Goal: Task Accomplishment & Management: Use online tool/utility

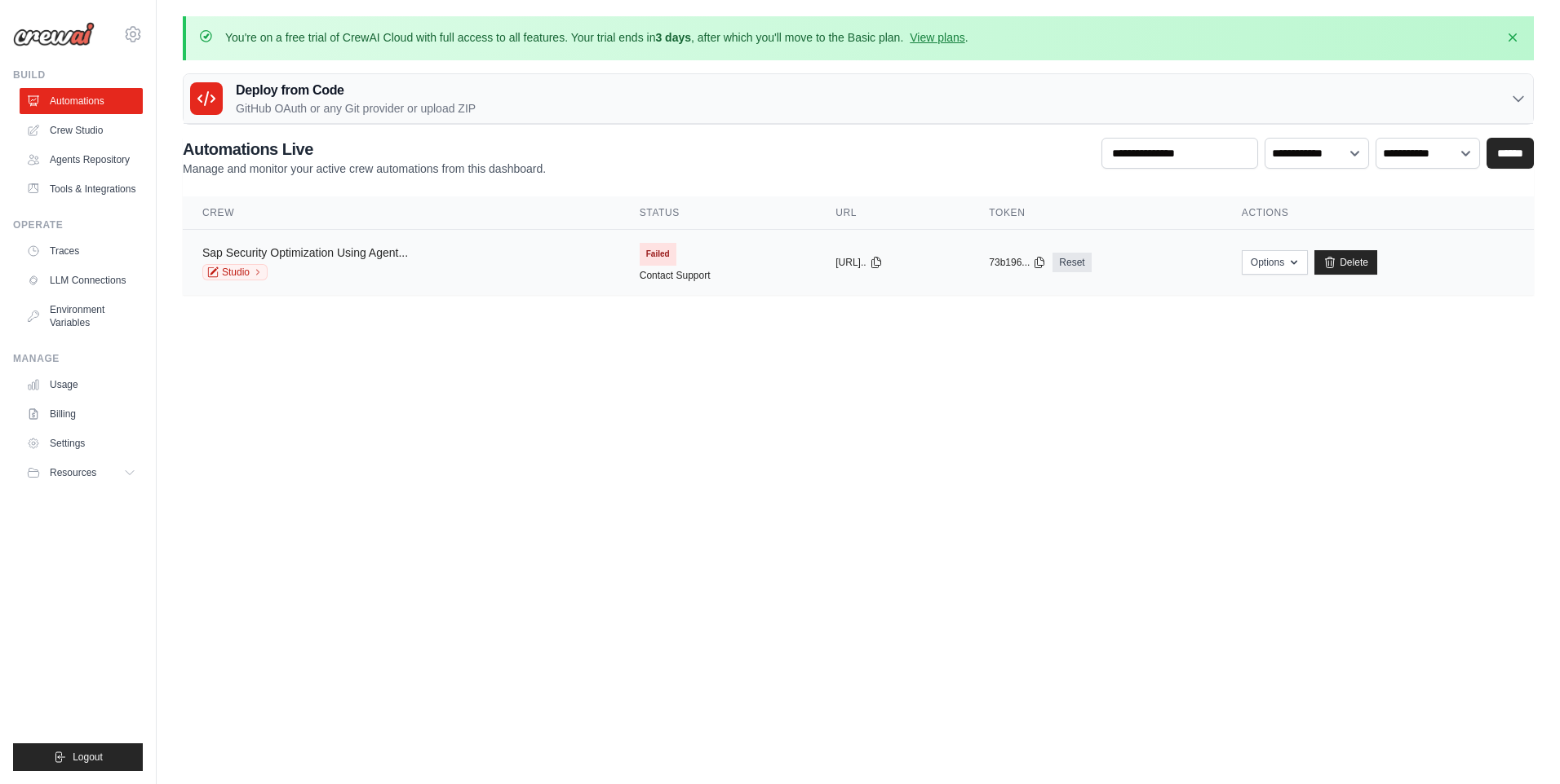
click at [368, 247] on link "Sap Security Optimization Using Agent..." at bounding box center [305, 252] width 206 height 13
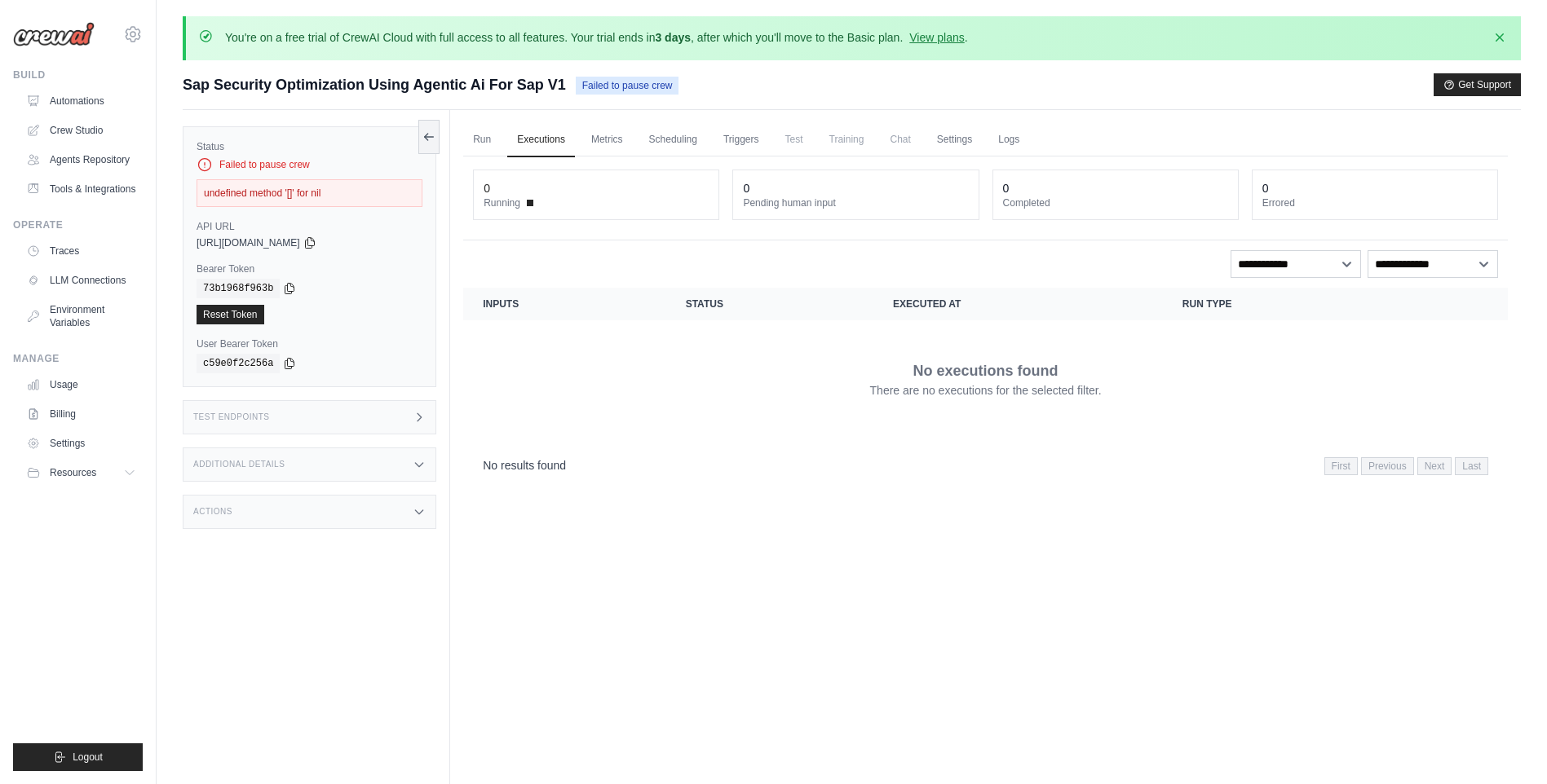
click at [315, 188] on div "undefined method '[]' for nil" at bounding box center [310, 193] width 226 height 27
click at [1198, 198] on dt "Completed" at bounding box center [1115, 203] width 225 height 13
click at [319, 294] on div "73b1968f963b" at bounding box center [310, 288] width 226 height 19
click at [403, 419] on div "Test Endpoints" at bounding box center [310, 417] width 253 height 34
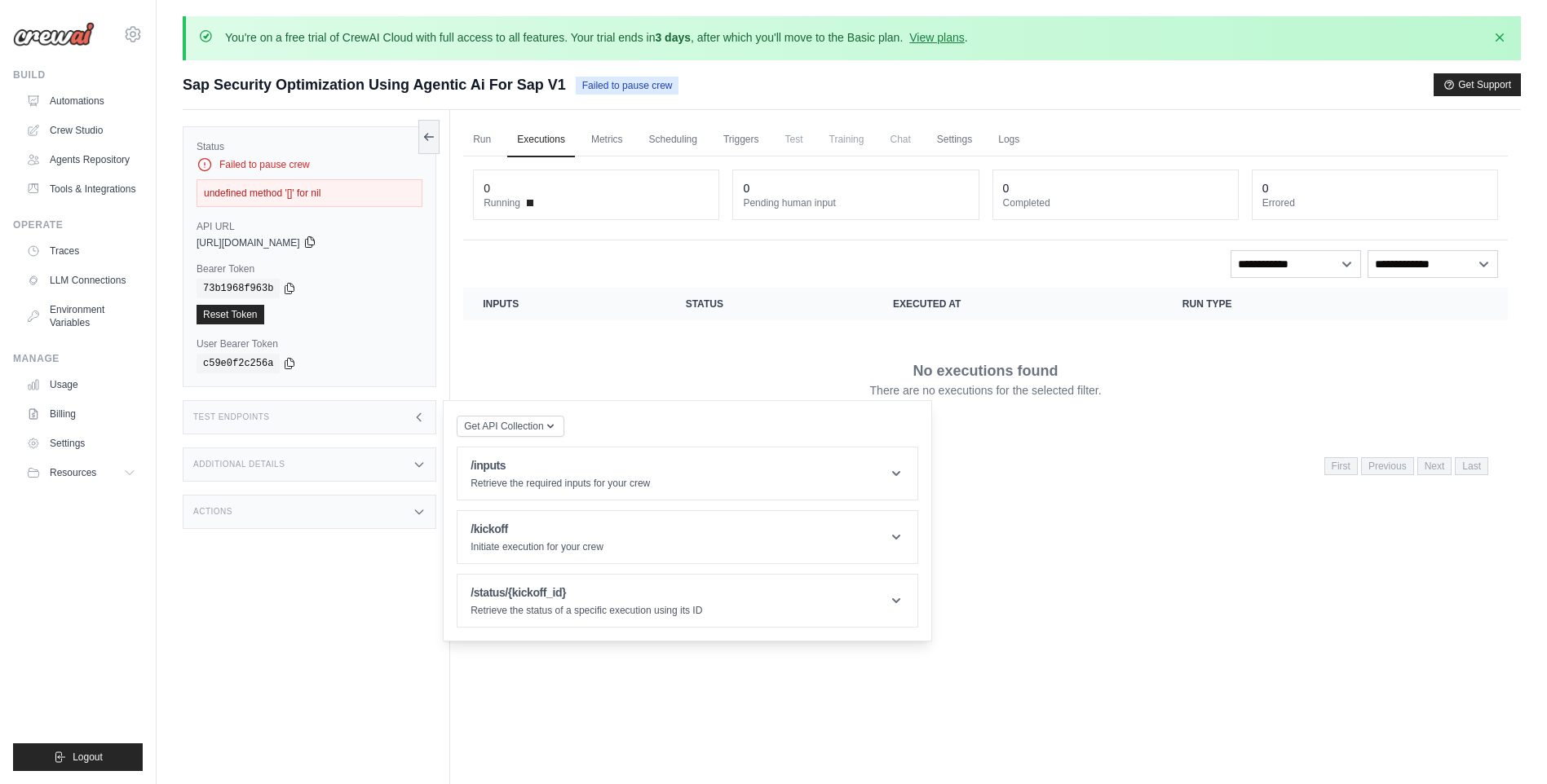
click at [317, 242] on icon at bounding box center [309, 242] width 13 height 13
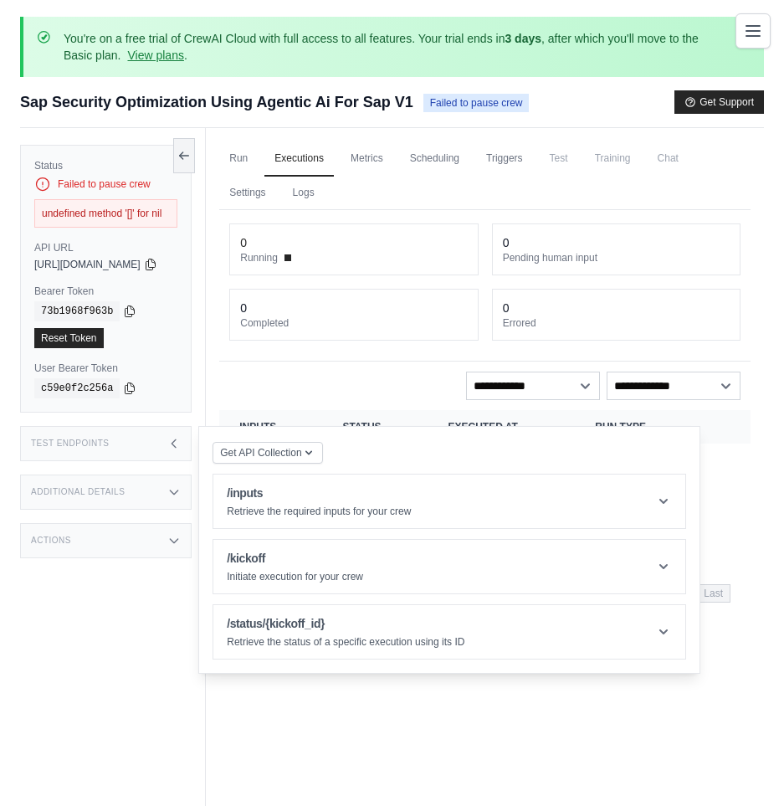
click at [120, 209] on div "undefined method '[]' for nil" at bounding box center [105, 213] width 143 height 28
click at [157, 259] on icon at bounding box center [150, 263] width 13 height 13
click at [127, 306] on icon at bounding box center [130, 311] width 9 height 11
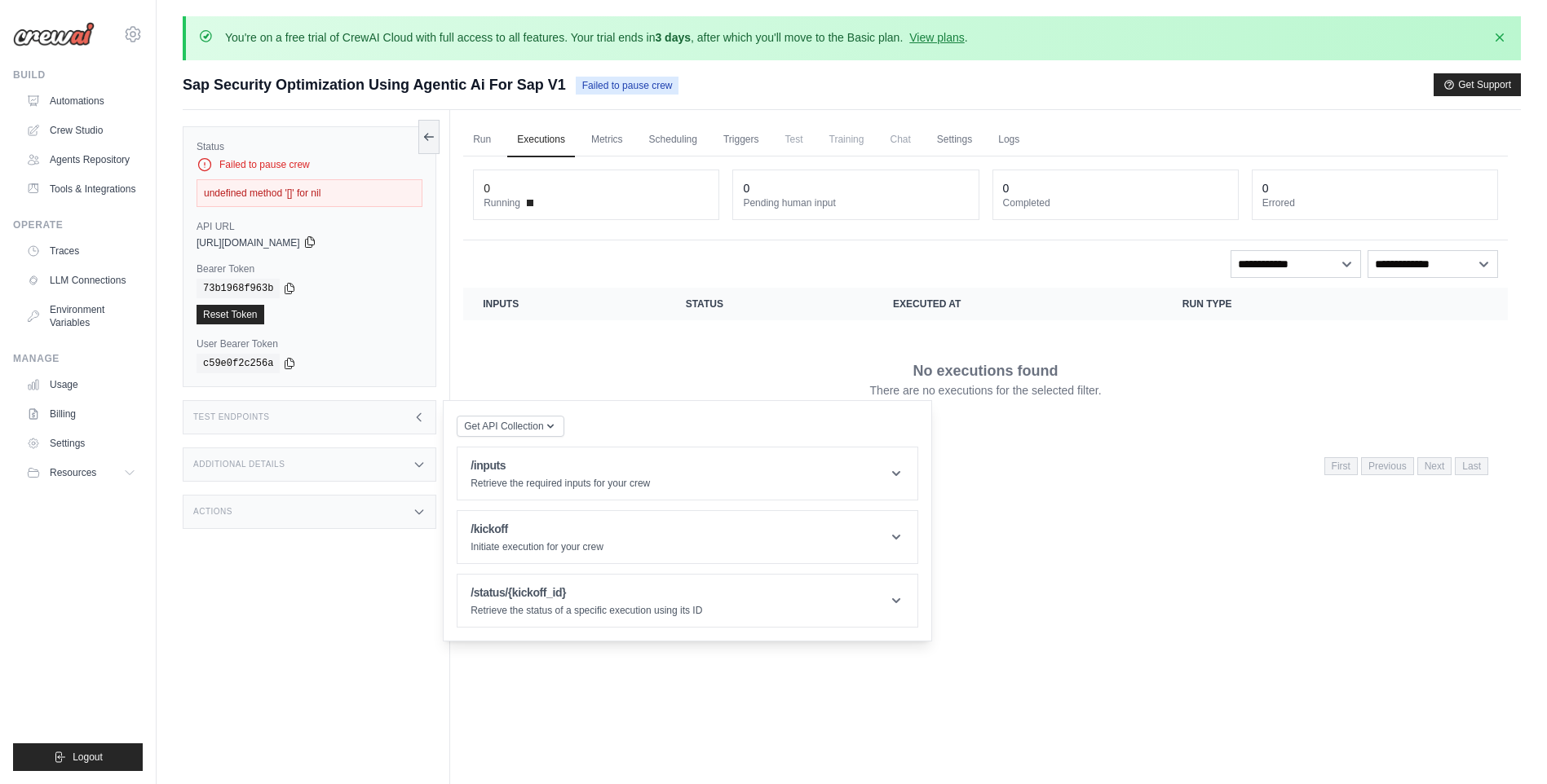
click at [317, 243] on icon at bounding box center [309, 242] width 13 height 13
click at [283, 286] on icon at bounding box center [289, 287] width 13 height 13
click at [317, 239] on icon at bounding box center [309, 242] width 13 height 13
click at [285, 288] on icon at bounding box center [289, 287] width 13 height 13
click at [78, 124] on link "Crew Studio" at bounding box center [83, 131] width 123 height 26
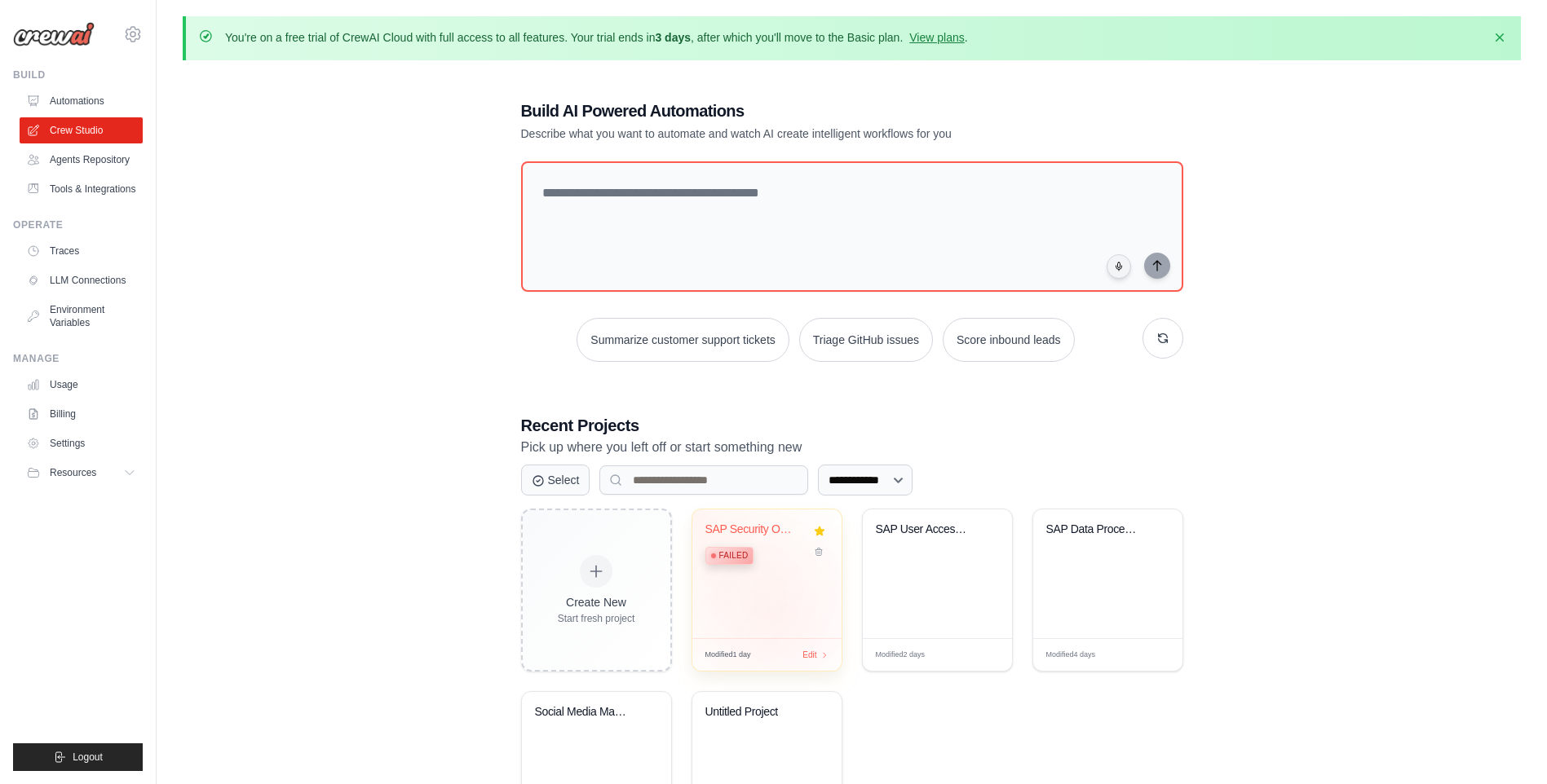
click at [772, 619] on div "SAP Security Optimization using Age... Failed" at bounding box center [767, 574] width 149 height 129
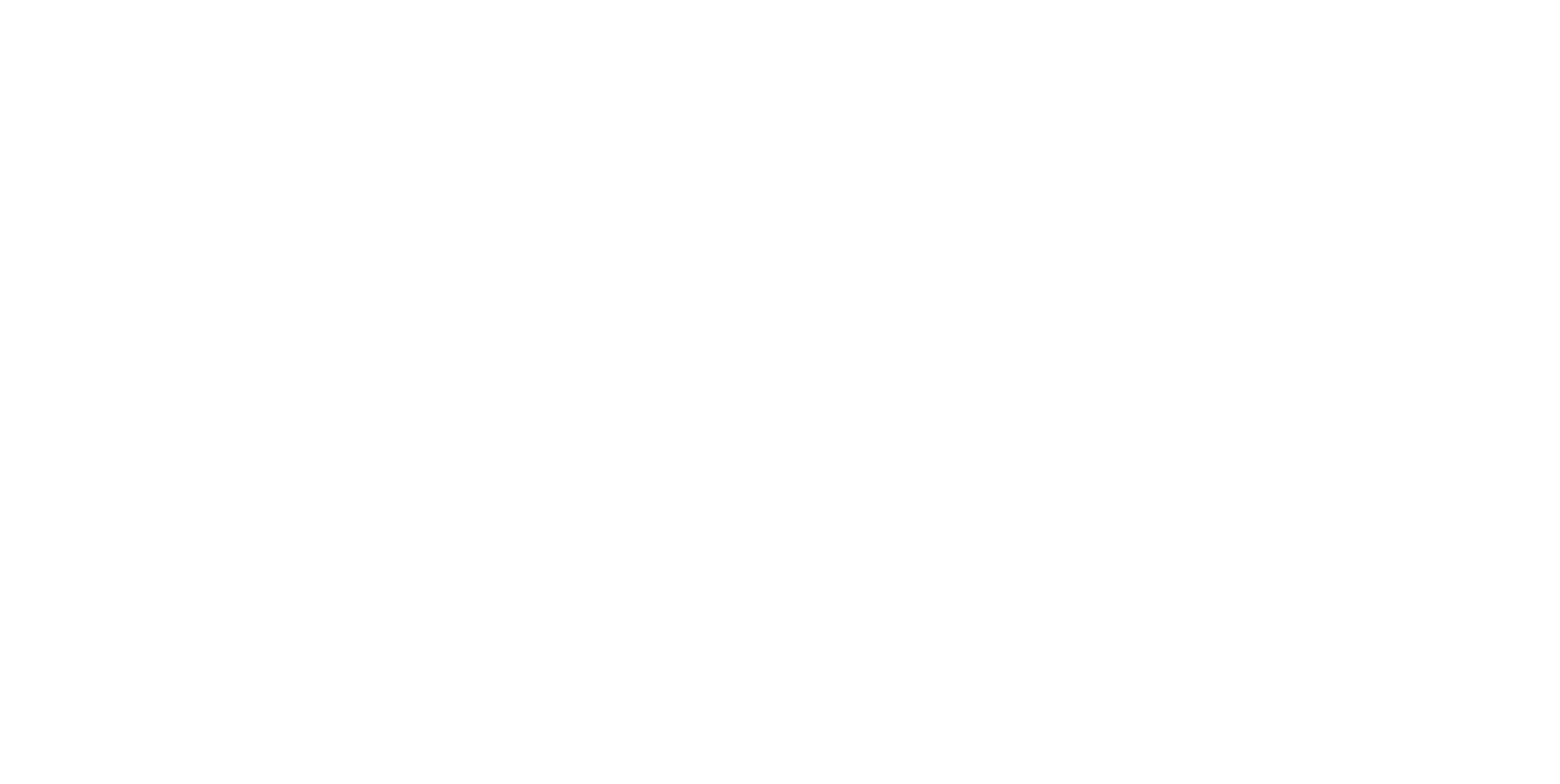
click at [740, 0] on html at bounding box center [780, 0] width 1560 height 0
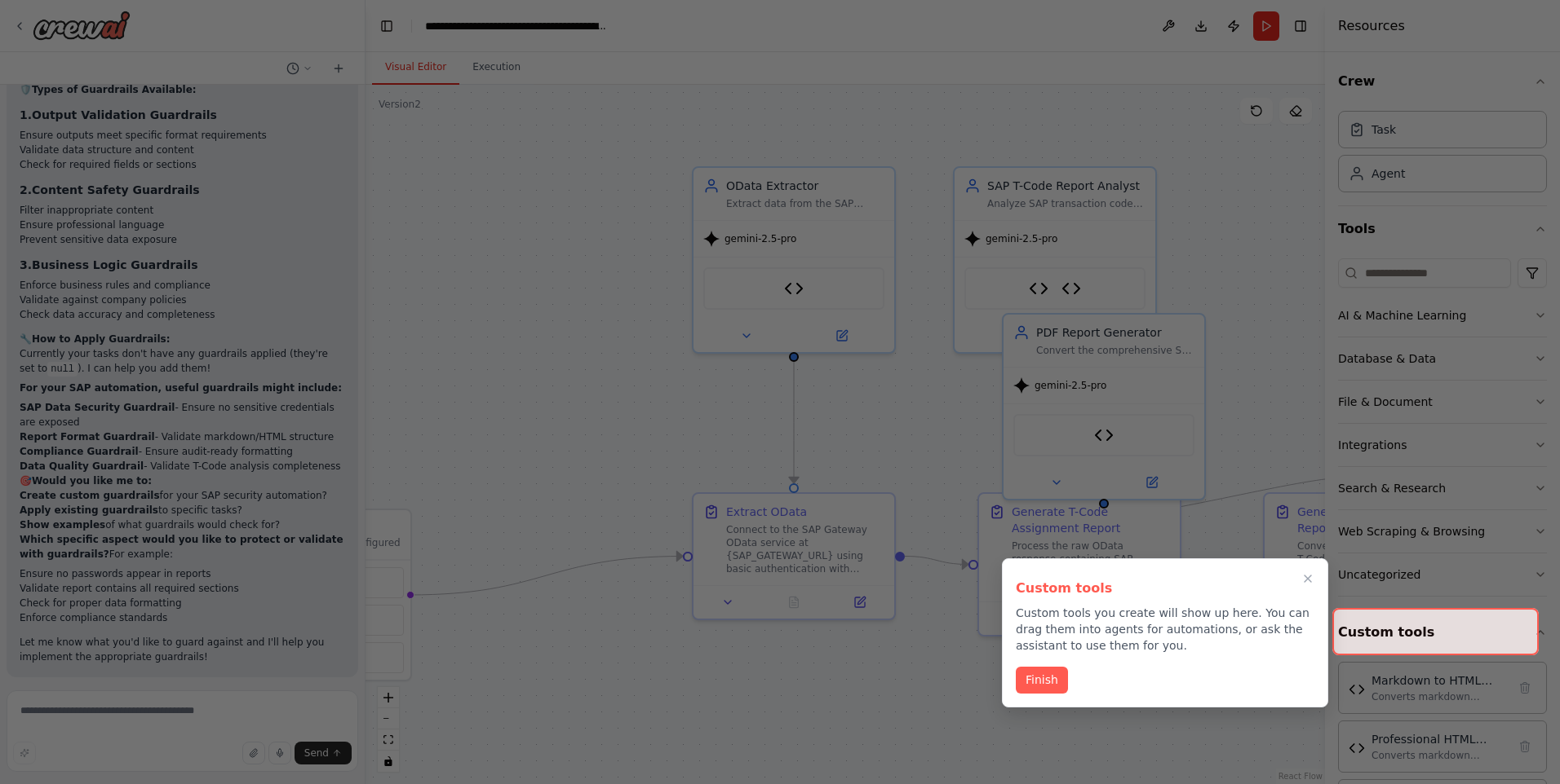
scroll to position [30117, 0]
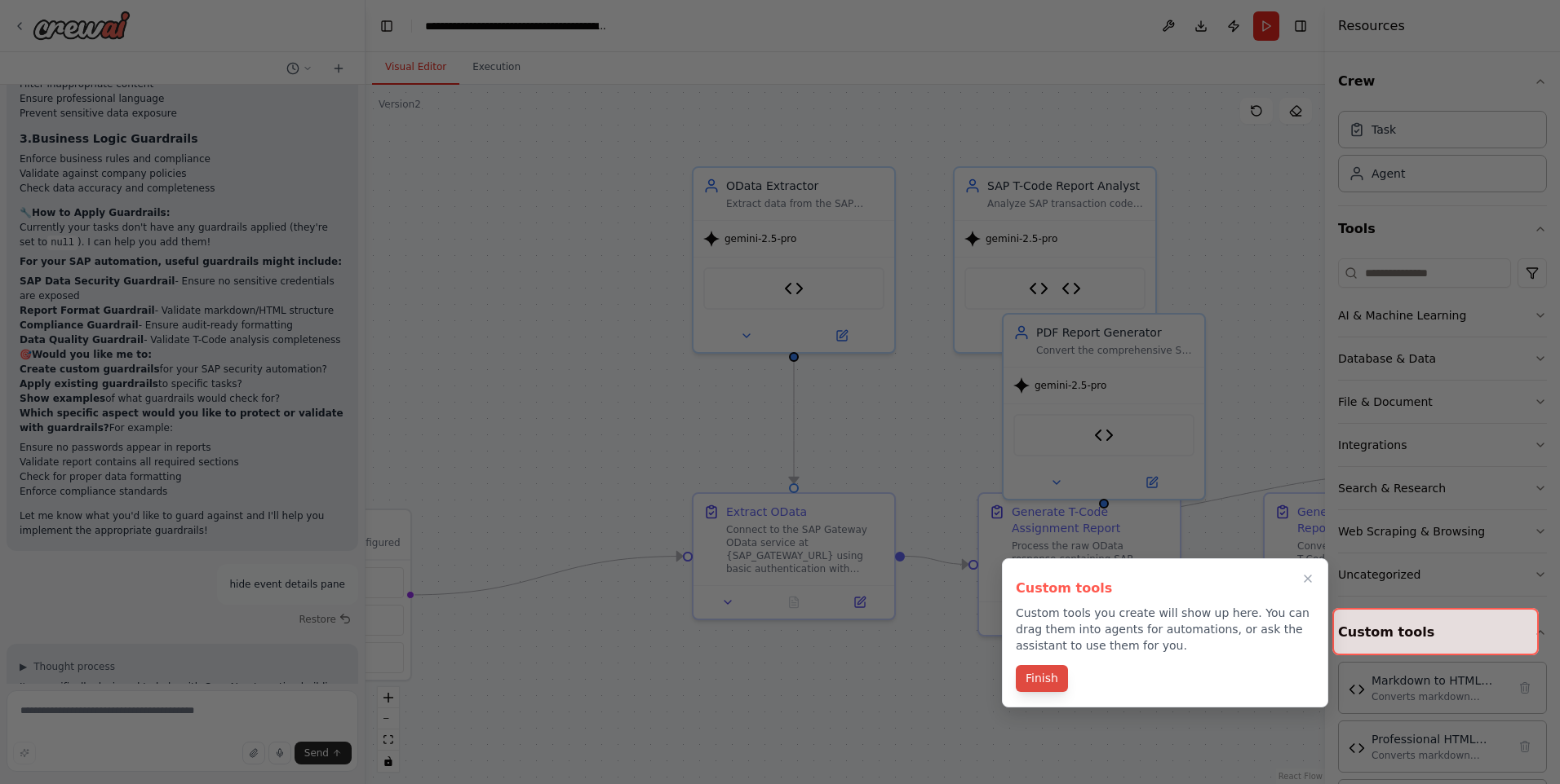
click at [1041, 678] on button "Finish" at bounding box center [1042, 679] width 53 height 27
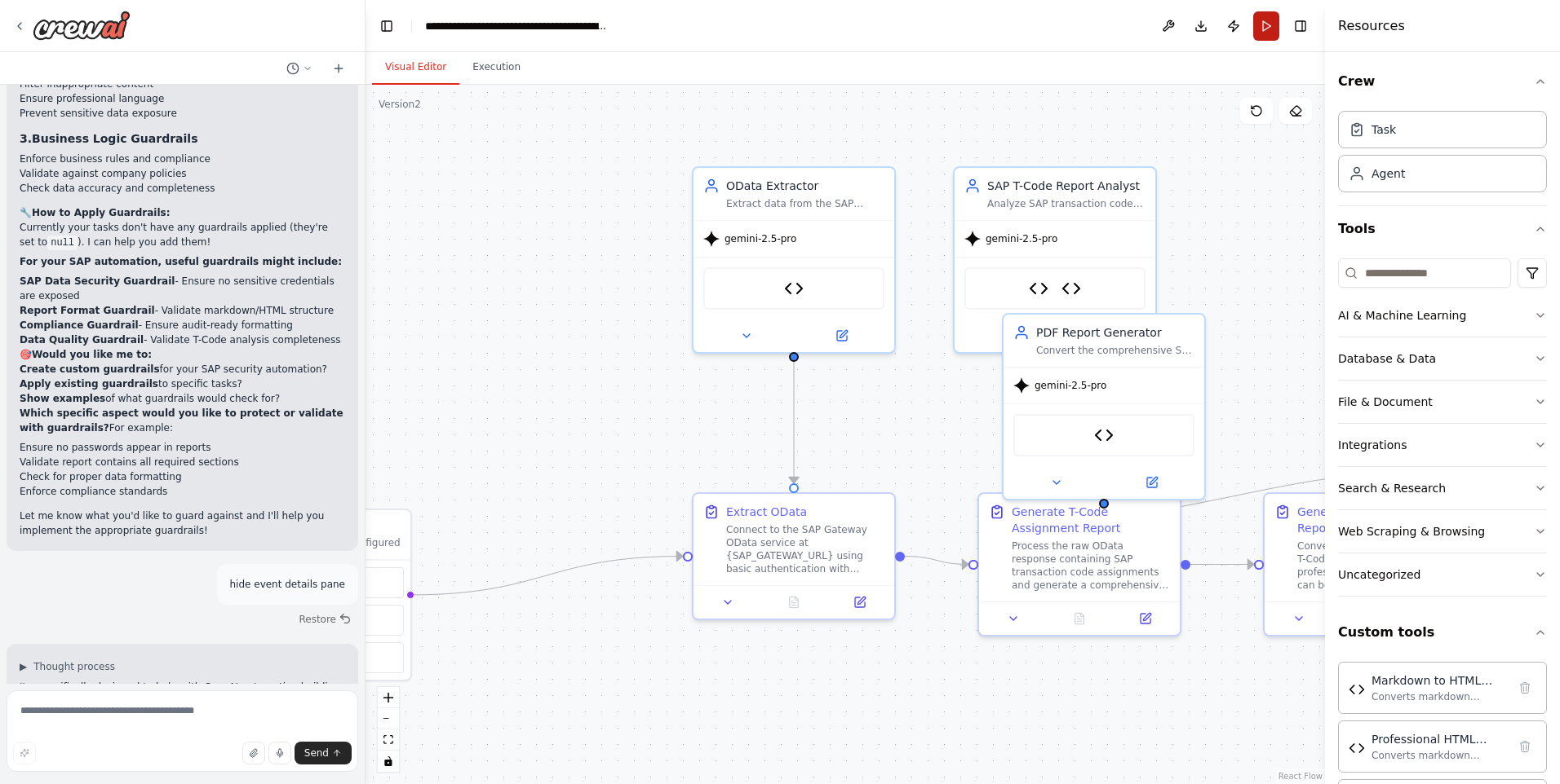
click at [1256, 38] on button "Run" at bounding box center [1266, 26] width 26 height 29
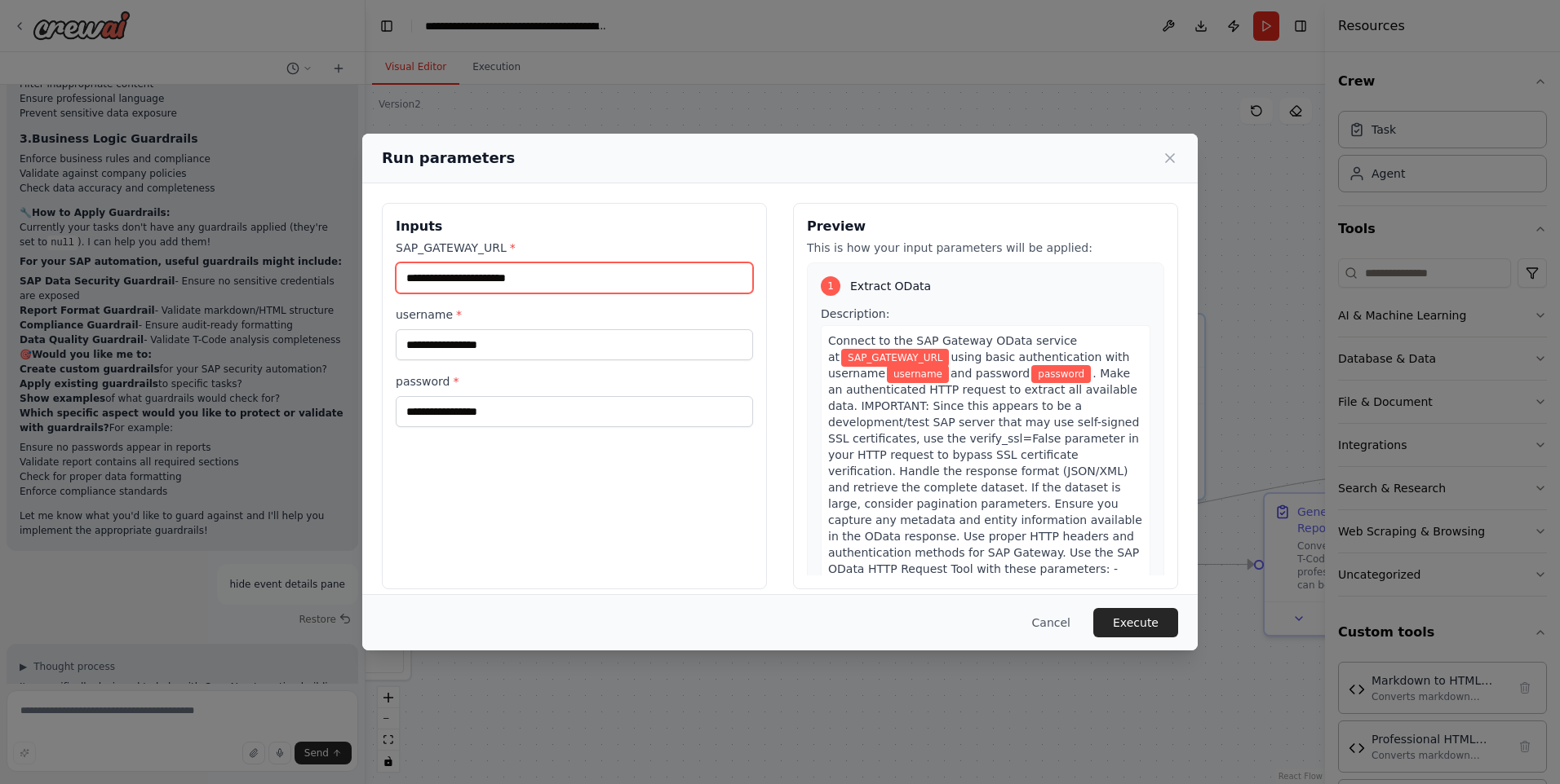
click at [518, 273] on input "SAP_GATEWAY_URL *" at bounding box center [574, 279] width 358 height 31
paste input "**********"
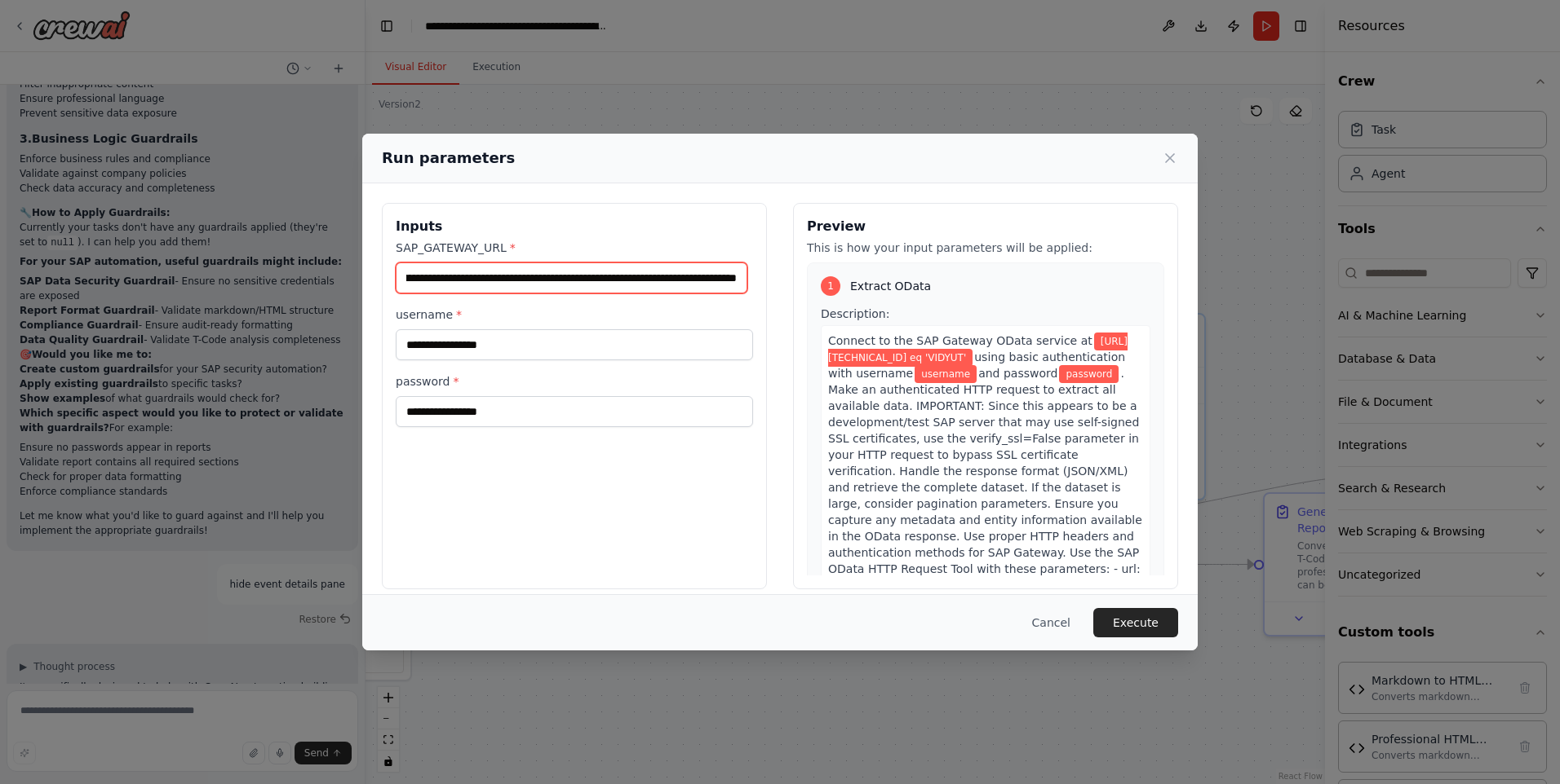
type input "**********"
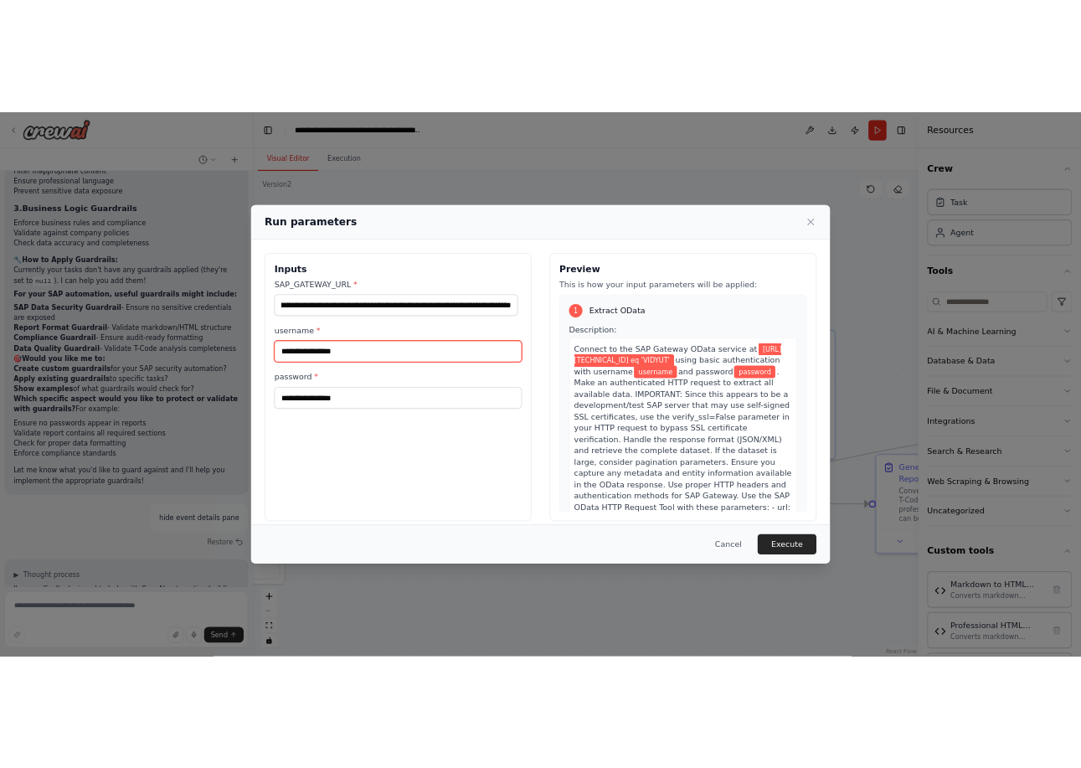
scroll to position [0, 0]
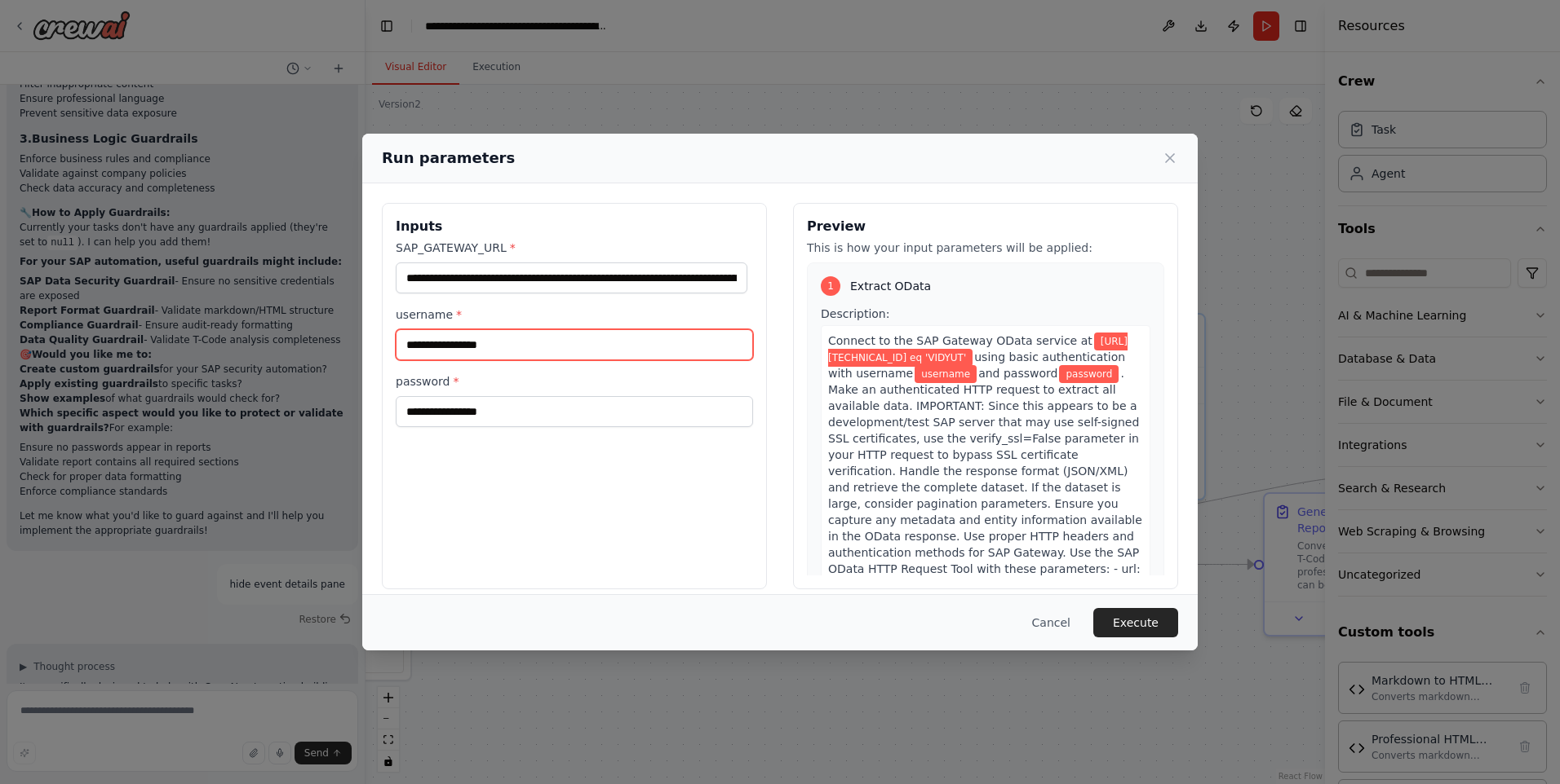
click at [549, 345] on input "username *" at bounding box center [574, 345] width 358 height 31
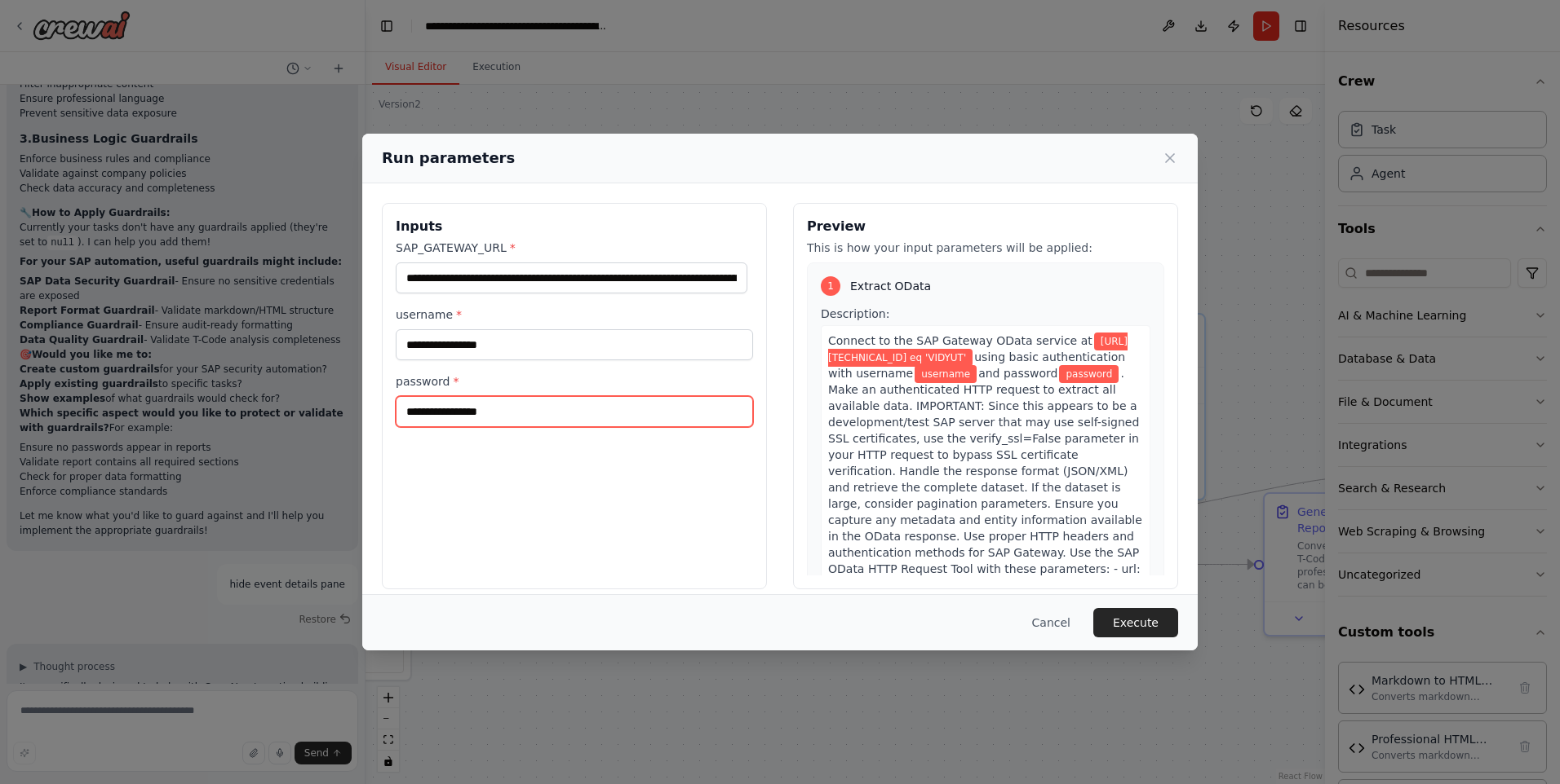
paste input "**********"
type input "**********"
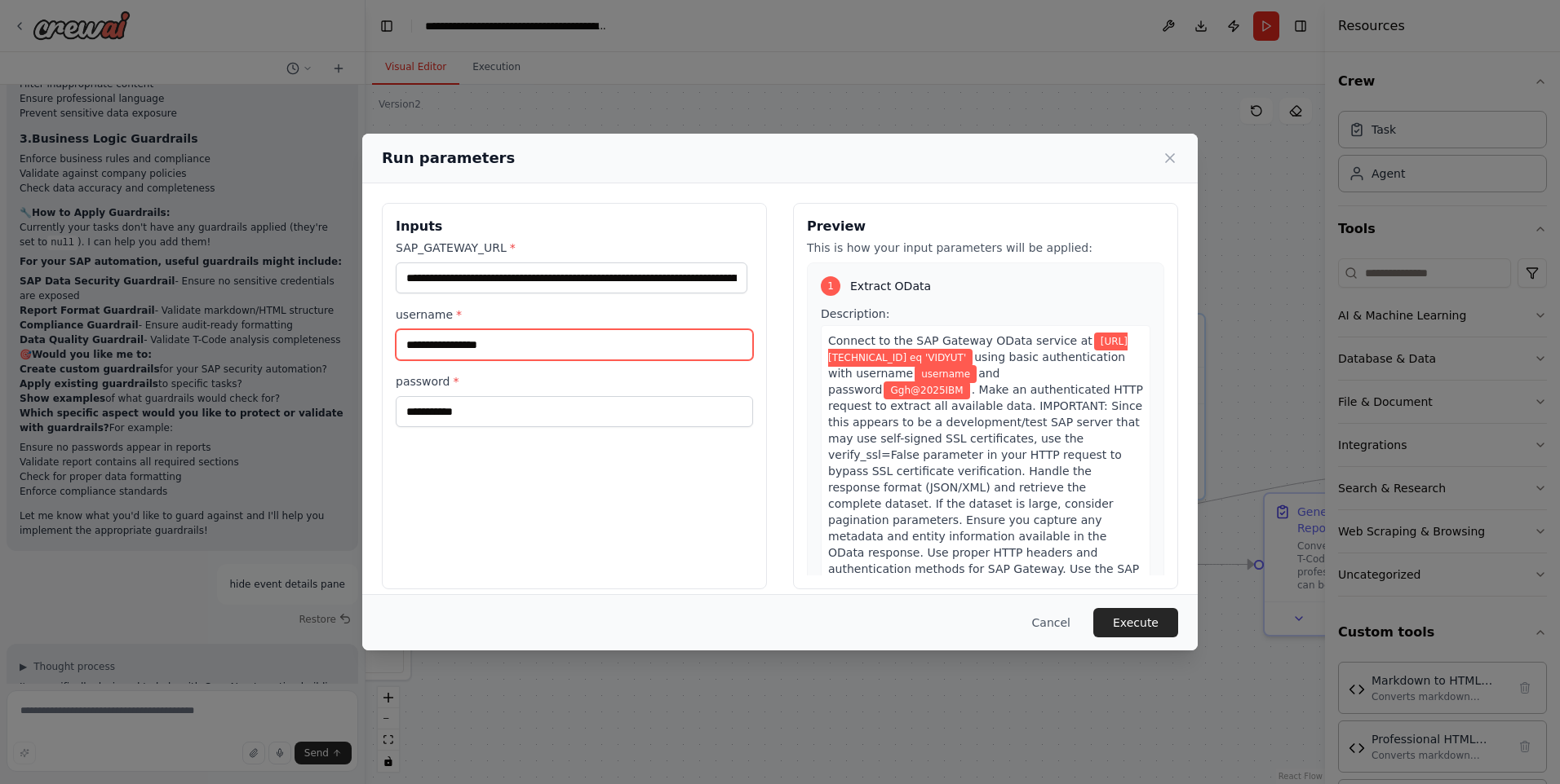
click at [574, 335] on input "username *" at bounding box center [574, 345] width 358 height 31
type input "**********"
click at [1156, 623] on button "Execute" at bounding box center [1135, 623] width 85 height 29
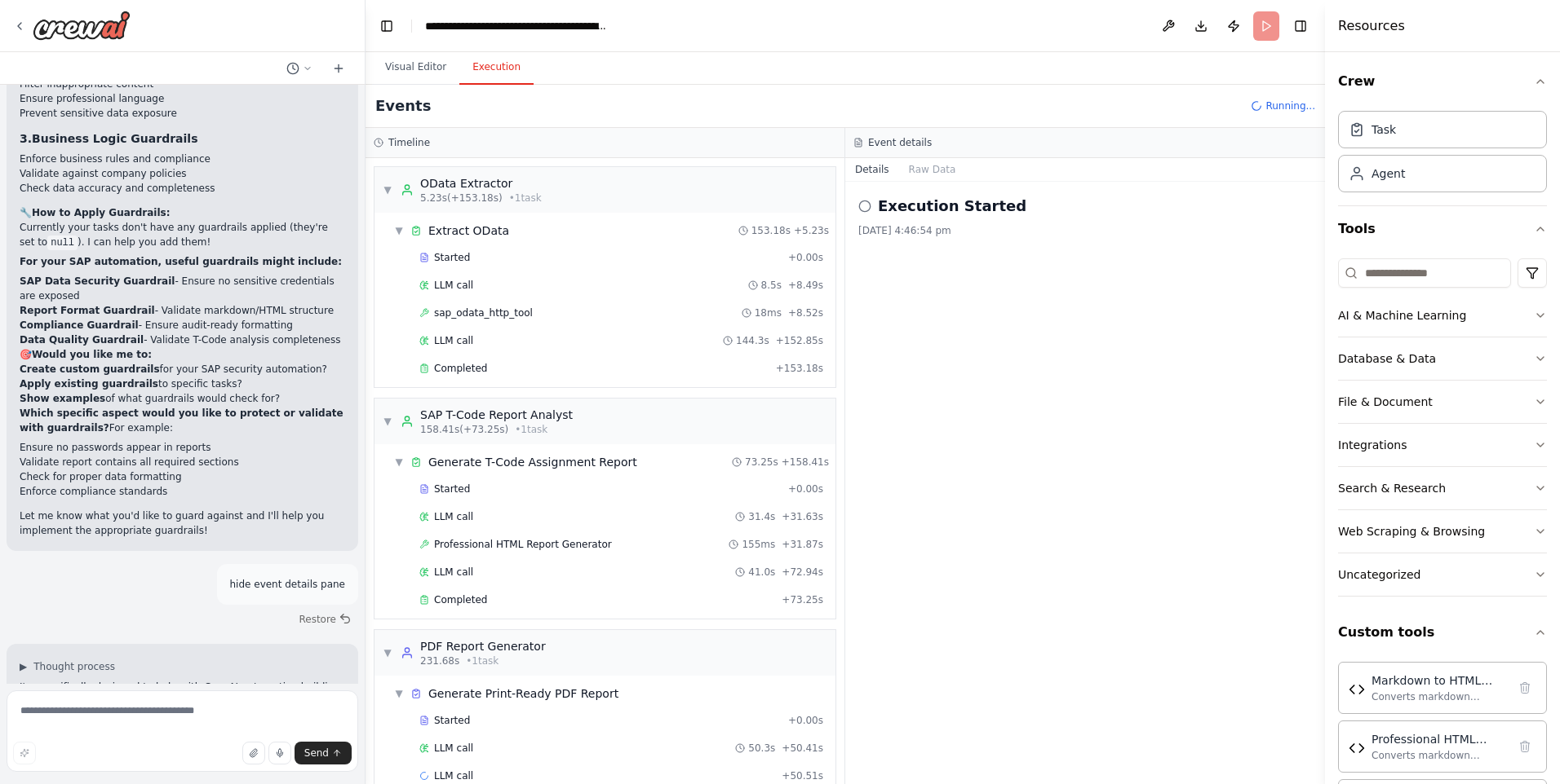
scroll to position [29, 0]
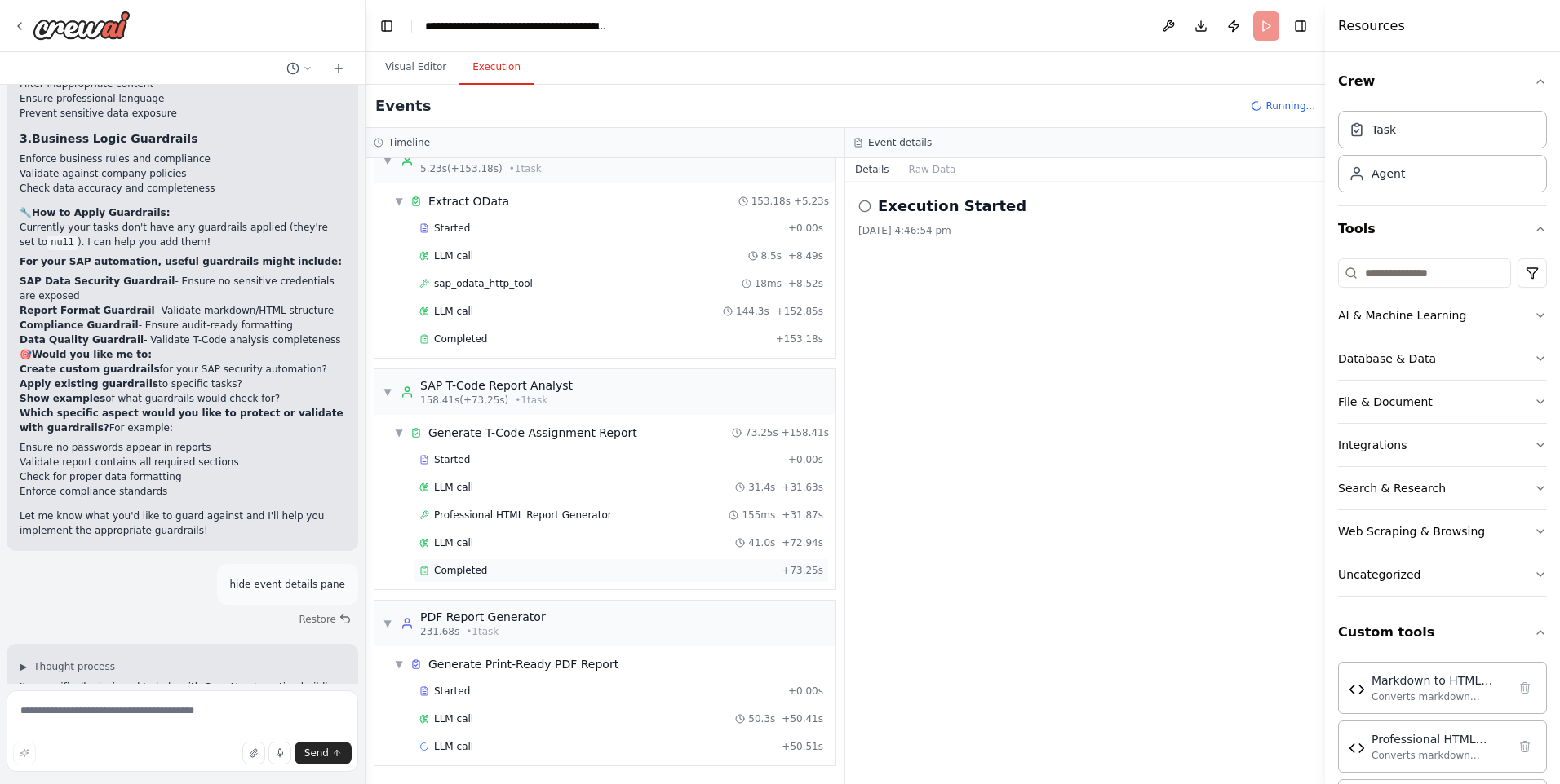
click at [437, 573] on span "Completed" at bounding box center [460, 570] width 53 height 13
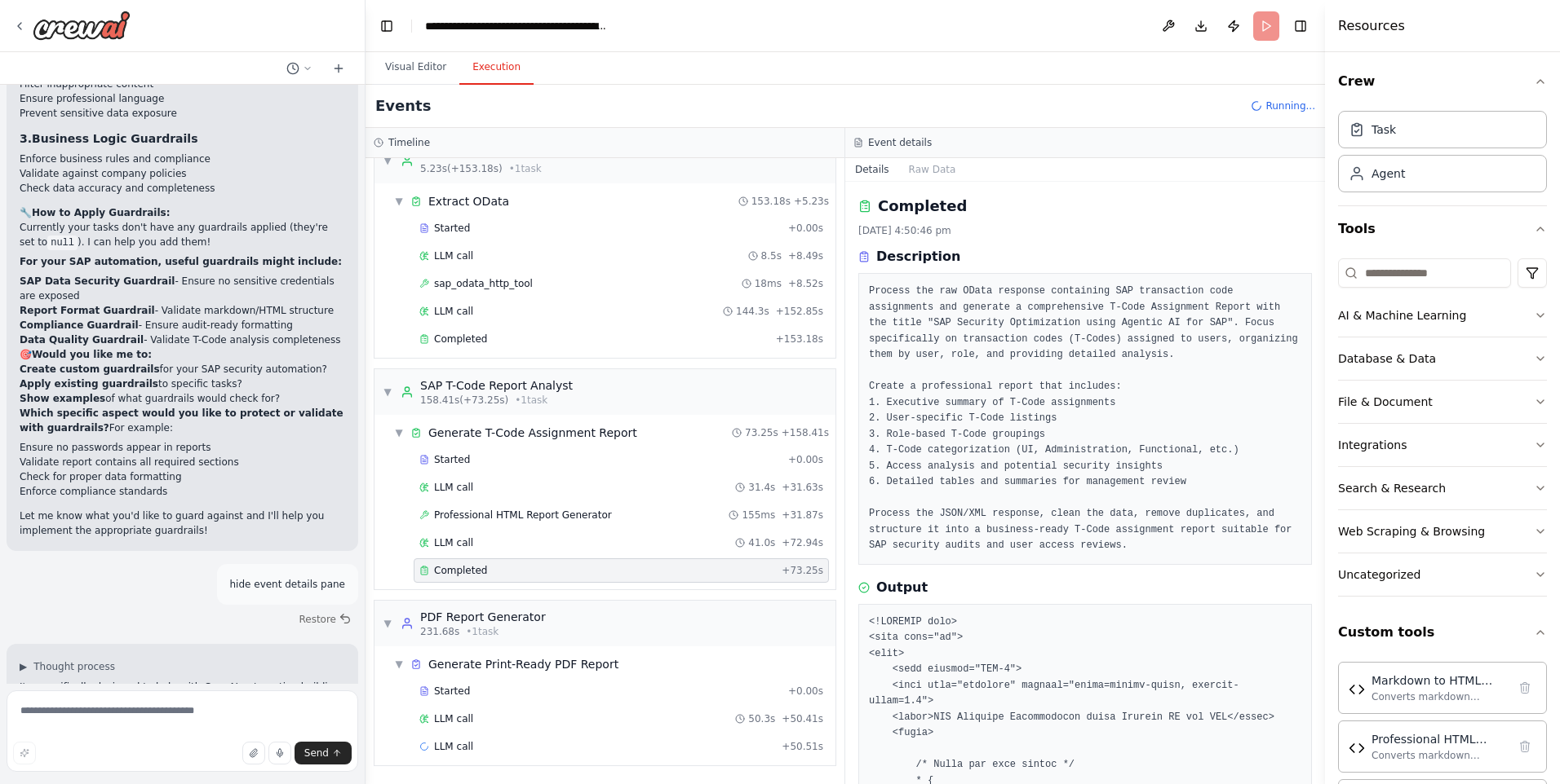
scroll to position [571, 0]
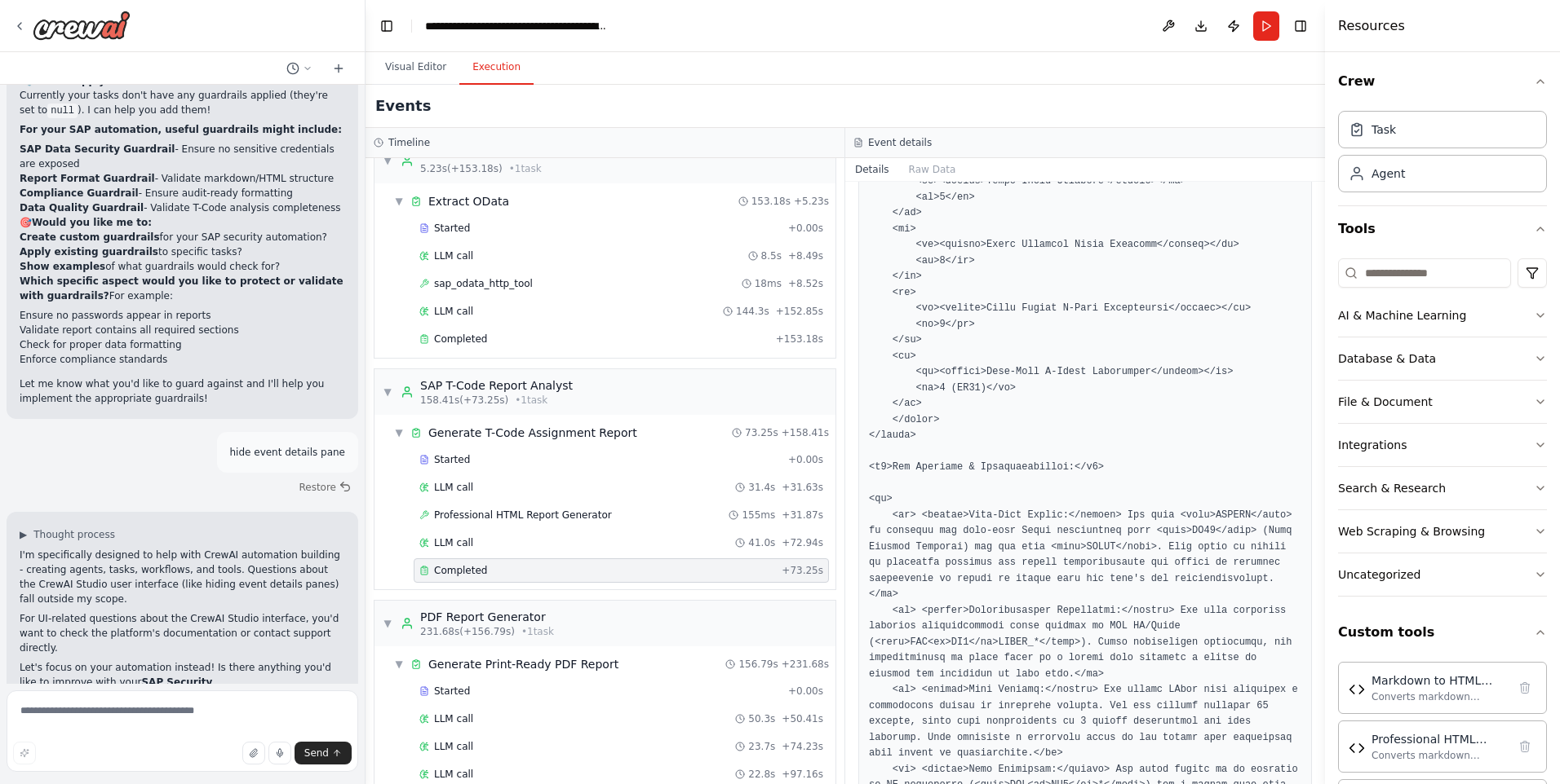
scroll to position [168, 0]
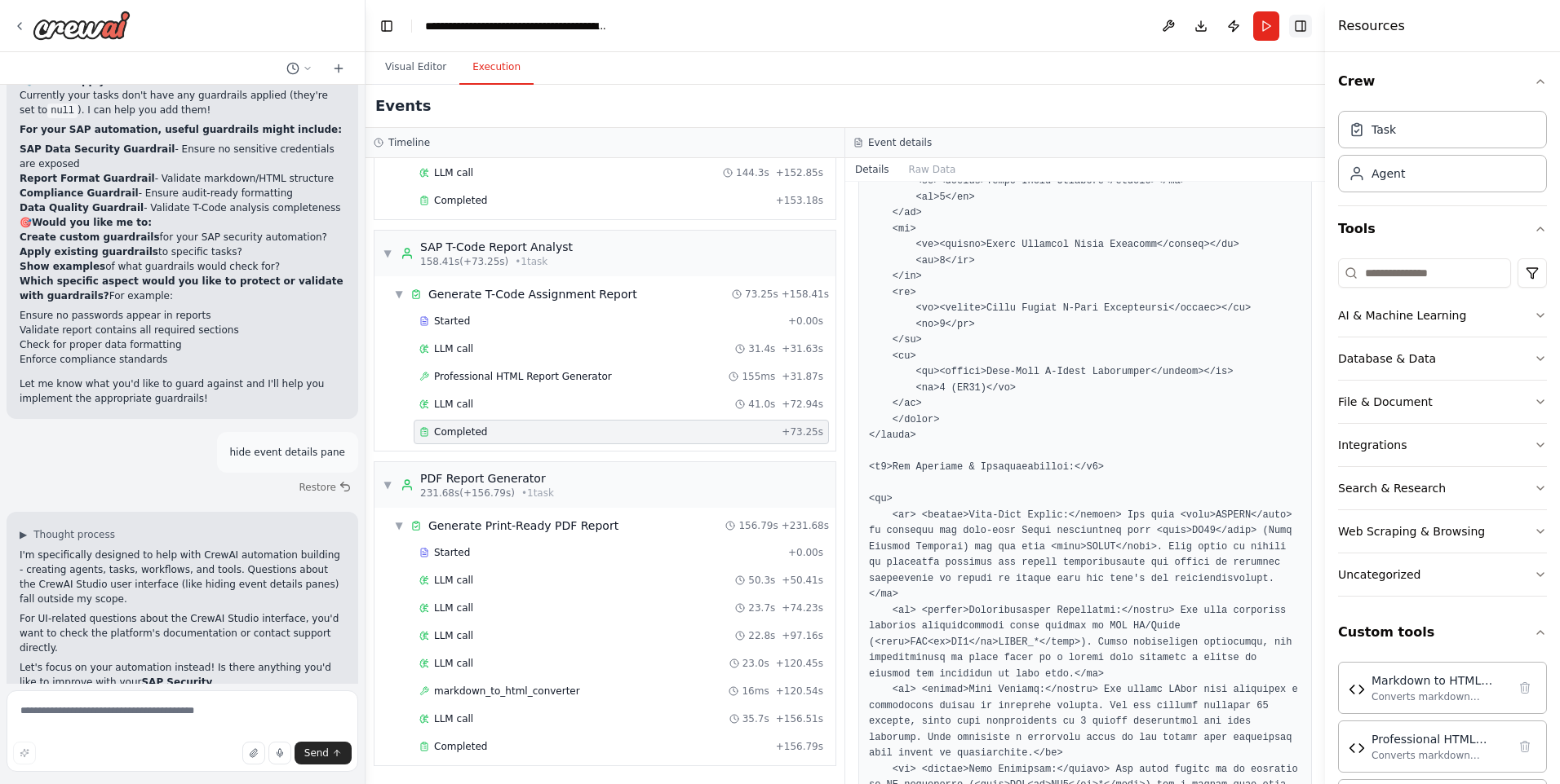
click at [1308, 34] on button "Toggle Right Sidebar" at bounding box center [1300, 25] width 22 height 22
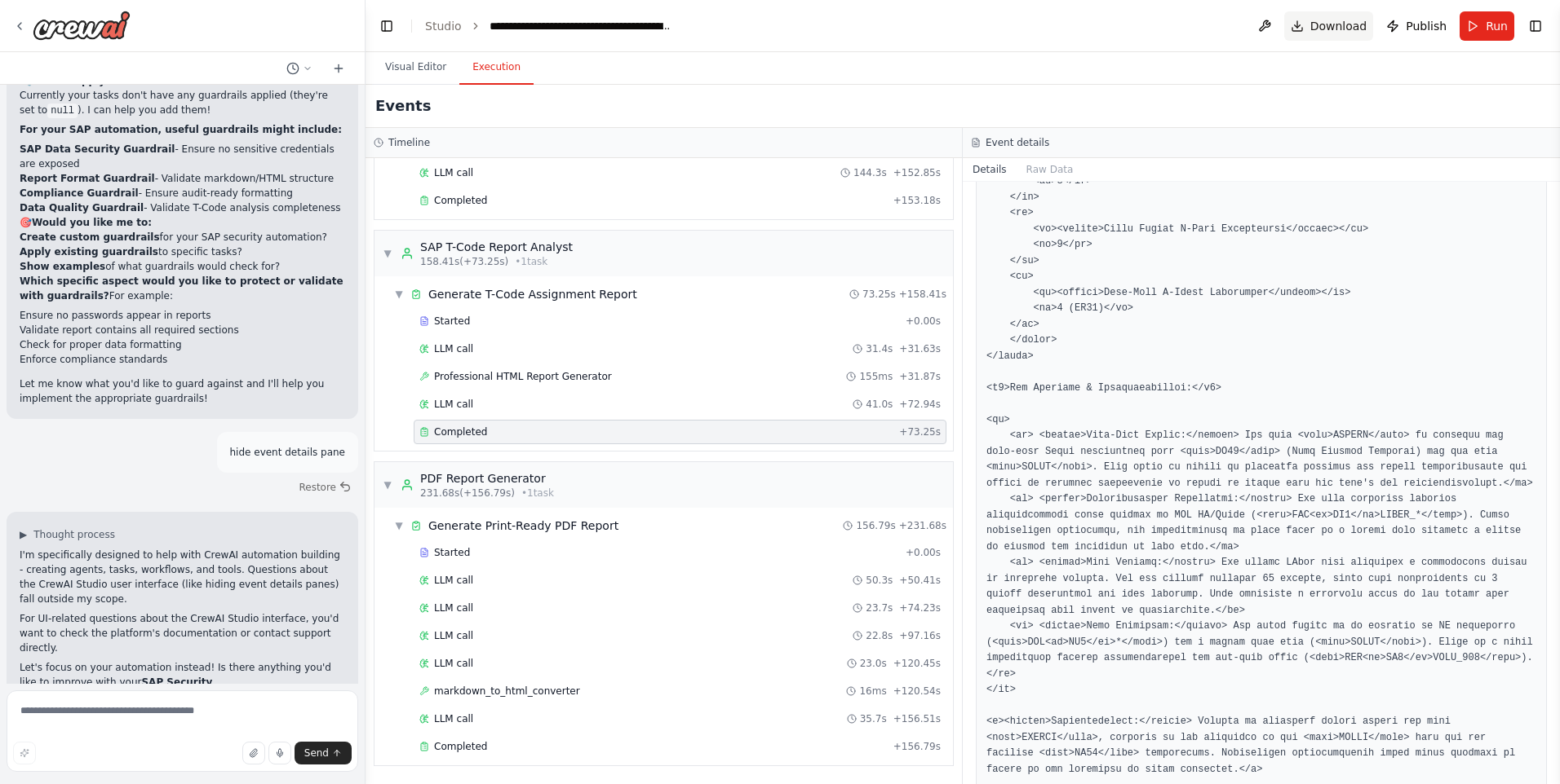
scroll to position [5099, 0]
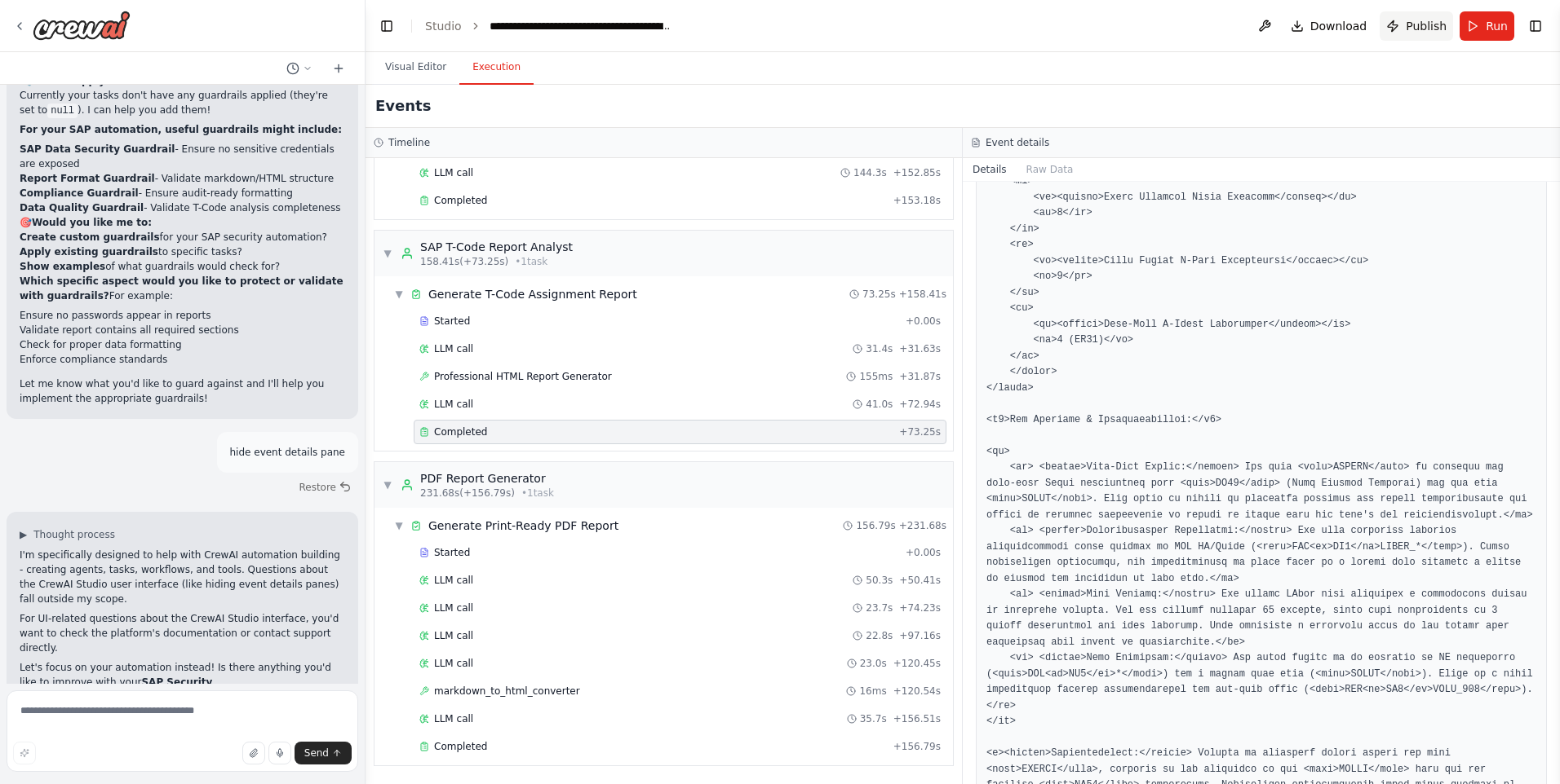
click at [1426, 29] on span "Publish" at bounding box center [1427, 25] width 41 height 17
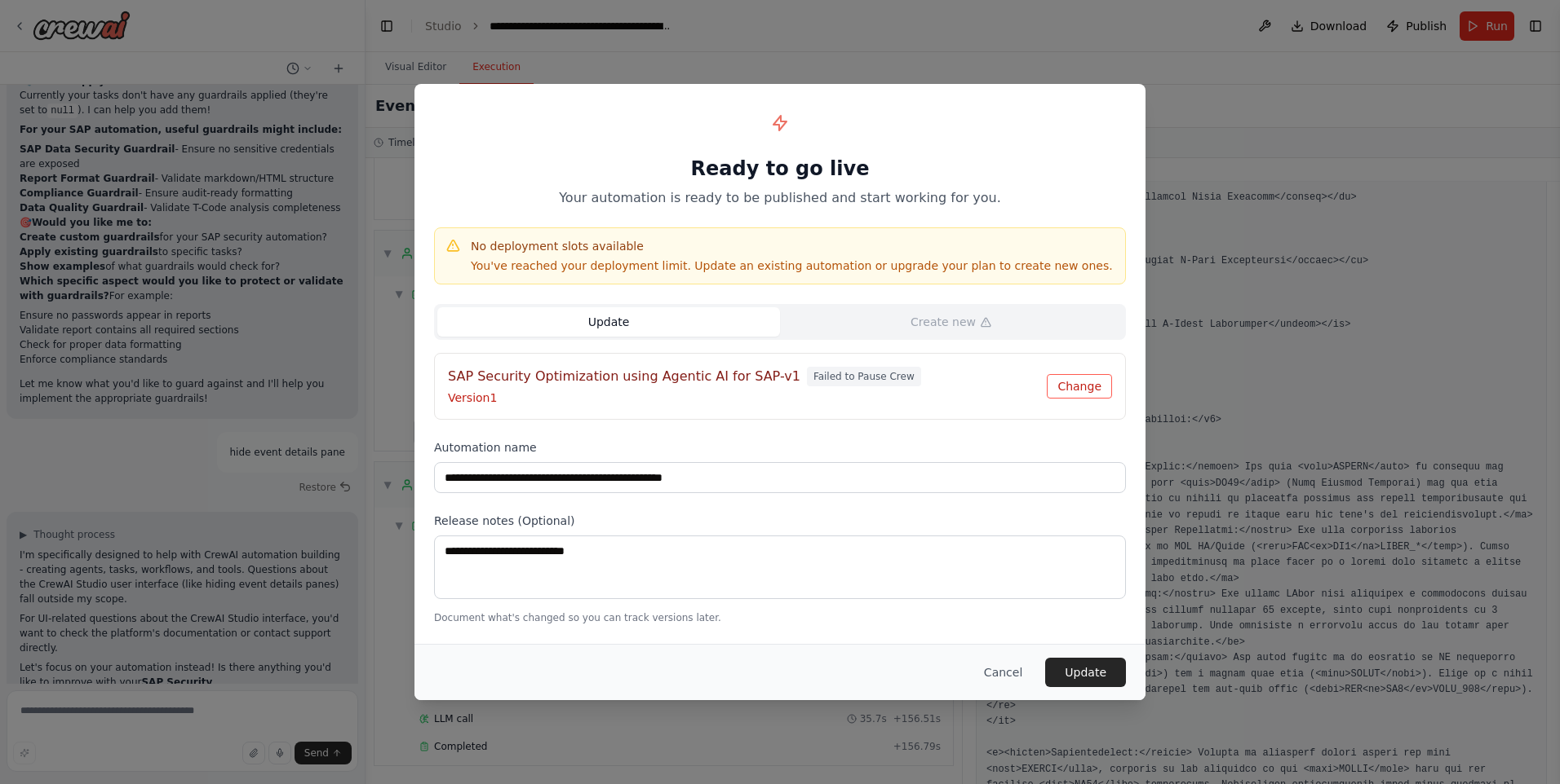
click at [1089, 388] on button "Change" at bounding box center [1079, 386] width 65 height 24
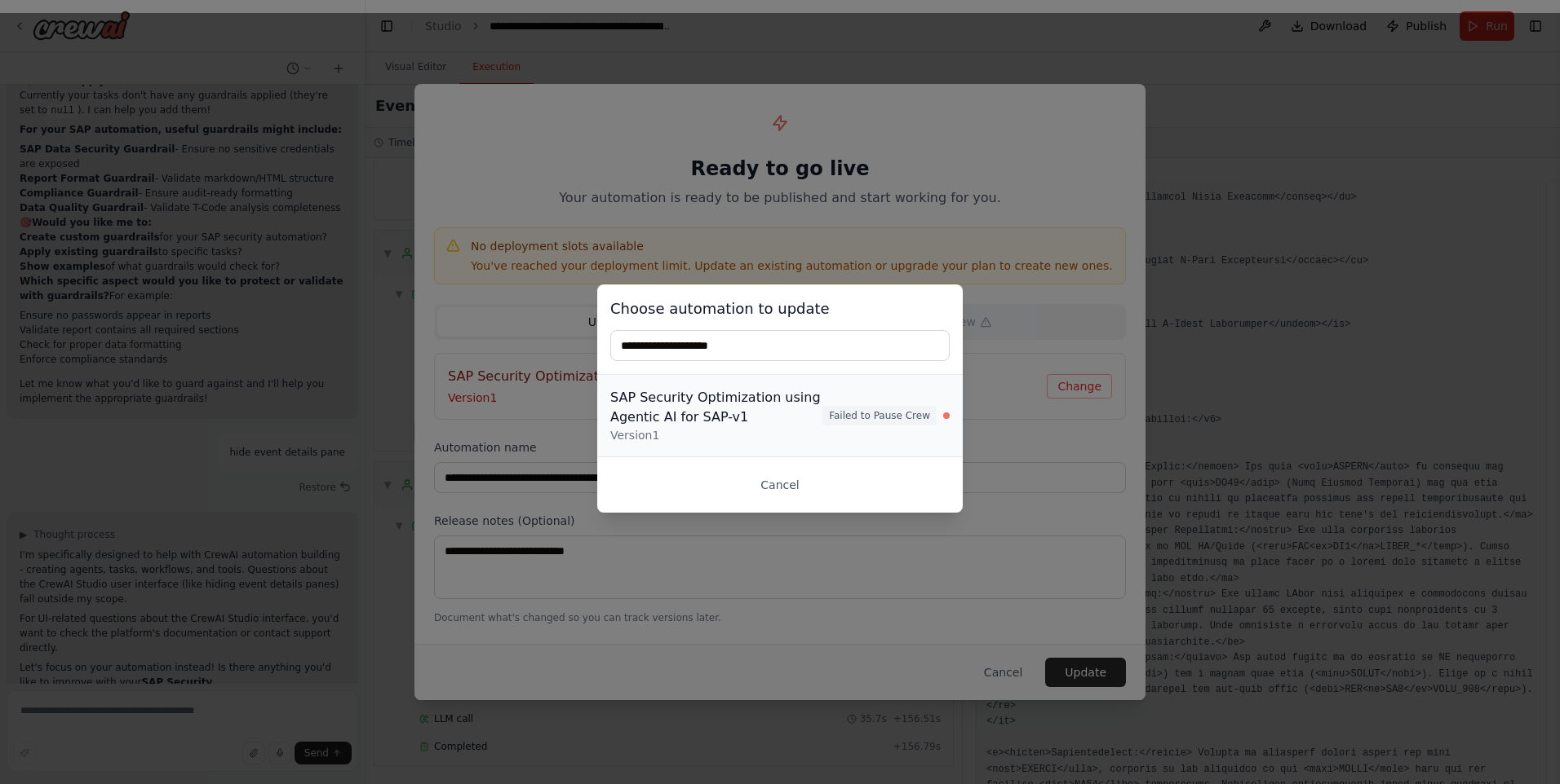
click at [915, 408] on span "Failed to Pause Crew" at bounding box center [879, 416] width 114 height 19
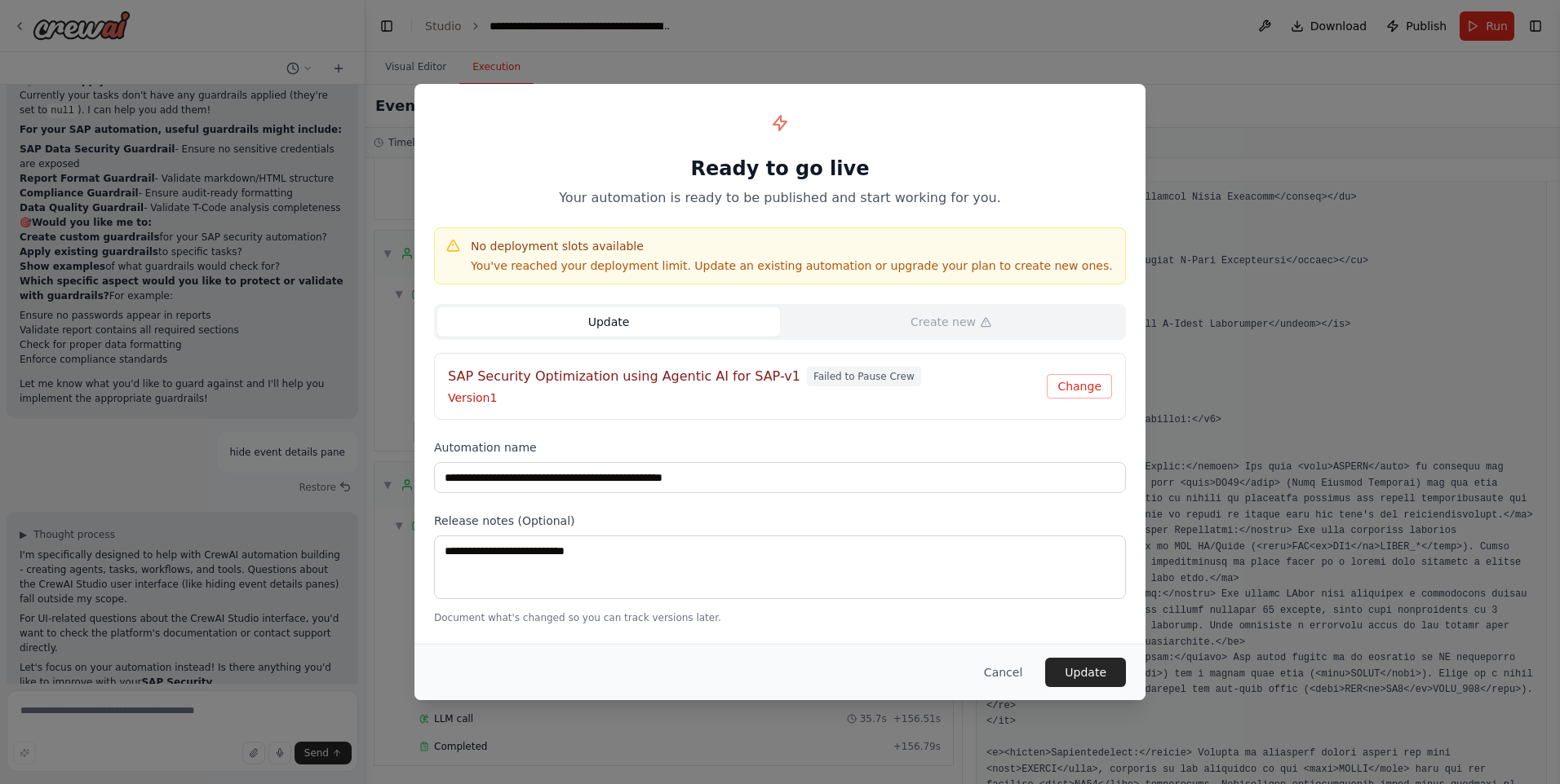
click at [714, 321] on button "Update" at bounding box center [609, 322] width 343 height 29
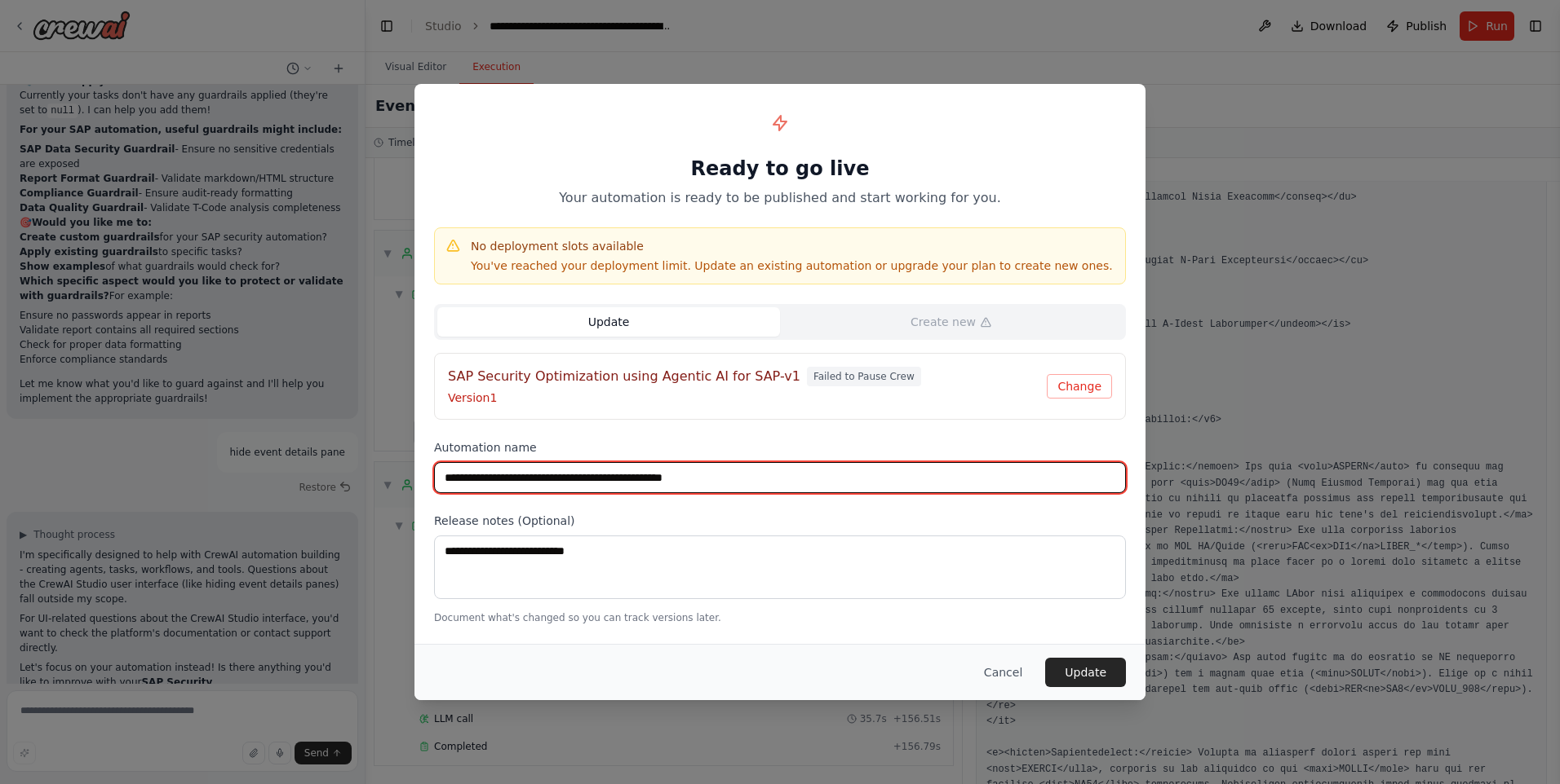
click at [747, 487] on input "**********" at bounding box center [780, 478] width 692 height 31
type input "**********"
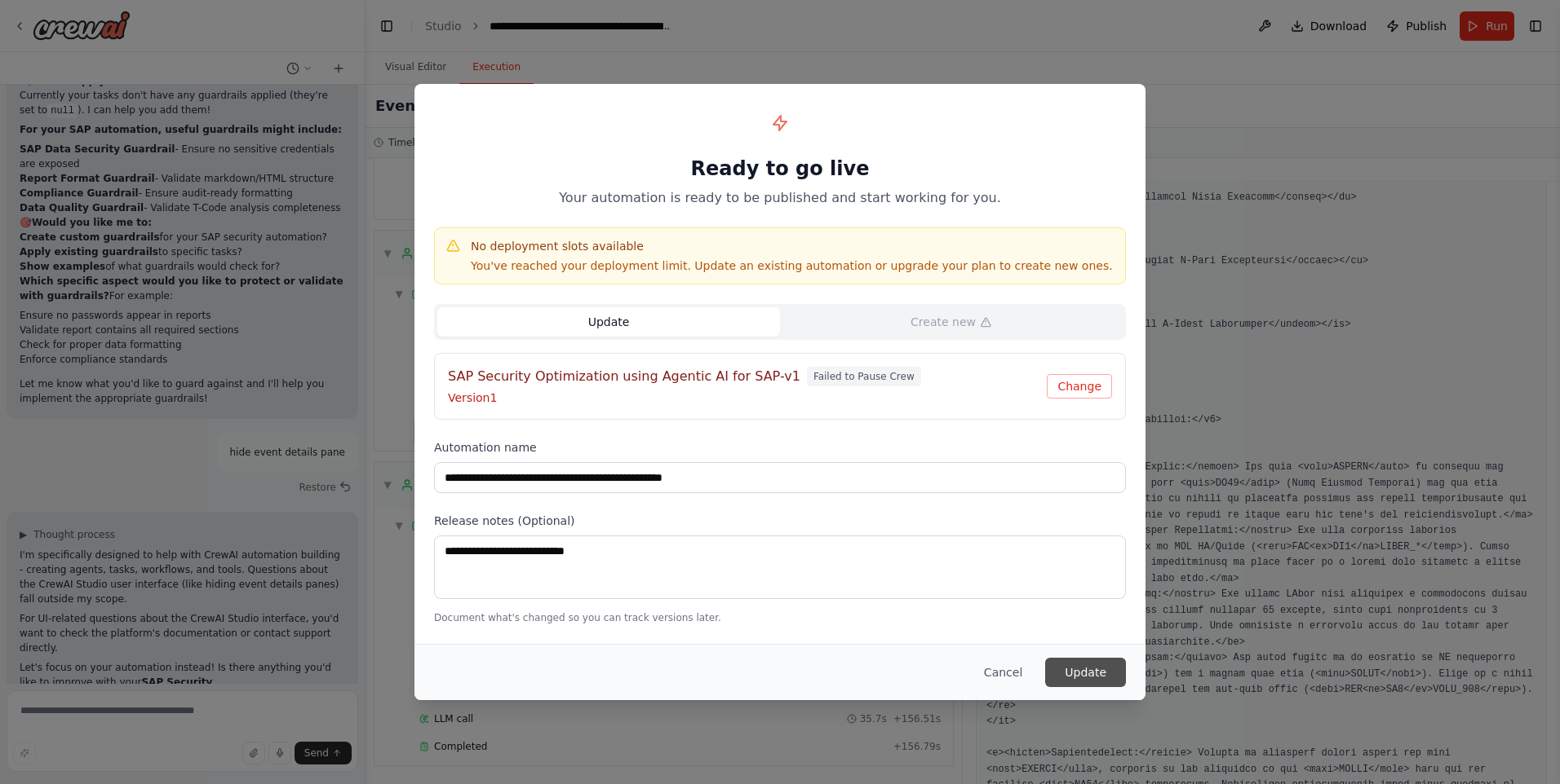
click at [1098, 671] on button "Update" at bounding box center [1084, 673] width 81 height 29
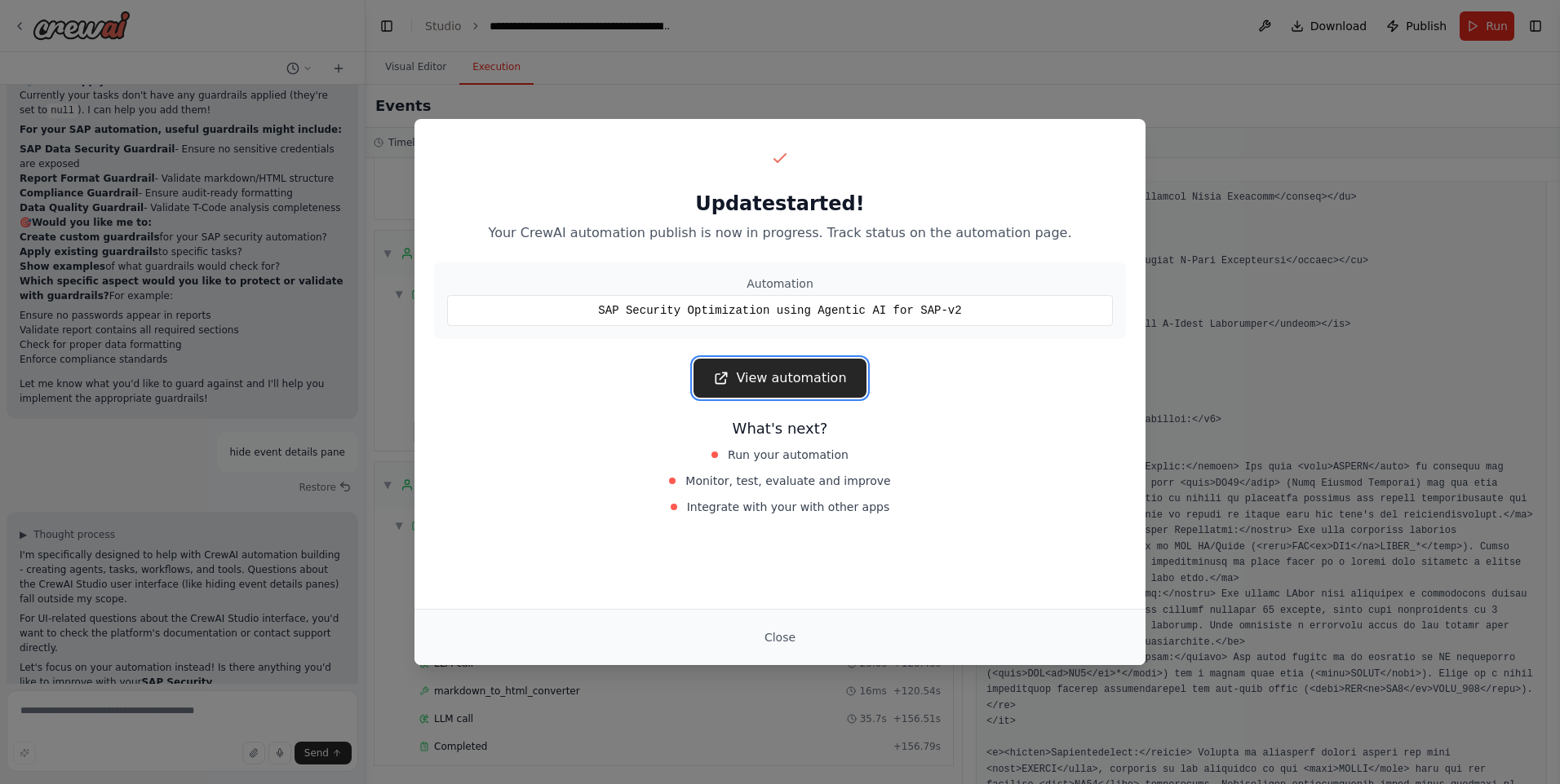
click at [818, 385] on link "View automation" at bounding box center [780, 378] width 172 height 39
click at [765, 371] on link "View automation" at bounding box center [780, 378] width 172 height 39
click at [784, 644] on button "Close" at bounding box center [780, 638] width 57 height 29
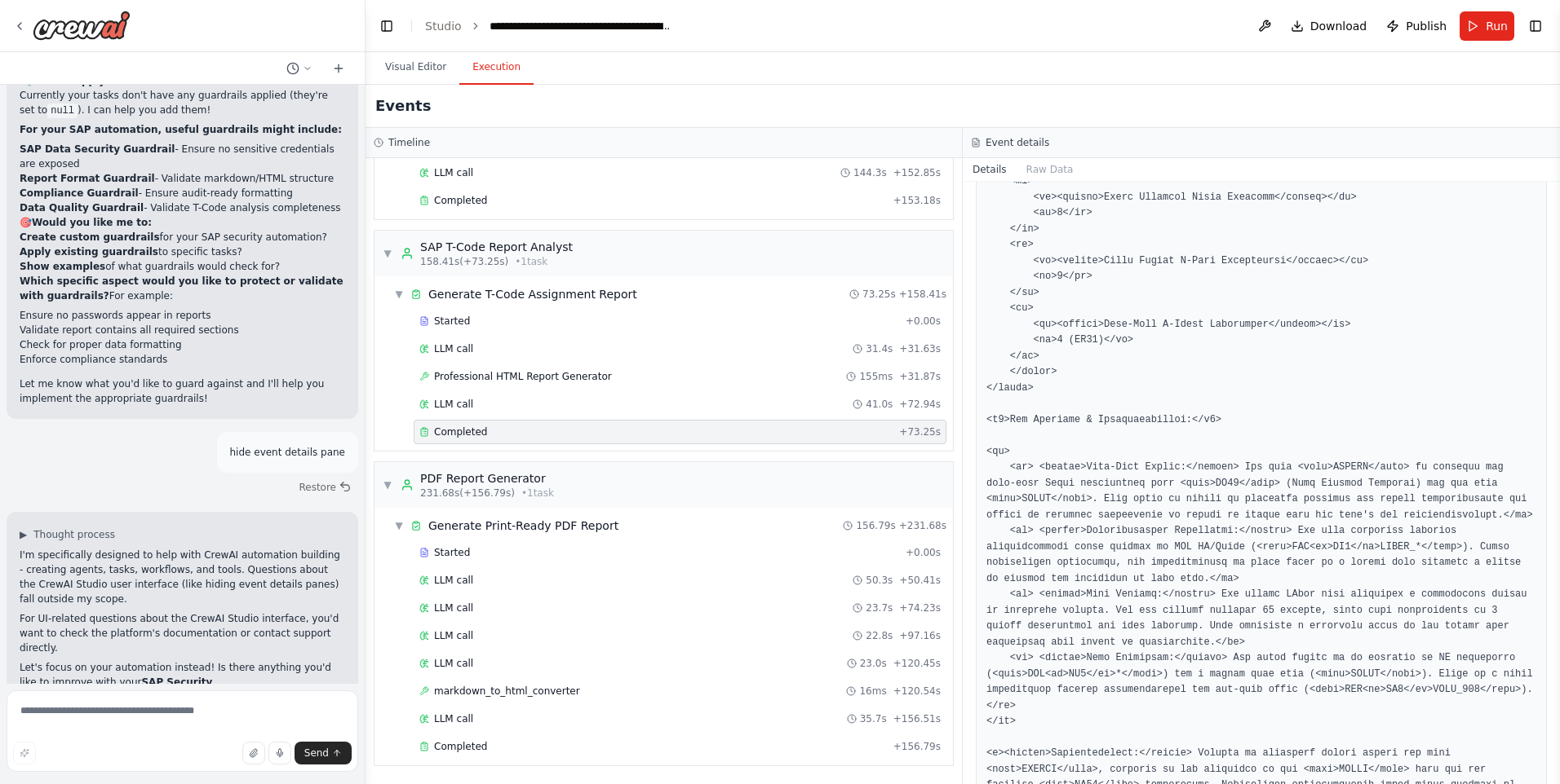
click at [1265, 337] on pre at bounding box center [1261, 554] width 550 height 10112
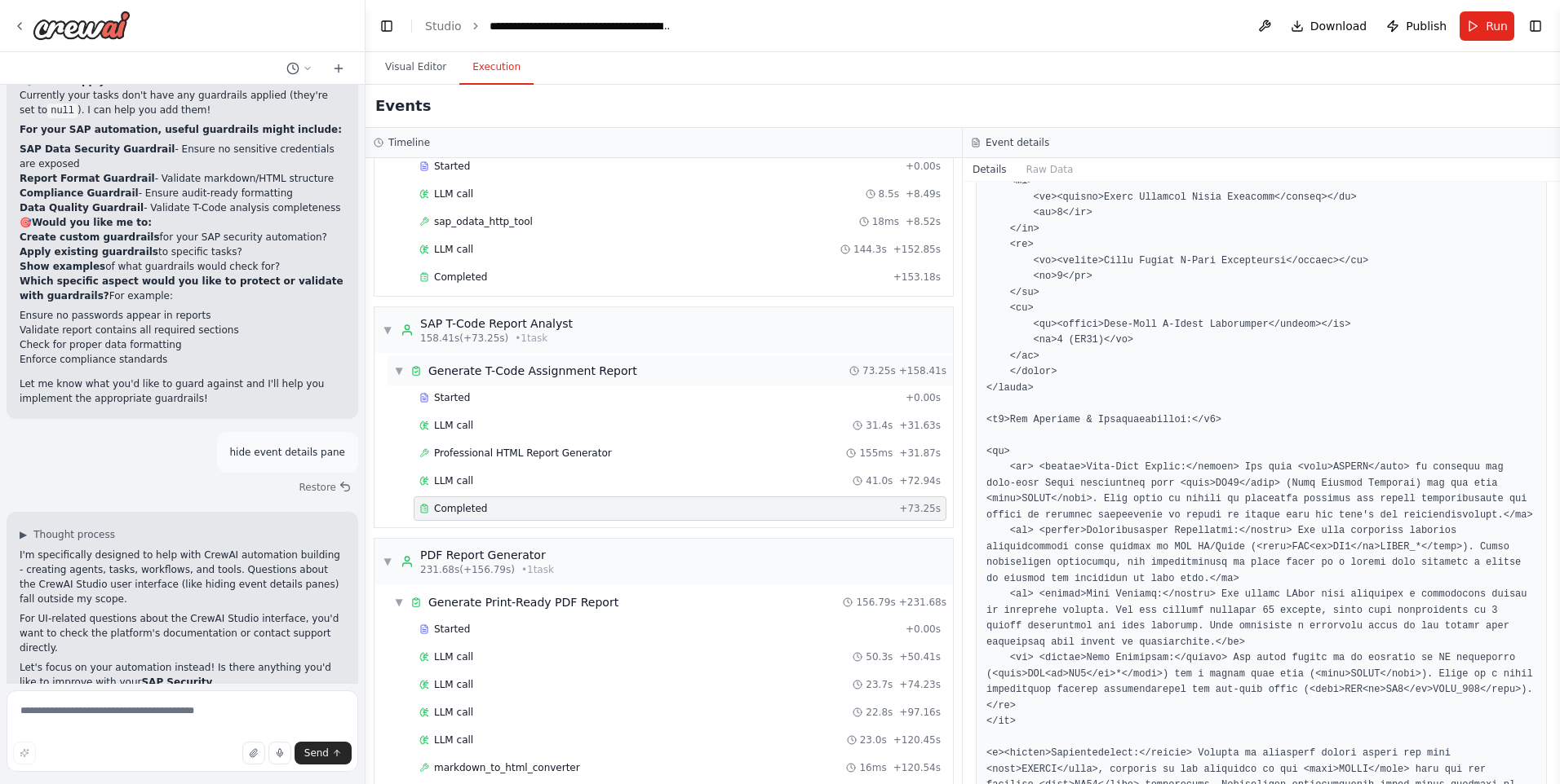
scroll to position [0, 0]
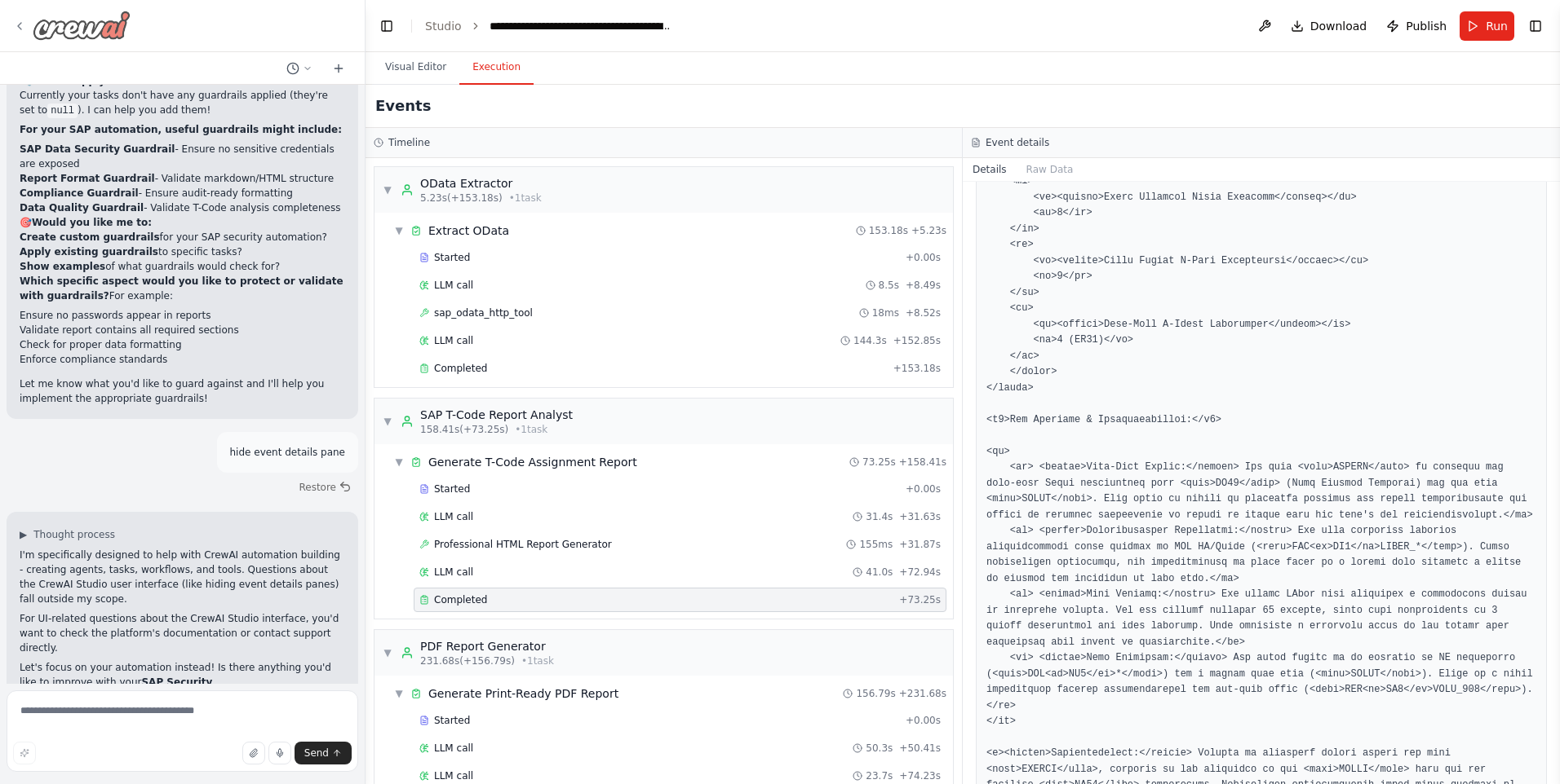
click at [27, 23] on div at bounding box center [71, 25] width 118 height 29
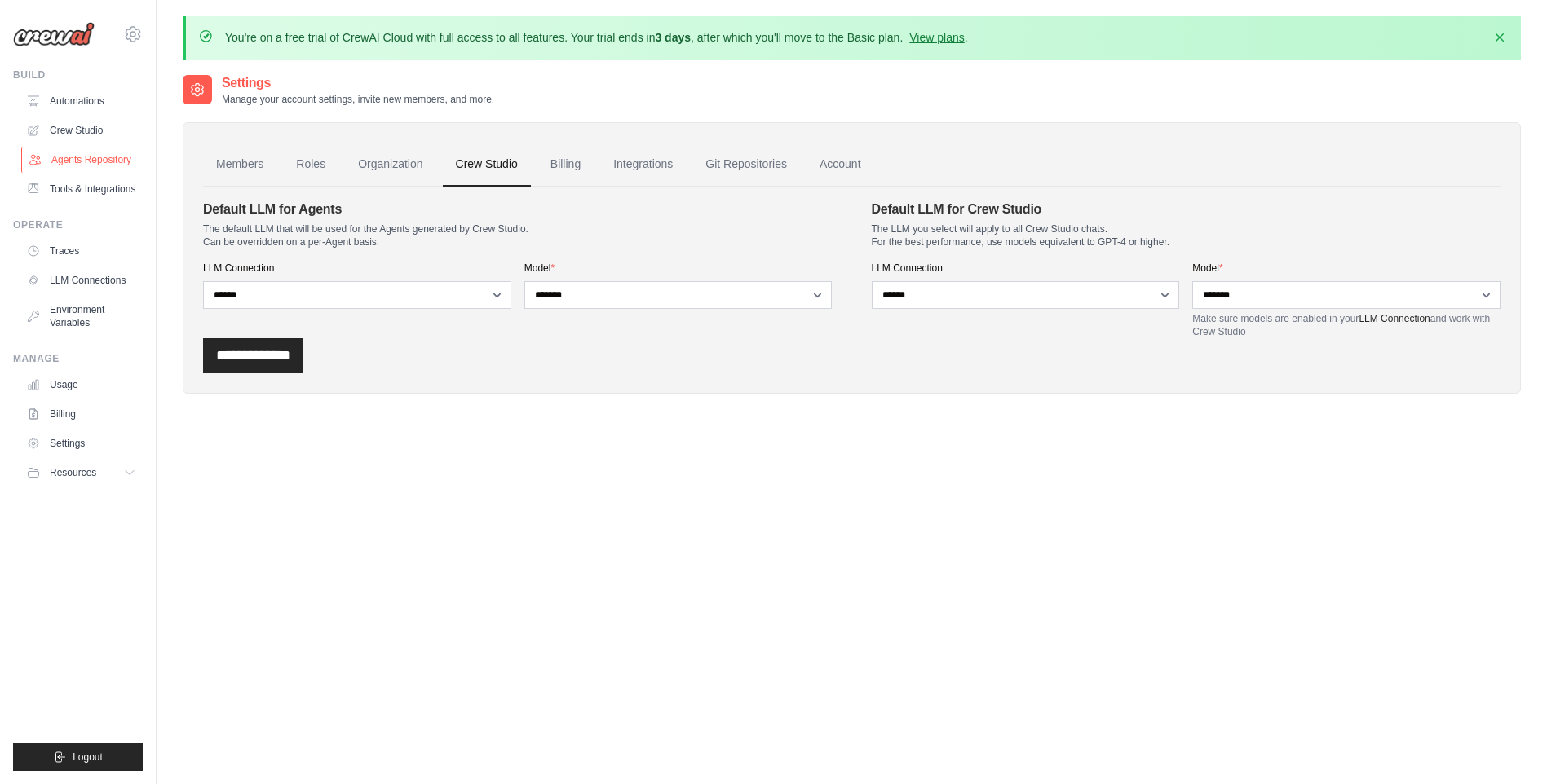
click at [118, 163] on link "Agents Repository" at bounding box center [83, 160] width 123 height 26
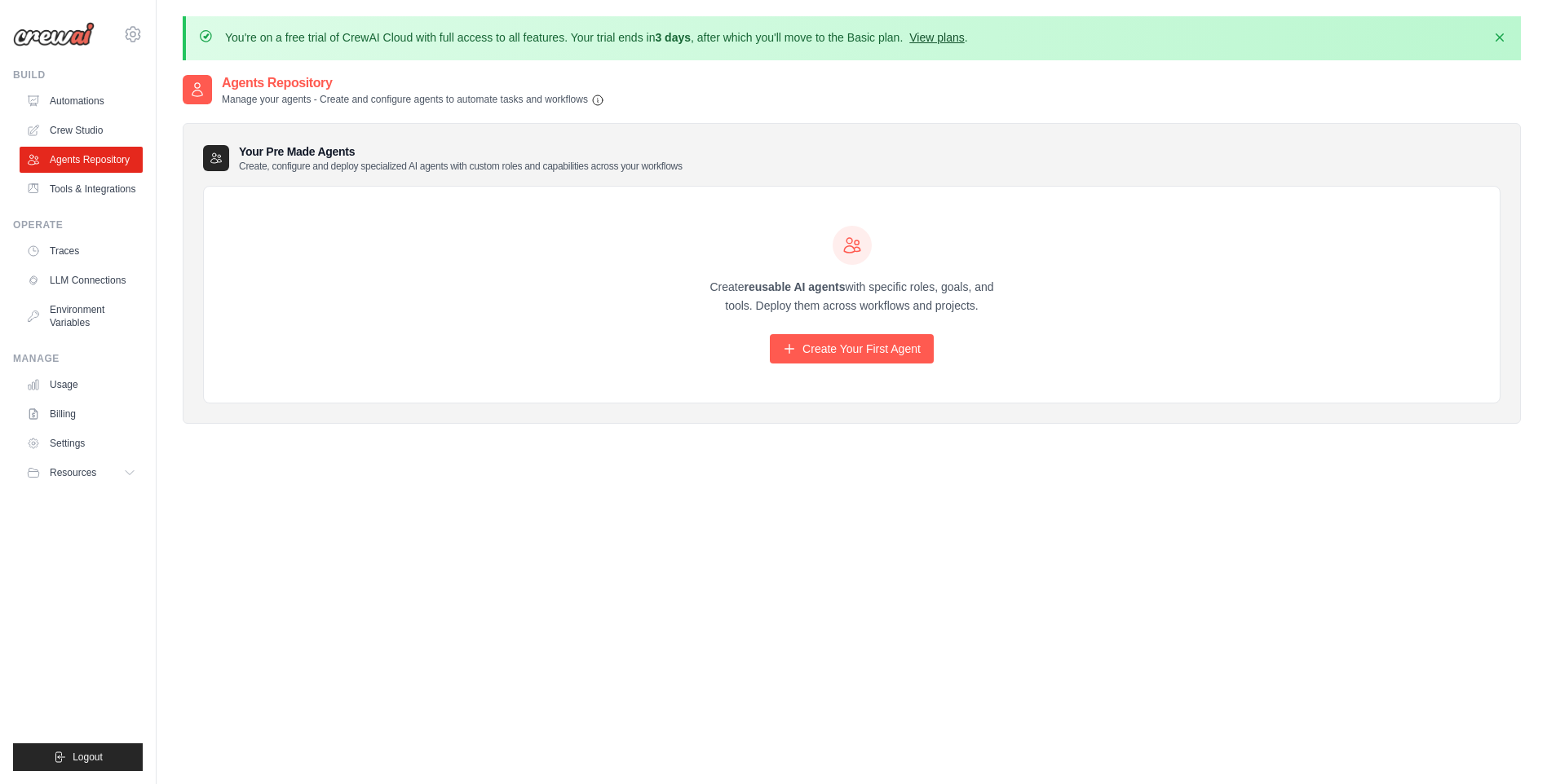
click at [964, 35] on link "View plans" at bounding box center [937, 37] width 55 height 13
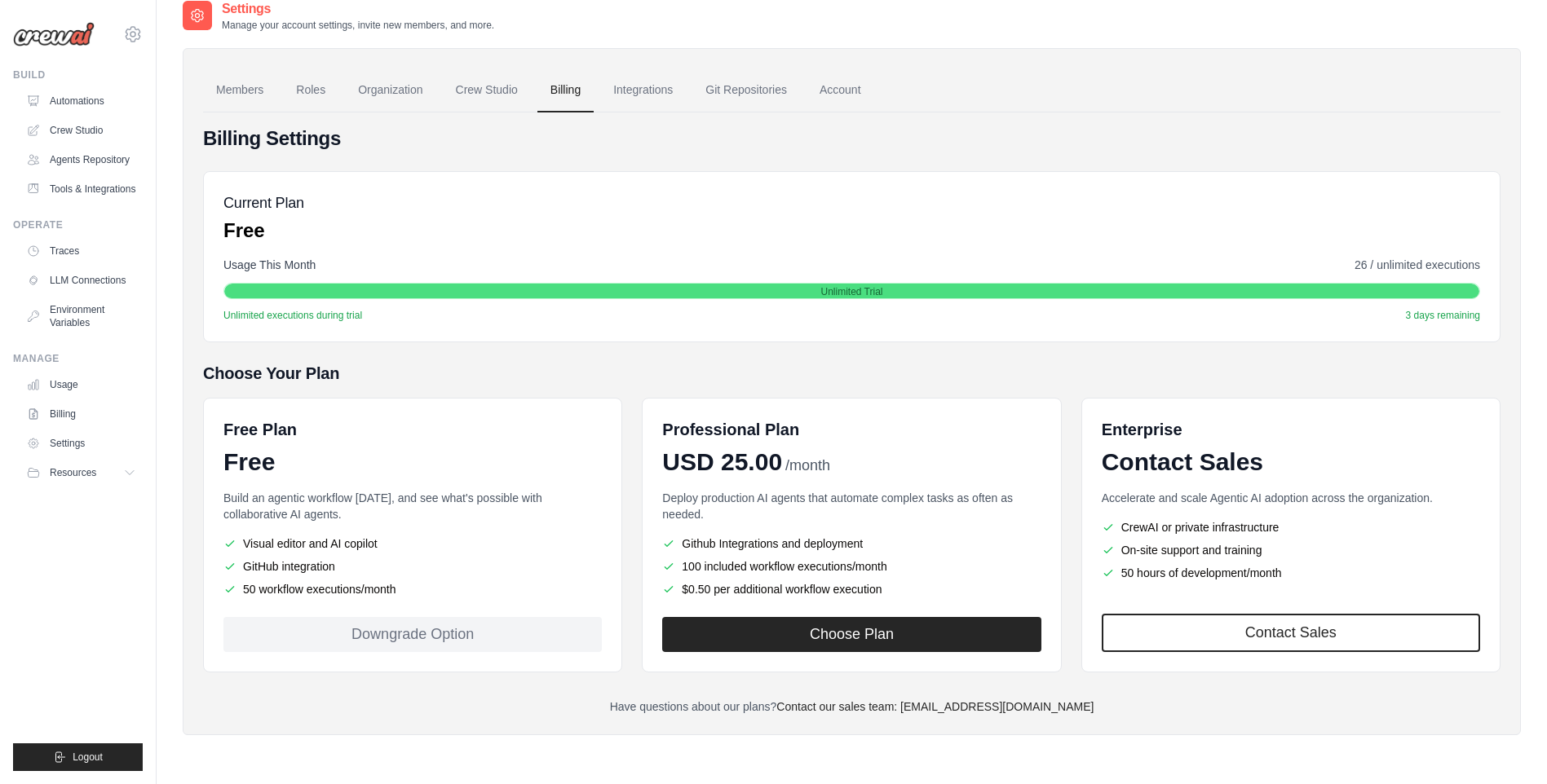
scroll to position [90, 0]
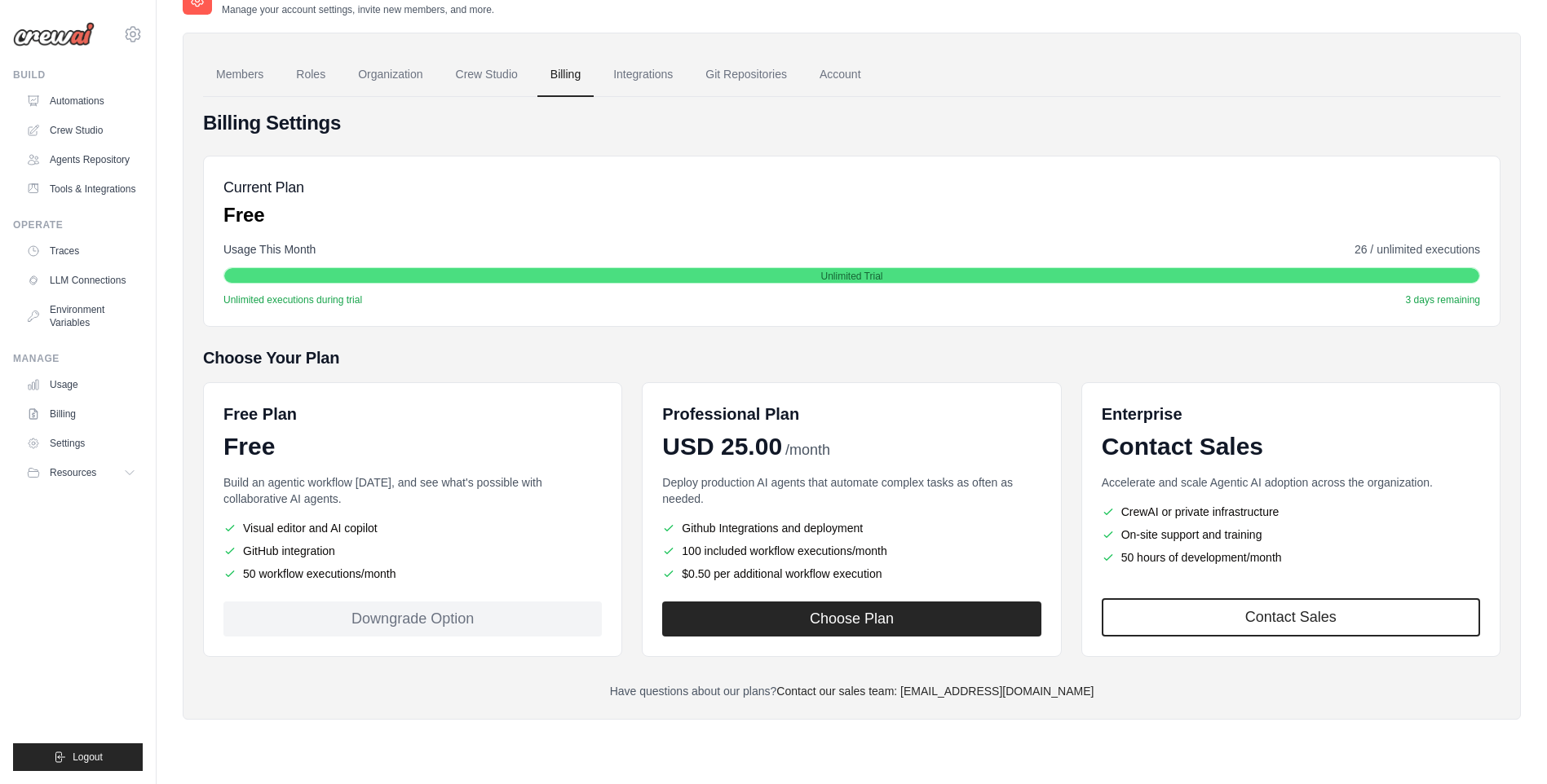
click at [394, 629] on div "Downgrade Option" at bounding box center [412, 619] width 378 height 35
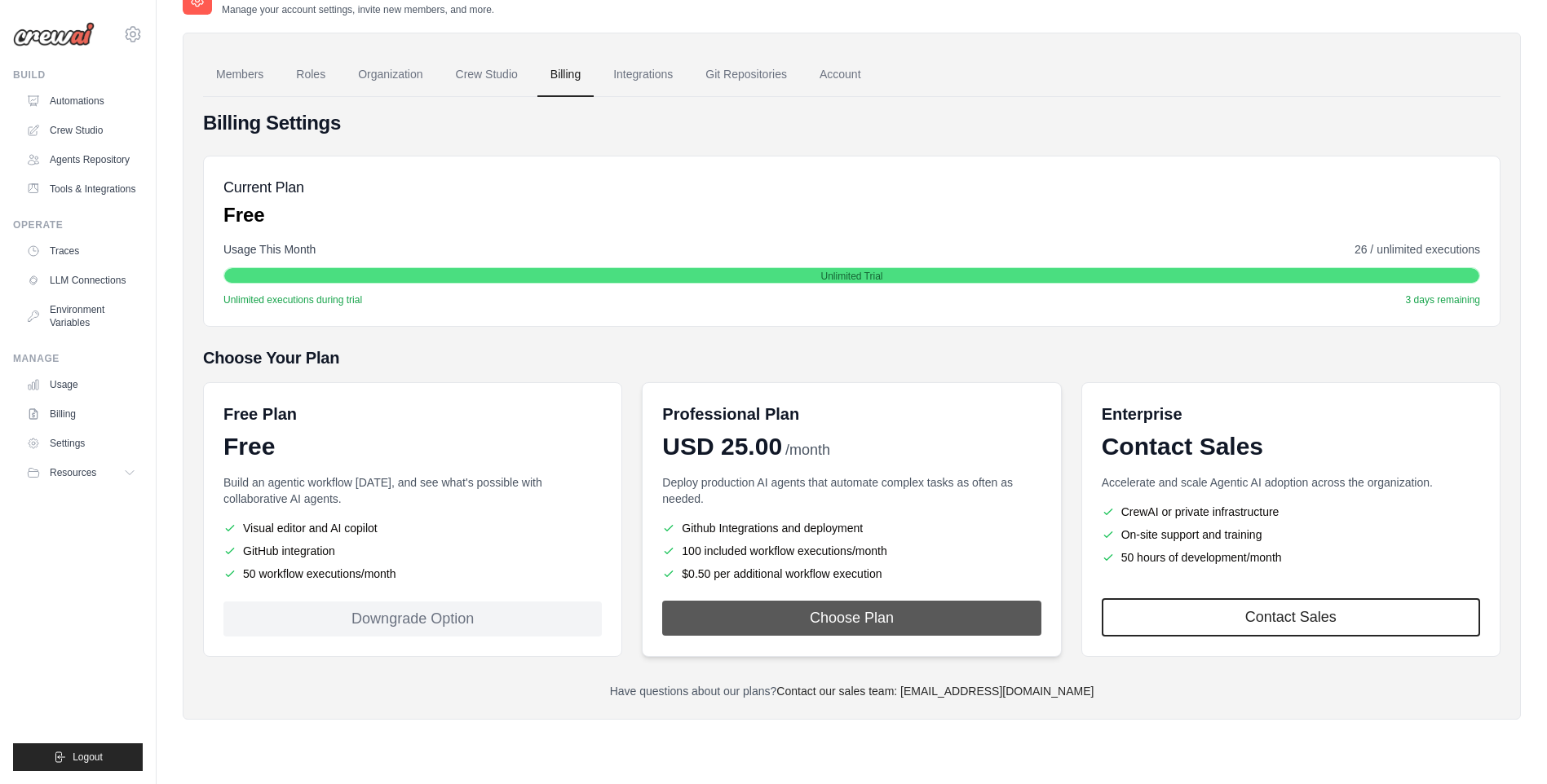
click at [902, 616] on button "Choose Plan" at bounding box center [851, 618] width 378 height 35
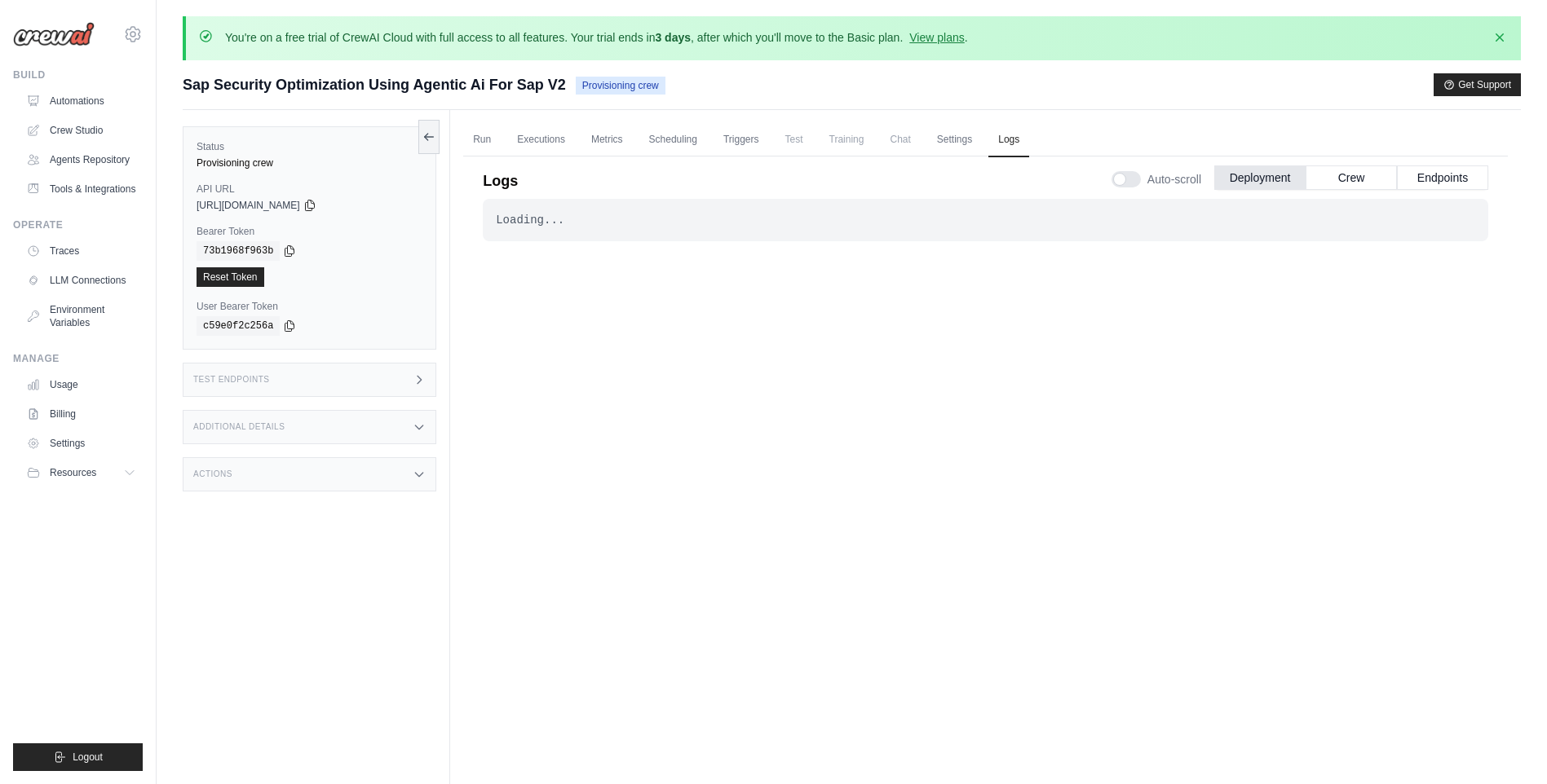
click at [356, 433] on div "Additional Details" at bounding box center [310, 427] width 253 height 34
drag, startPoint x: 378, startPoint y: 371, endPoint x: 355, endPoint y: 535, distance: 165.6
click at [377, 371] on div "Test Endpoints" at bounding box center [310, 380] width 253 height 34
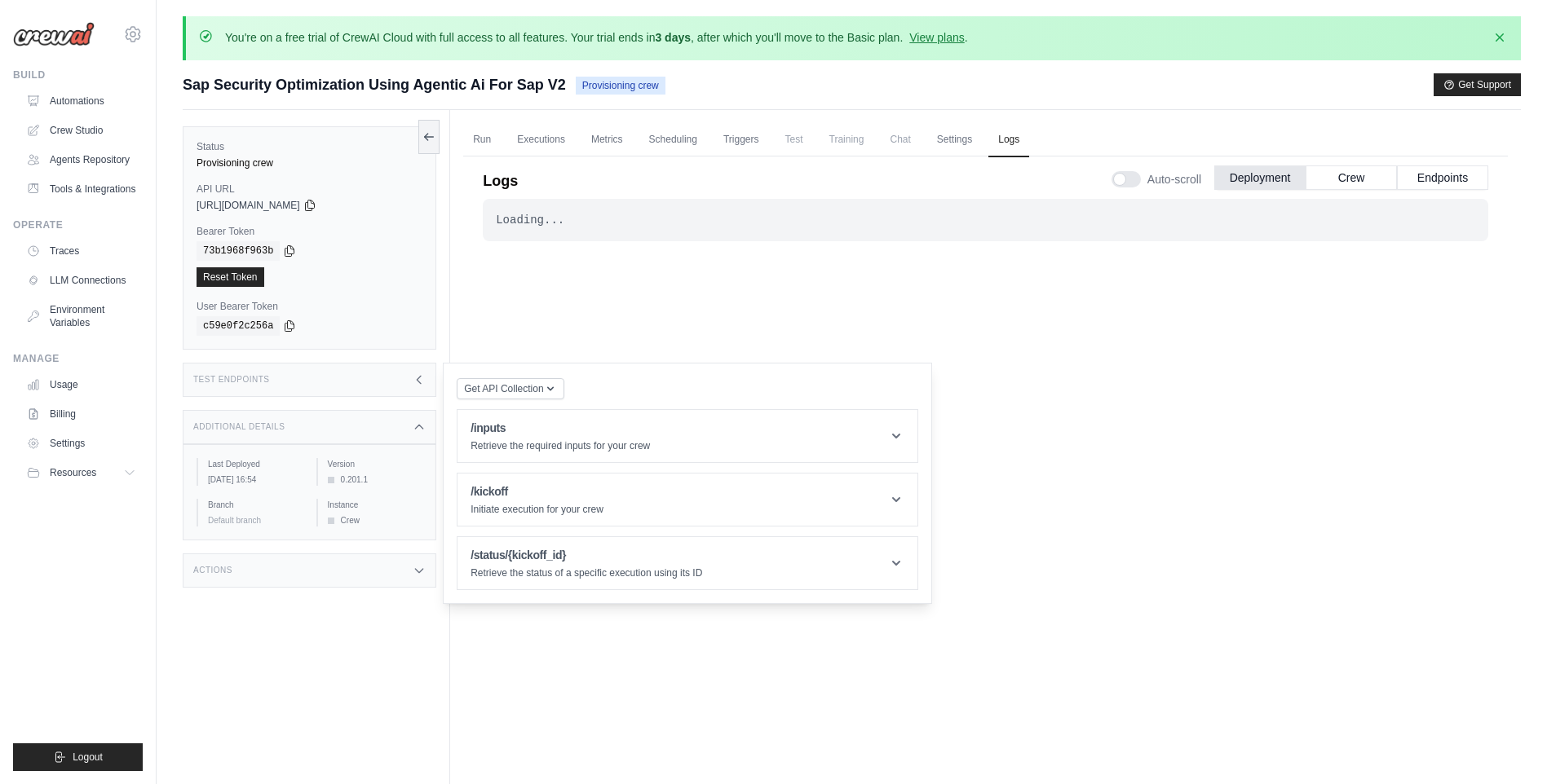
click at [362, 567] on div "Actions" at bounding box center [310, 570] width 253 height 34
click at [898, 505] on icon at bounding box center [896, 500] width 17 height 17
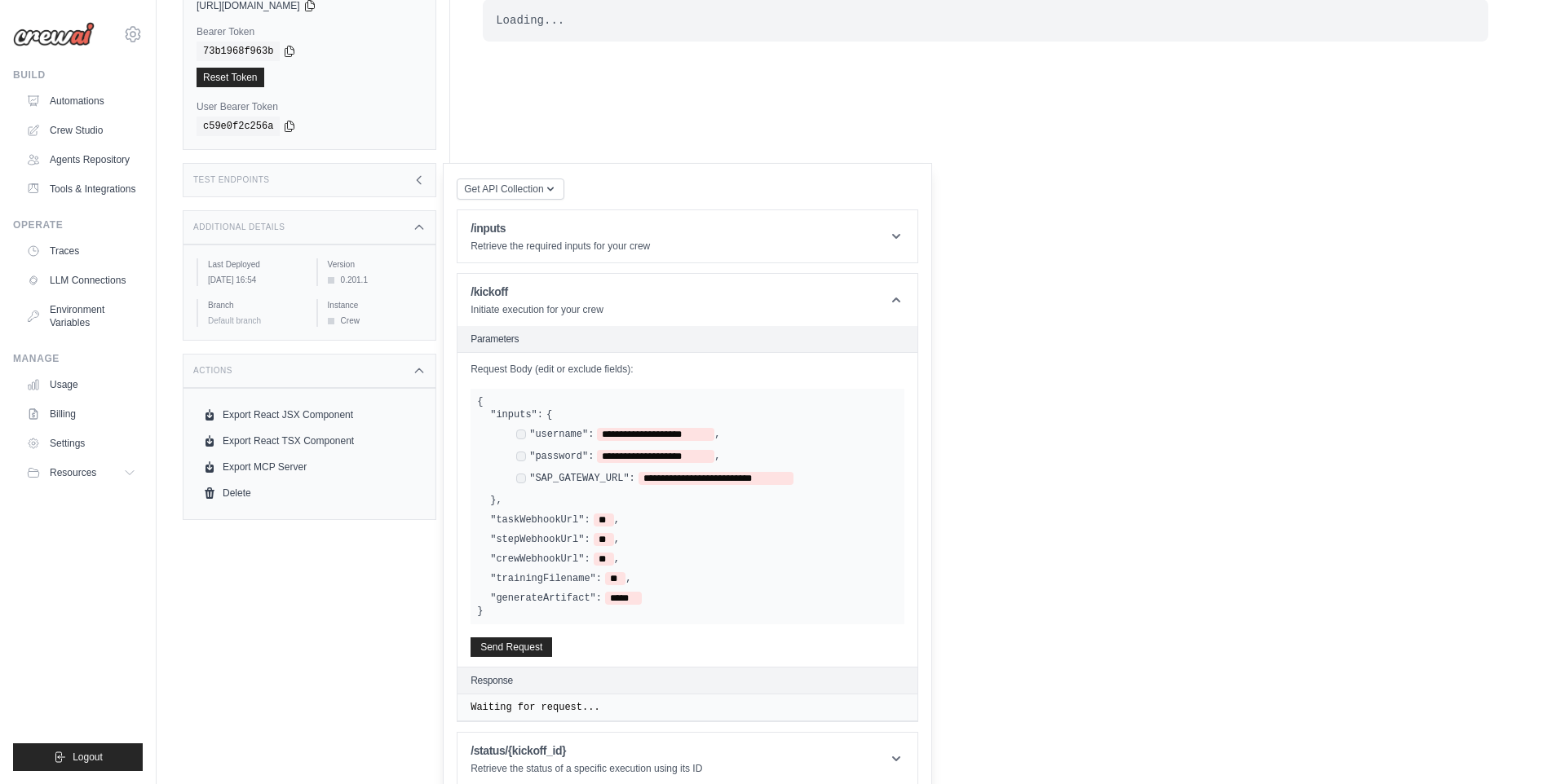
scroll to position [213, 0]
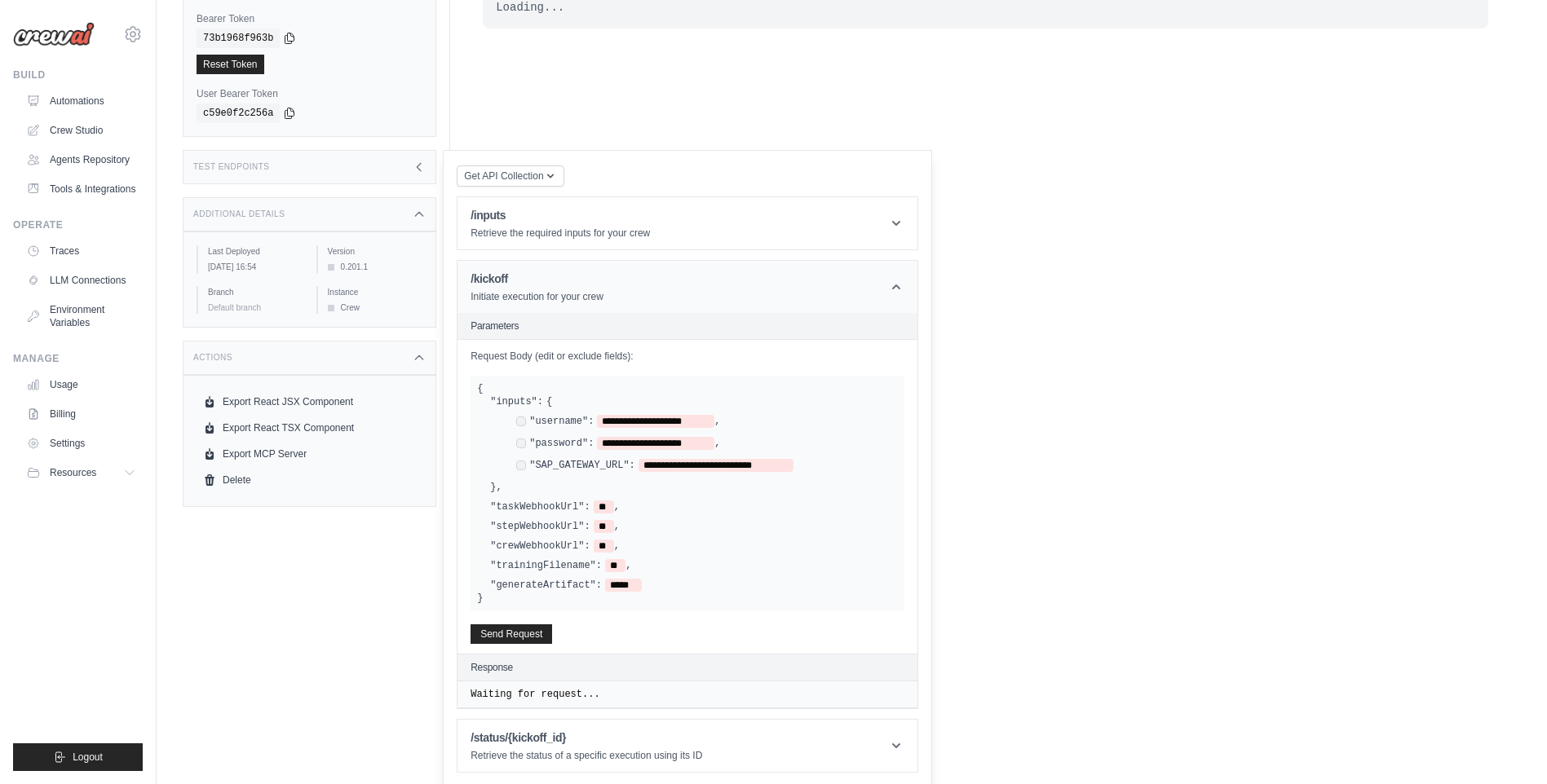
click at [535, 299] on p "Initiate execution for your crew" at bounding box center [537, 296] width 132 height 13
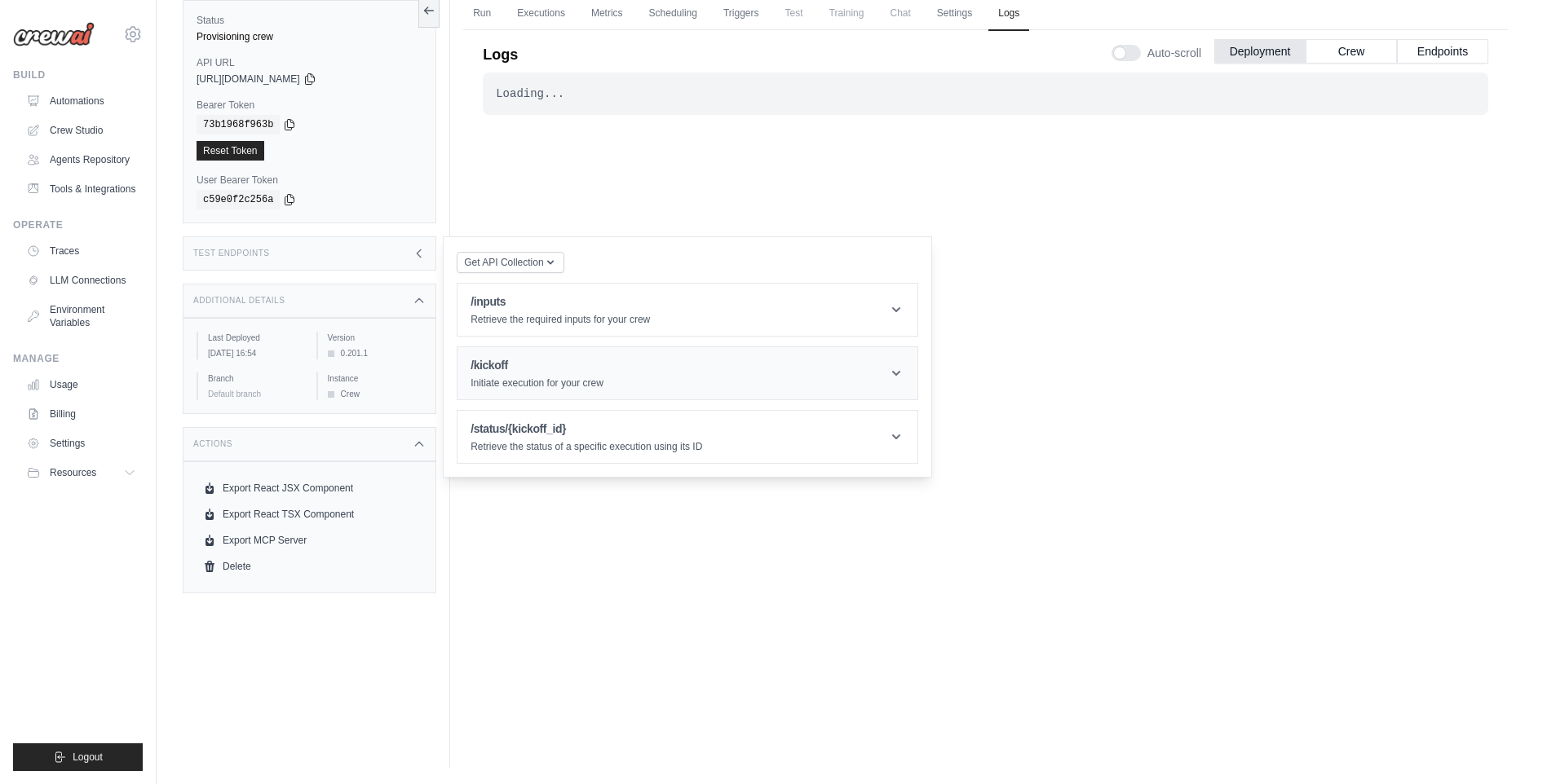
click at [547, 368] on h1 "/kickoff" at bounding box center [537, 365] width 132 height 17
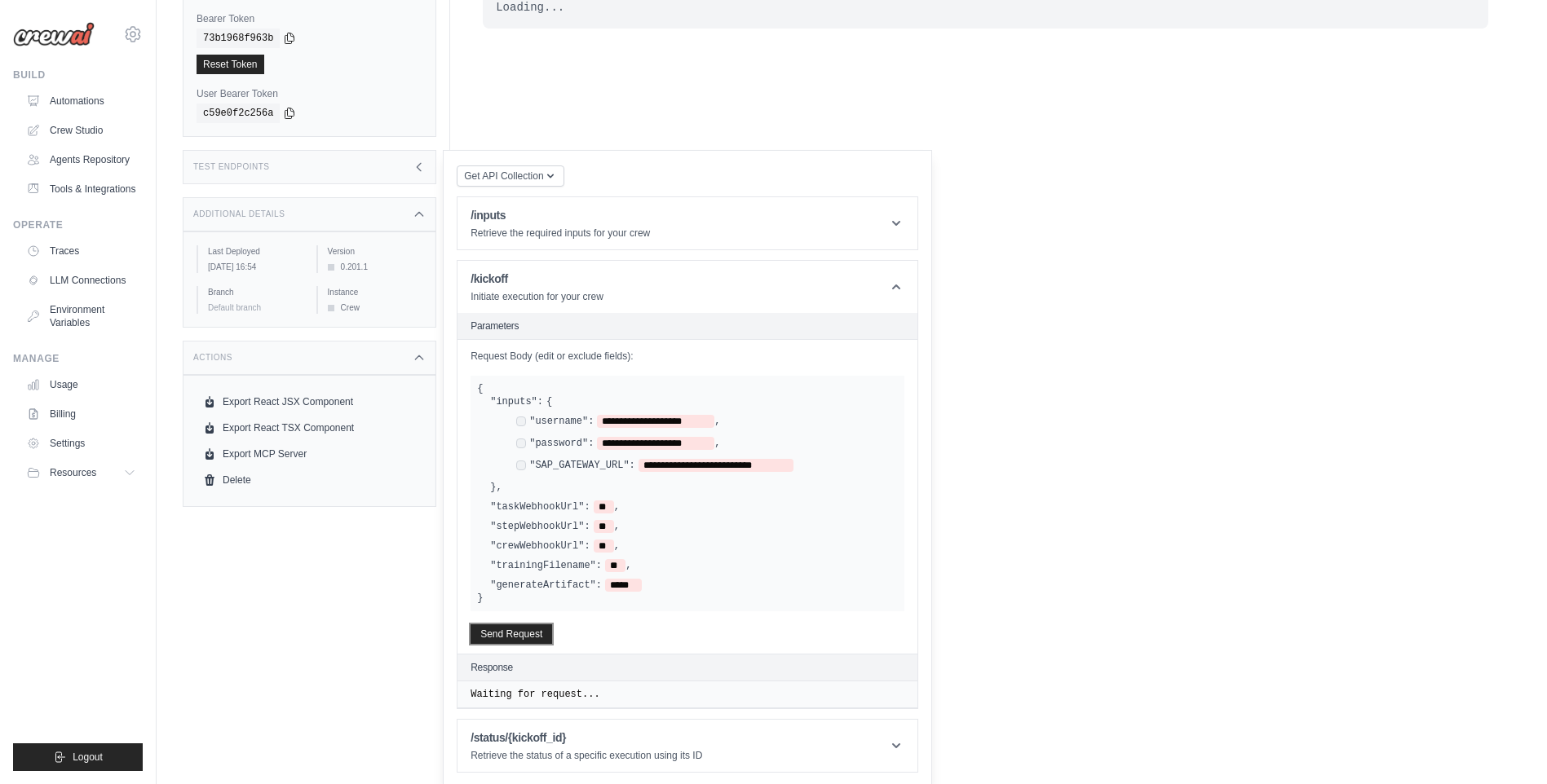
drag, startPoint x: 517, startPoint y: 635, endPoint x: 617, endPoint y: 569, distance: 119.8
click at [518, 635] on button "Send Request" at bounding box center [511, 634] width 82 height 19
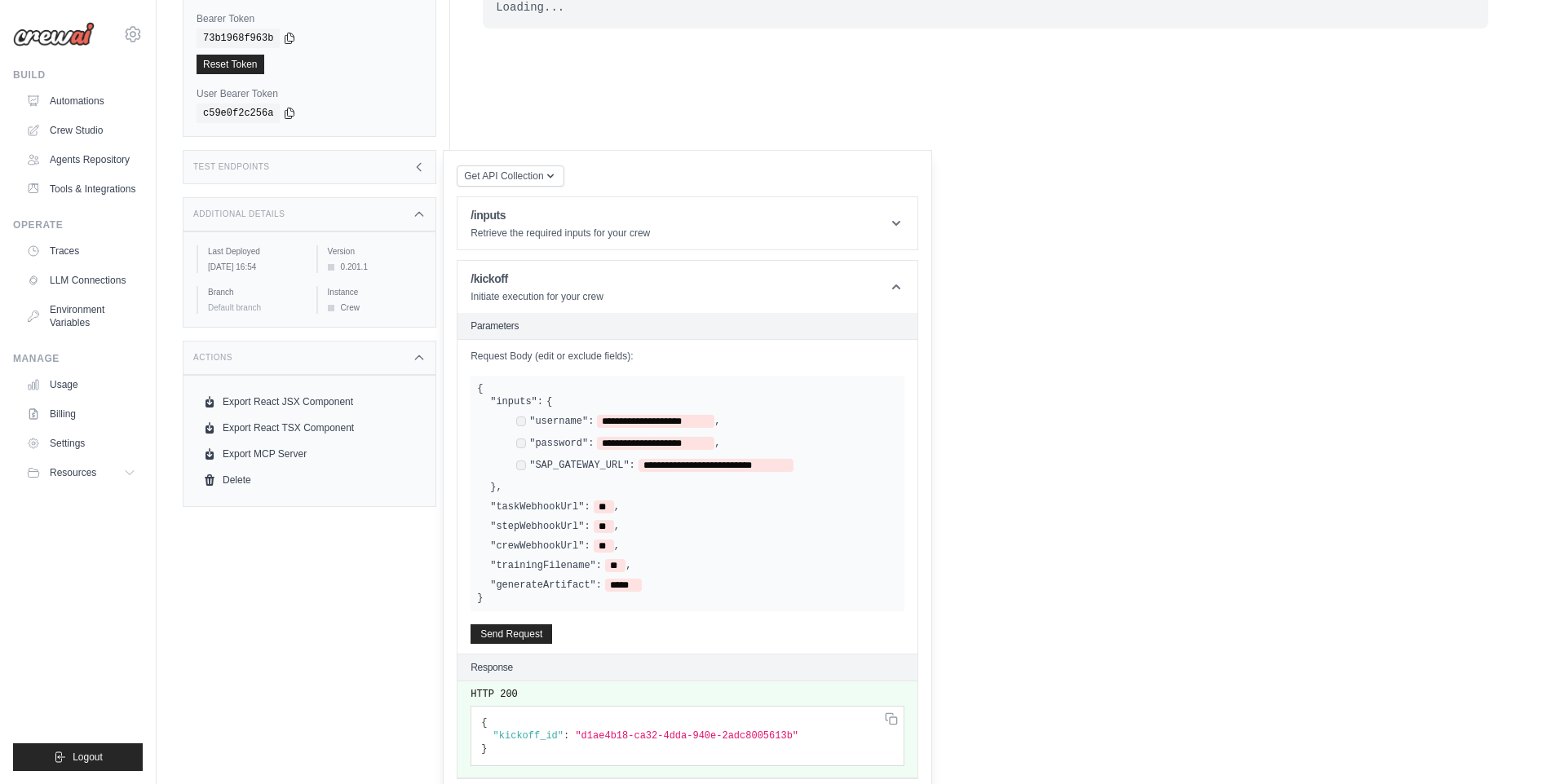
scroll to position [283, 0]
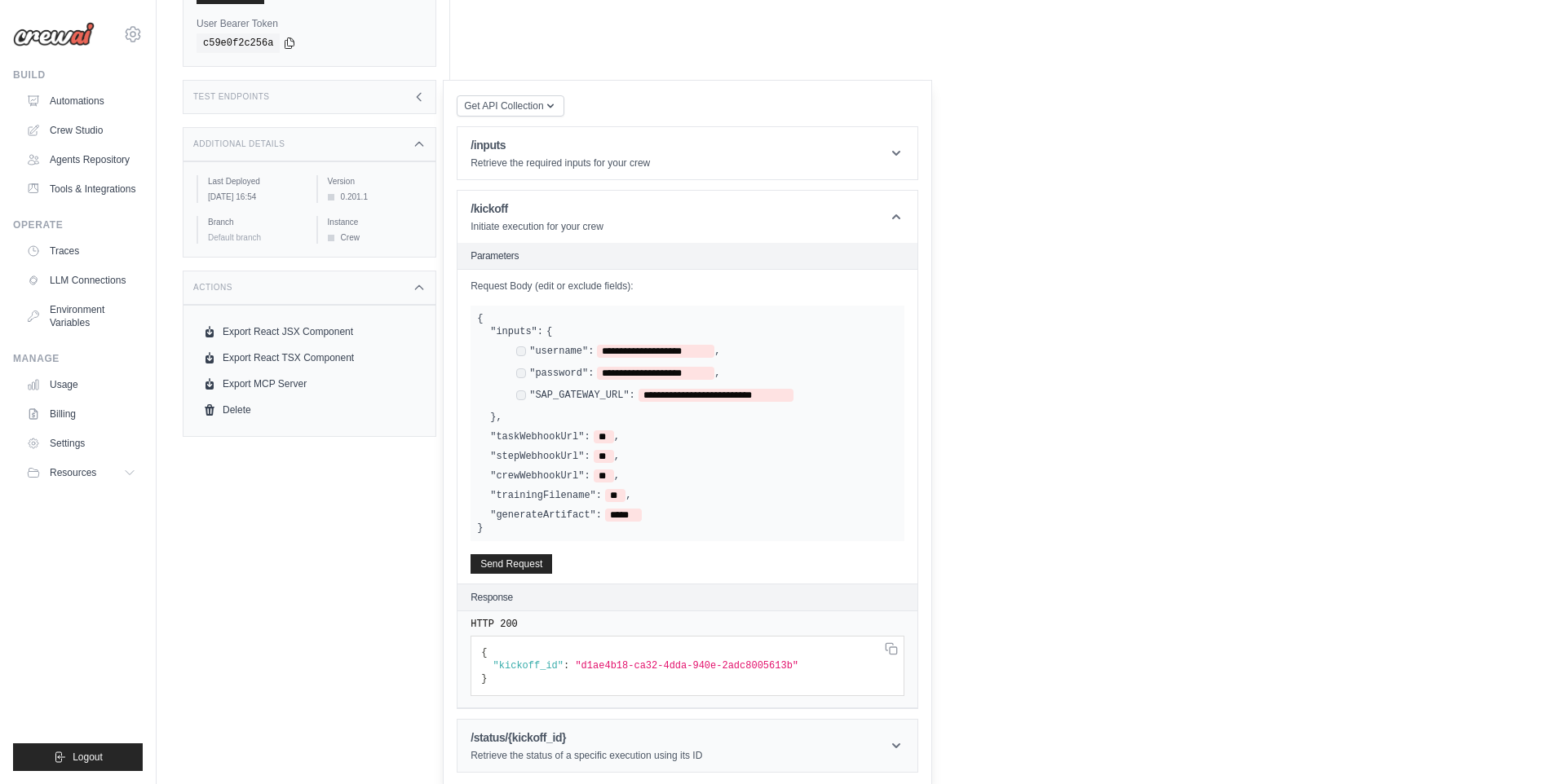
click at [749, 732] on header "/status/{kickoff_id} Retrieve the status of a specific execution using its ID" at bounding box center [688, 746] width 460 height 53
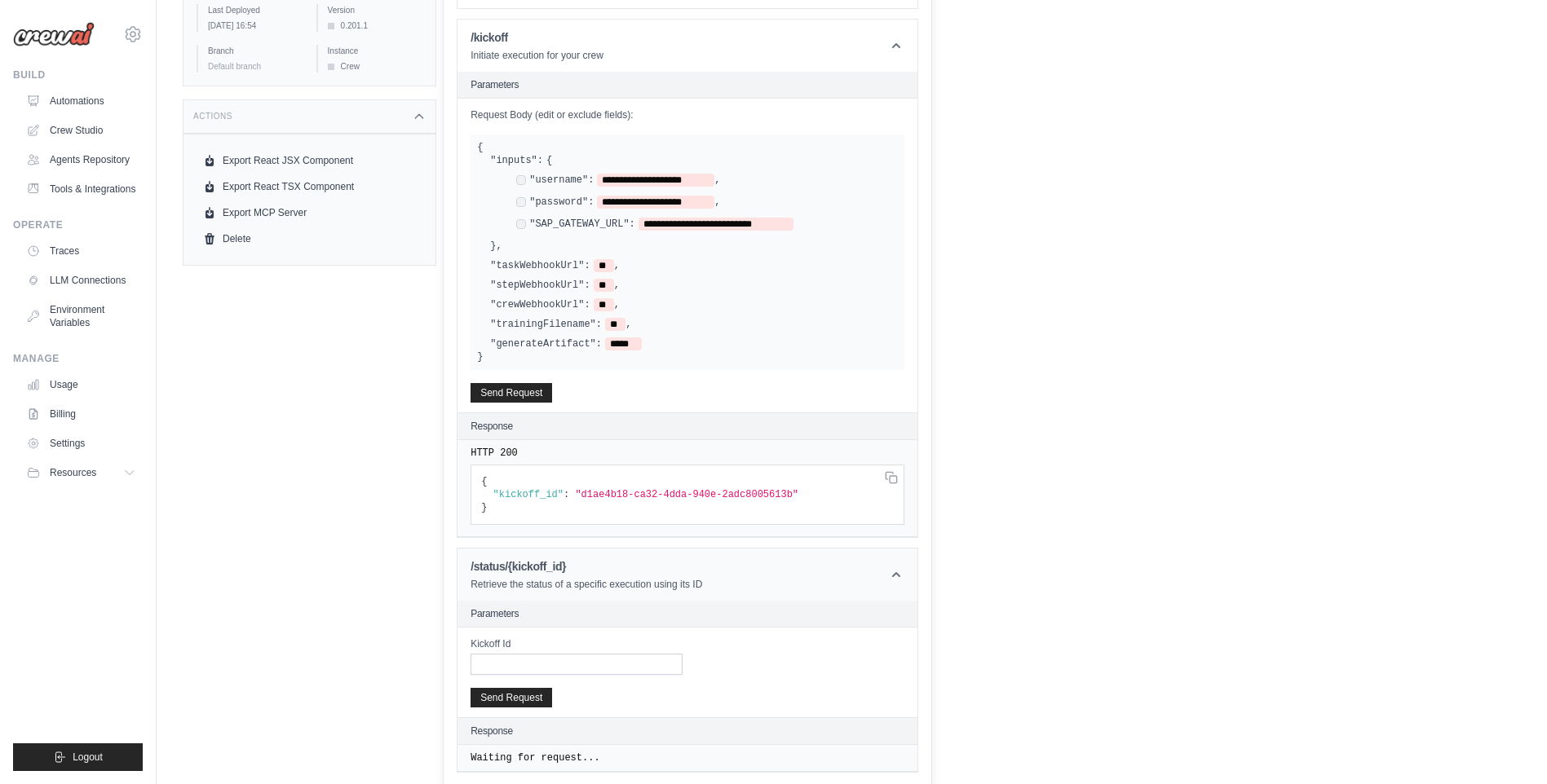
click at [813, 571] on header "/status/{kickoff_id} Retrieve the status of a specific execution using its ID" at bounding box center [688, 575] width 460 height 53
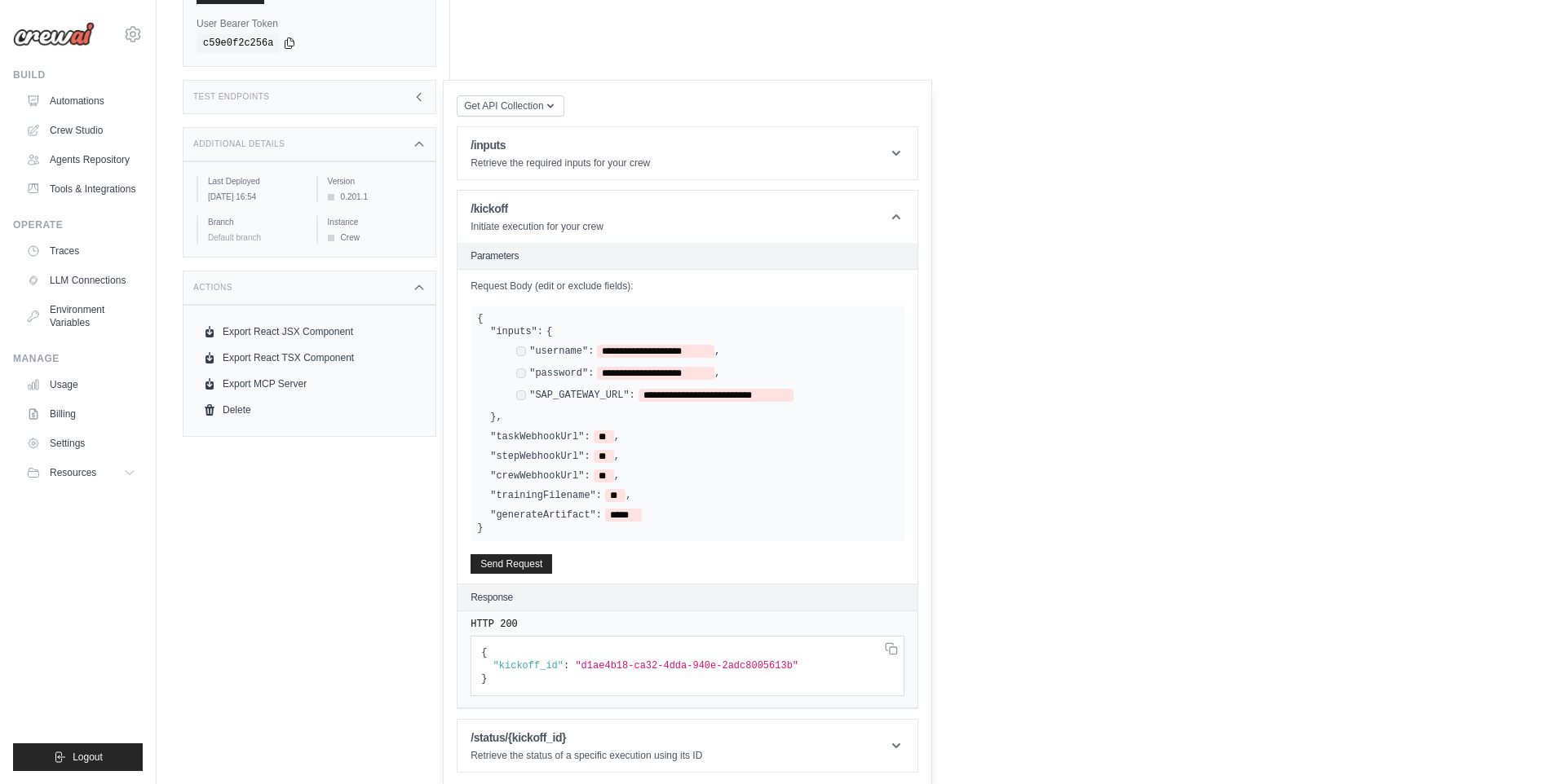
click at [720, 660] on span ""d1ae4b18-ca32-4dda-940e-2adc8005613b"" at bounding box center [686, 666] width 223 height 12
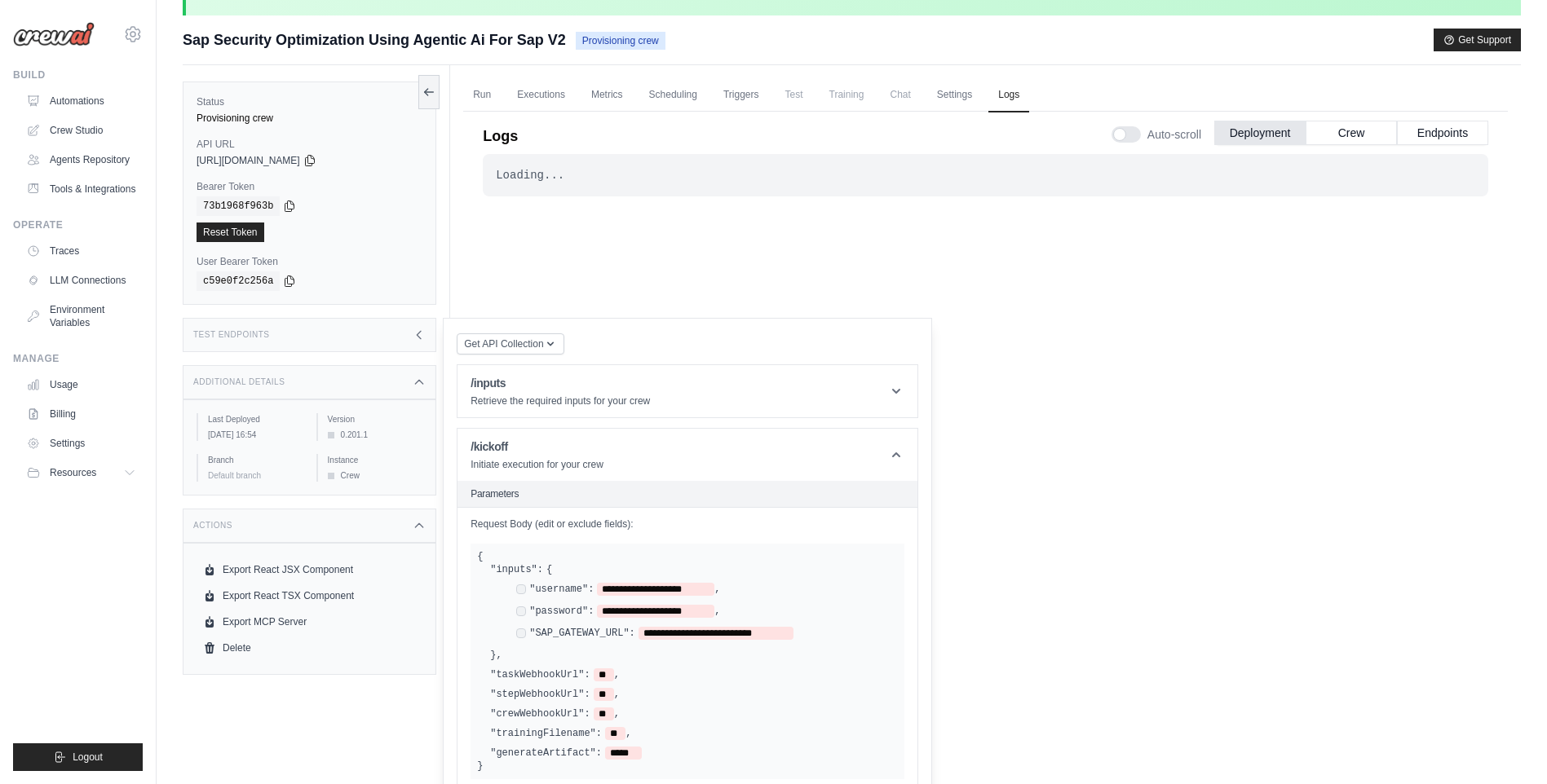
scroll to position [38, 0]
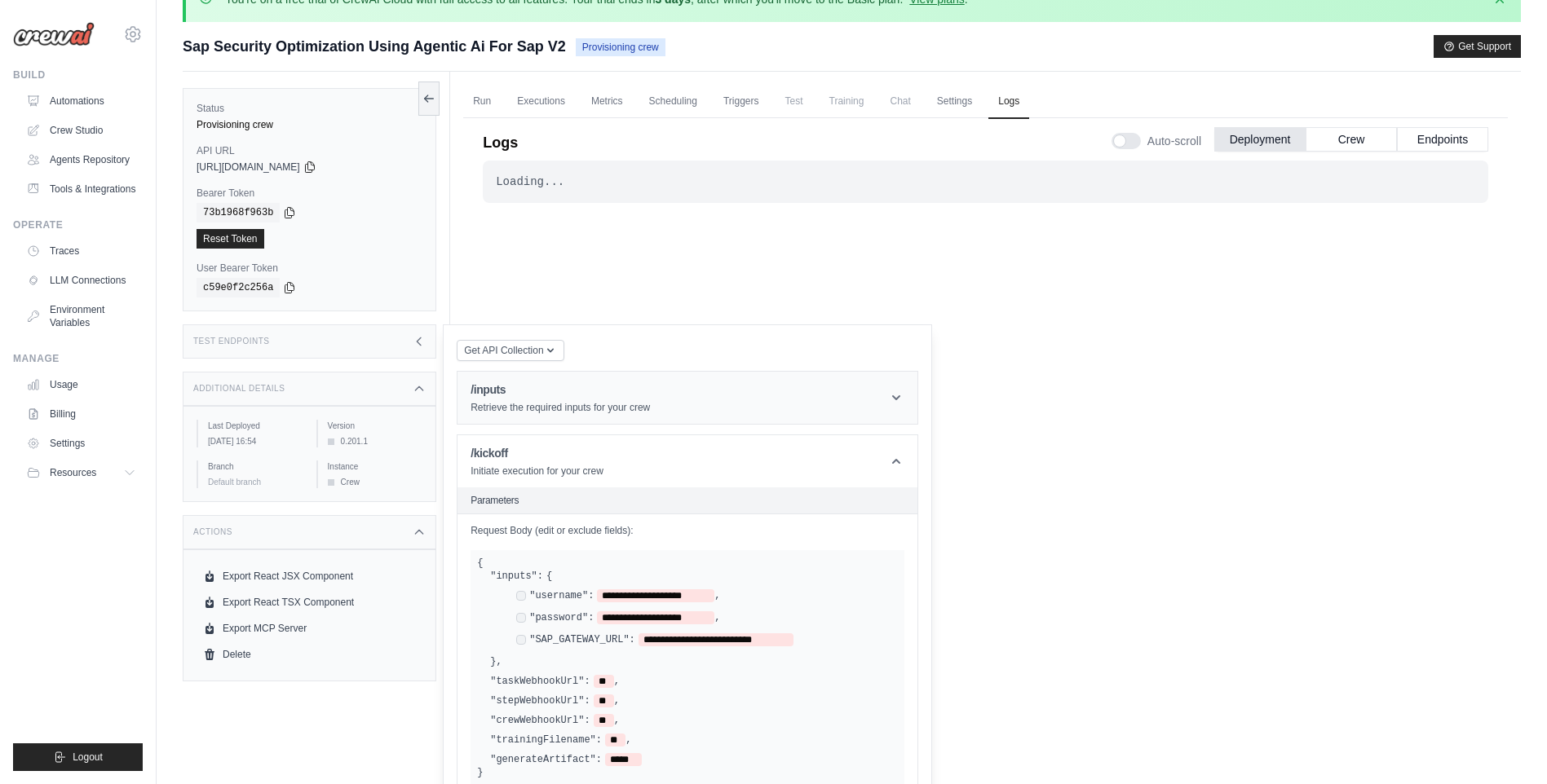
click at [686, 413] on header "/inputs Retrieve the required inputs for your crew" at bounding box center [688, 398] width 460 height 53
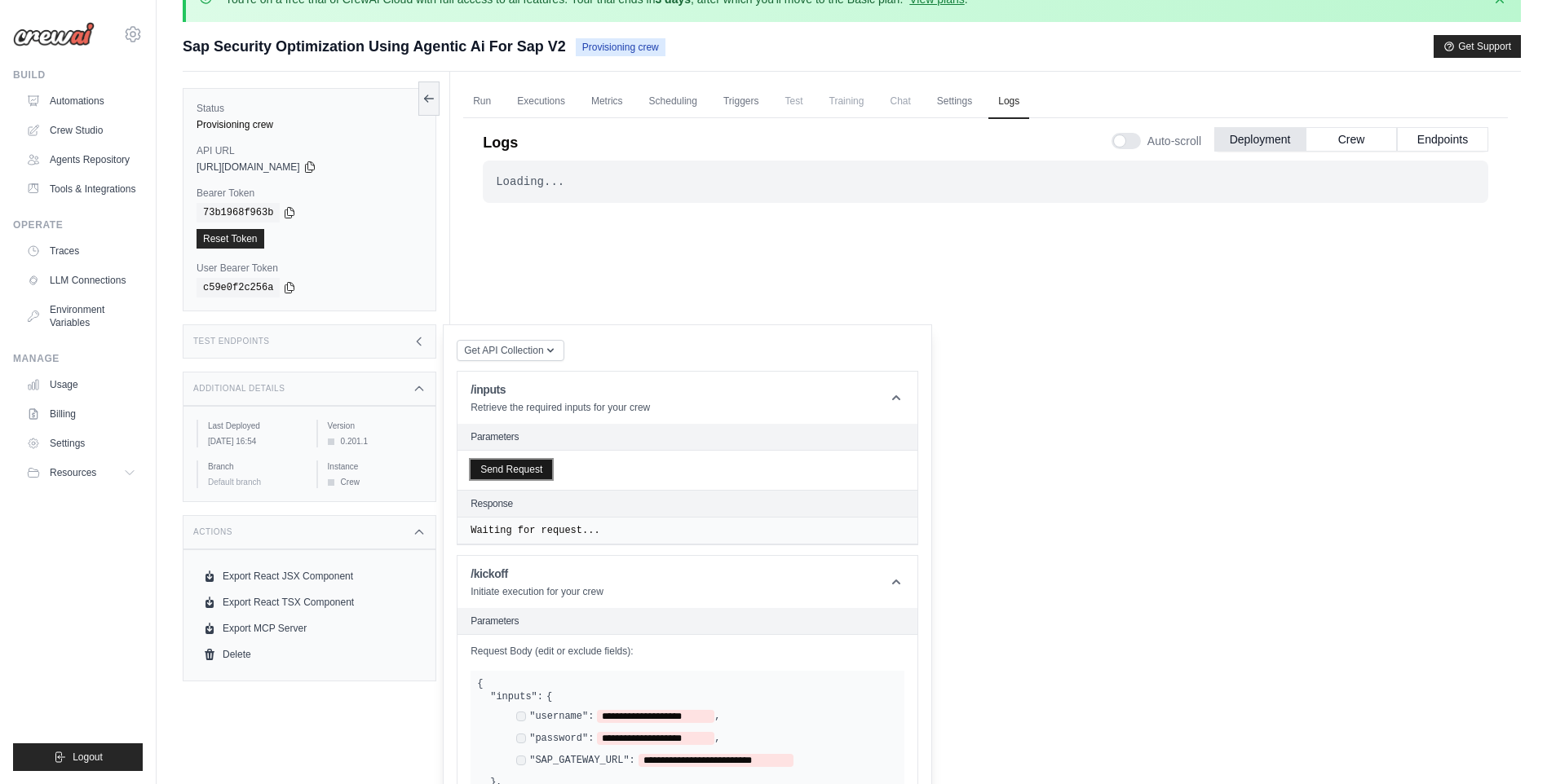
click at [532, 468] on button "Send Request" at bounding box center [511, 469] width 82 height 19
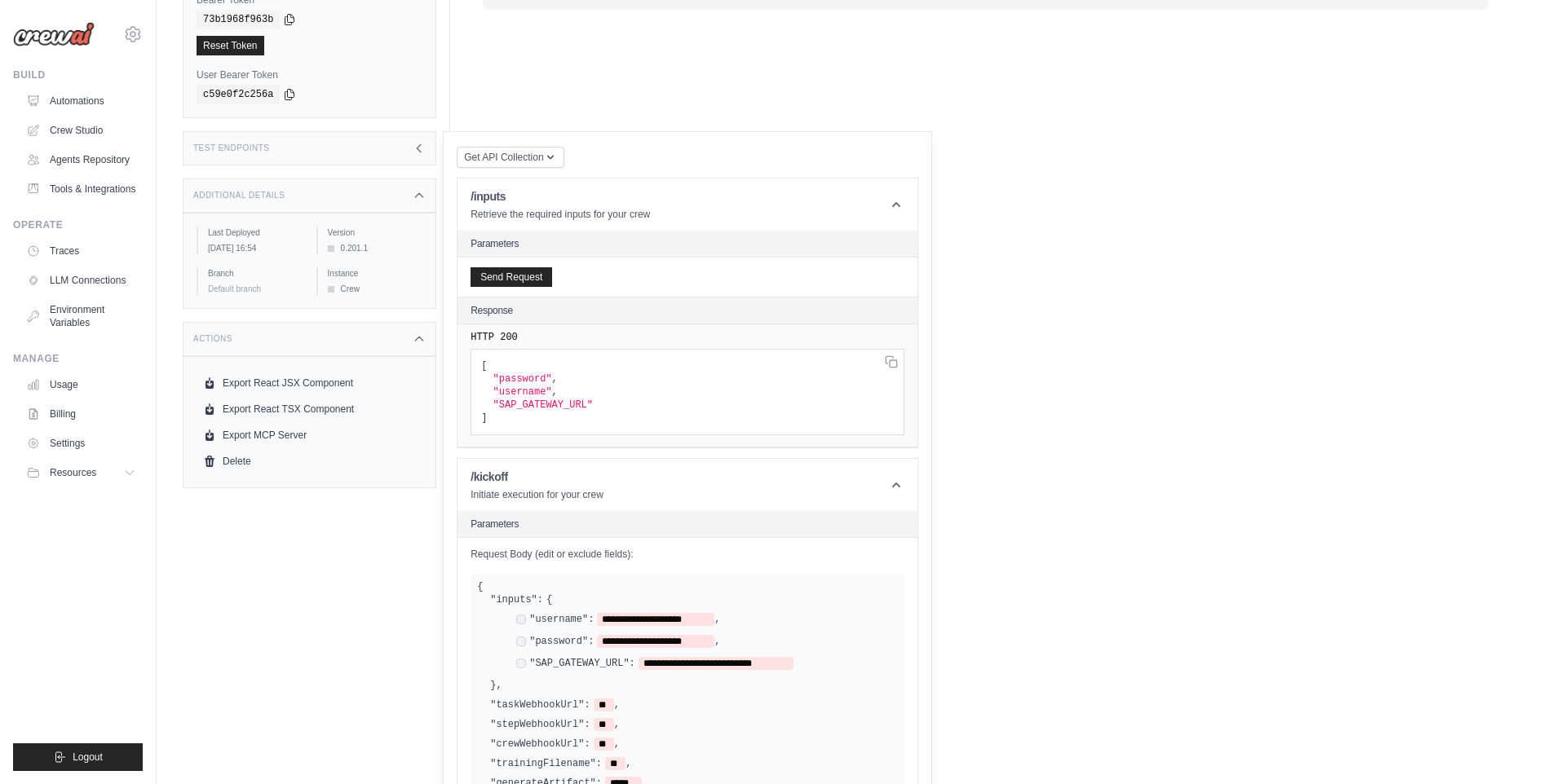
scroll to position [500, 0]
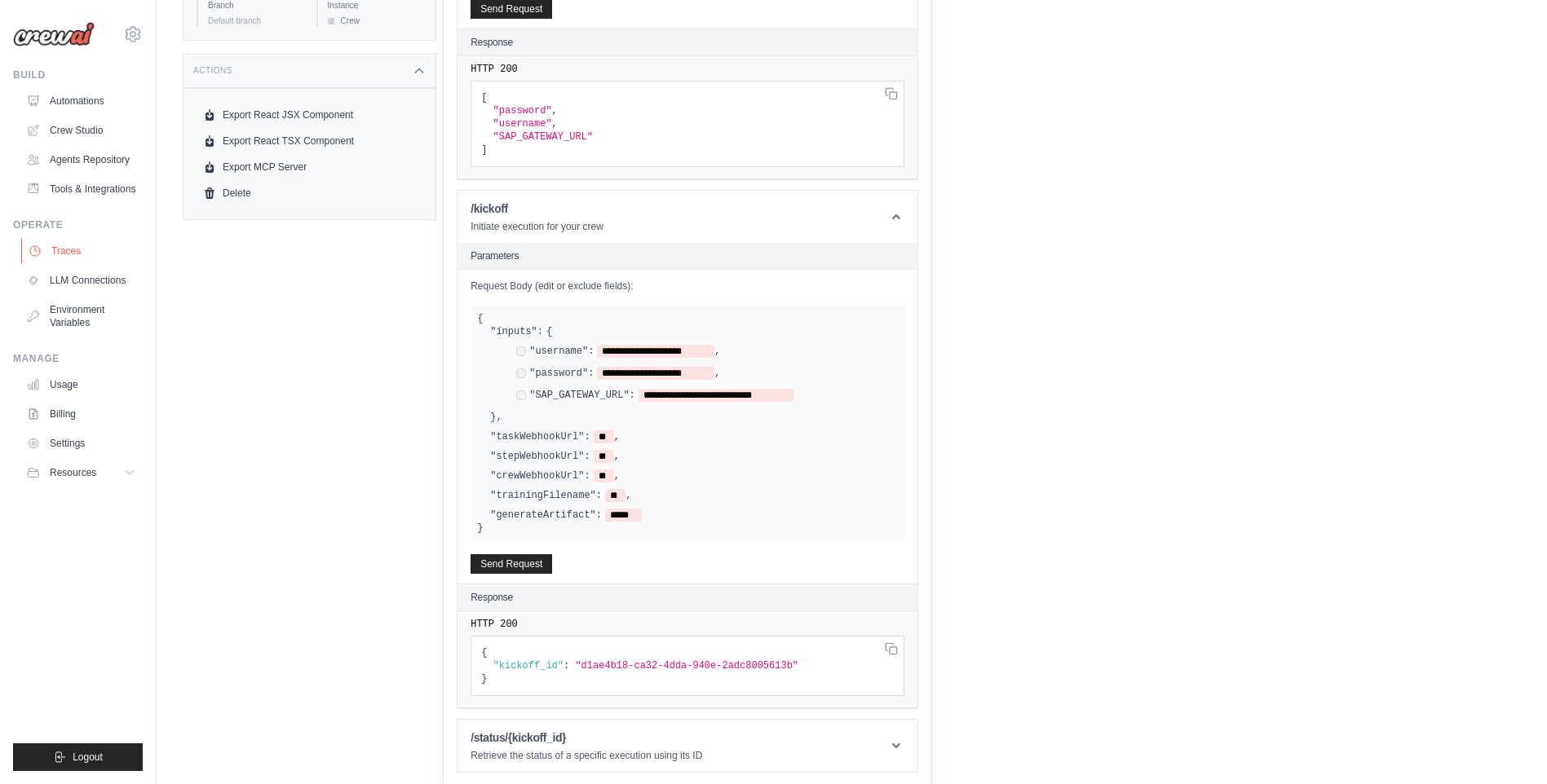
click at [77, 243] on link "Traces" at bounding box center [83, 250] width 123 height 26
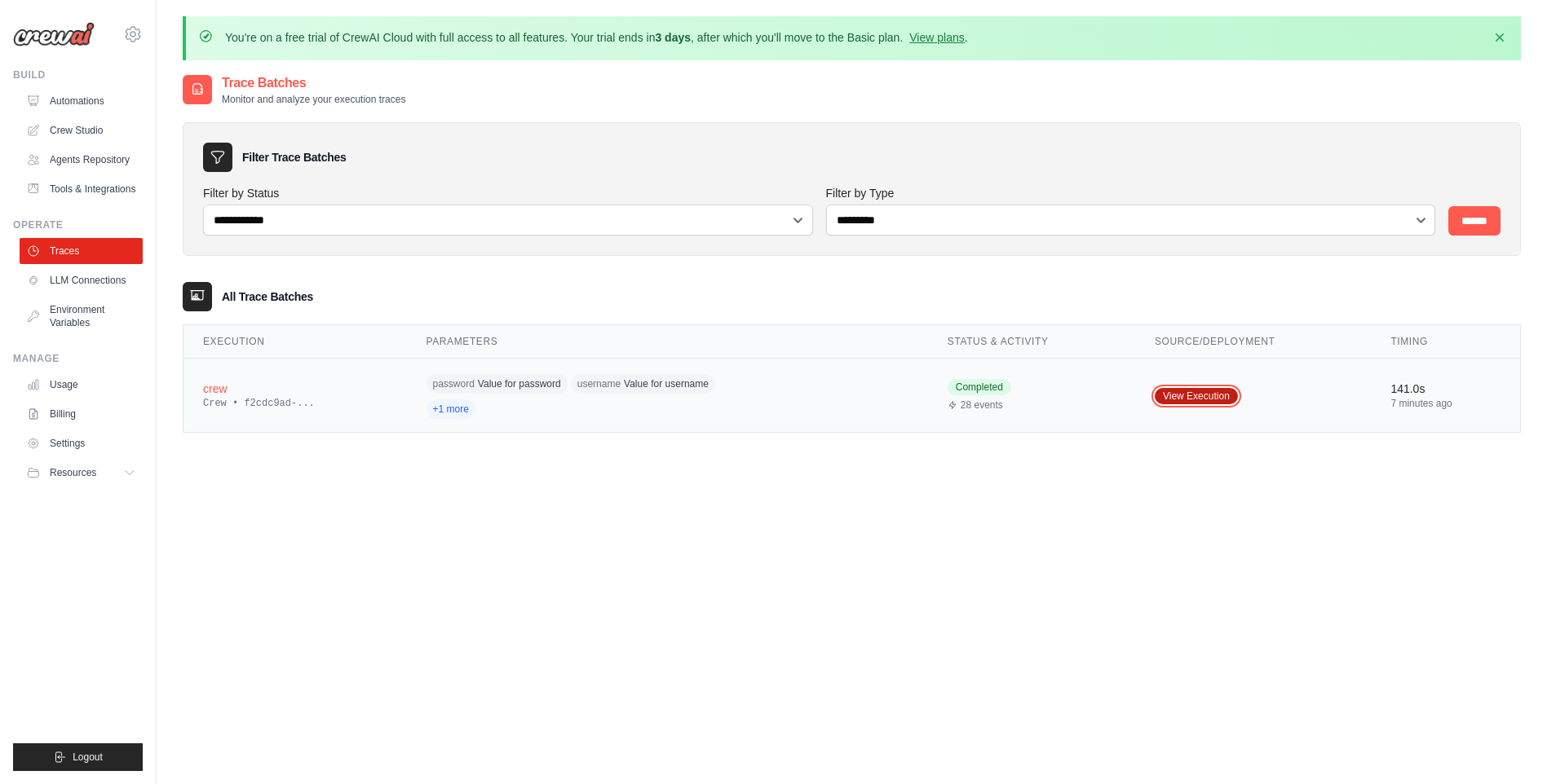
click at [1197, 393] on link "View Execution" at bounding box center [1196, 396] width 83 height 17
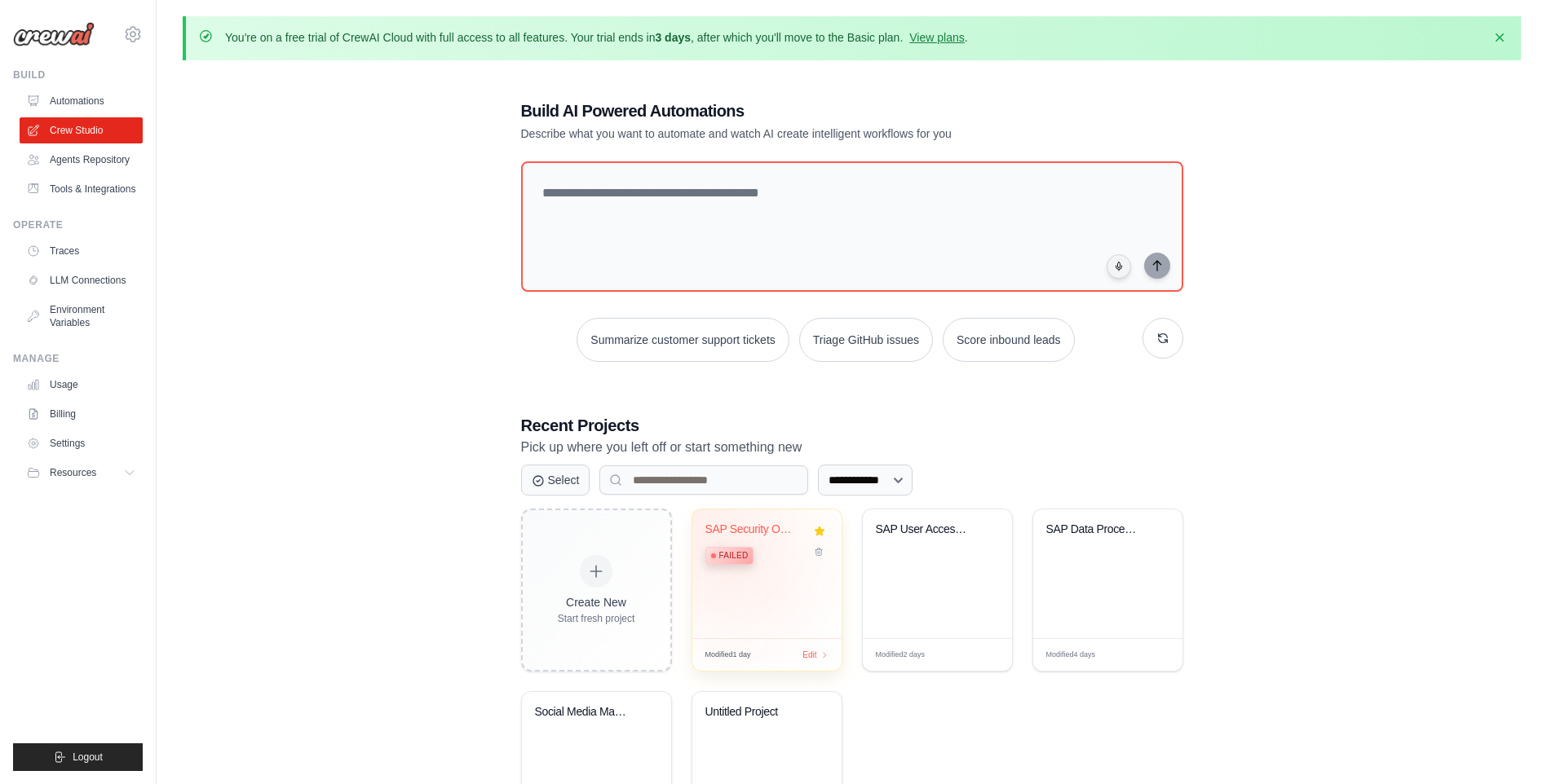
click at [729, 558] on span "Failed" at bounding box center [734, 555] width 29 height 13
click at [86, 193] on link "Tools & Integrations" at bounding box center [83, 189] width 123 height 26
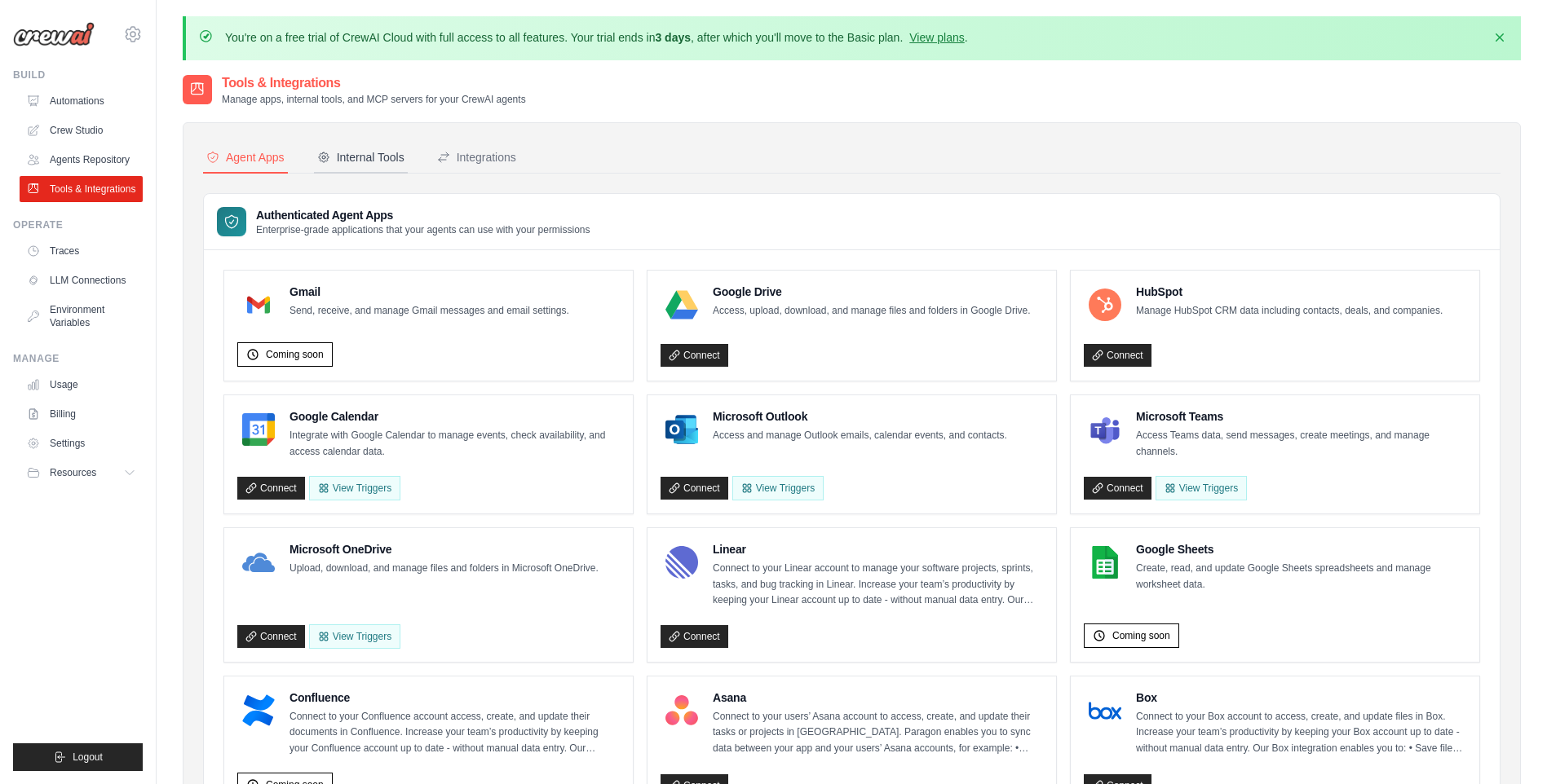
click at [338, 153] on div "Internal Tools" at bounding box center [361, 157] width 88 height 17
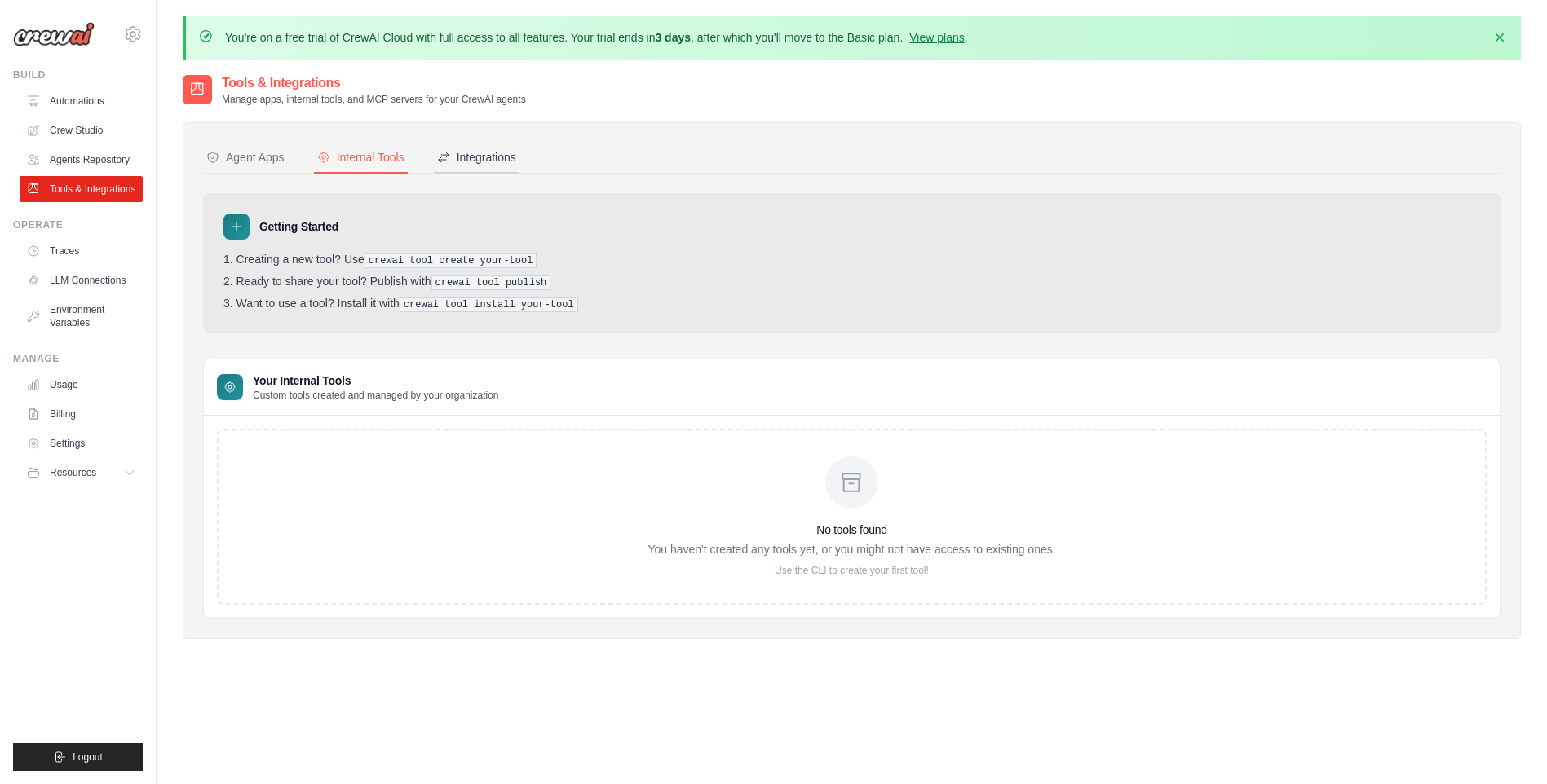
click at [469, 146] on button "Integrations" at bounding box center [476, 159] width 86 height 31
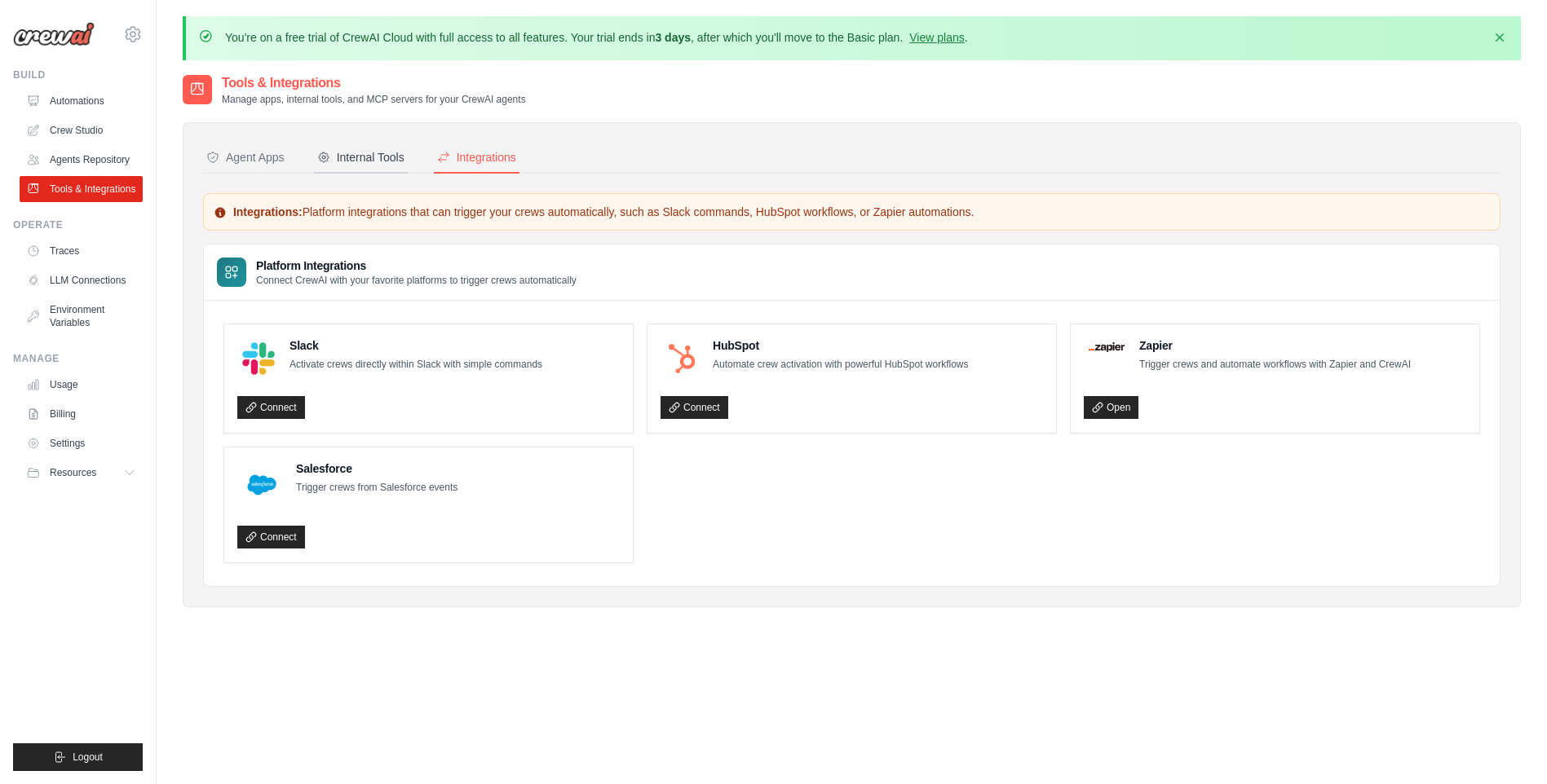
click at [348, 162] on div "Internal Tools" at bounding box center [361, 157] width 88 height 17
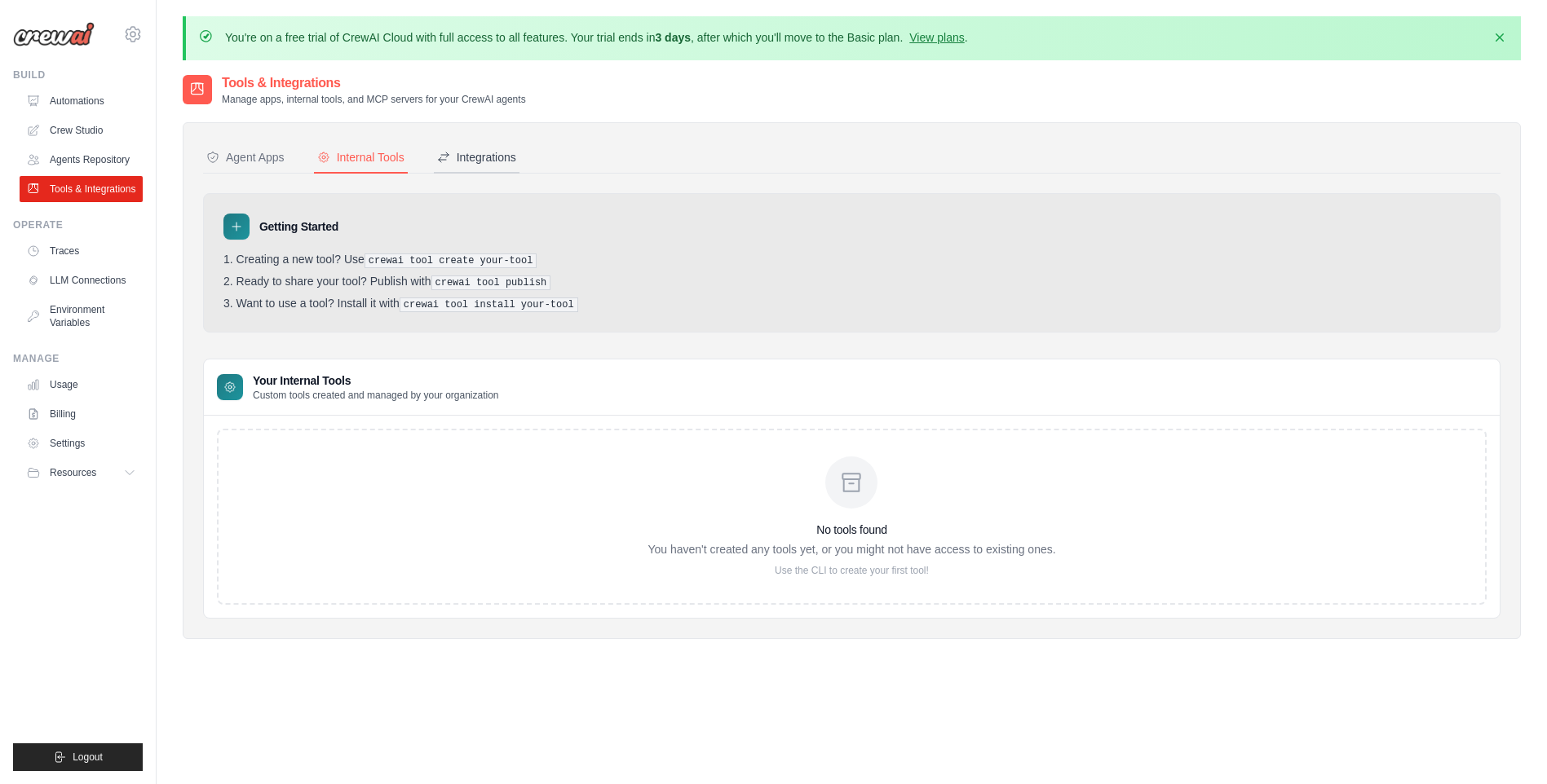
click at [440, 168] on button "Integrations" at bounding box center [476, 159] width 86 height 31
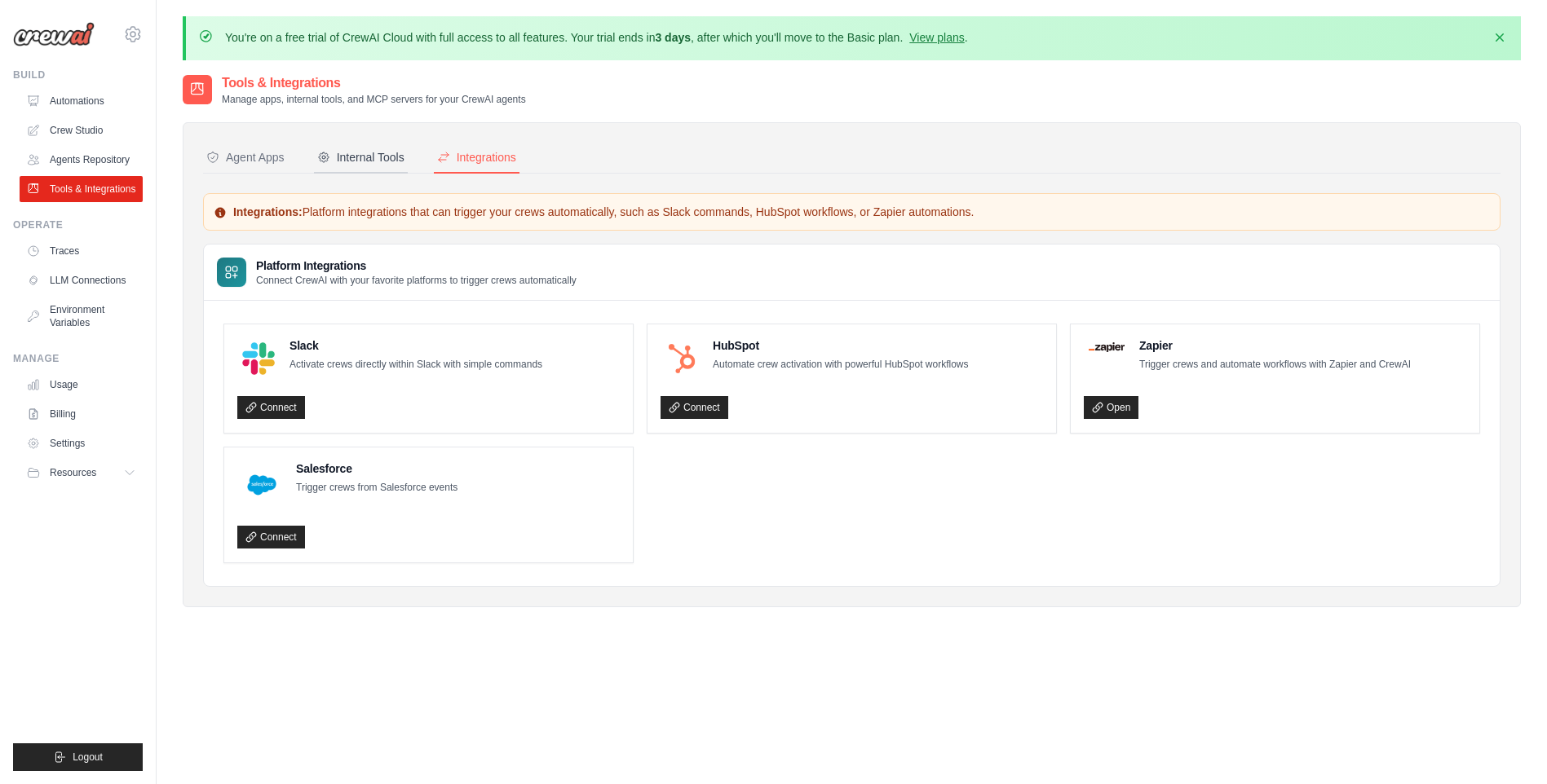
click at [383, 163] on div "Internal Tools" at bounding box center [361, 157] width 88 height 17
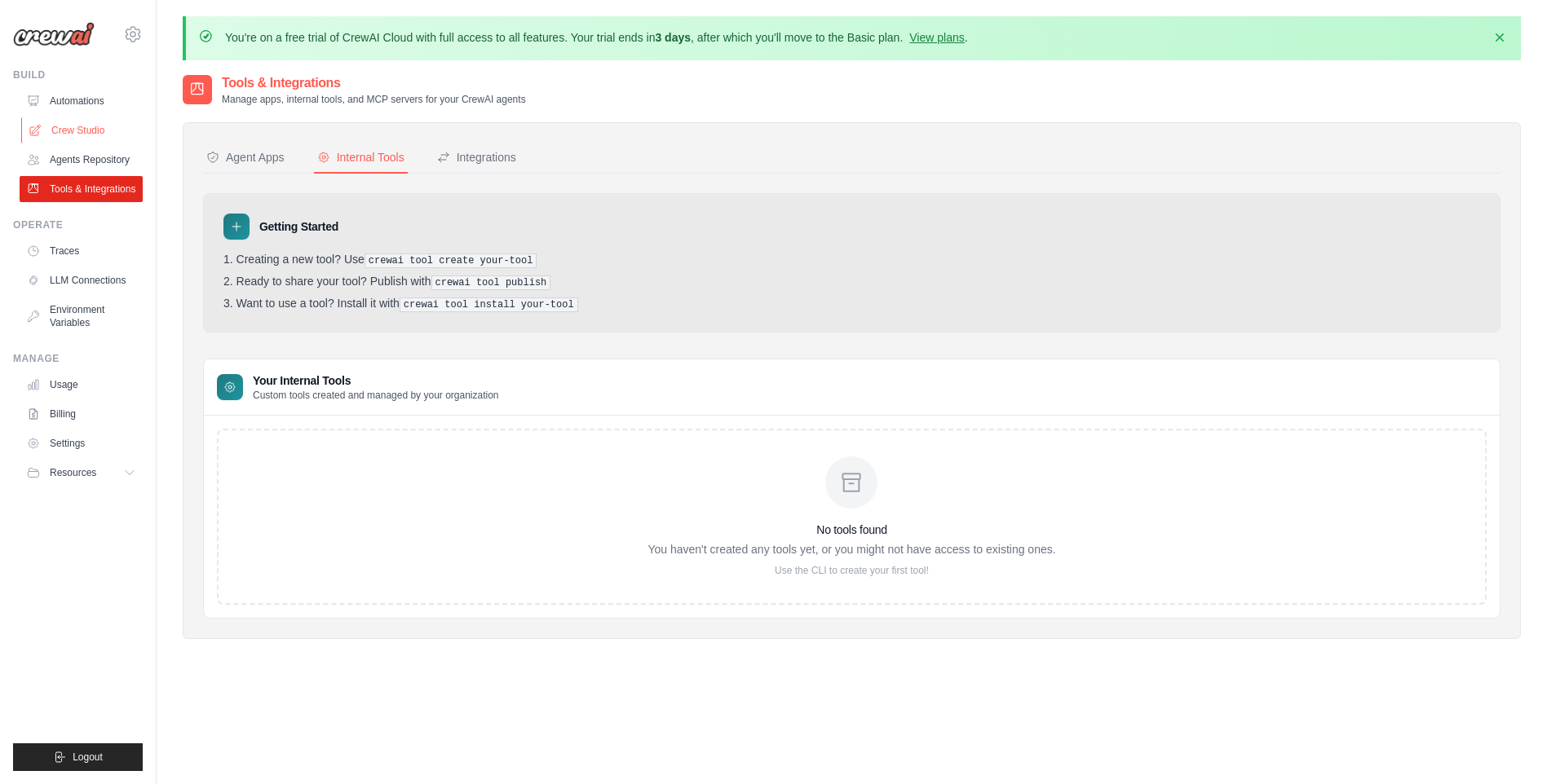
click at [86, 139] on link "Crew Studio" at bounding box center [83, 131] width 123 height 26
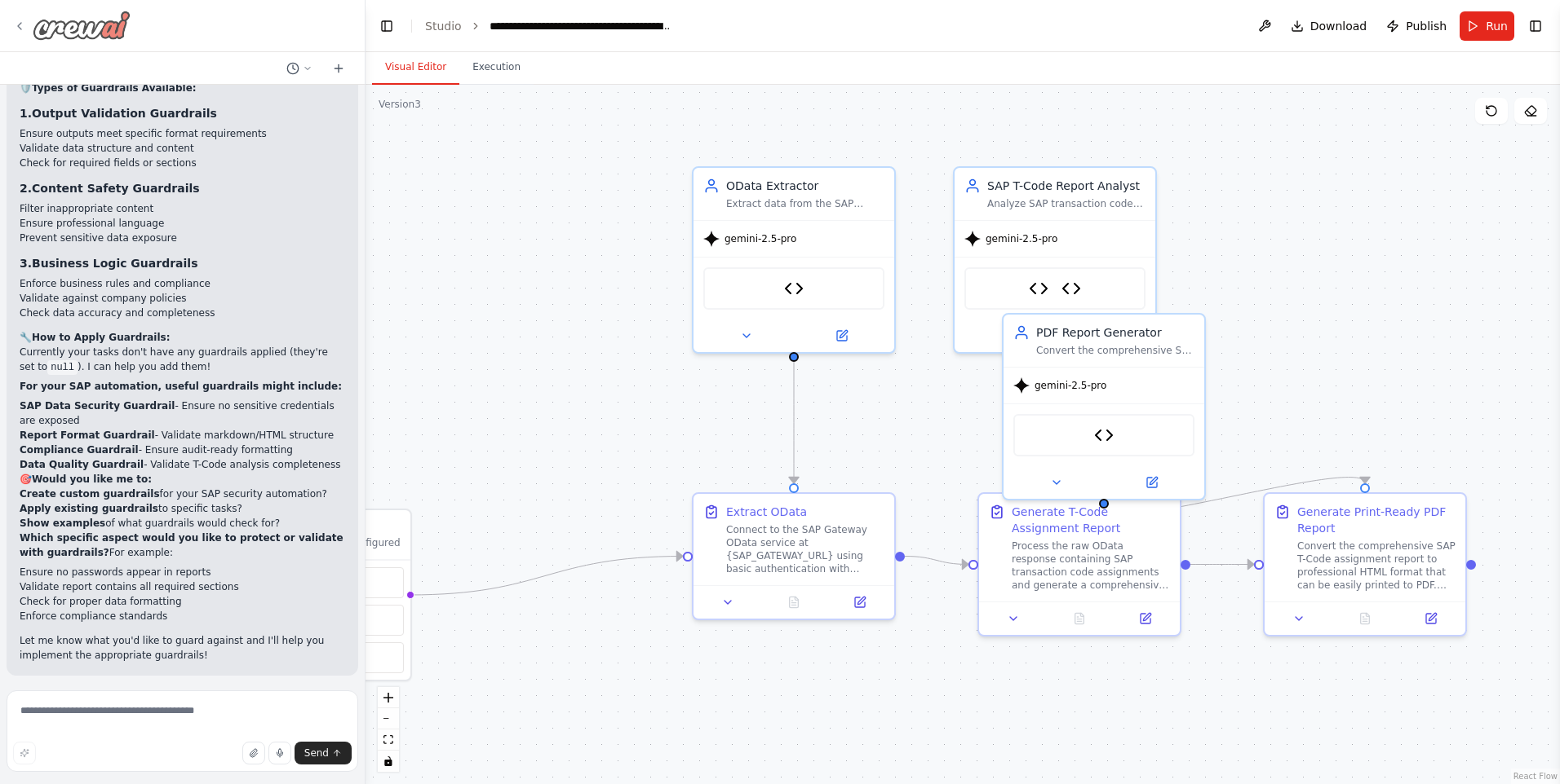
scroll to position [30117, 0]
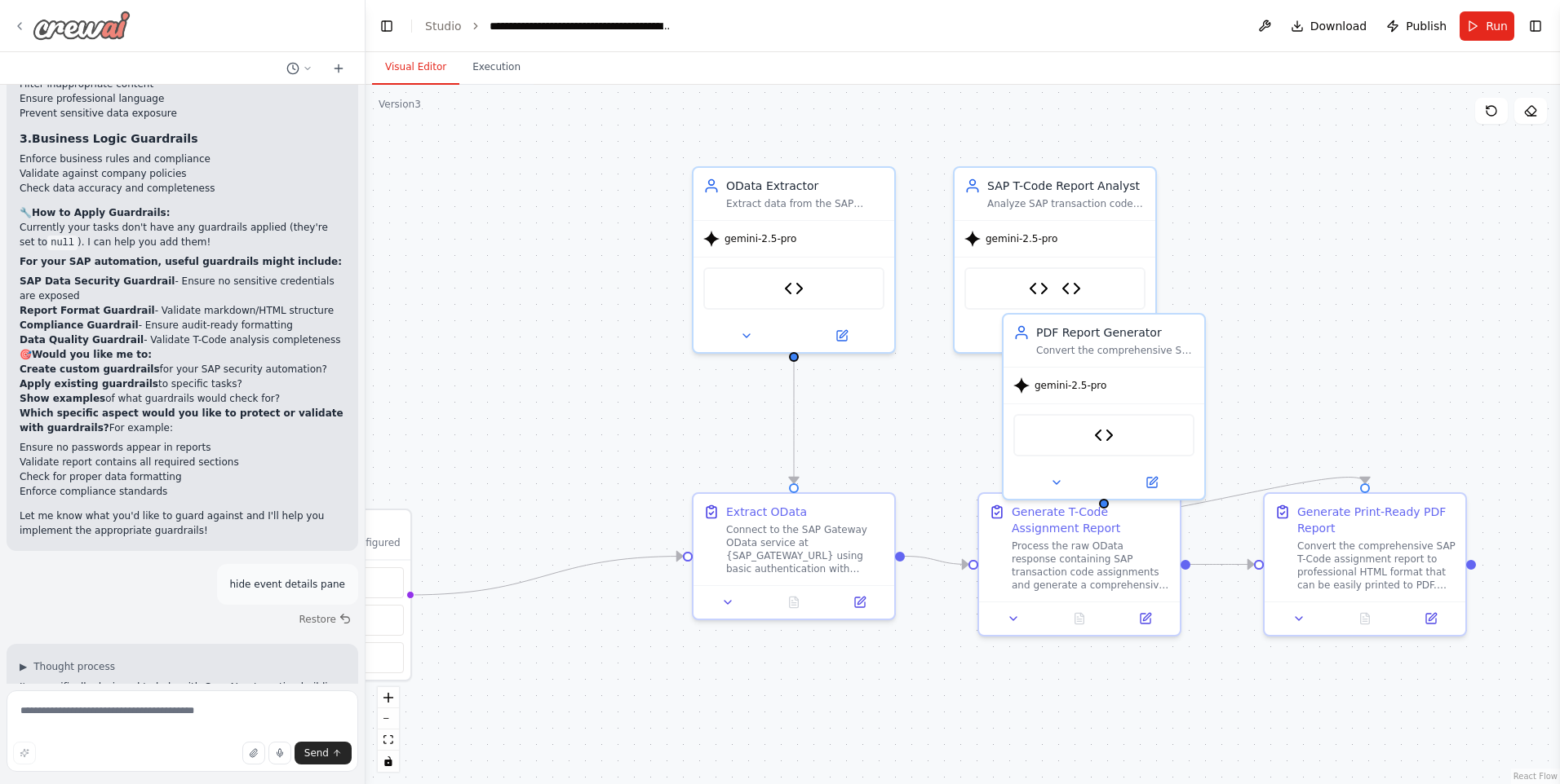
click at [19, 15] on div at bounding box center [71, 25] width 118 height 29
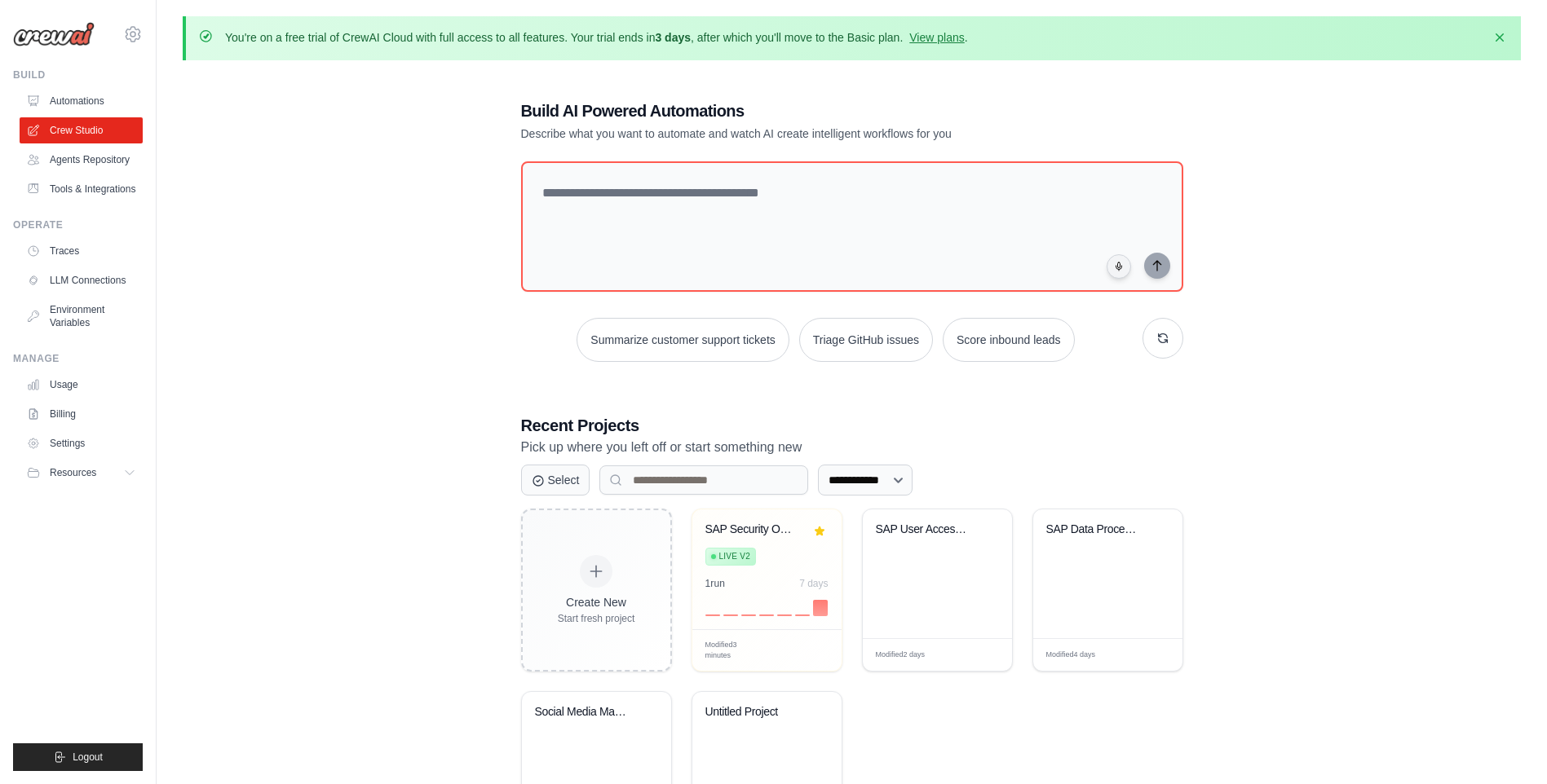
click at [101, 96] on link "Automations" at bounding box center [81, 100] width 123 height 26
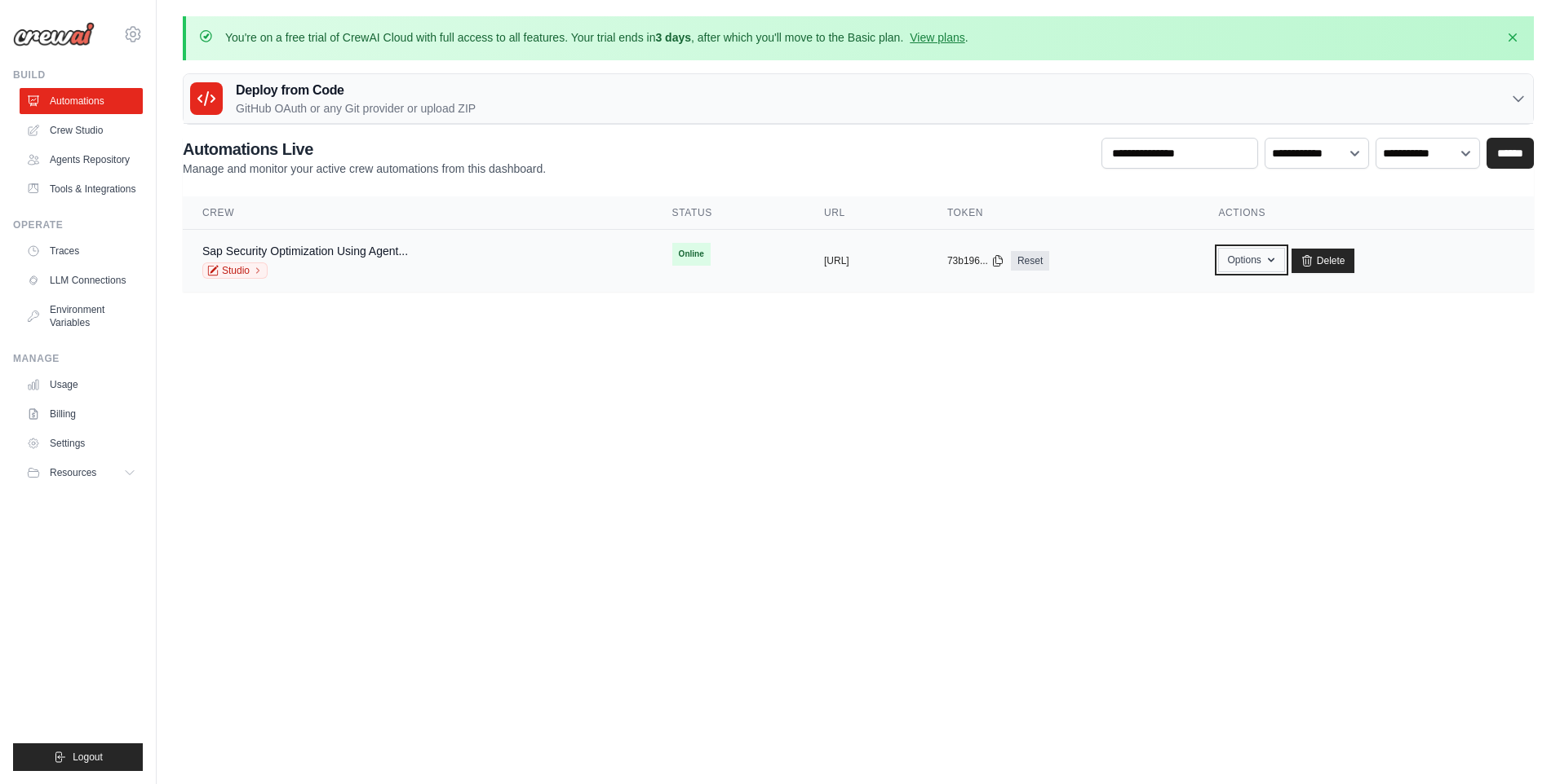
click at [1277, 259] on icon "button" at bounding box center [1271, 259] width 13 height 13
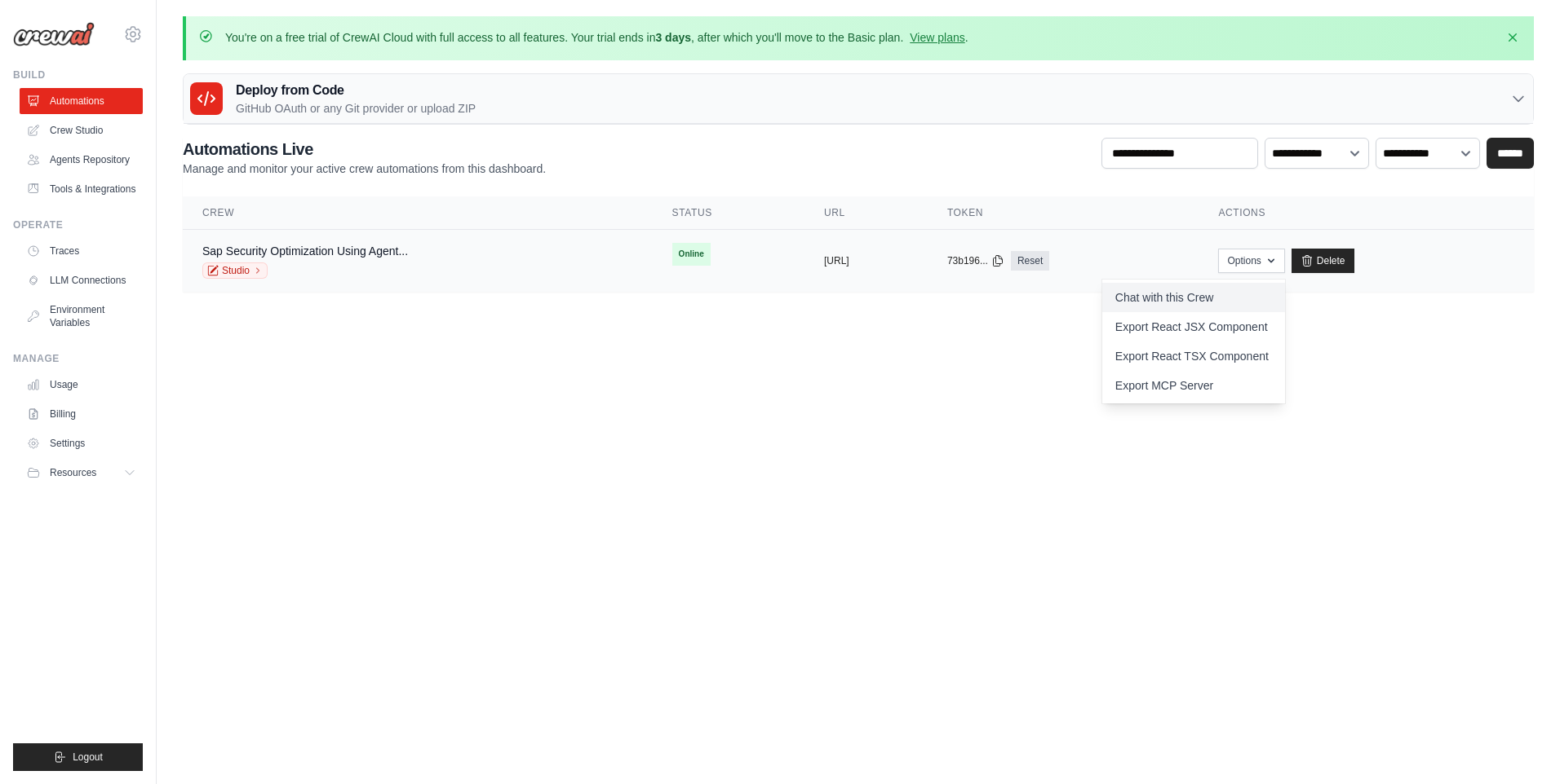
click at [1229, 297] on link "Chat with this Crew" at bounding box center [1194, 298] width 183 height 29
click at [1002, 263] on icon at bounding box center [997, 260] width 9 height 11
click at [281, 254] on link "Sap Security Optimization Using Agent..." at bounding box center [305, 250] width 206 height 13
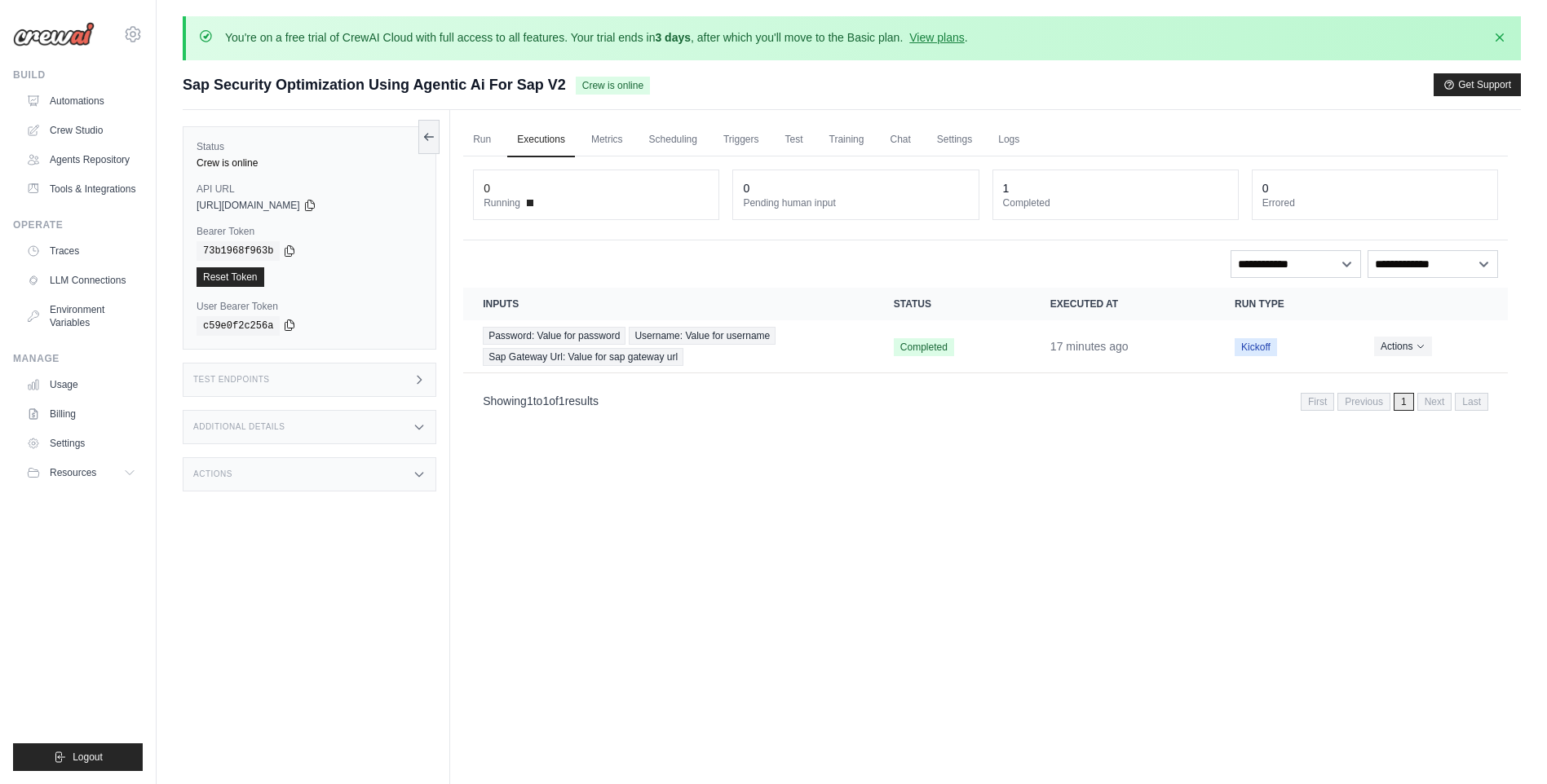
click at [287, 320] on icon at bounding box center [289, 324] width 13 height 13
click at [66, 244] on link "Traces" at bounding box center [83, 250] width 123 height 26
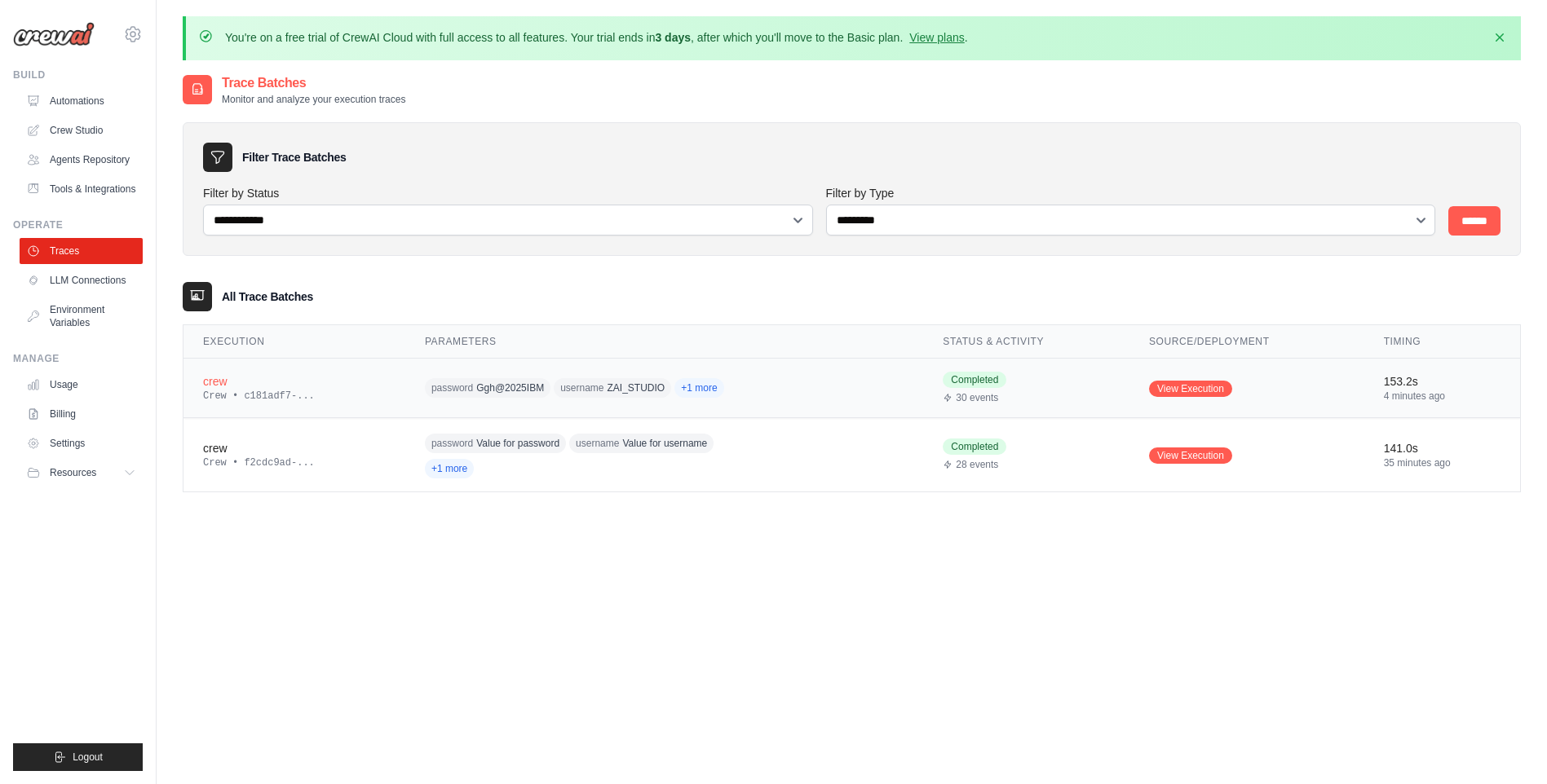
click at [1145, 379] on td "View Execution" at bounding box center [1247, 388] width 235 height 59
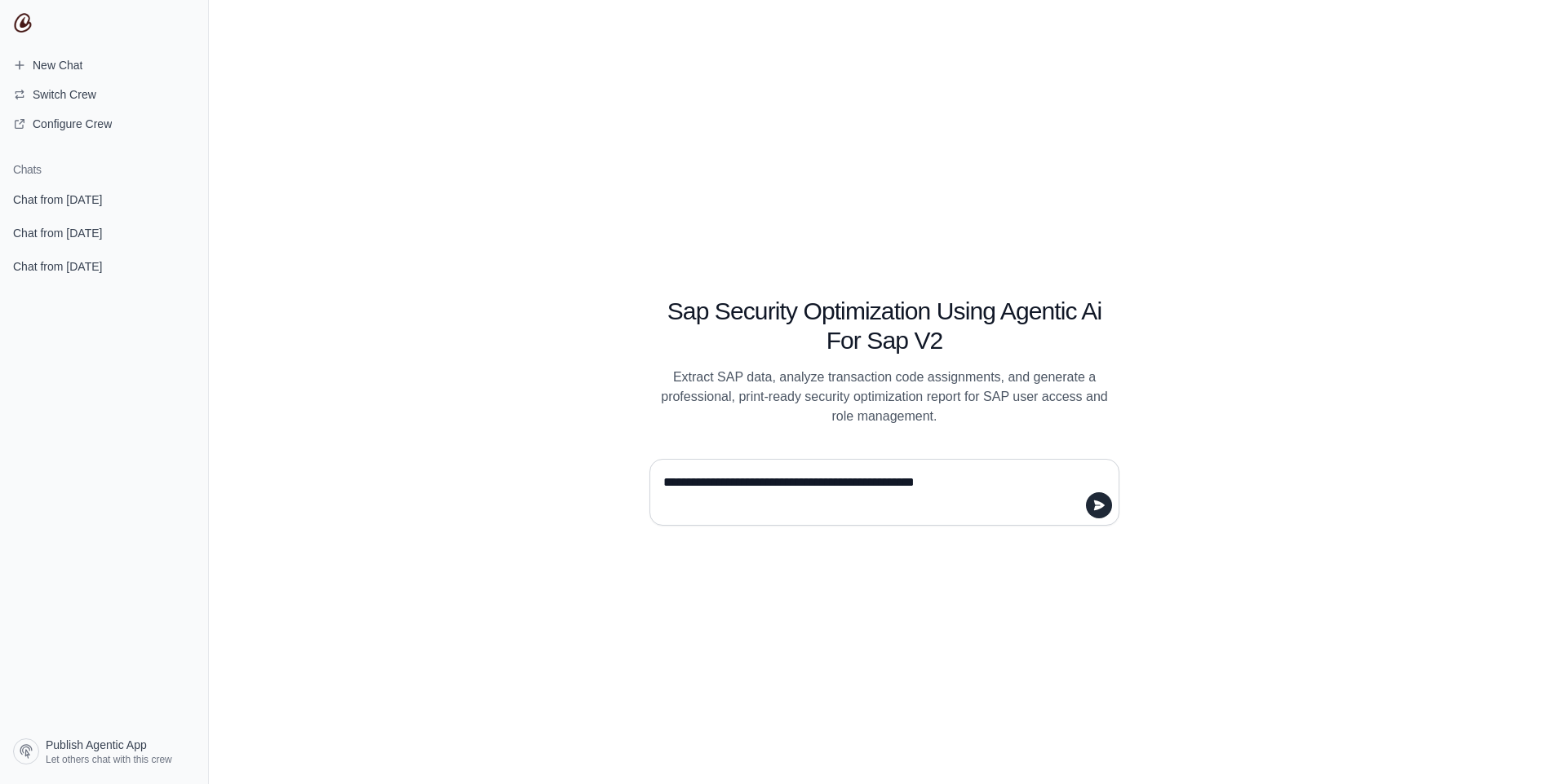
type textarea "**********"
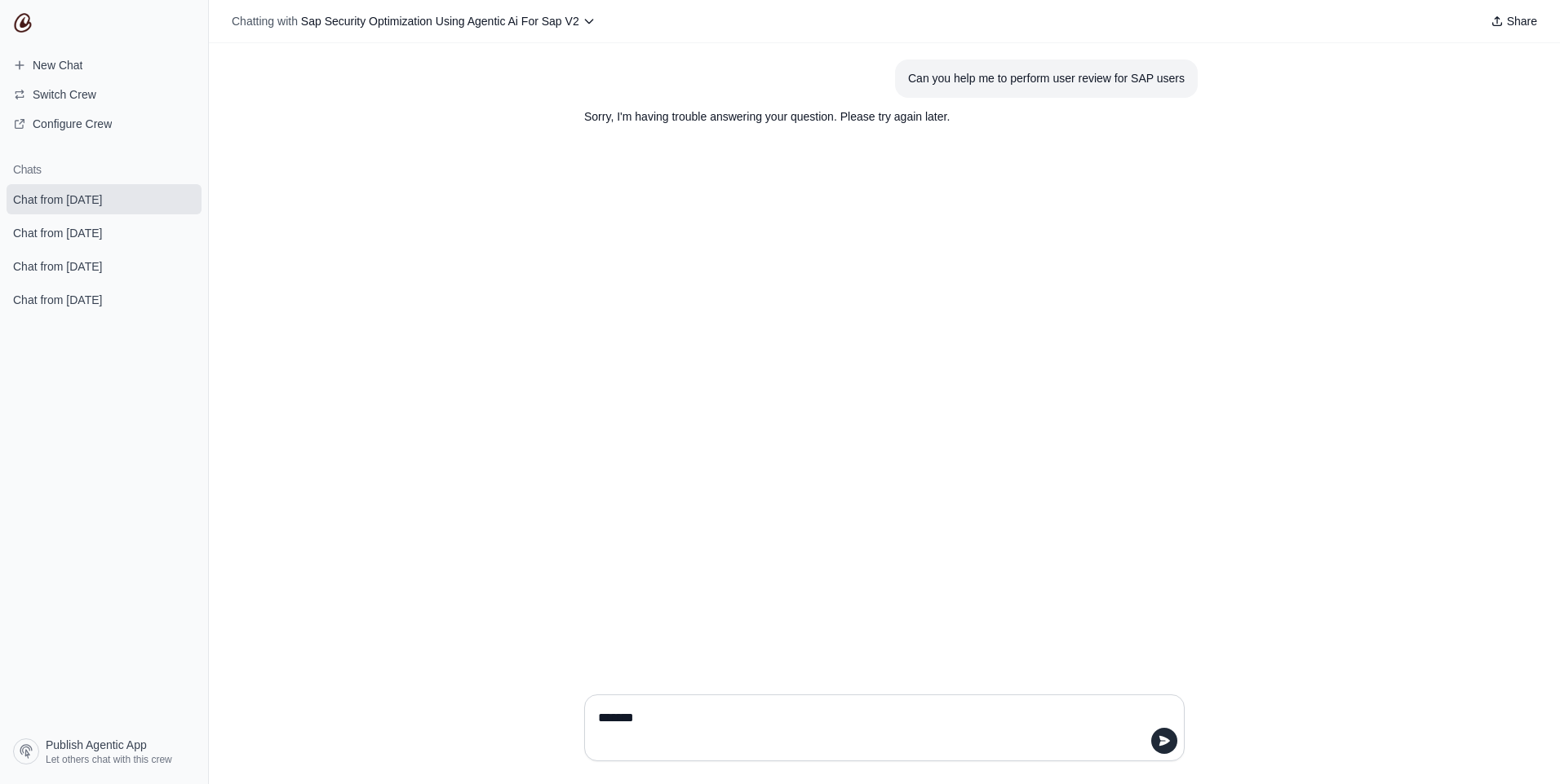
type textarea "****"
type textarea "**********"
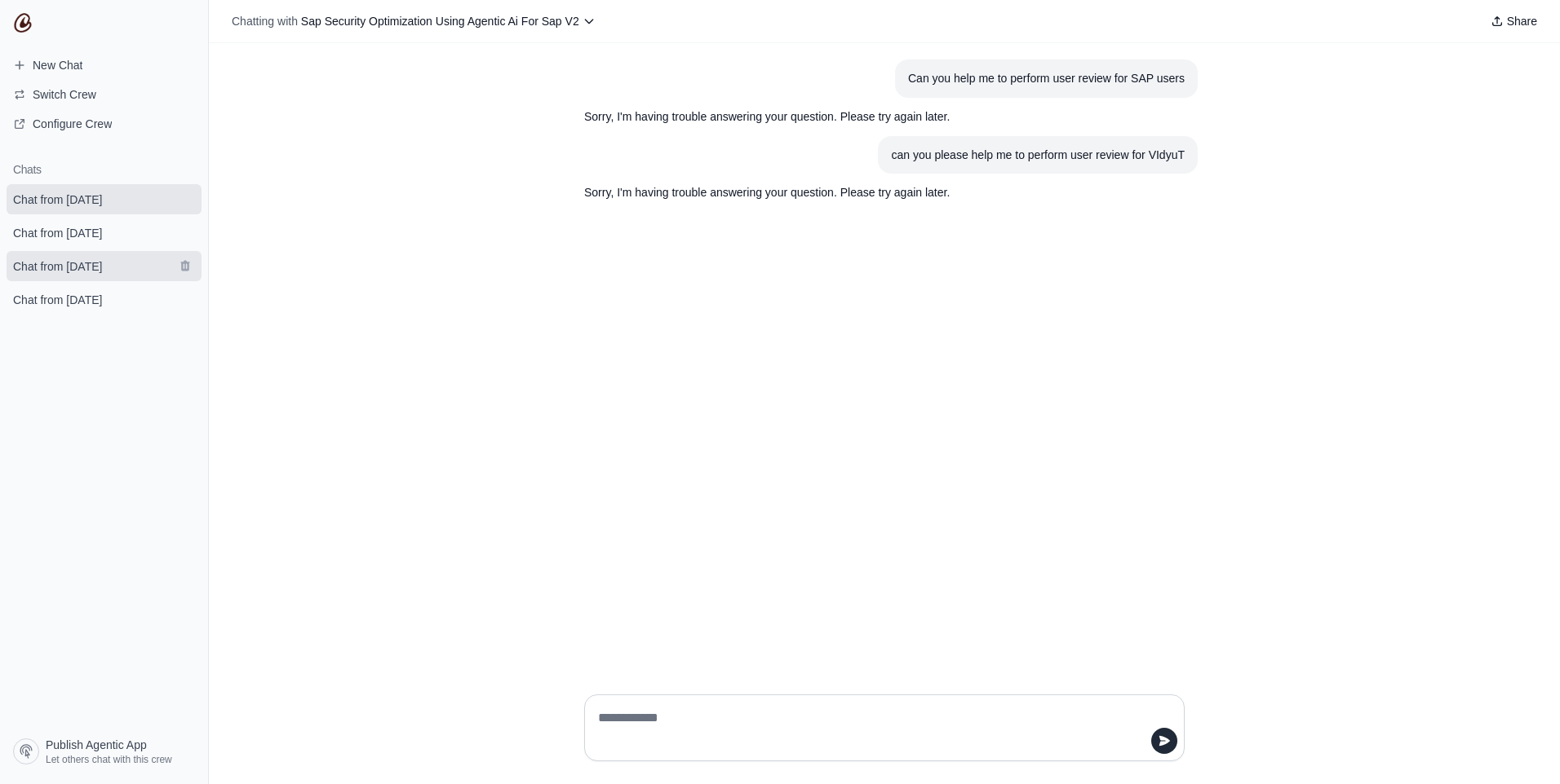
click at [102, 273] on span "Chat from October 2" at bounding box center [57, 266] width 89 height 17
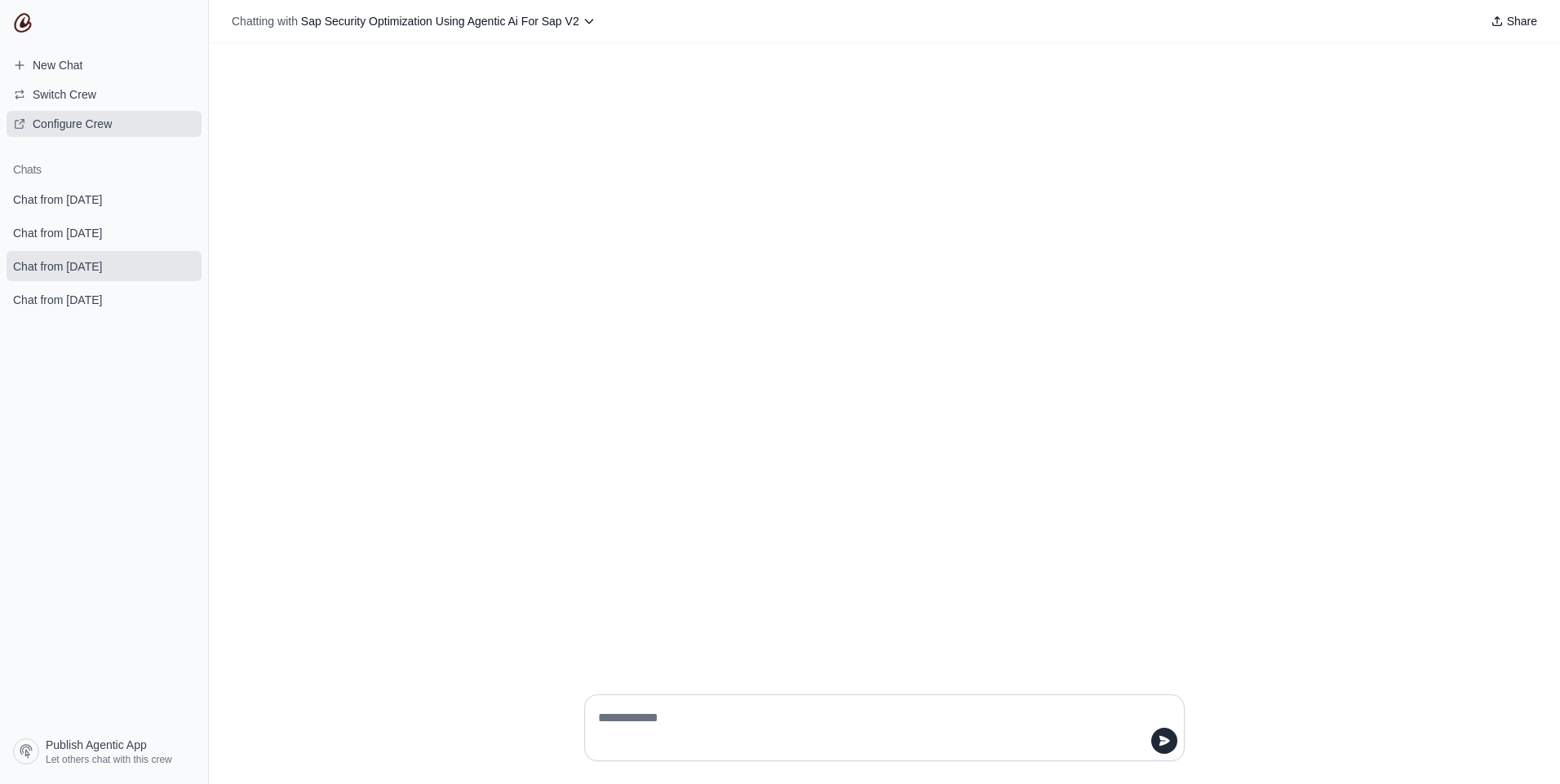
click at [128, 116] on link "Configure Crew" at bounding box center [104, 124] width 195 height 26
click at [620, 717] on textarea at bounding box center [879, 728] width 569 height 46
type textarea "**********"
click at [119, 113] on link "Configure Crew" at bounding box center [104, 124] width 195 height 26
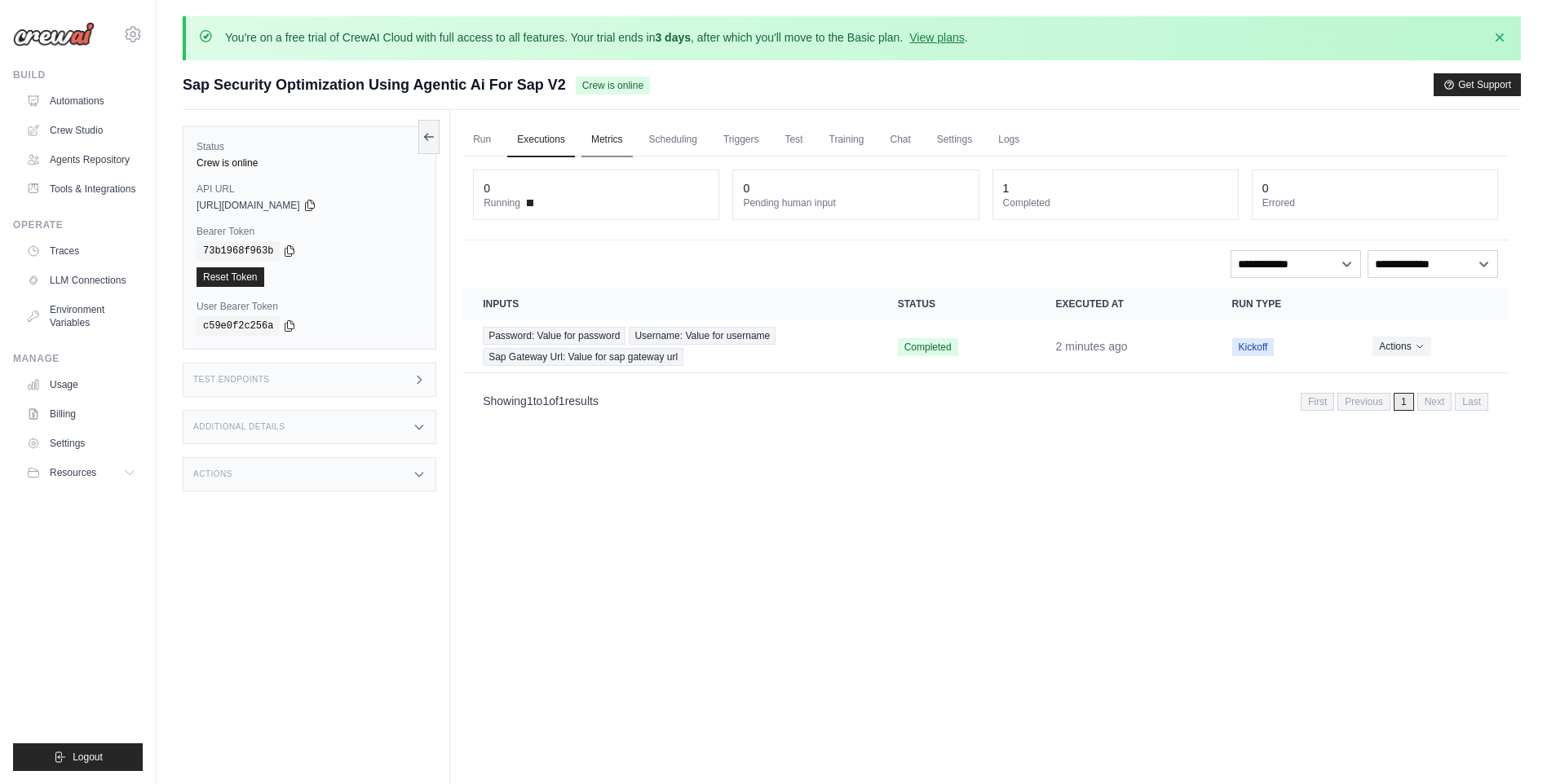
click at [627, 155] on link "Metrics" at bounding box center [607, 139] width 52 height 34
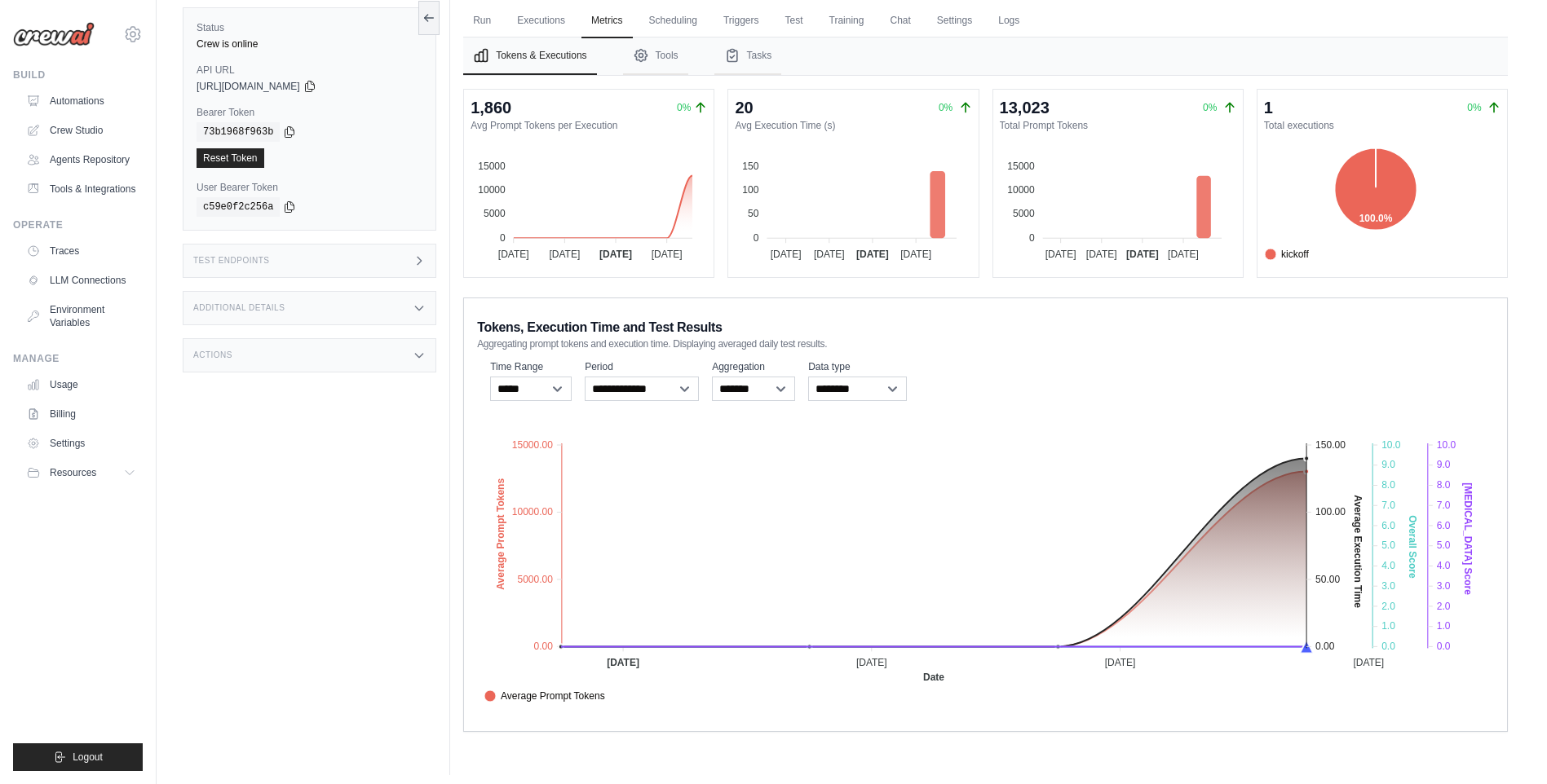
scroll to position [127, 0]
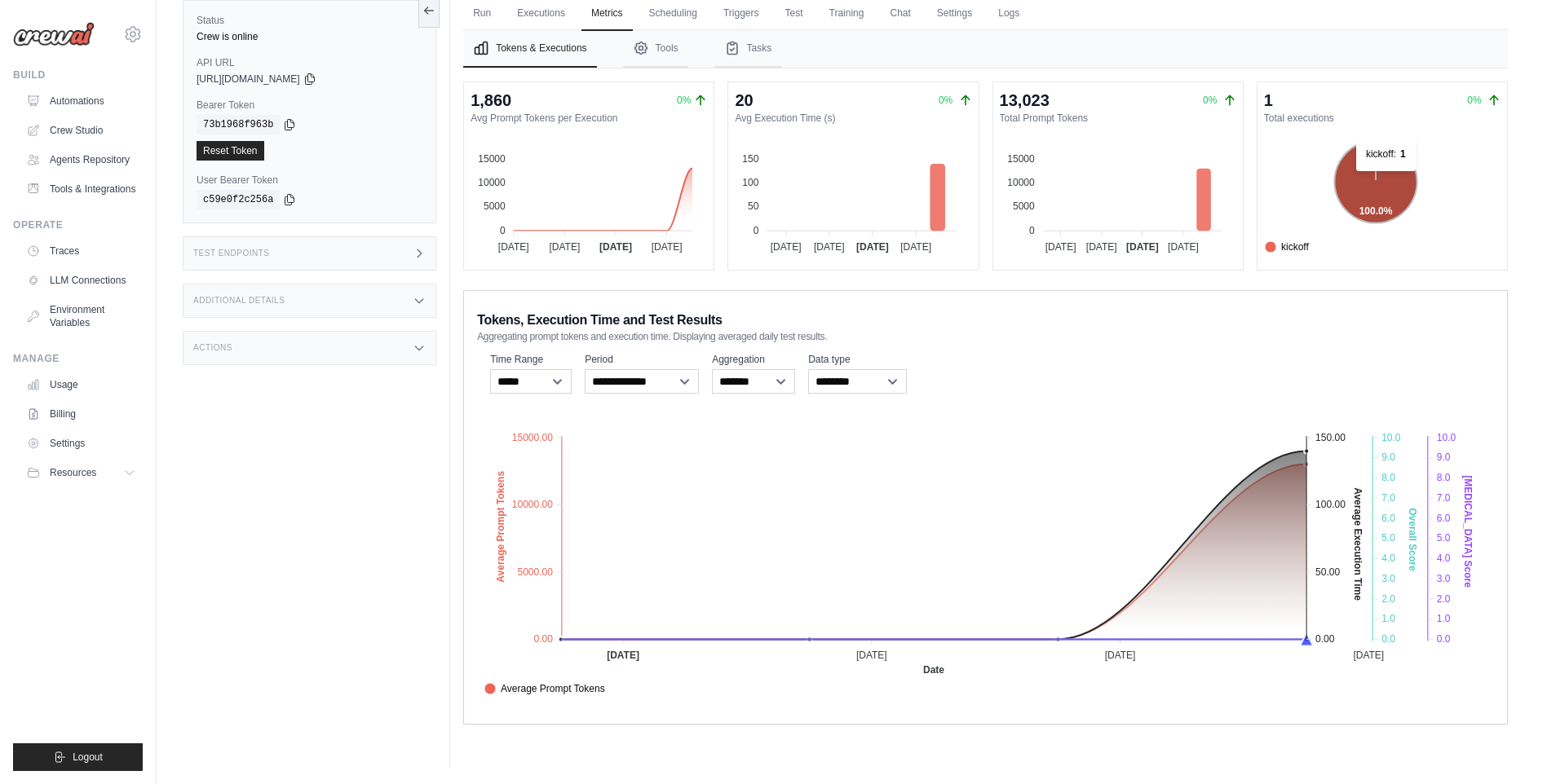
click at [1386, 178] on icon at bounding box center [1376, 181] width 83 height 83
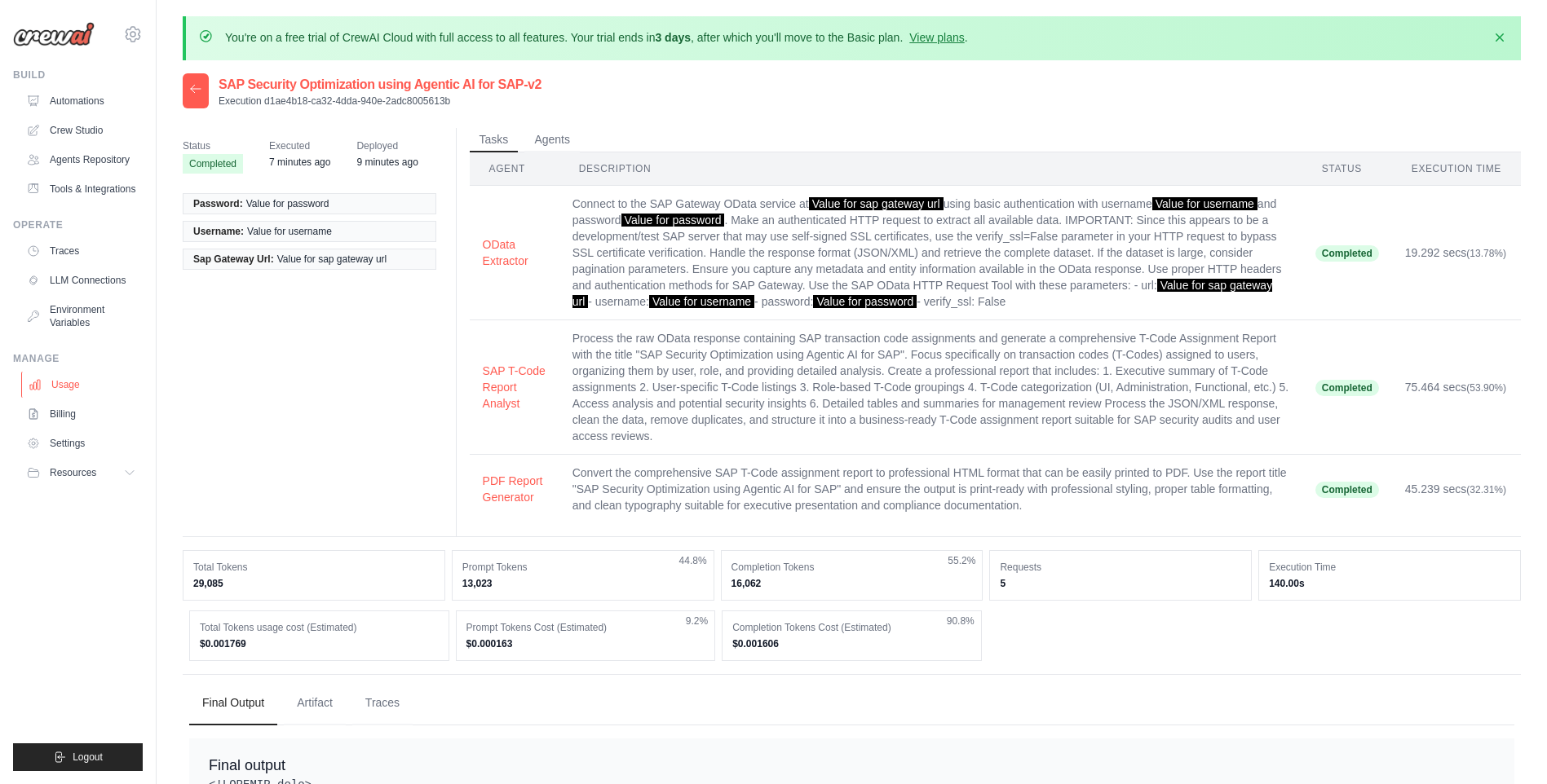
click at [63, 375] on link "Usage" at bounding box center [83, 385] width 123 height 26
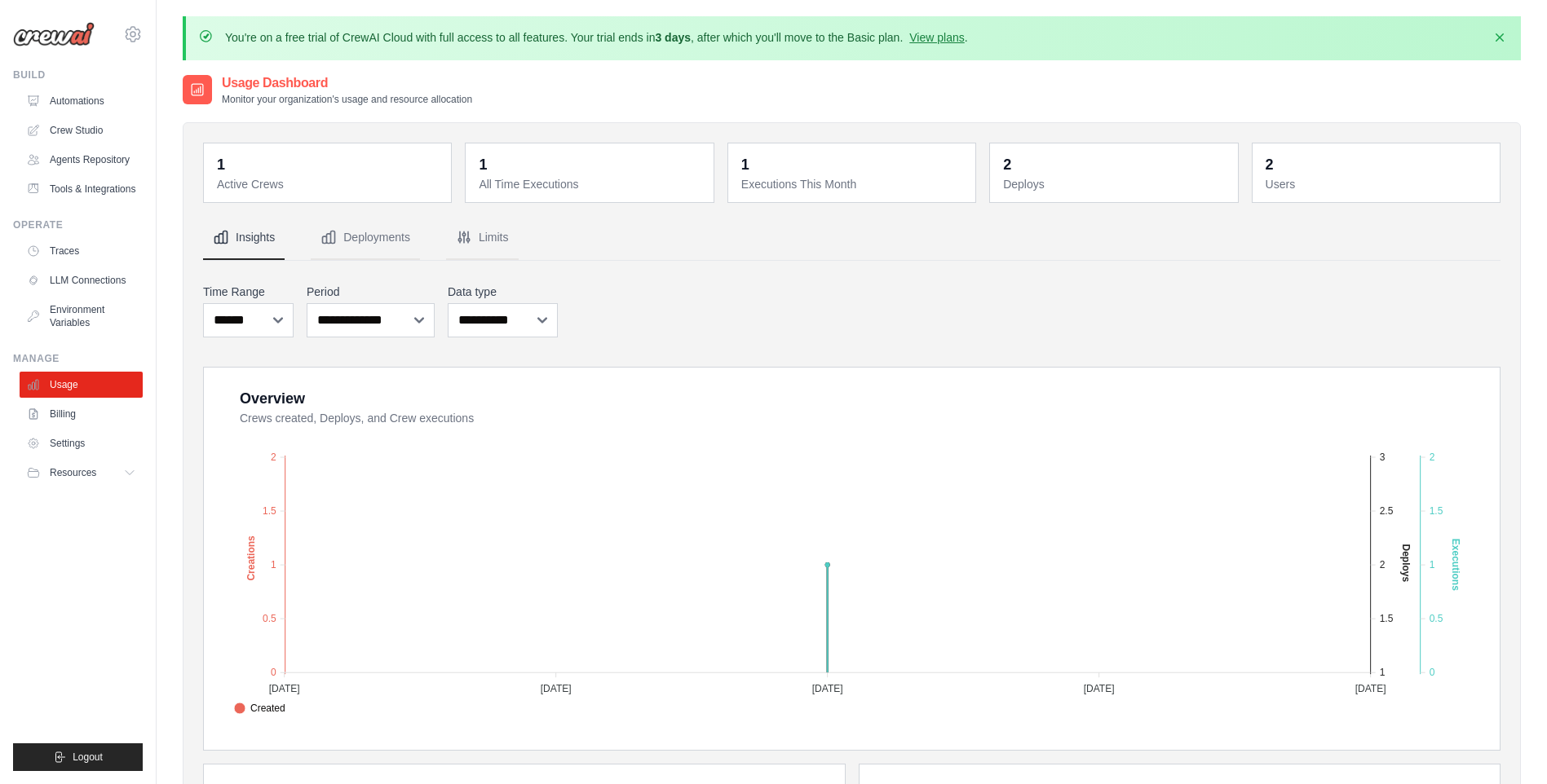
click at [38, 554] on ul "Build Automations Crew Studio Agents Repository Tools & Integrations" at bounding box center [77, 420] width 130 height 703
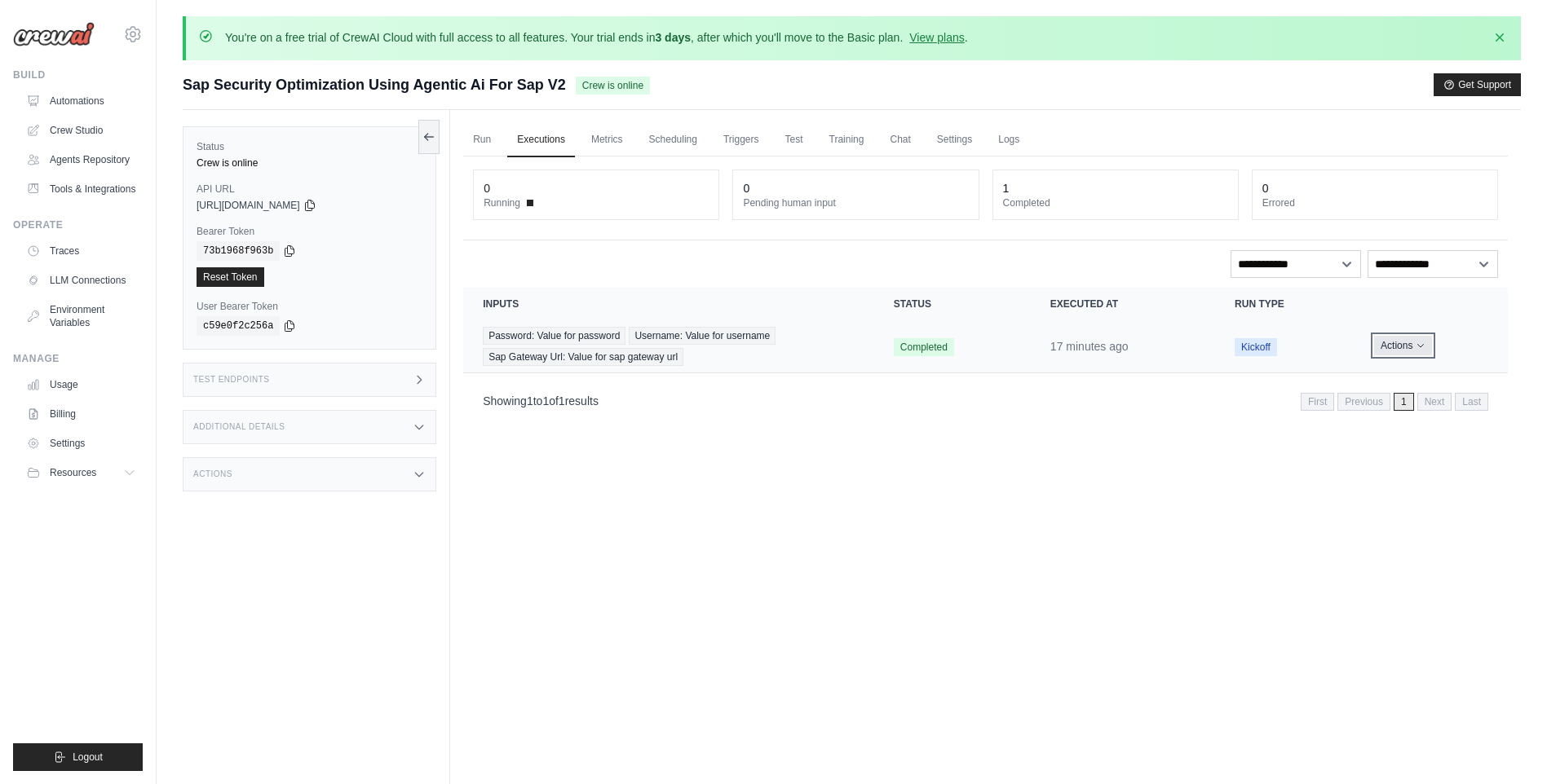
click at [1420, 347] on icon "Actions for execution" at bounding box center [1420, 346] width 10 height 10
click at [593, 338] on span "Password: Value for password" at bounding box center [554, 336] width 143 height 18
click at [404, 374] on div "Test Endpoints" at bounding box center [310, 380] width 253 height 34
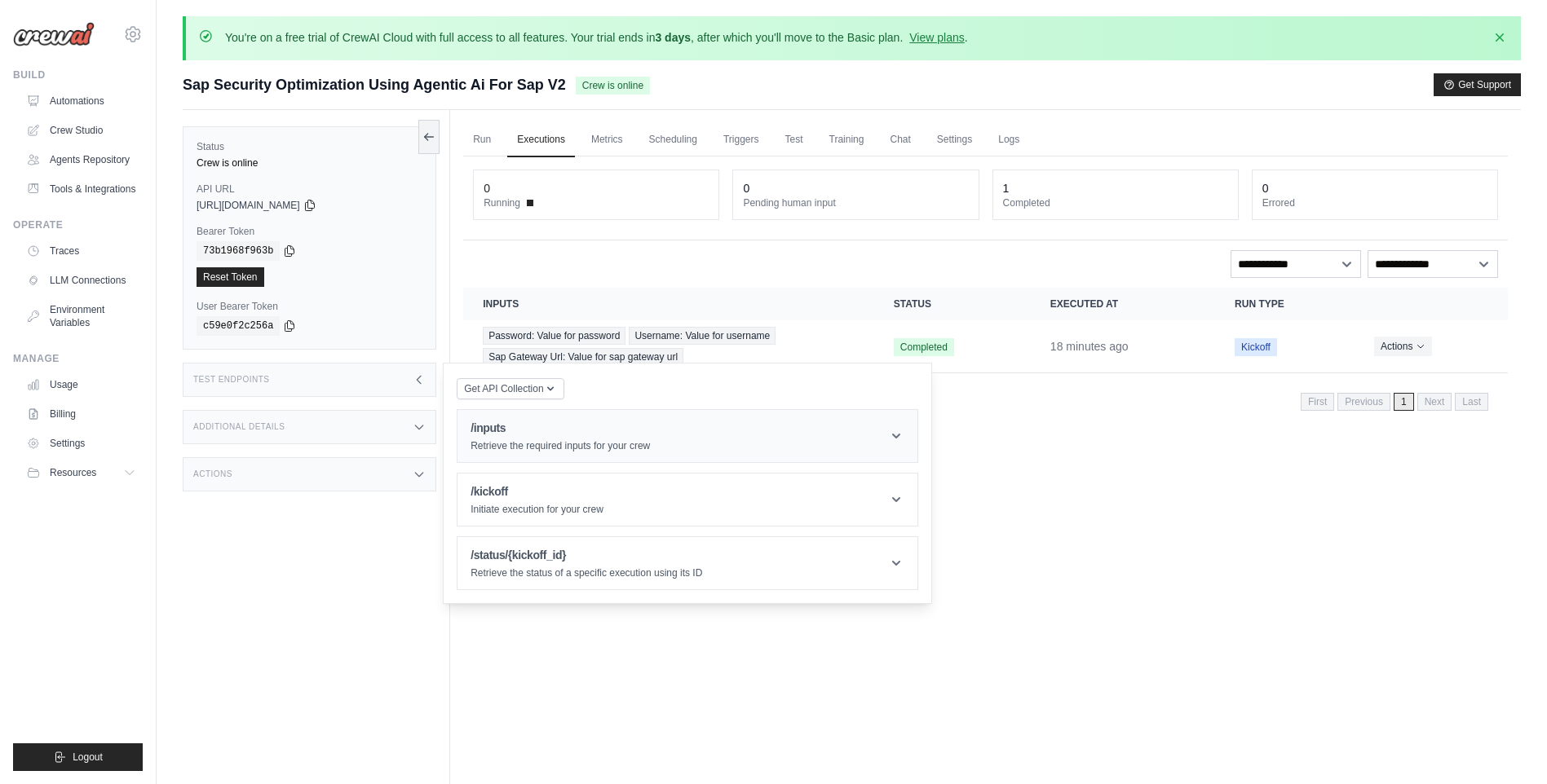
click at [899, 439] on icon at bounding box center [896, 436] width 17 height 17
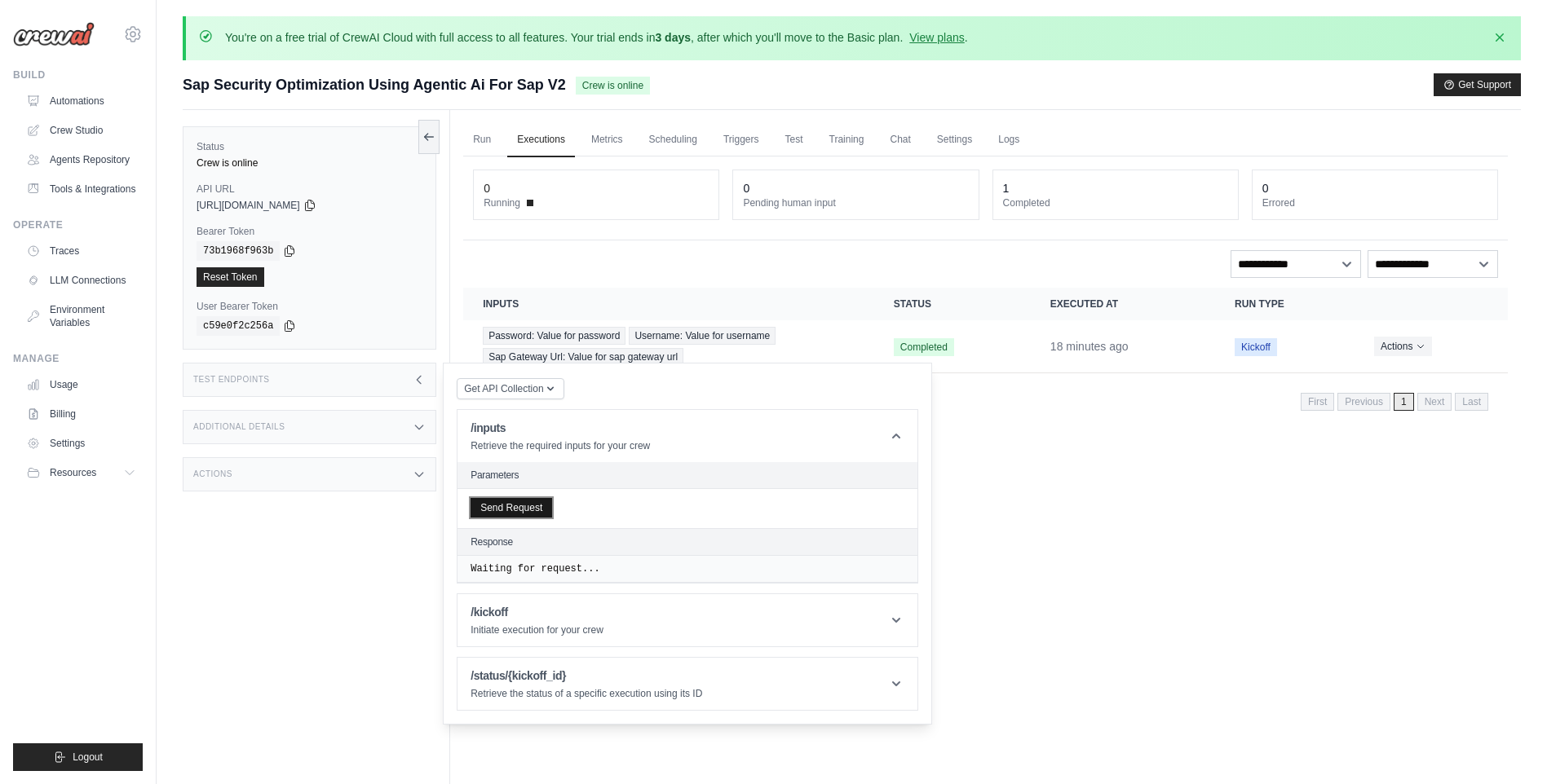
click at [516, 507] on button "Send Request" at bounding box center [511, 508] width 82 height 19
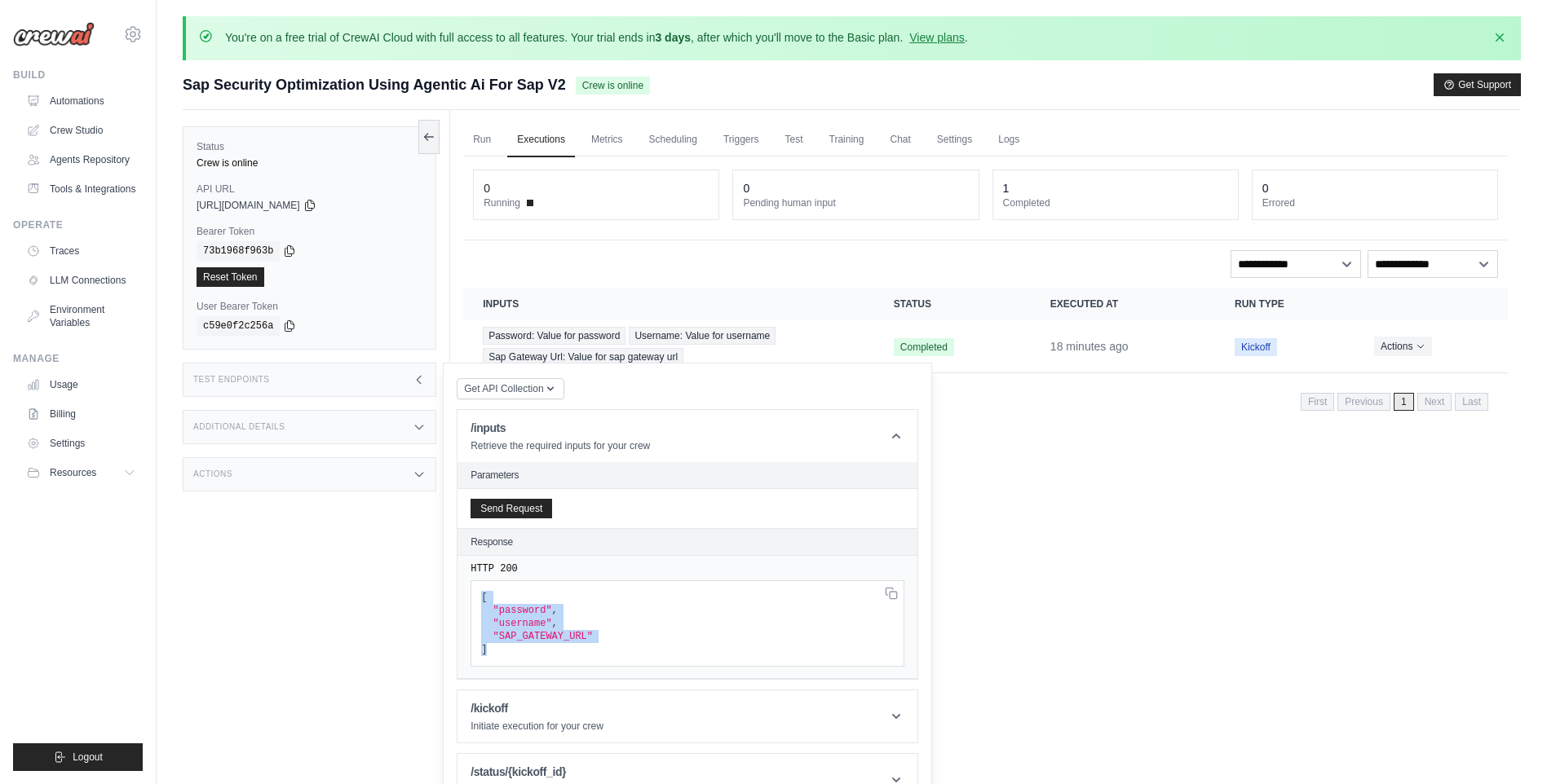
drag, startPoint x: 504, startPoint y: 655, endPoint x: 469, endPoint y: 591, distance: 72.9
click at [469, 591] on div "HTTP 200 [ "password" , "username" , "SAP_GATEWAY_URL" ]" at bounding box center [688, 617] width 460 height 123
copy code "[ "password" , "username" , "SAP_GATEWAY_URL" ]"
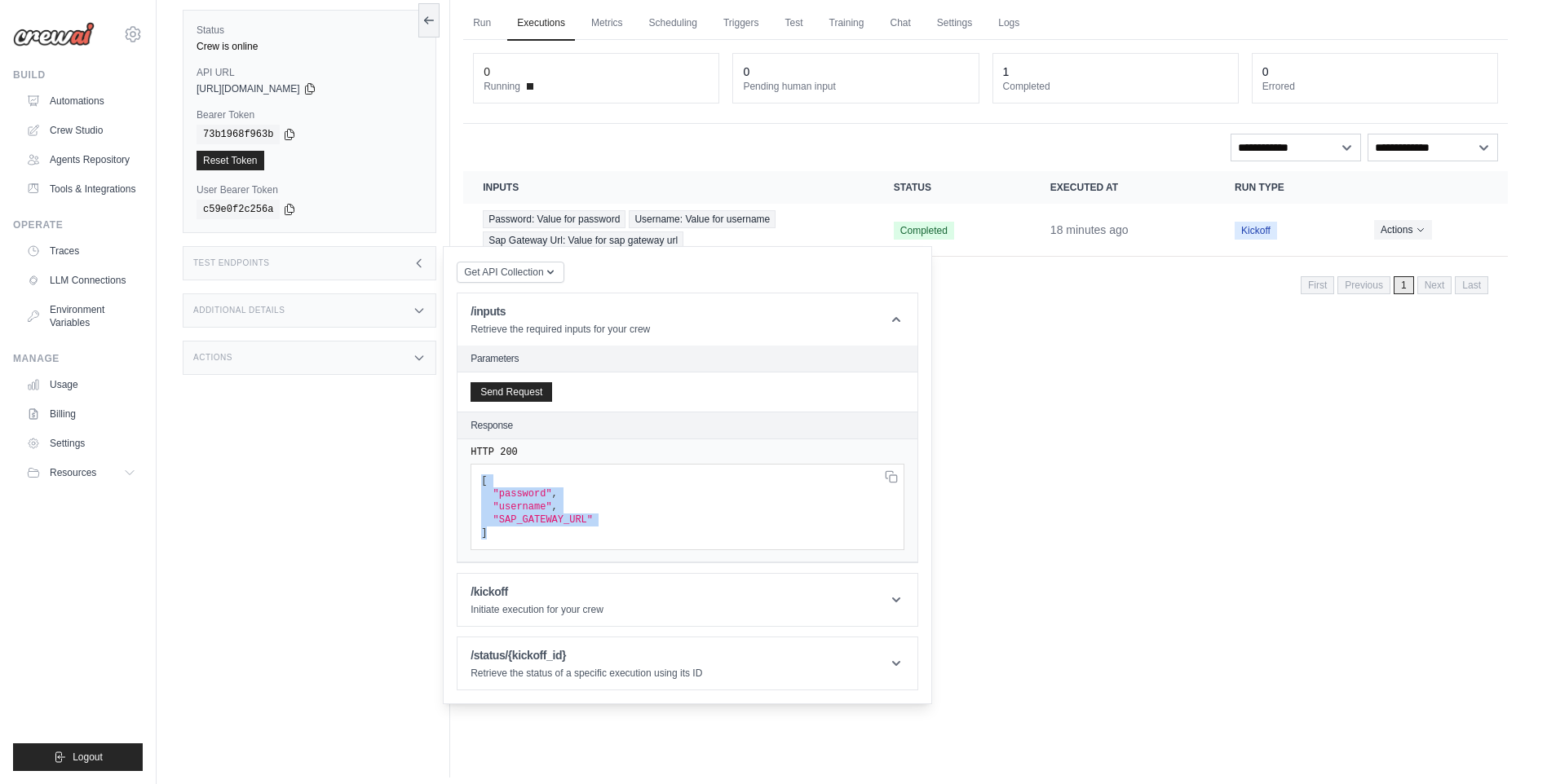
scroll to position [127, 0]
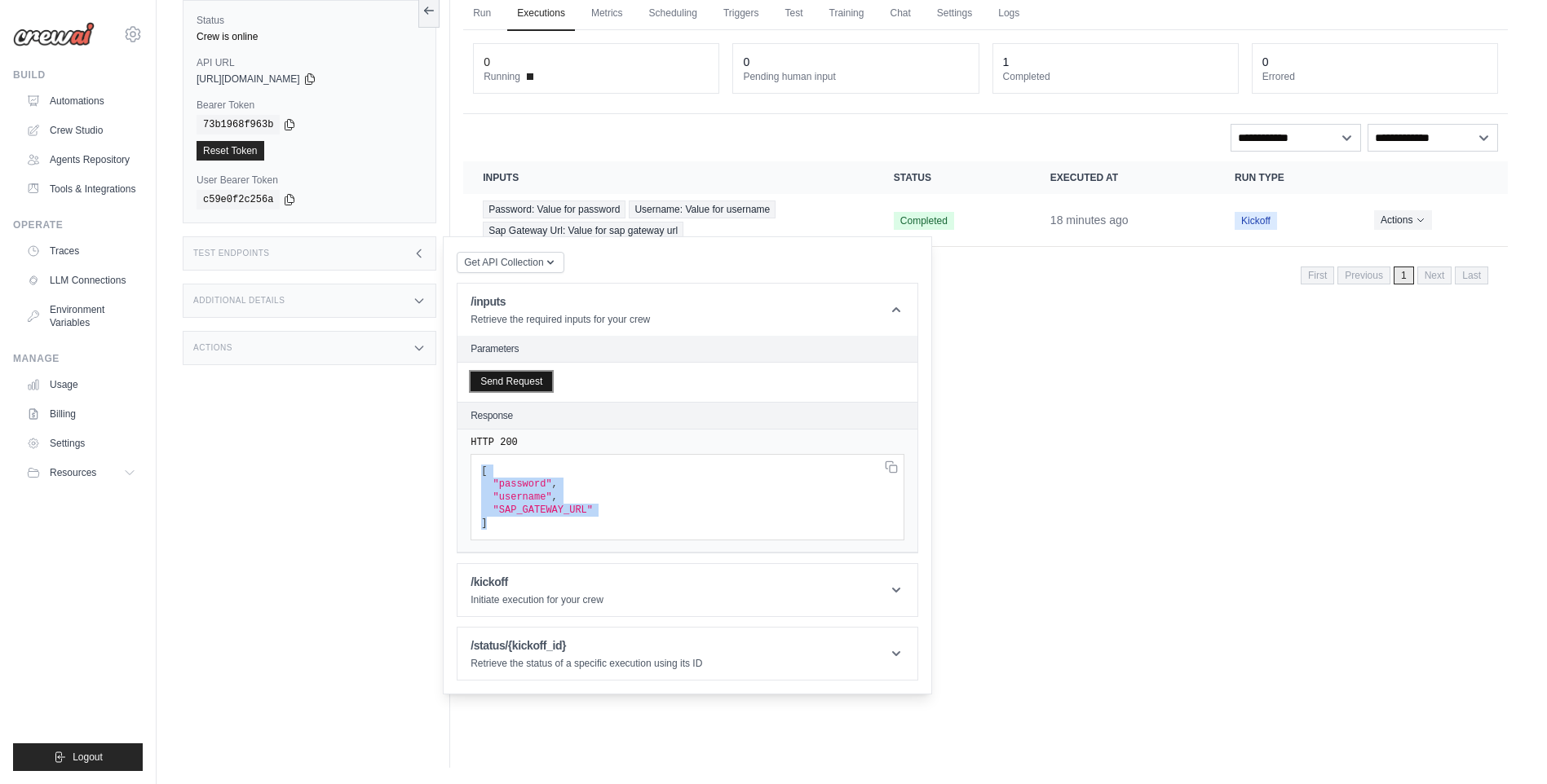
click at [536, 383] on button "Send Request" at bounding box center [511, 382] width 82 height 19
click at [658, 513] on pre "[ "password" , "username" , "SAP_GATEWAY_URL" ]" at bounding box center [687, 497] width 434 height 87
click at [560, 581] on h1 "/kickoff" at bounding box center [537, 581] width 132 height 17
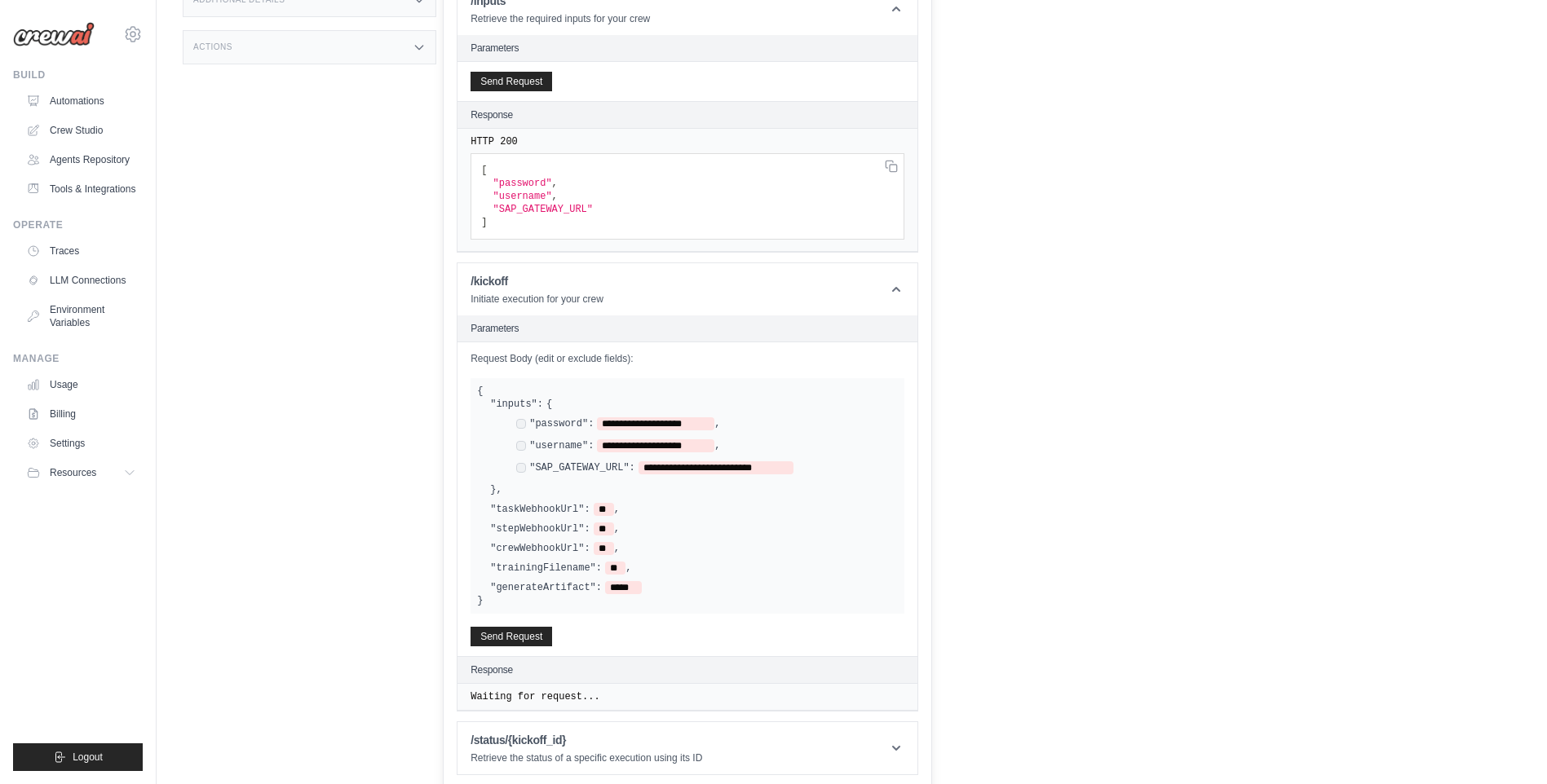
scroll to position [429, 0]
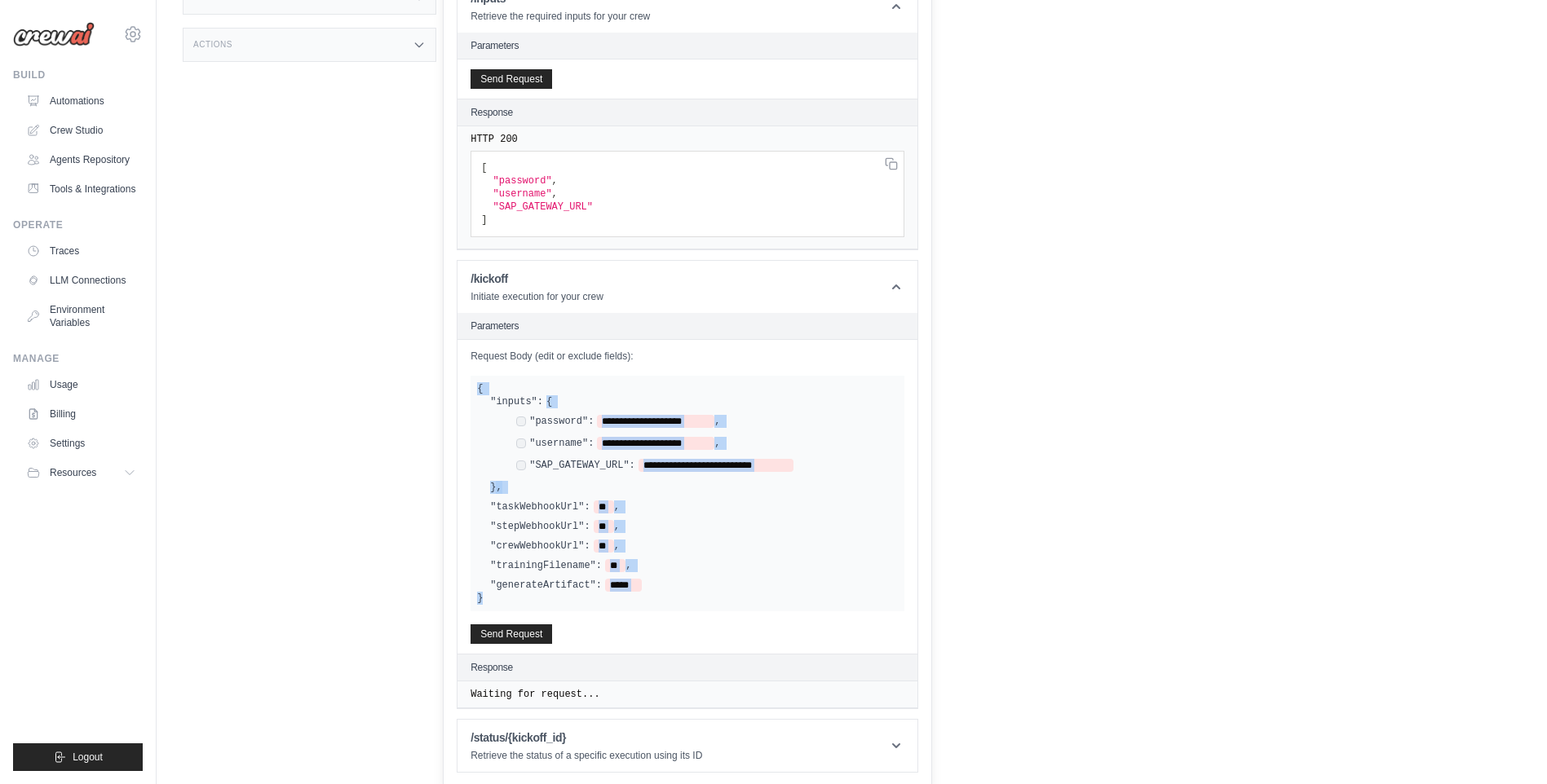
drag, startPoint x: 511, startPoint y: 599, endPoint x: 459, endPoint y: 389, distance: 216.3
click at [459, 389] on div "**********" at bounding box center [688, 497] width 460 height 314
copy div "**********"
click at [734, 502] on div ""taskWebhookUrl": ** ," at bounding box center [694, 506] width 408 height 13
drag, startPoint x: 474, startPoint y: 384, endPoint x: 601, endPoint y: 602, distance: 252.3
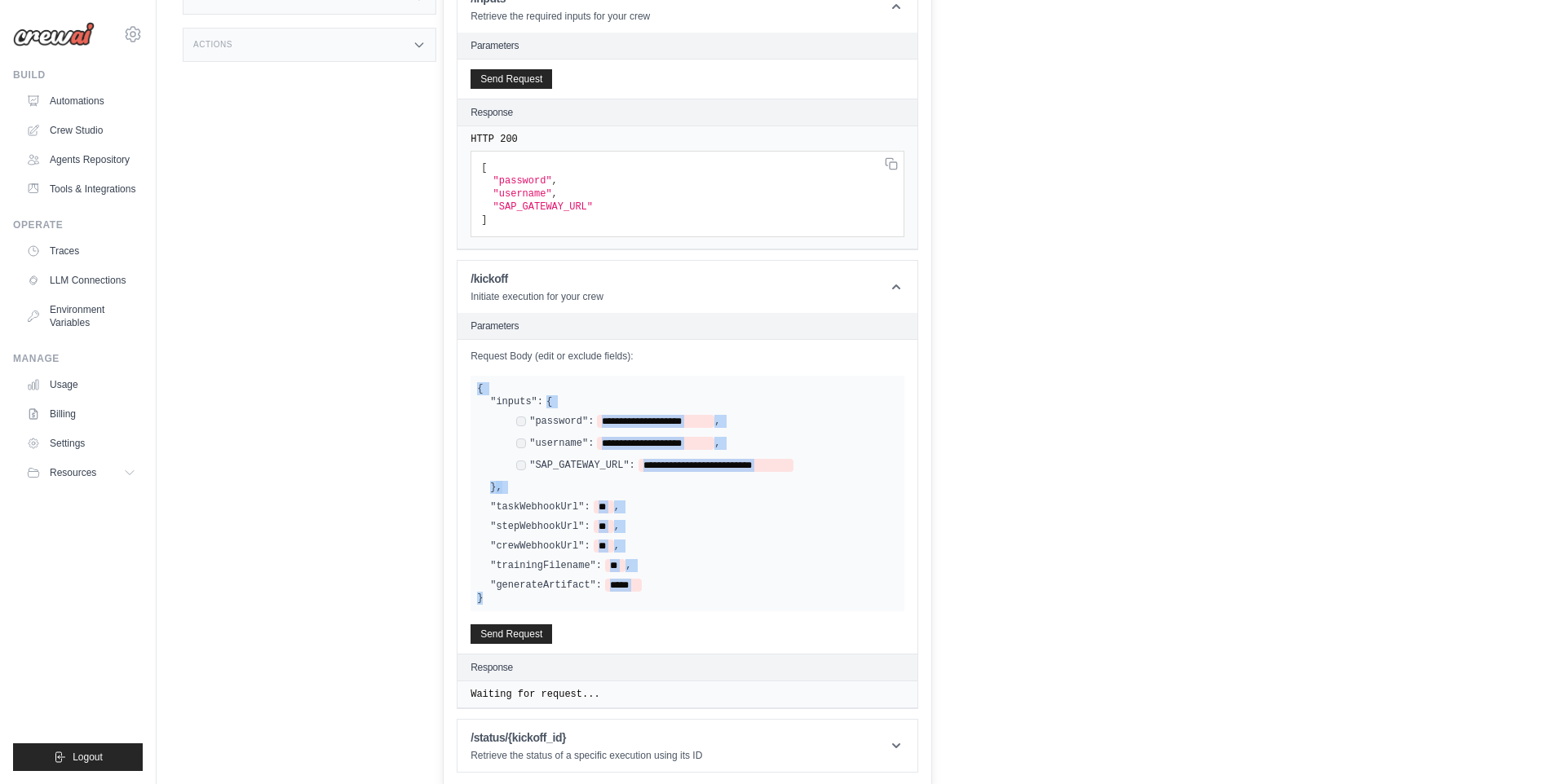
click at [601, 602] on div "**********" at bounding box center [687, 494] width 434 height 236
copy div "**********"
click at [568, 489] on div "**********" at bounding box center [694, 444] width 408 height 98
drag, startPoint x: 476, startPoint y: 391, endPoint x: 537, endPoint y: 396, distance: 61.2
click at [537, 396] on div "**********" at bounding box center [687, 494] width 434 height 236
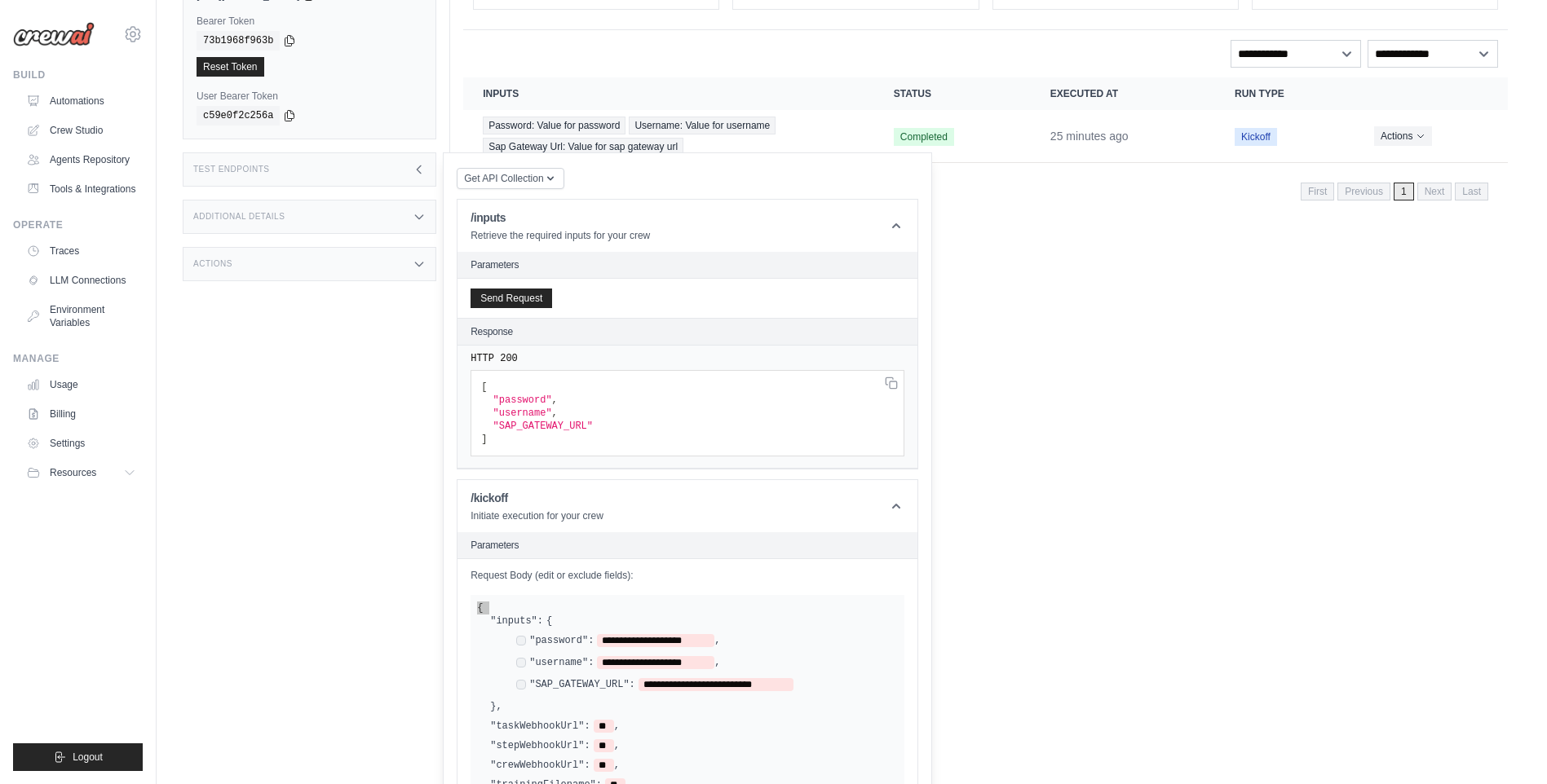
scroll to position [0, 0]
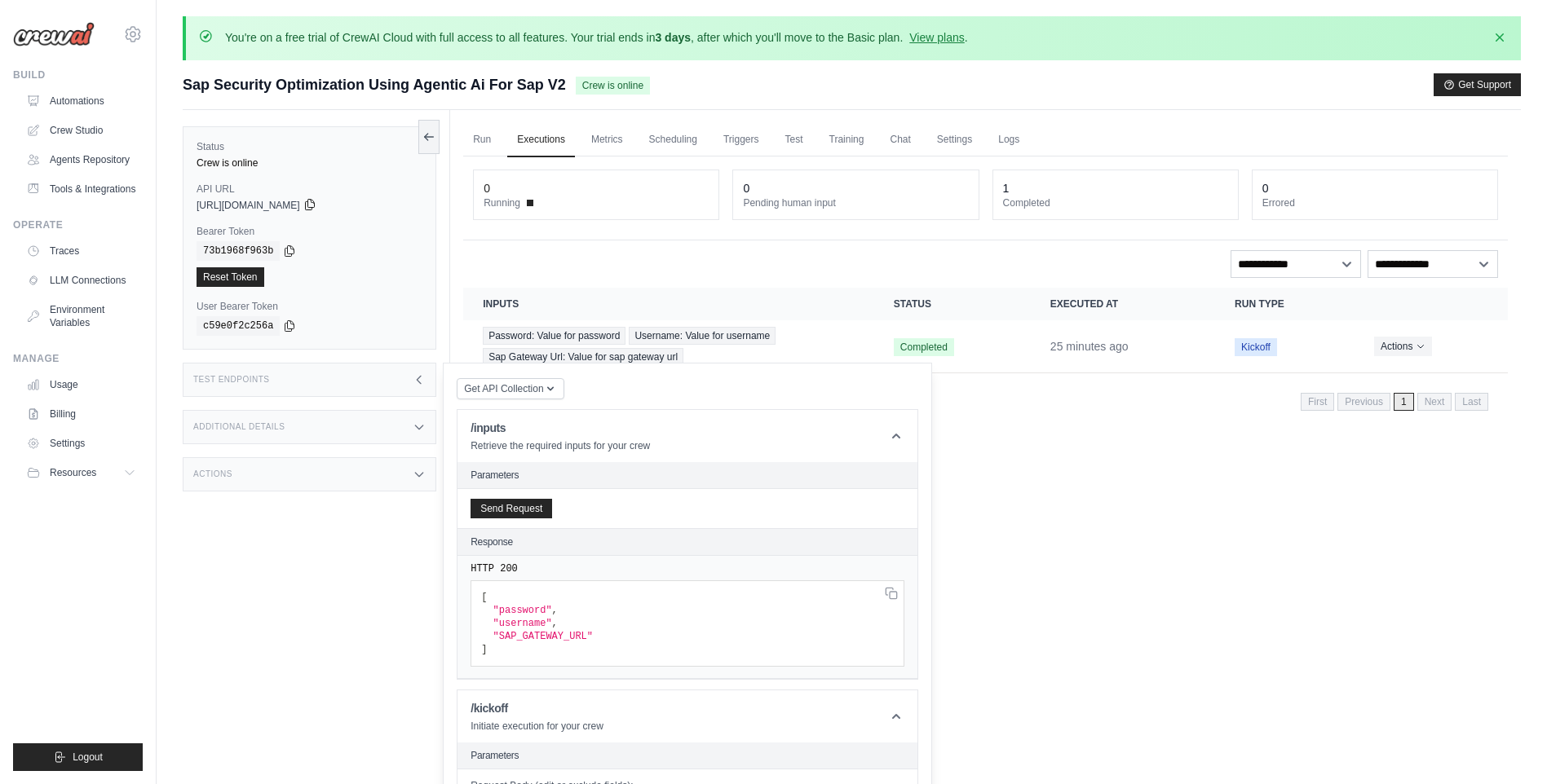
click at [317, 203] on icon at bounding box center [309, 204] width 13 height 13
click at [283, 326] on icon at bounding box center [289, 324] width 13 height 13
click at [993, 504] on div "Run Executions Metrics Scheduling Triggers Test Training Chat Settings Logs 0 R…" at bounding box center [985, 502] width 1071 height 784
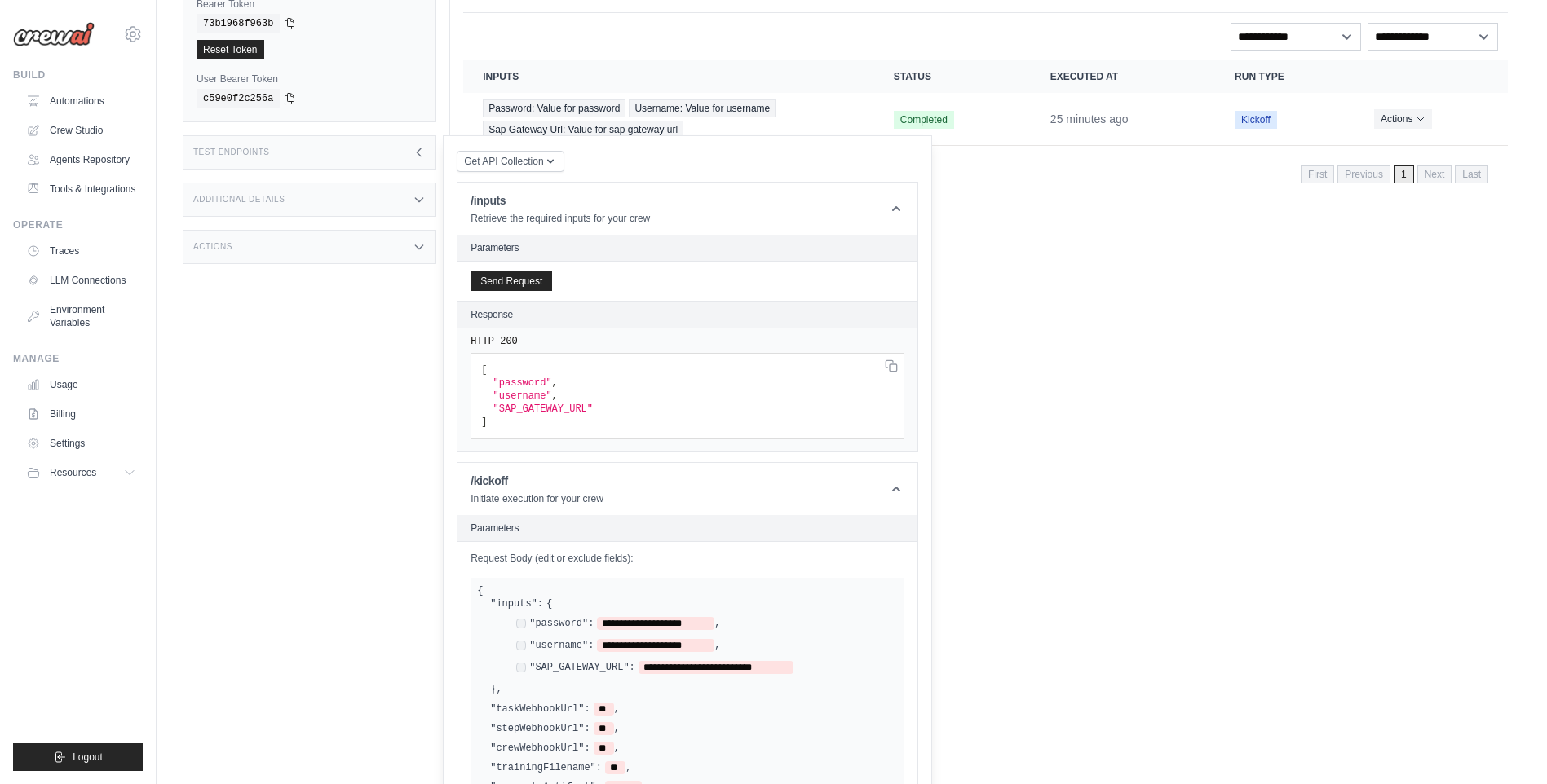
scroll to position [163, 0]
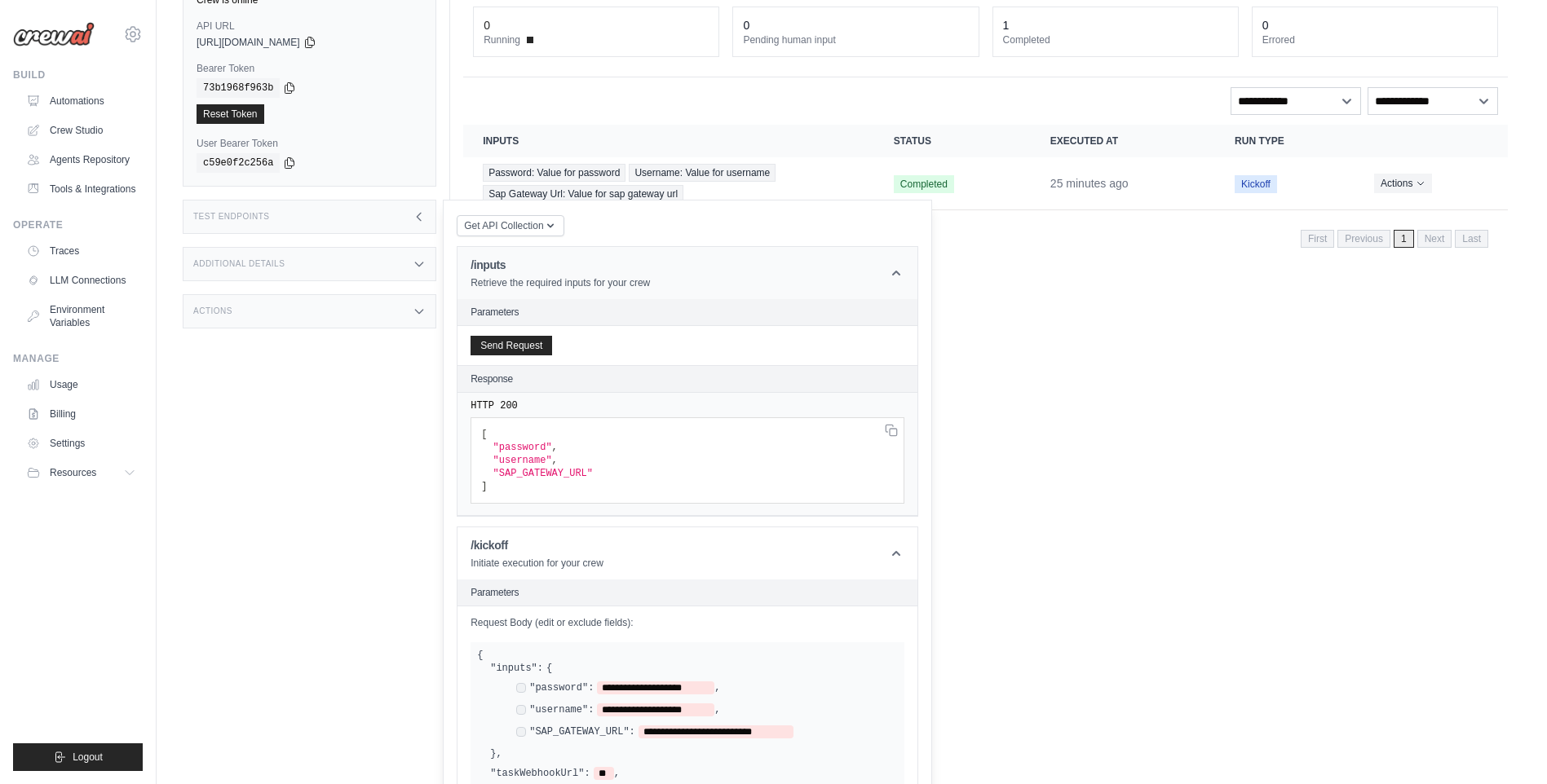
click at [896, 268] on icon at bounding box center [896, 273] width 17 height 17
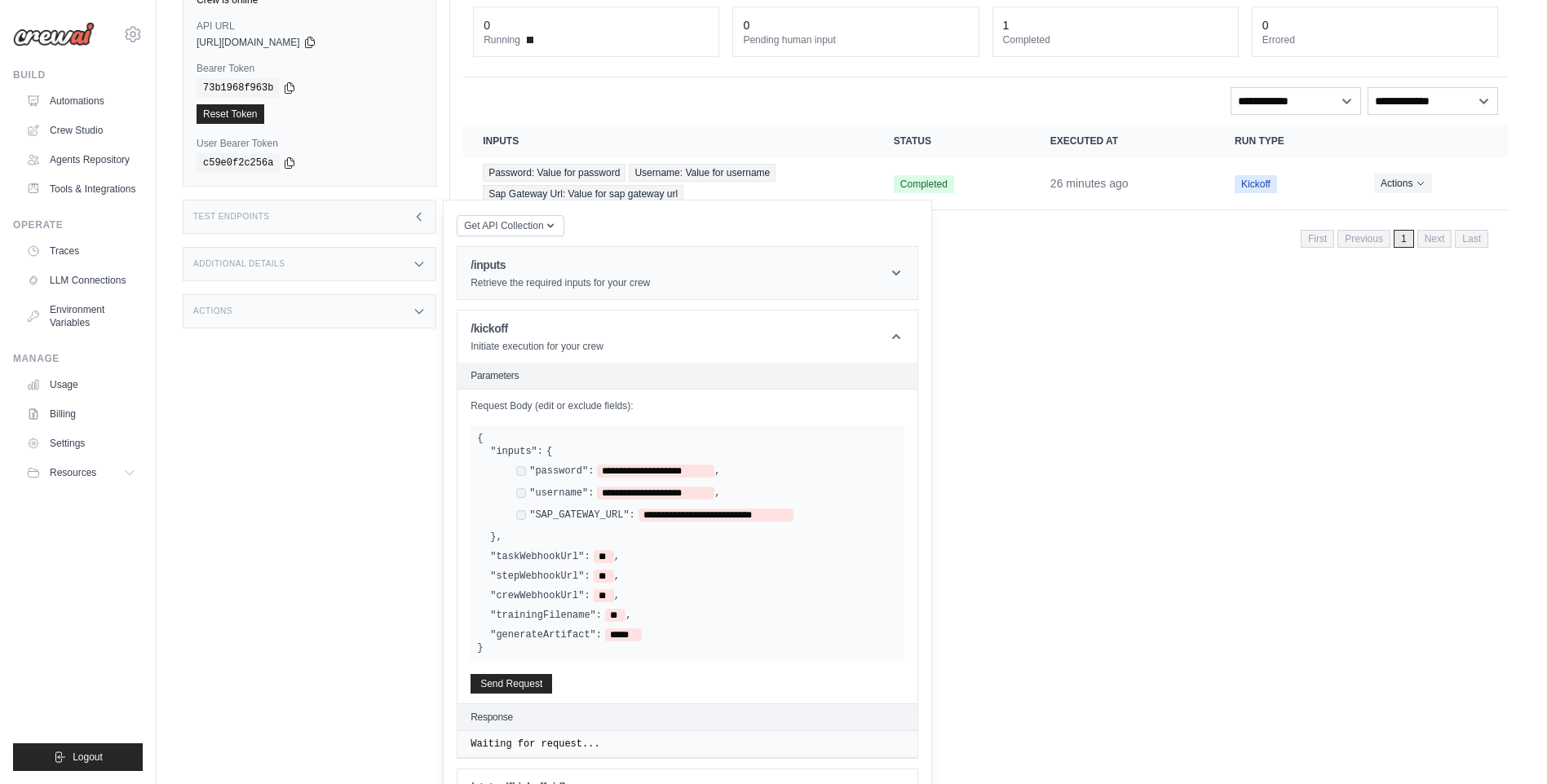
click at [897, 273] on icon at bounding box center [896, 273] width 17 height 17
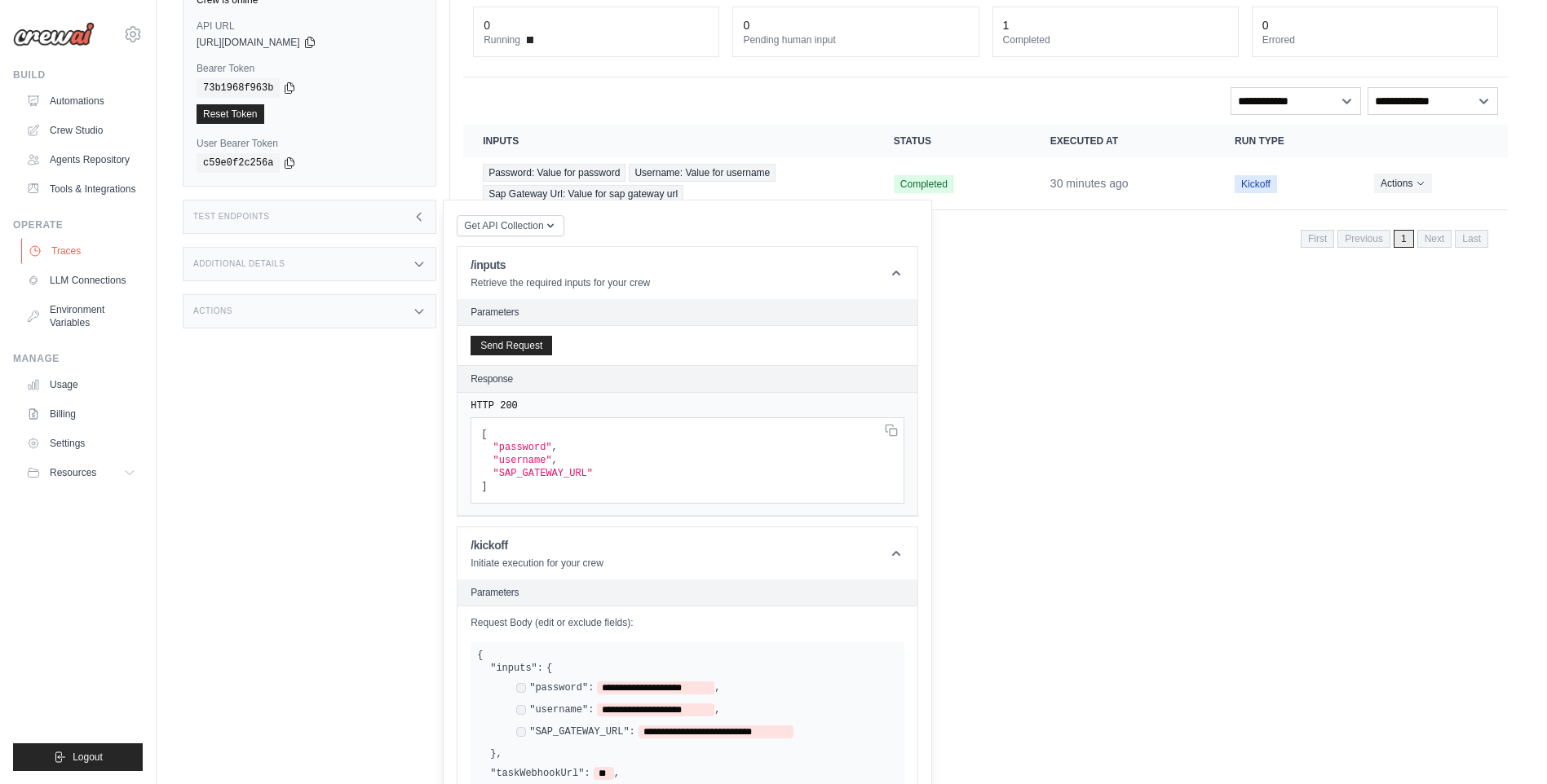
click at [77, 244] on link "Traces" at bounding box center [83, 250] width 123 height 26
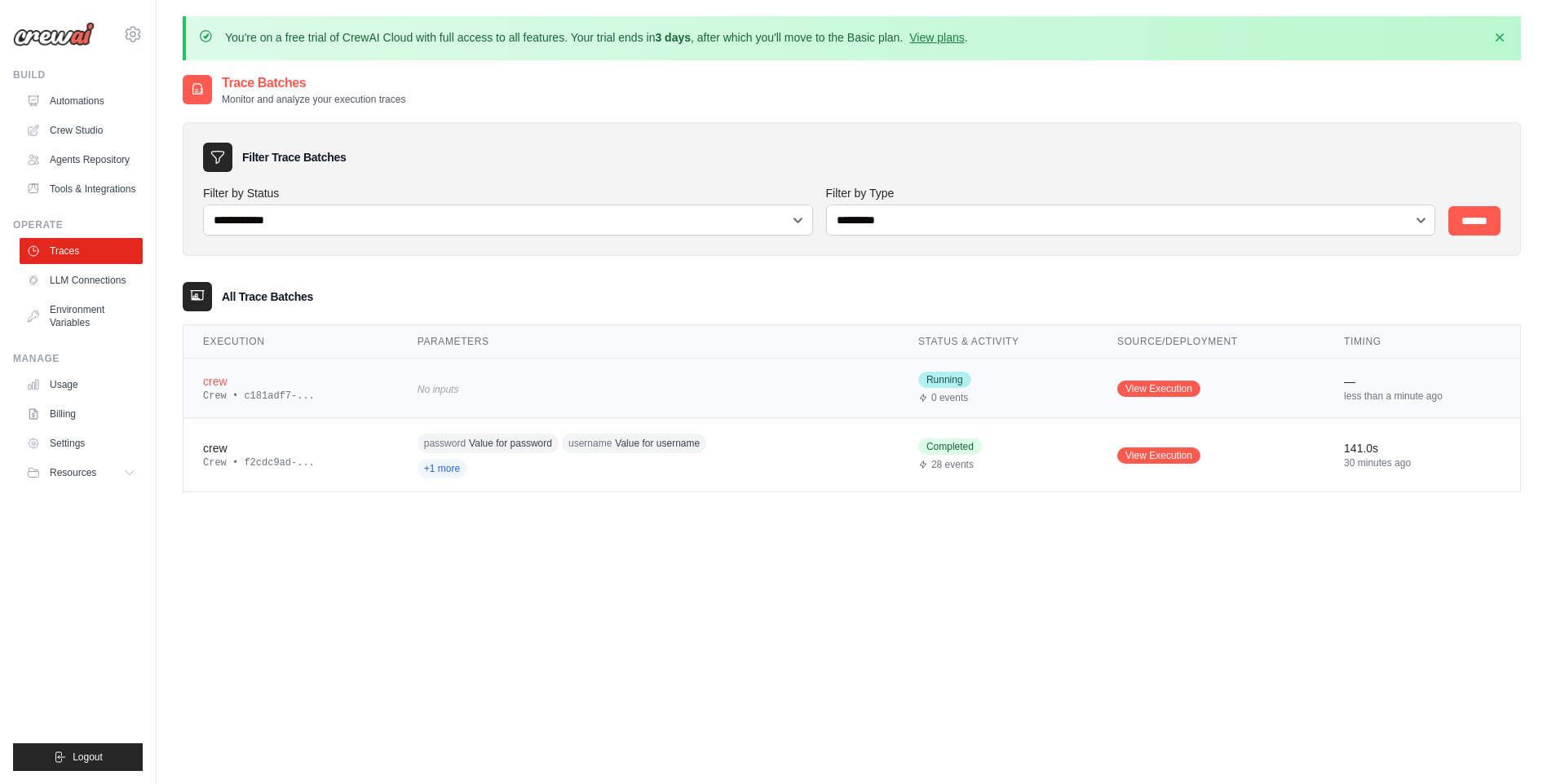
click at [942, 381] on span "Running" at bounding box center [945, 380] width 53 height 17
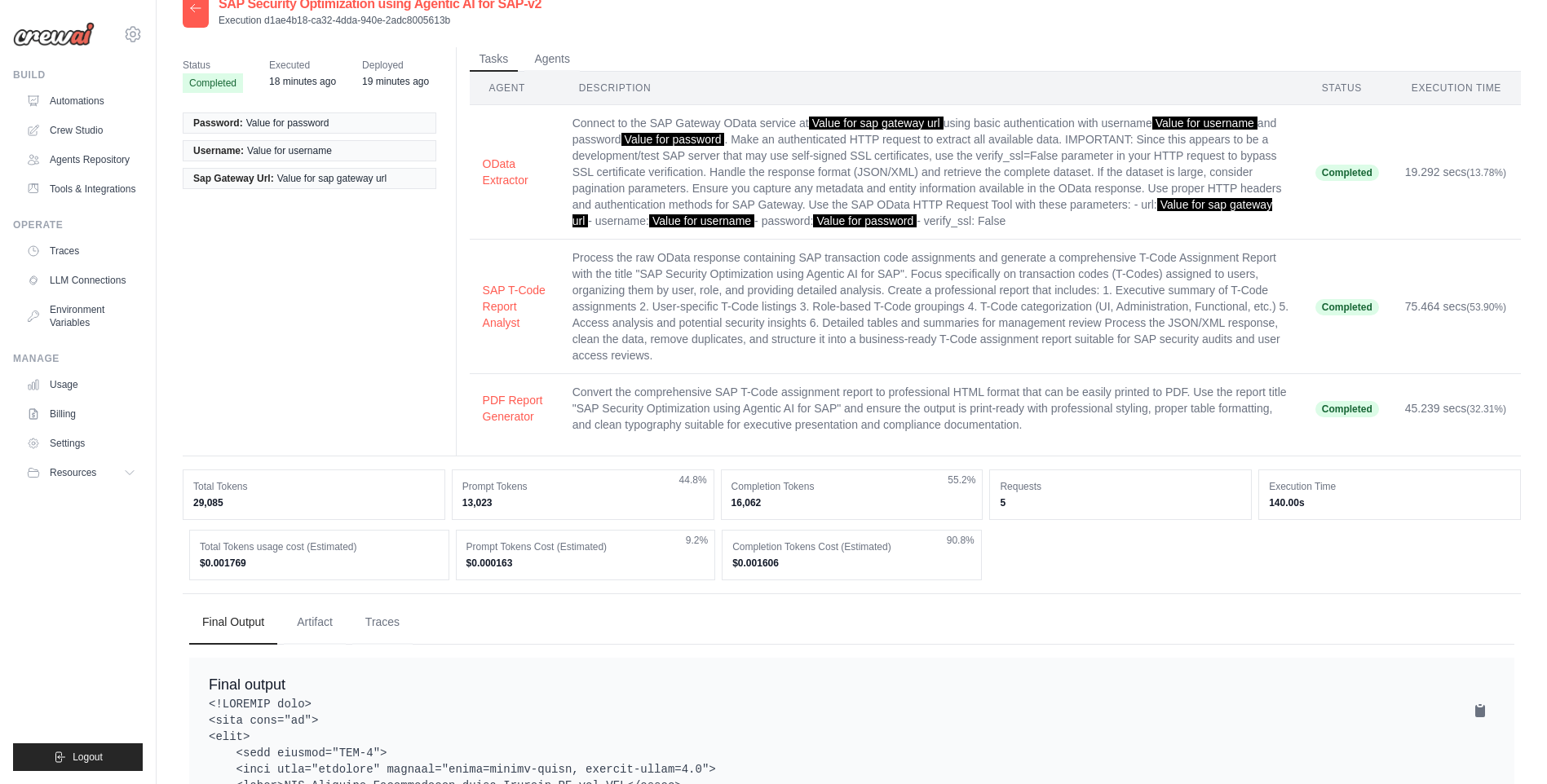
scroll to position [82, 0]
click at [565, 55] on button "Agents" at bounding box center [551, 57] width 56 height 24
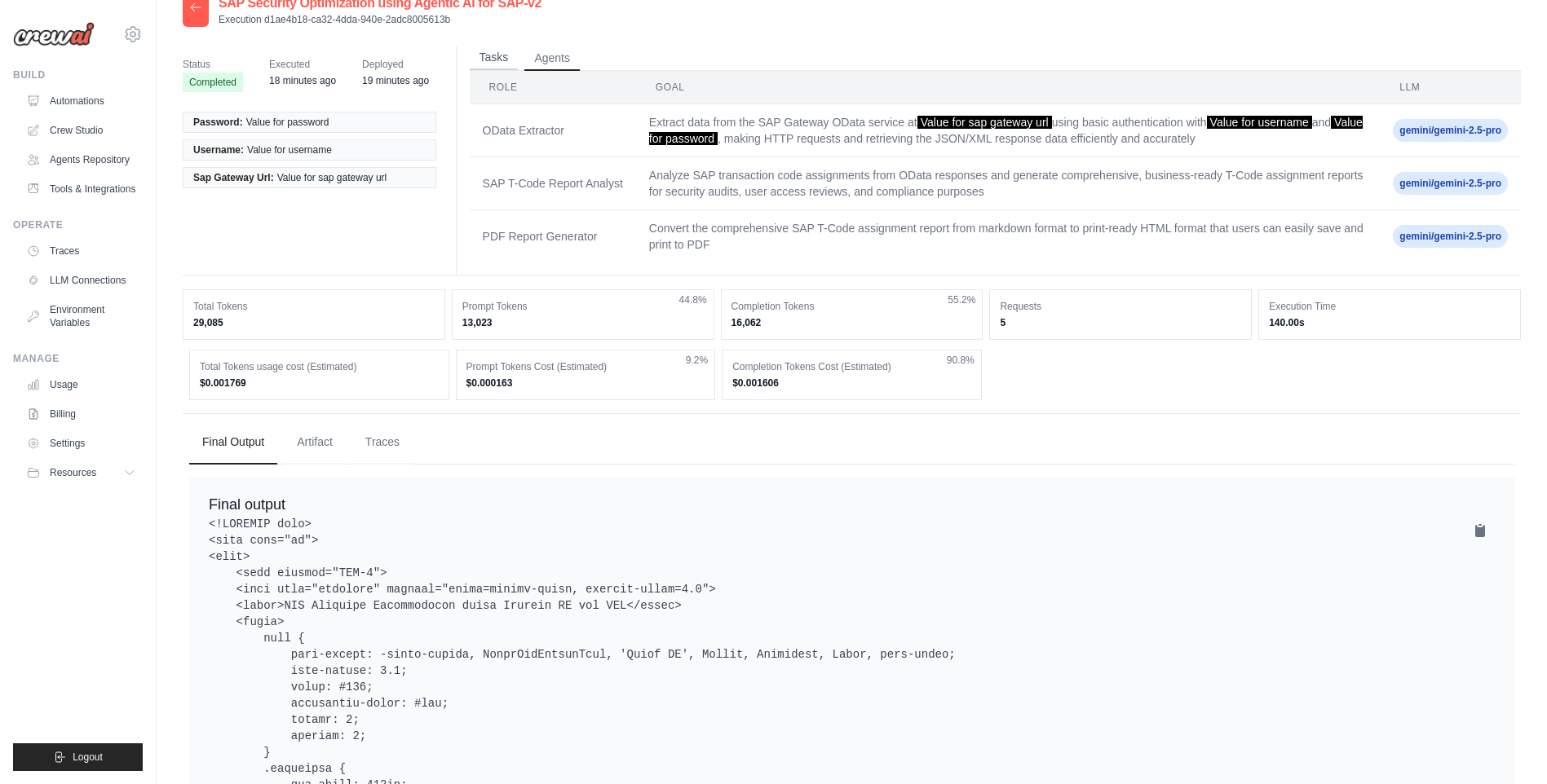
click at [478, 49] on button "Tasks" at bounding box center [494, 57] width 49 height 24
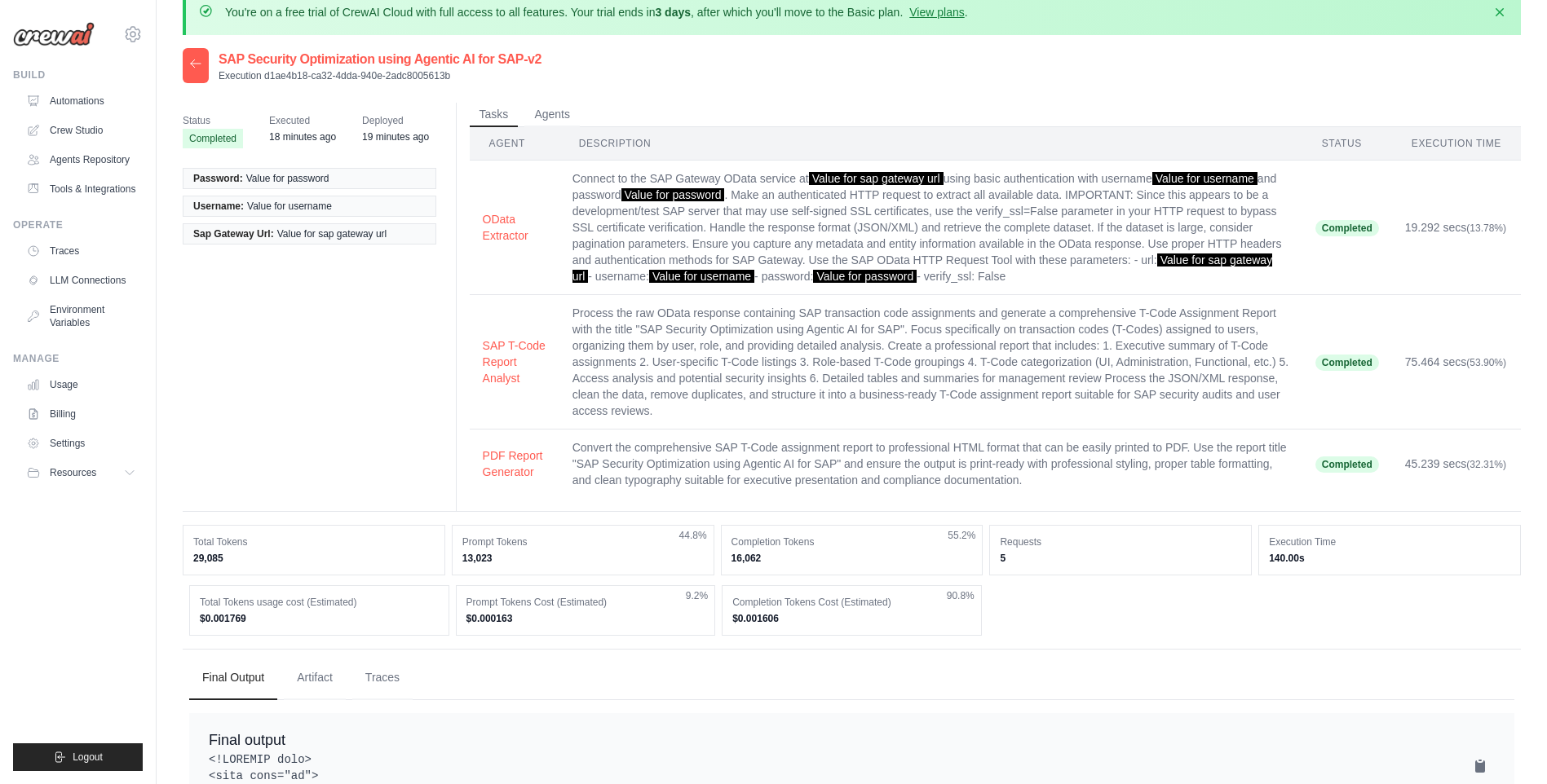
scroll to position [0, 0]
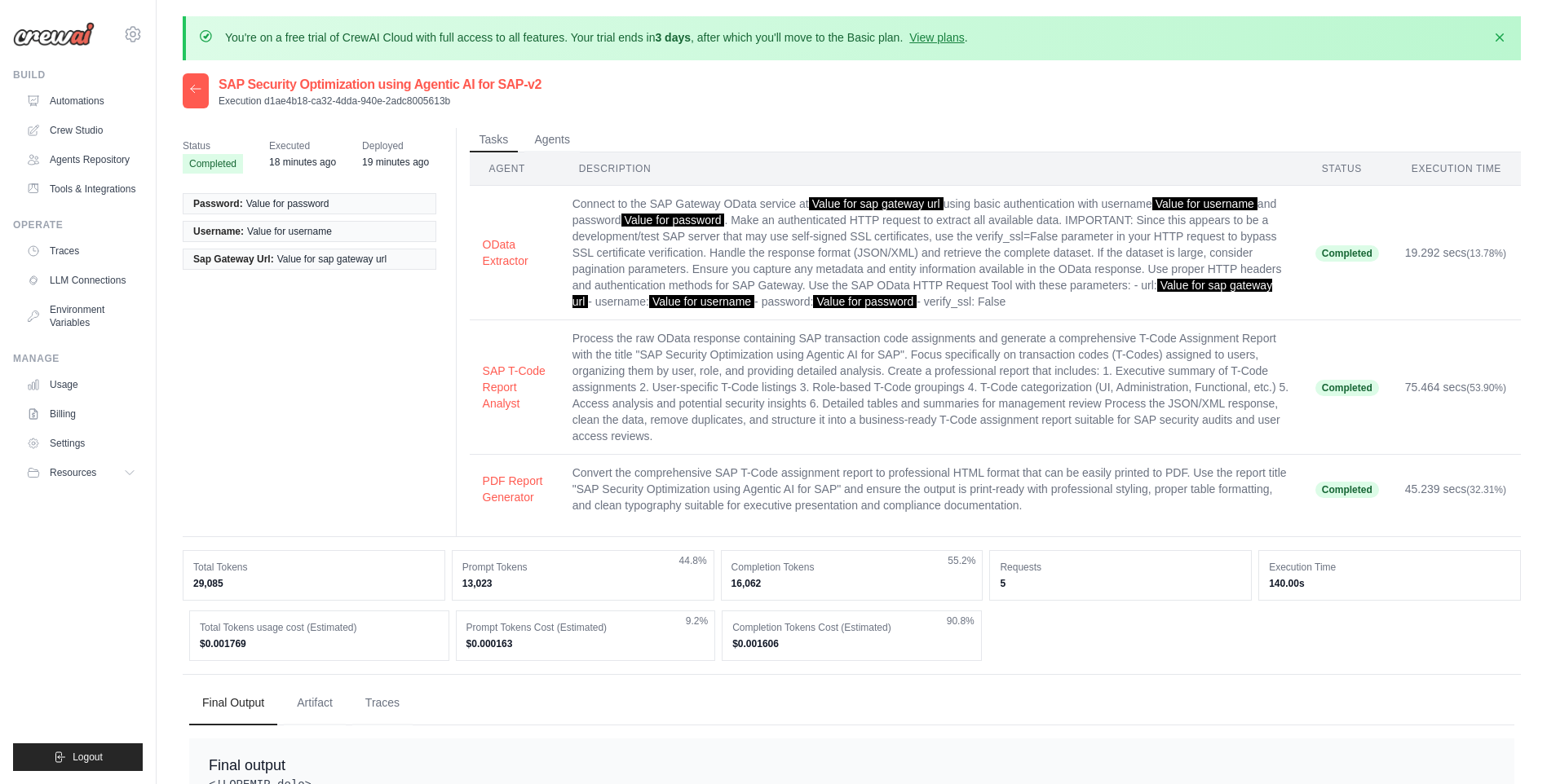
click at [293, 145] on span "Executed" at bounding box center [302, 145] width 67 height 17
click at [559, 138] on button "Agents" at bounding box center [551, 139] width 56 height 24
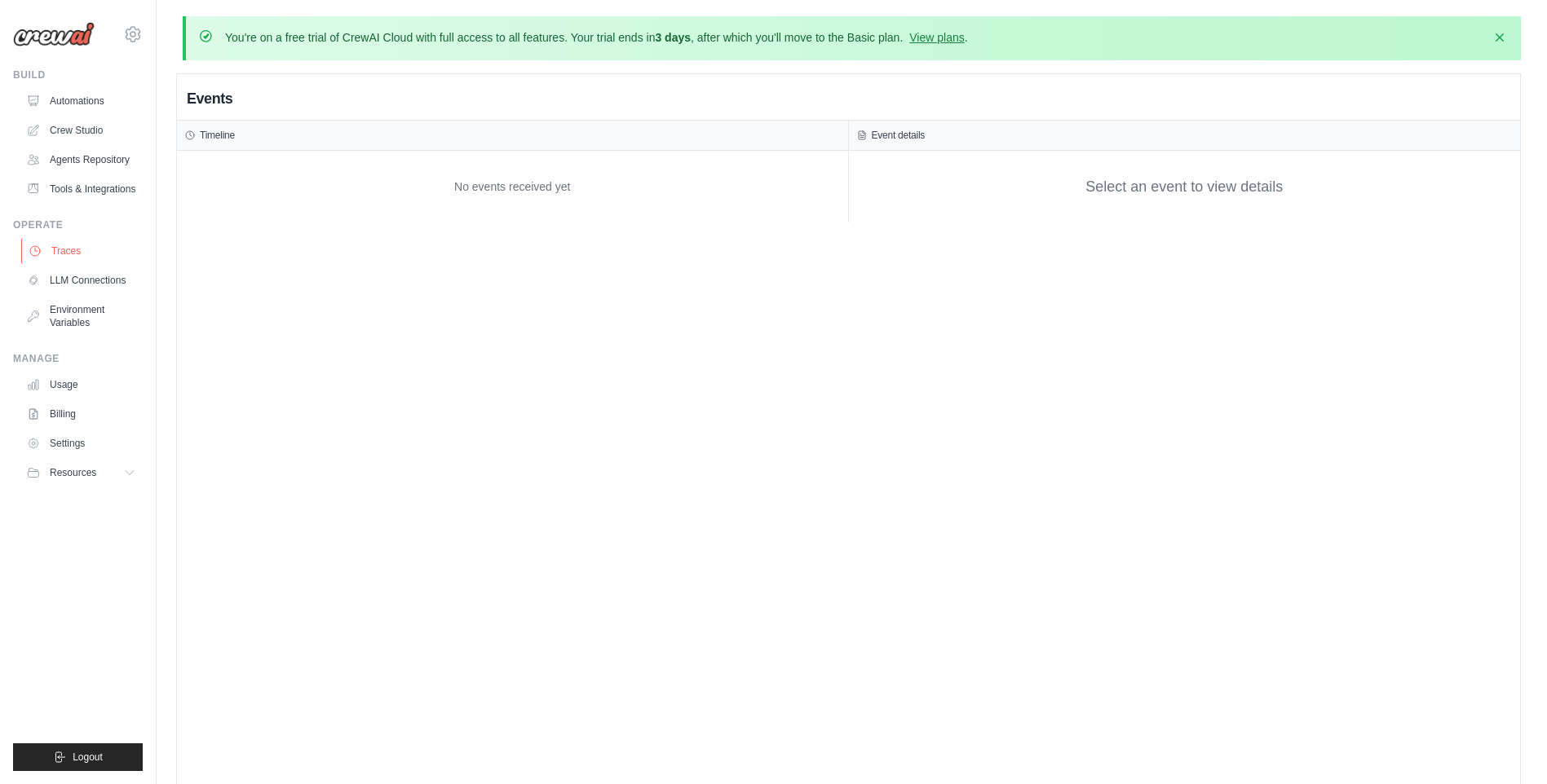
click at [94, 259] on link "Traces" at bounding box center [83, 250] width 123 height 26
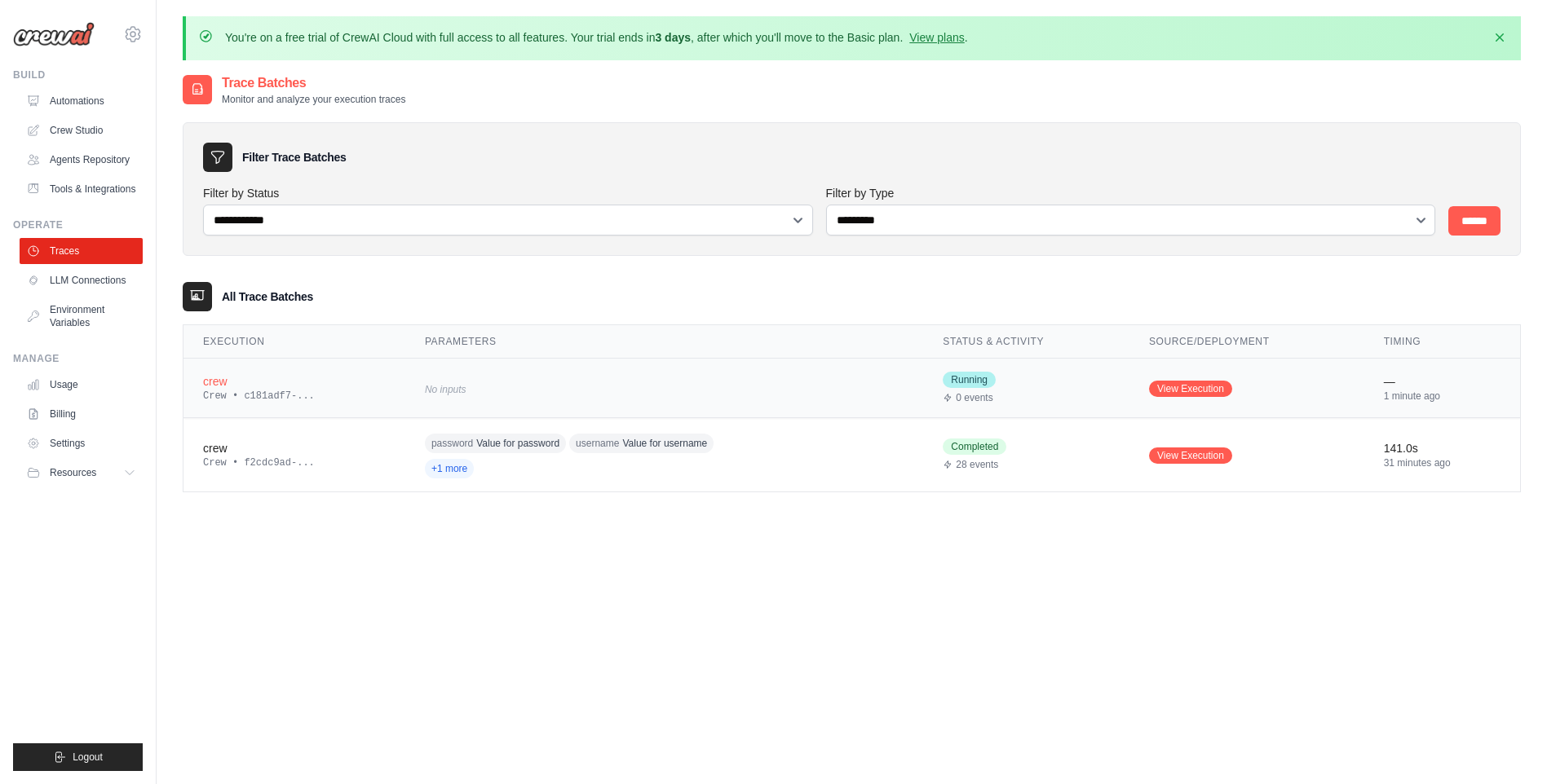
click at [219, 385] on div "crew" at bounding box center [294, 381] width 183 height 17
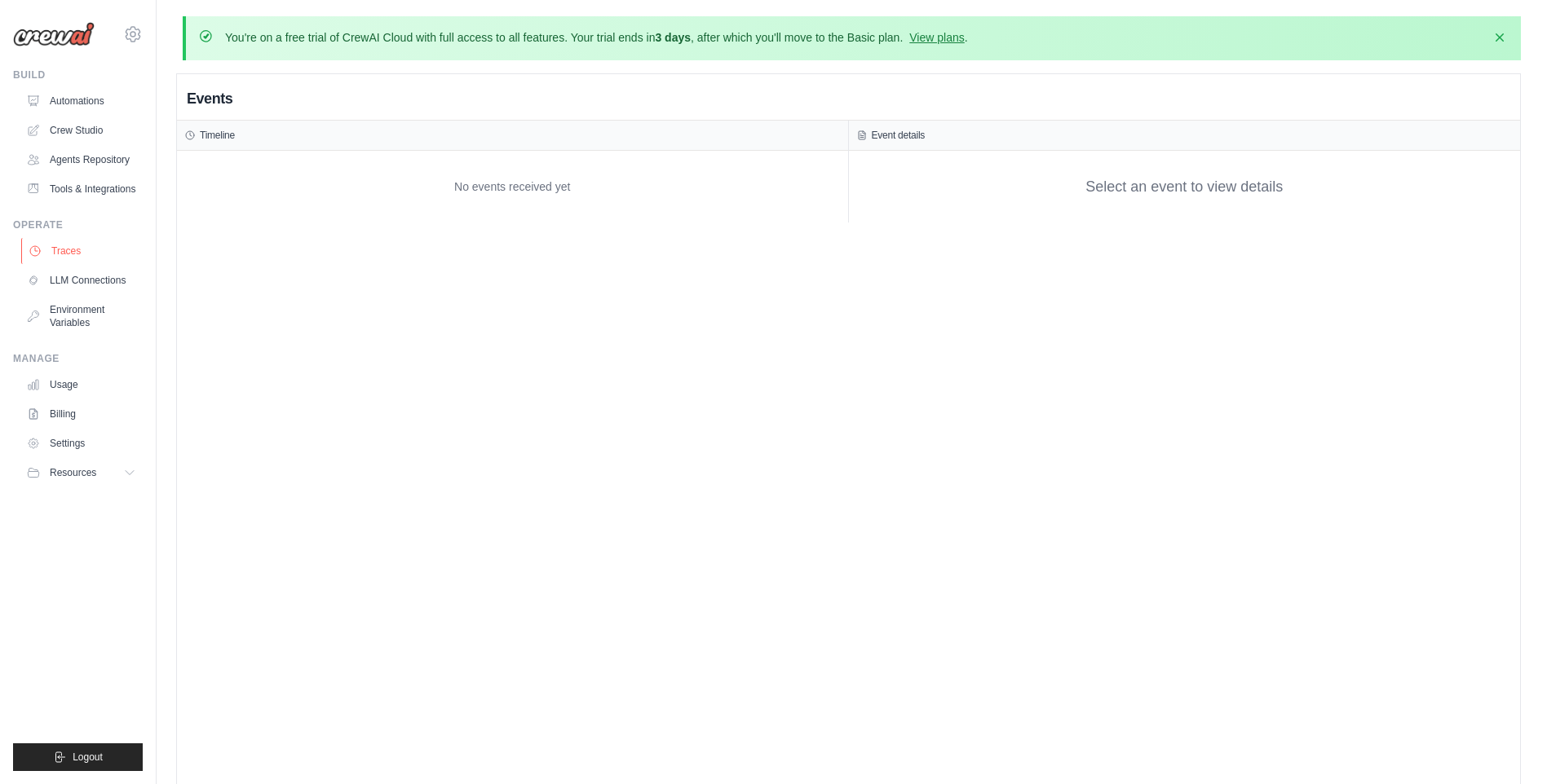
click at [77, 255] on link "Traces" at bounding box center [83, 250] width 123 height 26
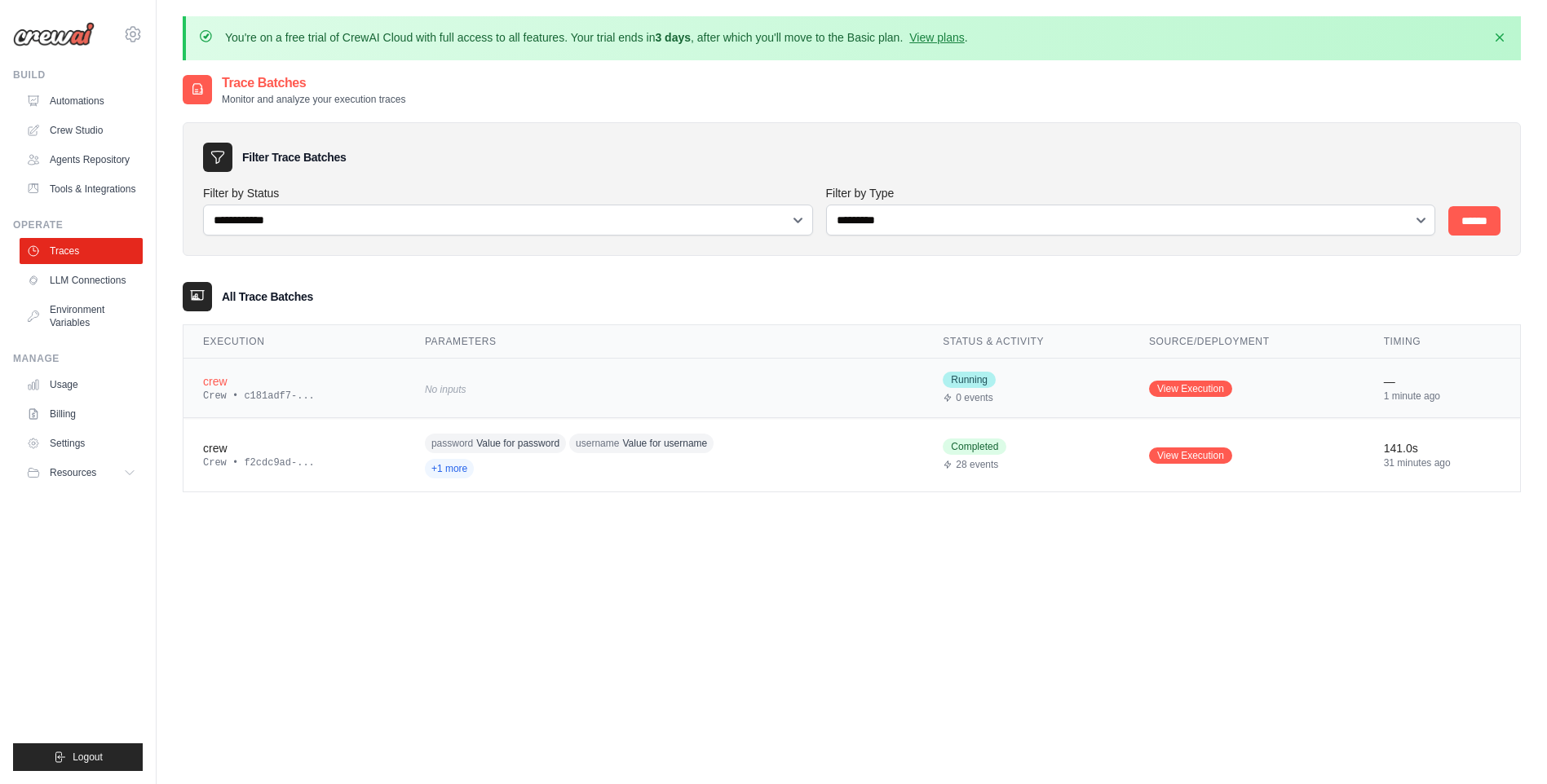
click at [974, 384] on span "Running" at bounding box center [969, 380] width 53 height 17
click at [204, 383] on div "crew" at bounding box center [294, 381] width 183 height 17
click at [89, 243] on link "Traces" at bounding box center [83, 250] width 123 height 26
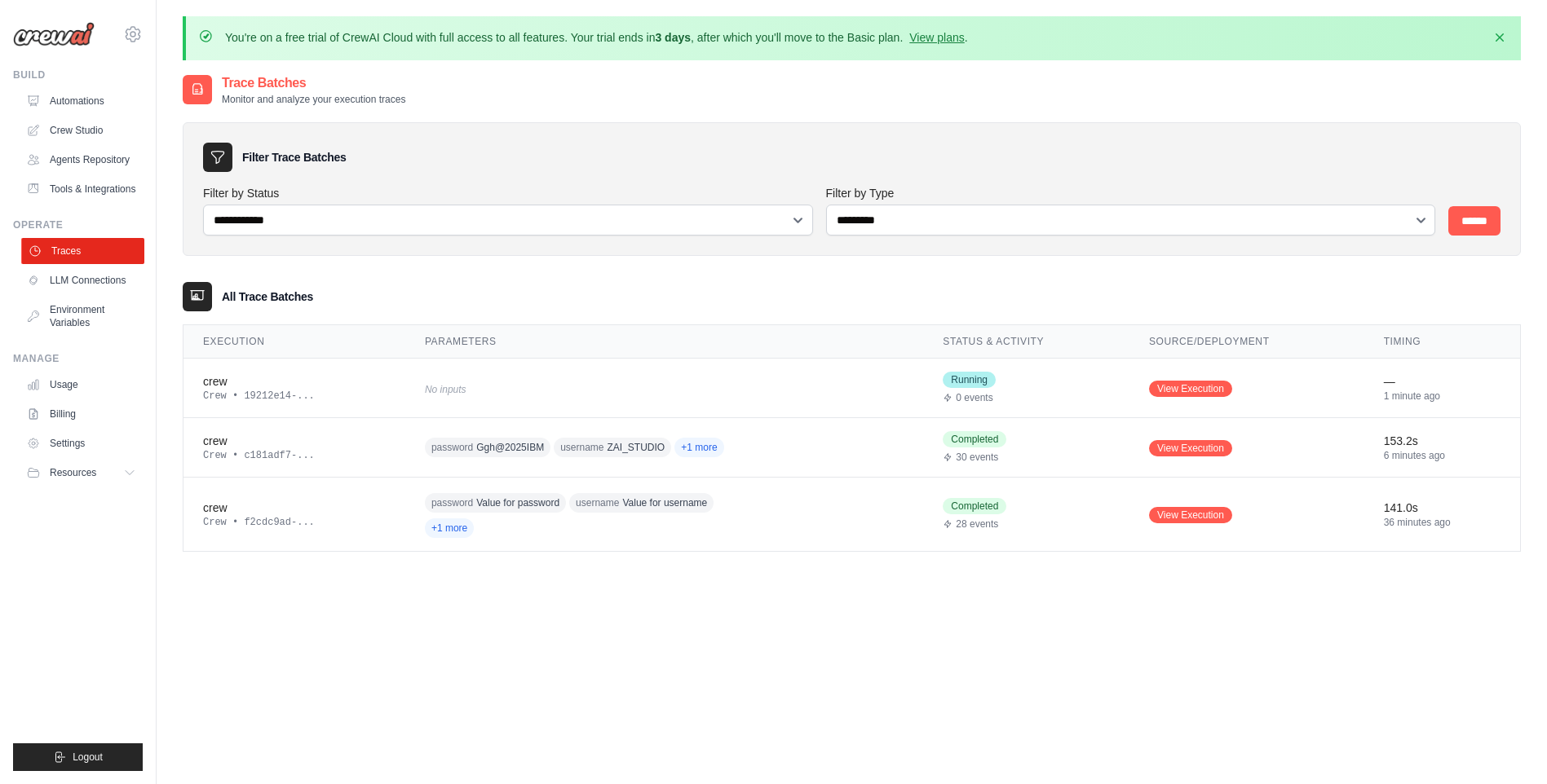
click at [93, 255] on link "Traces" at bounding box center [83, 250] width 123 height 26
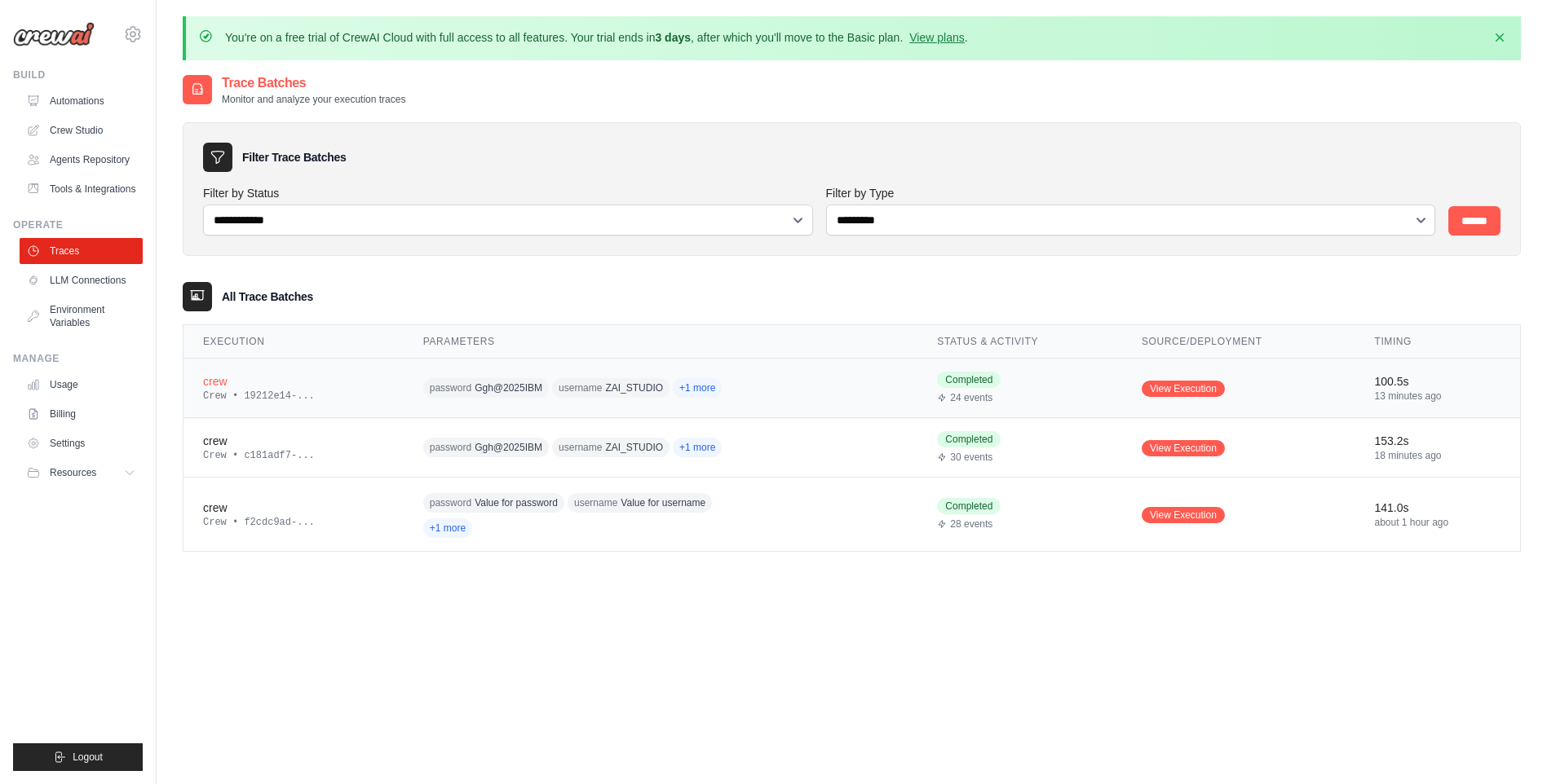
click at [766, 397] on td "password [SECURITY_DATA] username ZAI_STUDIO +1 more" at bounding box center [660, 388] width 514 height 59
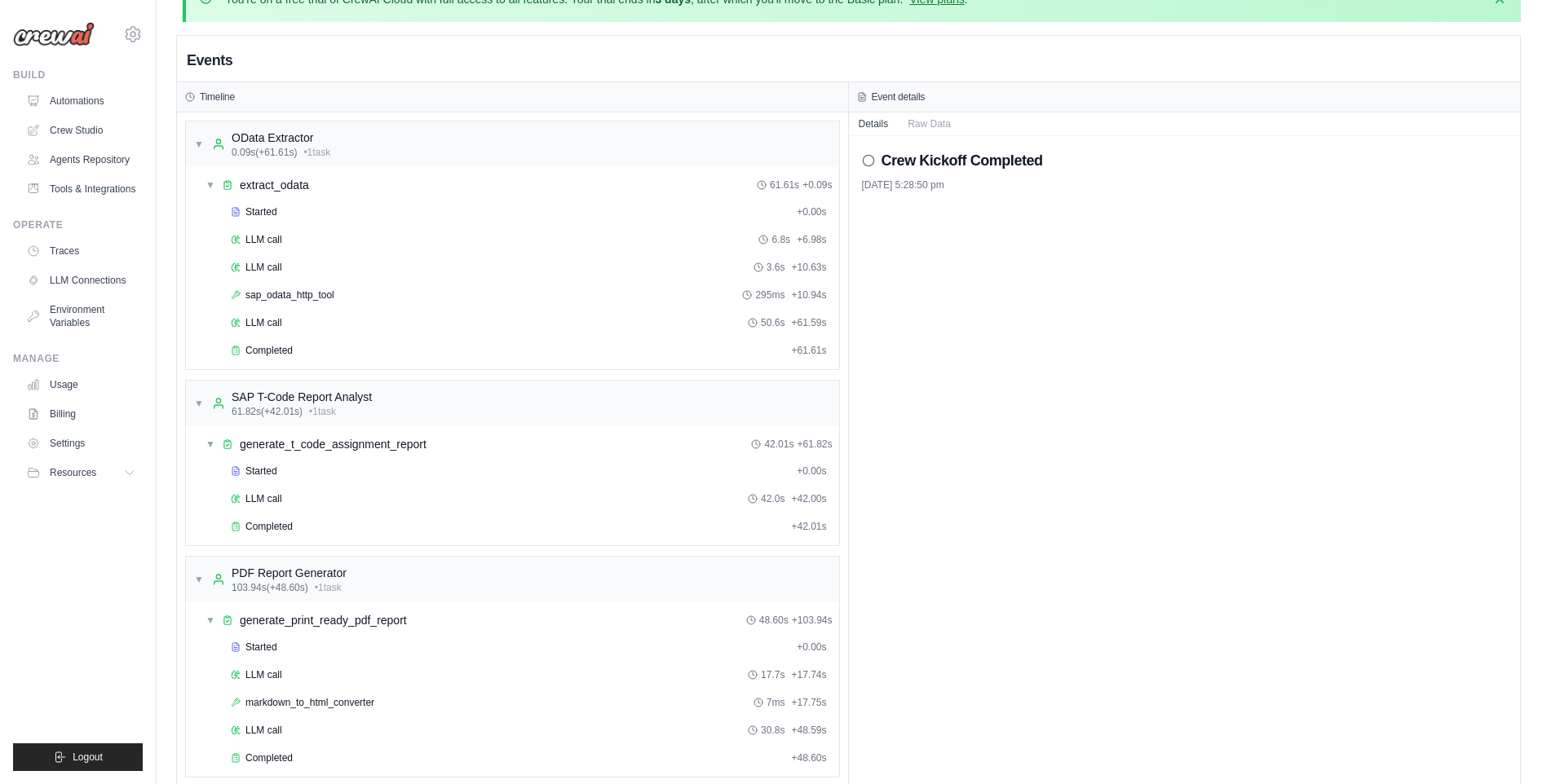
scroll to position [92, 0]
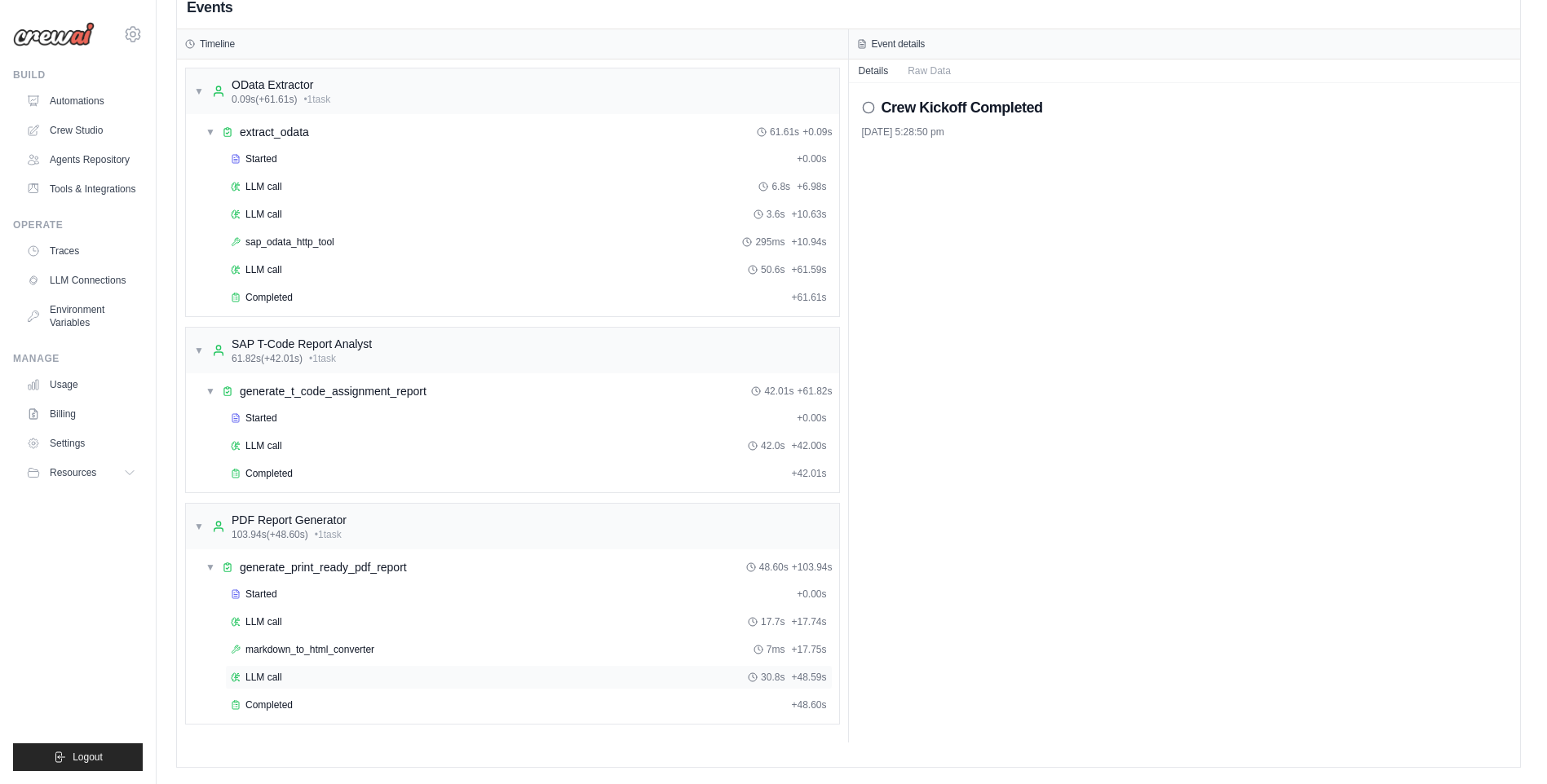
drag, startPoint x: 298, startPoint y: 705, endPoint x: 356, endPoint y: 689, distance: 60.2
click at [296, 705] on div "Completed" at bounding box center [508, 705] width 553 height 13
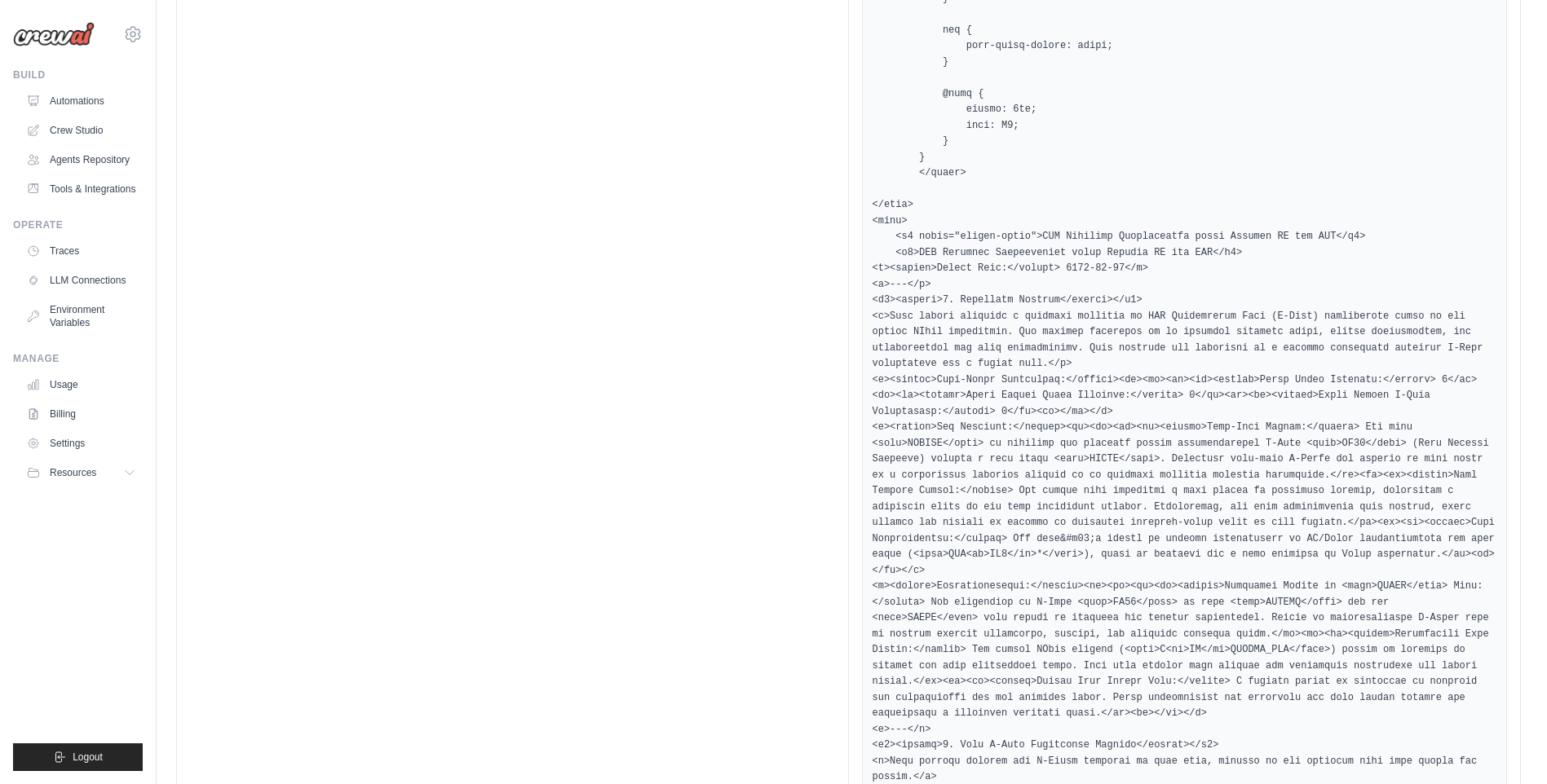
scroll to position [3914, 0]
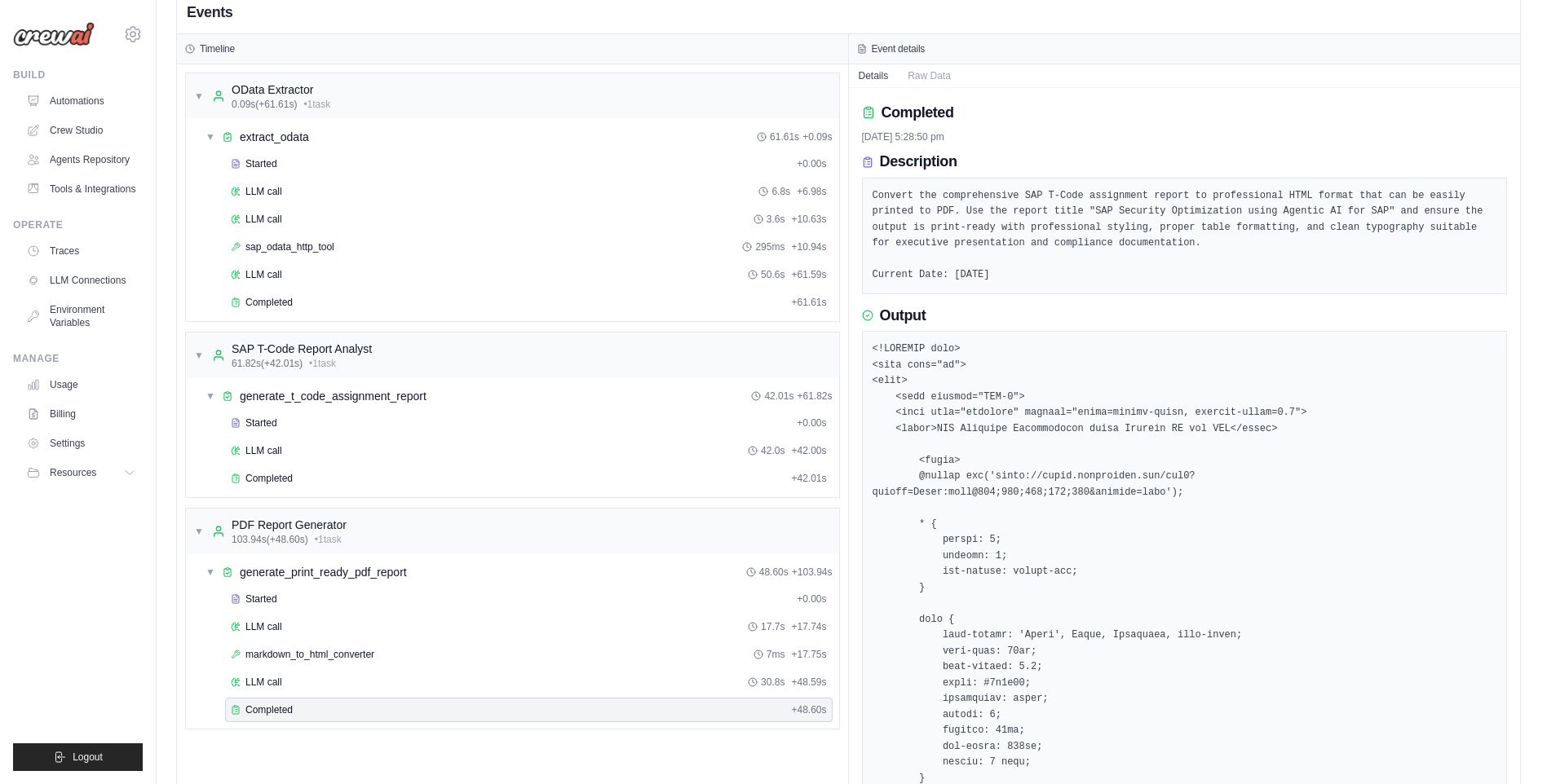
scroll to position [0, 0]
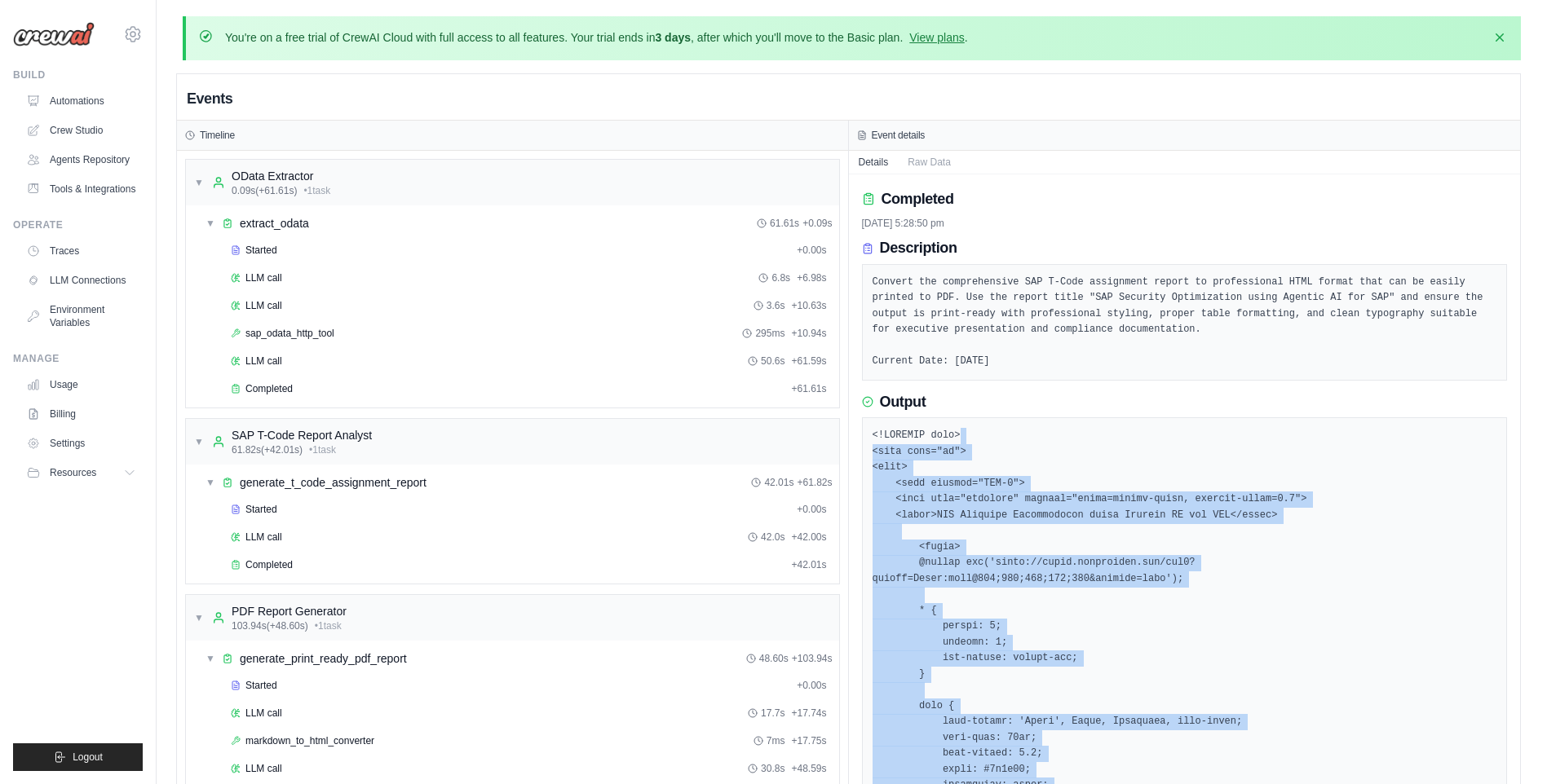
drag, startPoint x: 1154, startPoint y: 728, endPoint x: 1010, endPoint y: 439, distance: 322.9
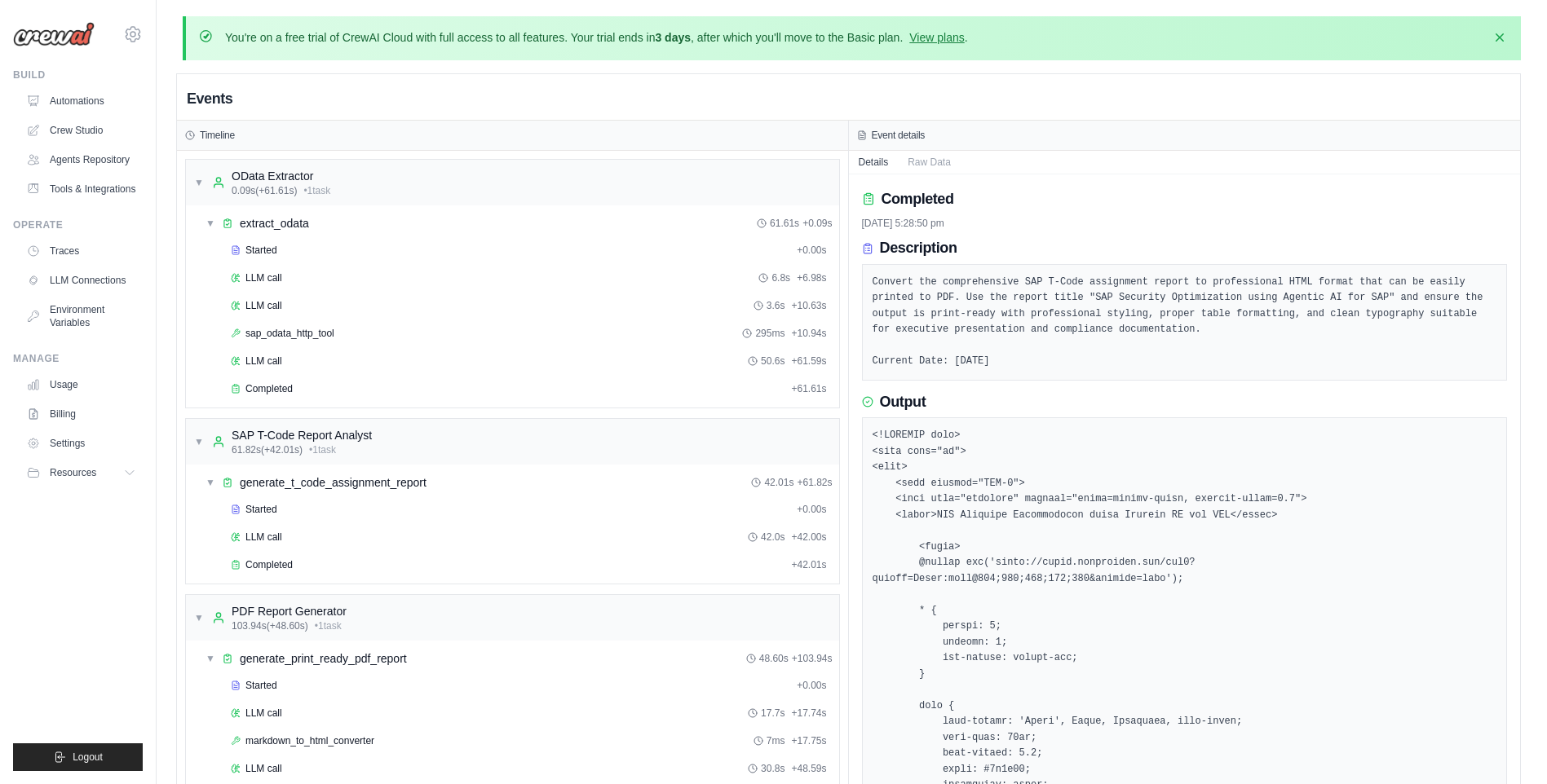
drag, startPoint x: 1010, startPoint y: 439, endPoint x: 882, endPoint y: 429, distance: 128.4
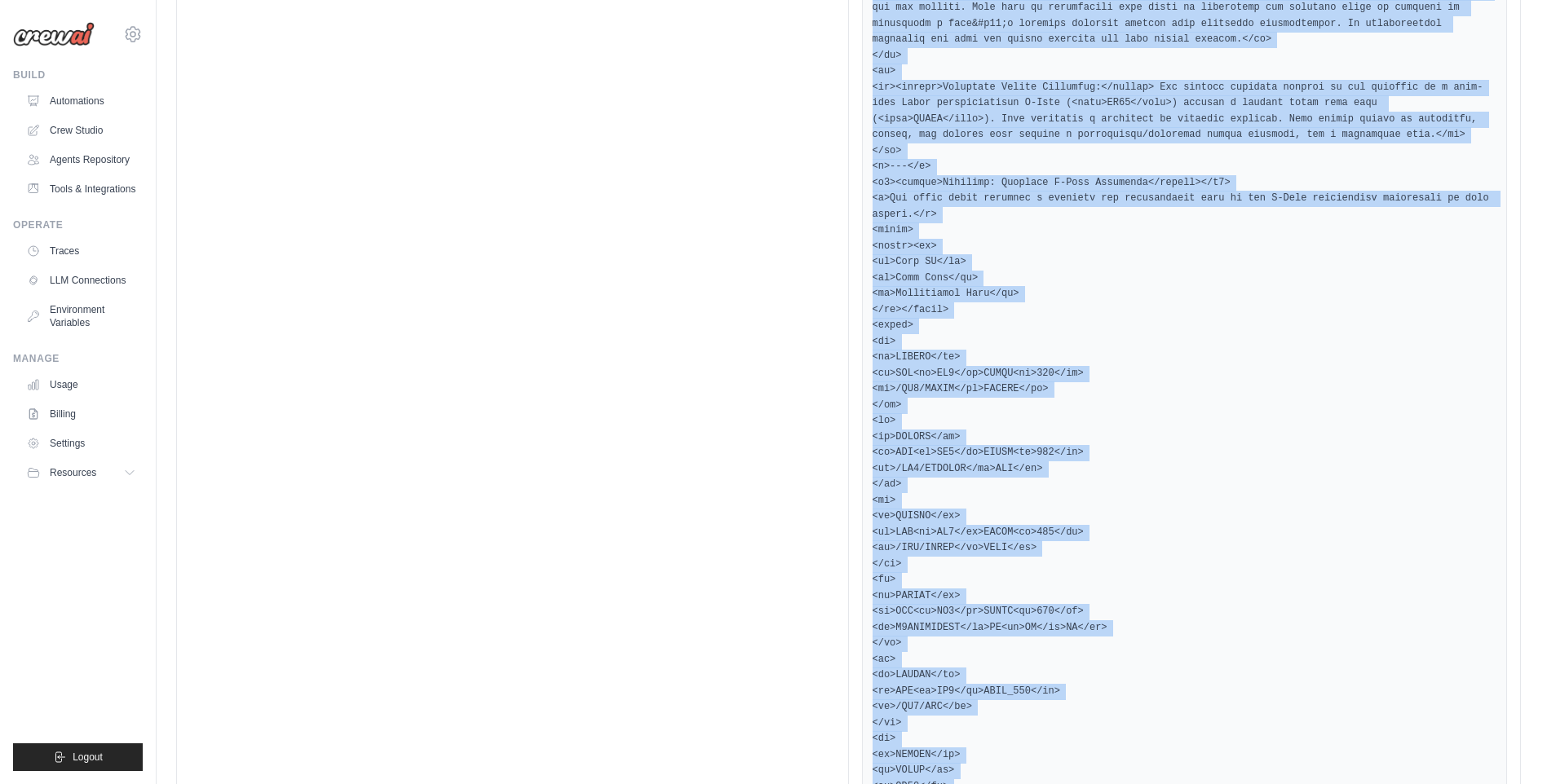
scroll to position [6500, 0]
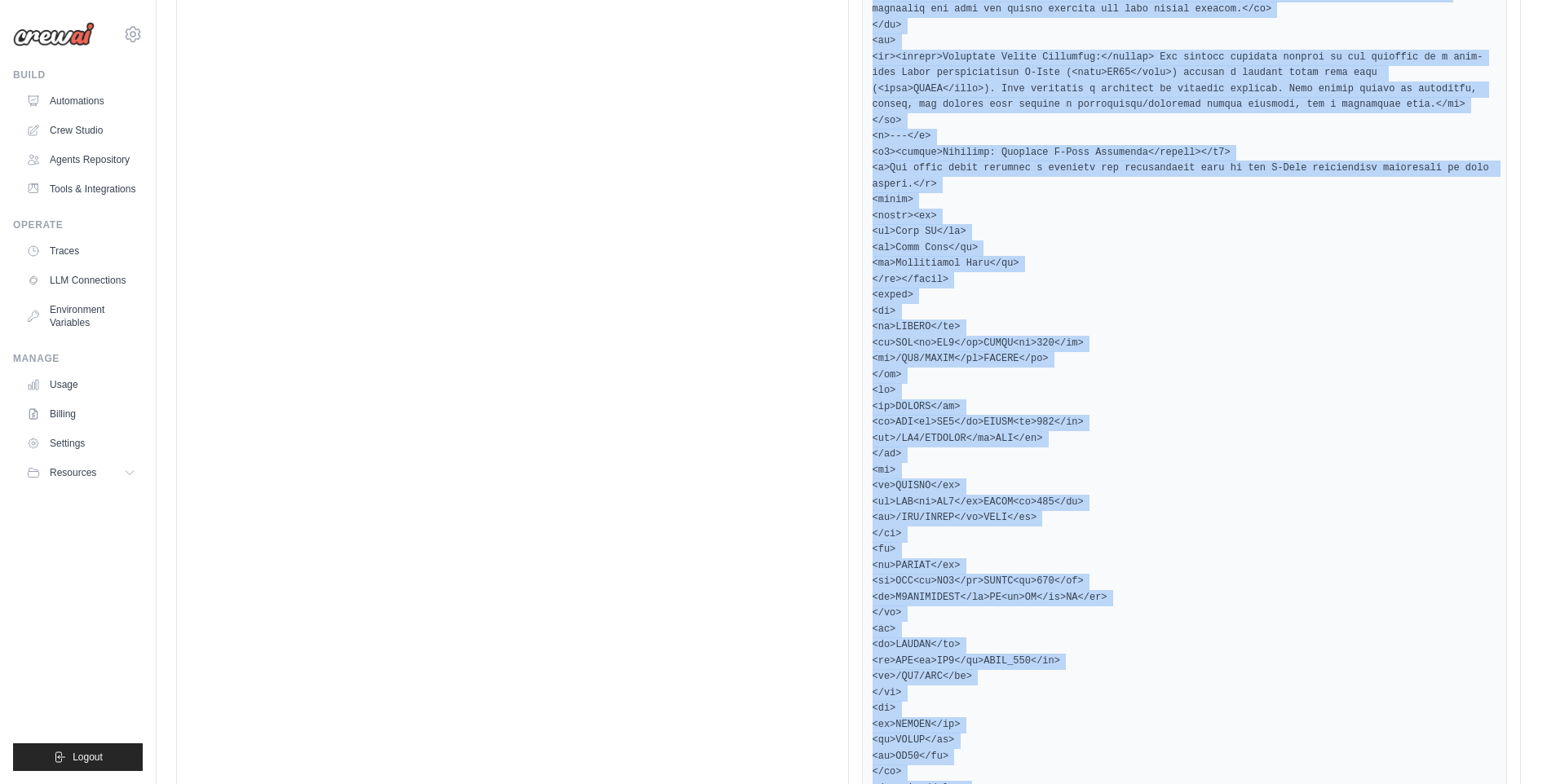
drag, startPoint x: 873, startPoint y: 431, endPoint x: 1024, endPoint y: 819, distance: 416.3
copy pre "<!DOCTYPE html> <html lang="en"> <head> <meta charset="UTF-8"> <meta name="view…"
click at [63, 251] on link "Traces" at bounding box center [83, 250] width 123 height 26
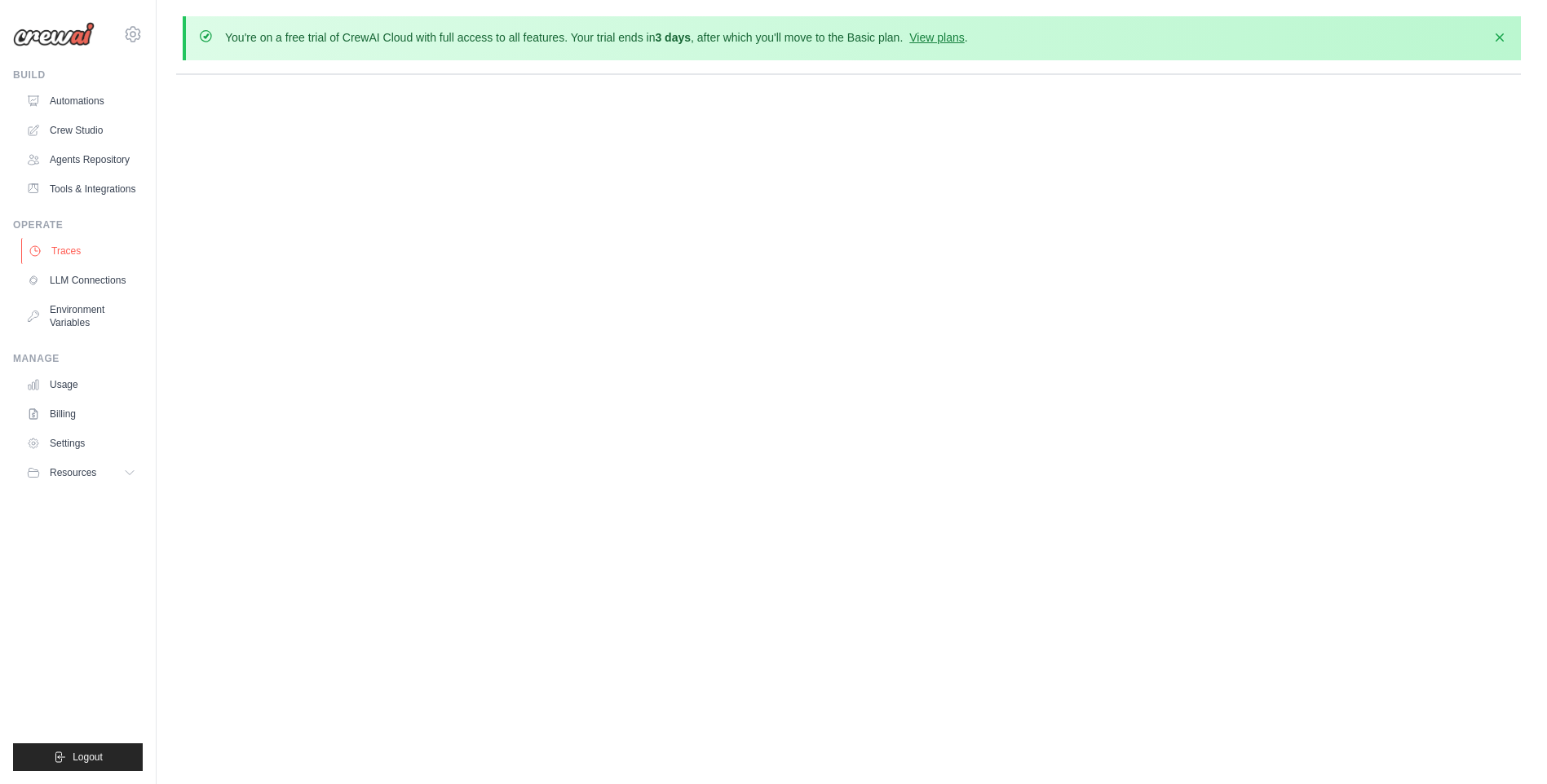
scroll to position [0, 0]
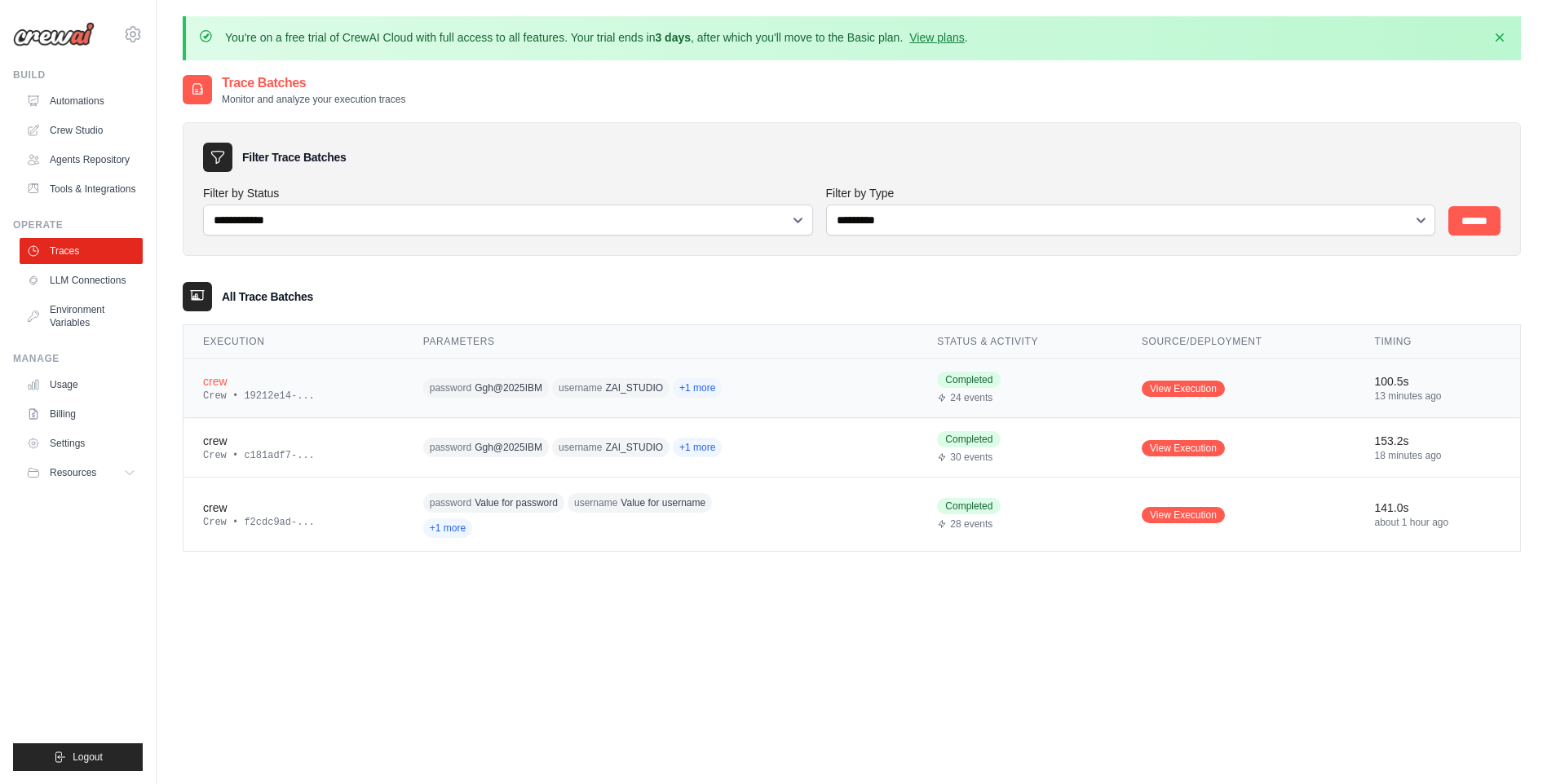
click at [288, 393] on div "Crew • 19212e14-..." at bounding box center [293, 395] width 181 height 13
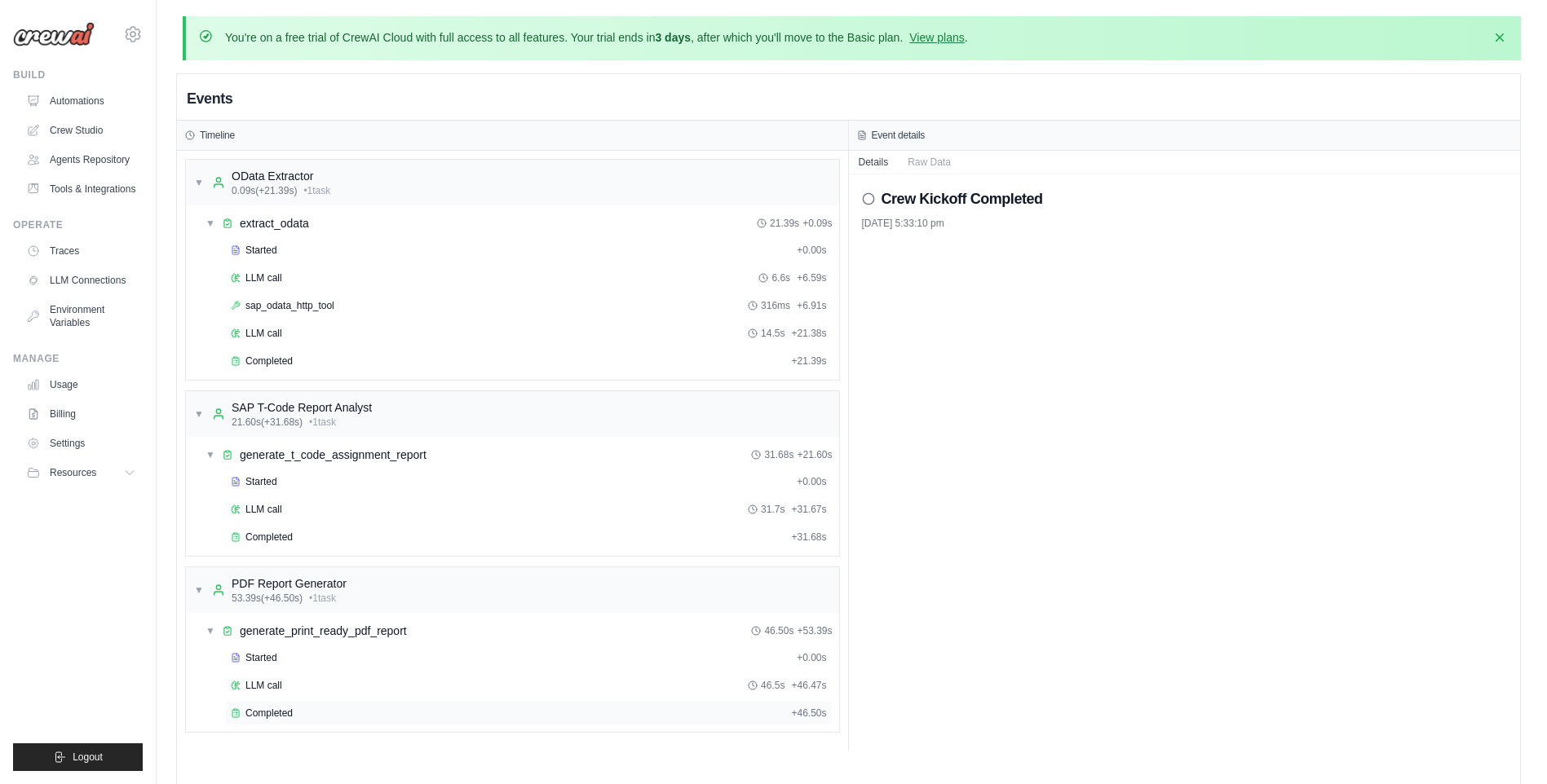
click at [284, 709] on span "Completed" at bounding box center [269, 713] width 48 height 13
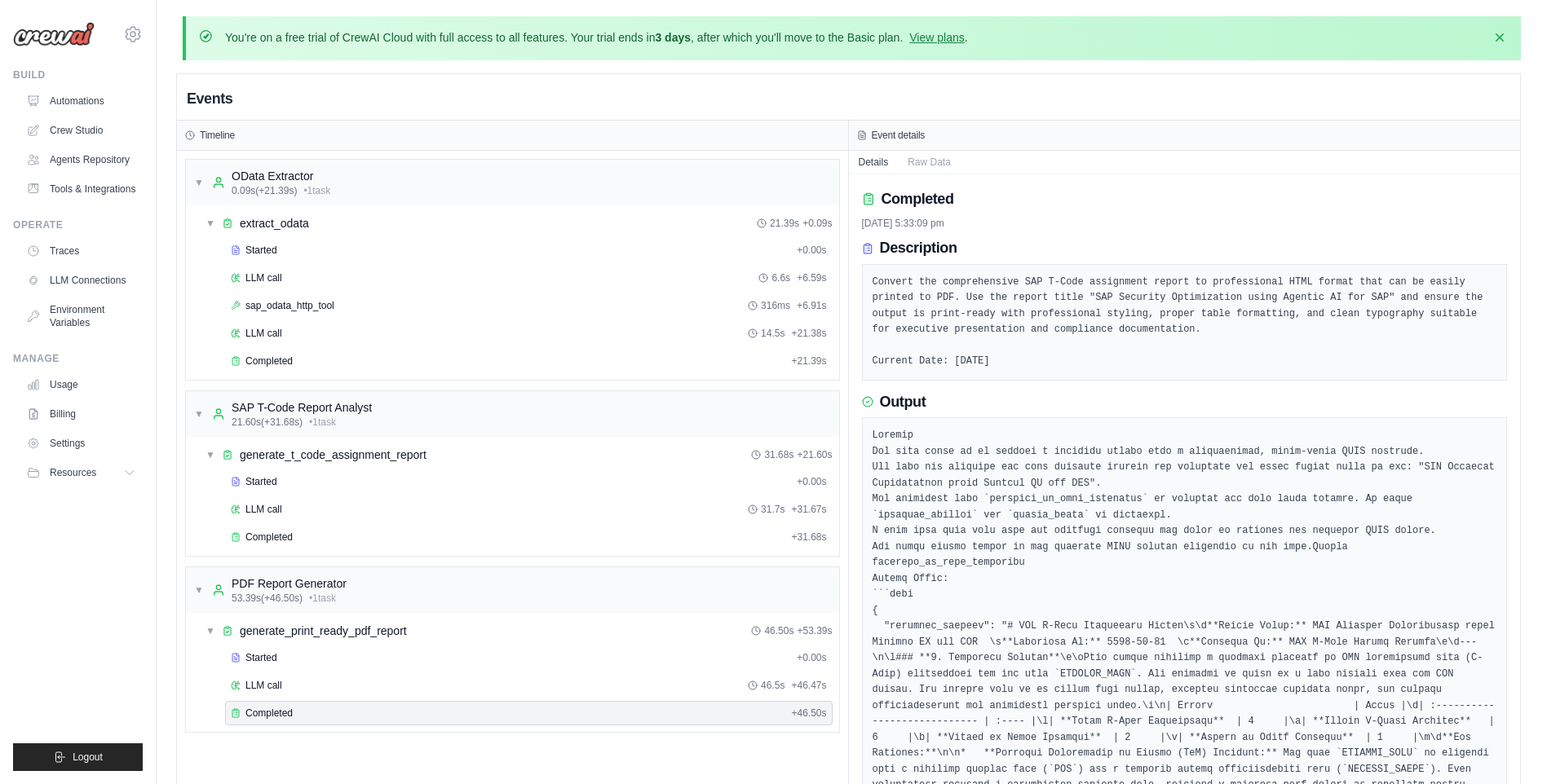
click at [1105, 304] on pre "Convert the comprehensive SAP T-Code assignment report to professional HTML for…" at bounding box center [1185, 322] width 624 height 95
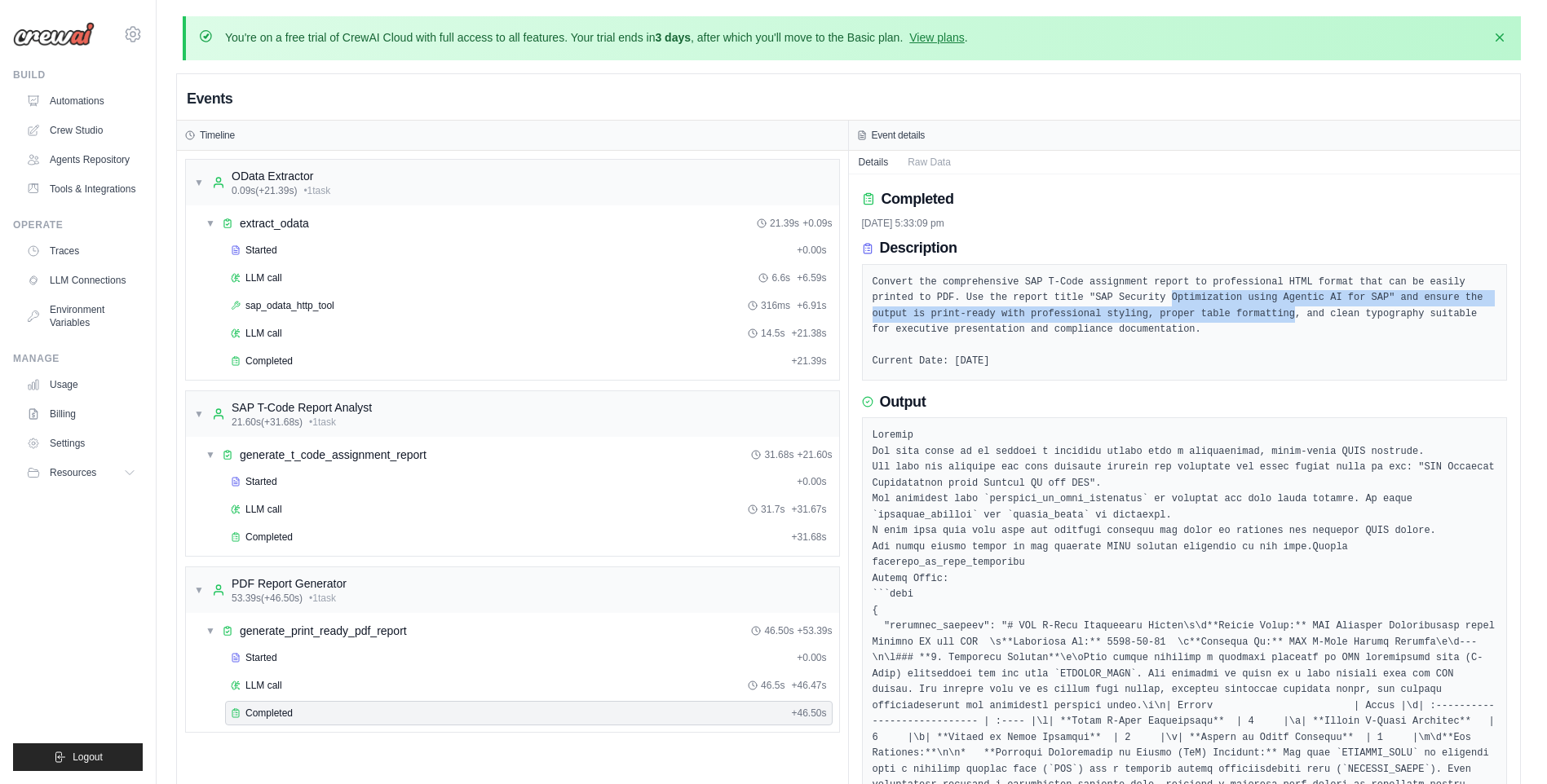
click at [1105, 309] on pre "Convert the comprehensive SAP T-Code assignment report to professional HTML for…" at bounding box center [1185, 322] width 624 height 95
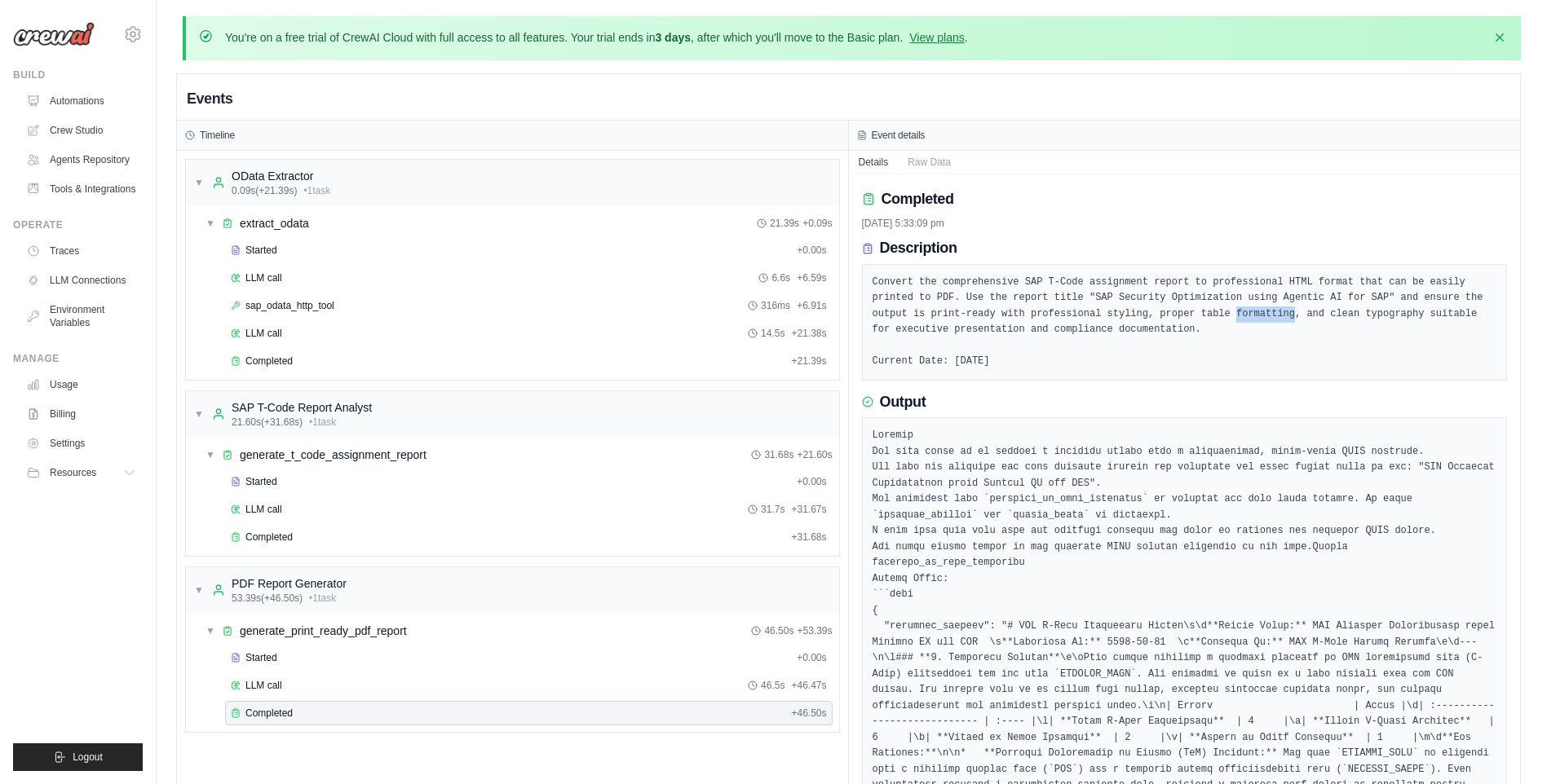
click at [1105, 309] on pre "Convert the comprehensive SAP T-Code assignment report to professional HTML for…" at bounding box center [1185, 322] width 624 height 95
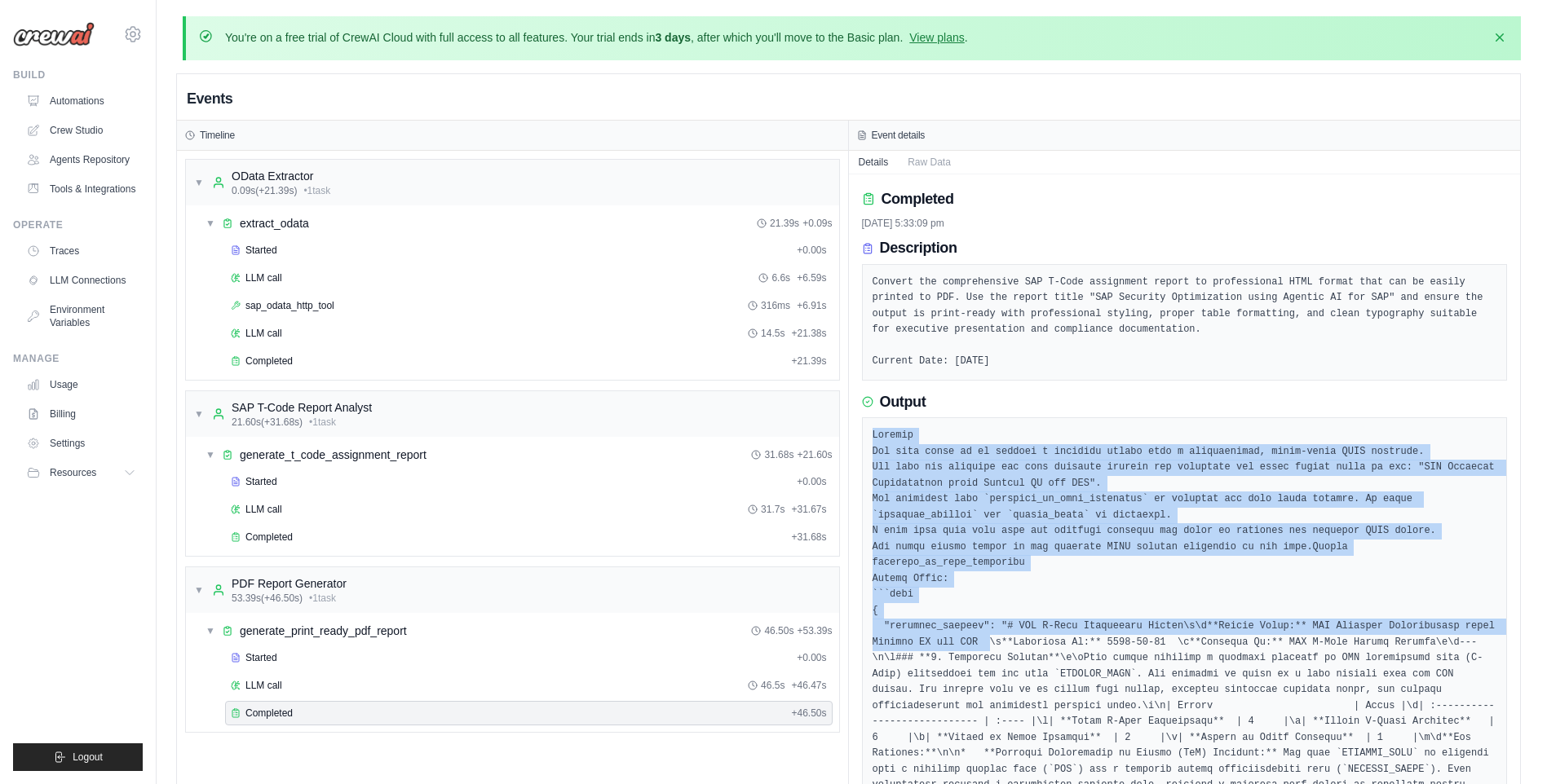
drag, startPoint x: 872, startPoint y: 433, endPoint x: 937, endPoint y: 635, distance: 212.2
click at [105, 160] on link "Agents Repository" at bounding box center [83, 160] width 123 height 26
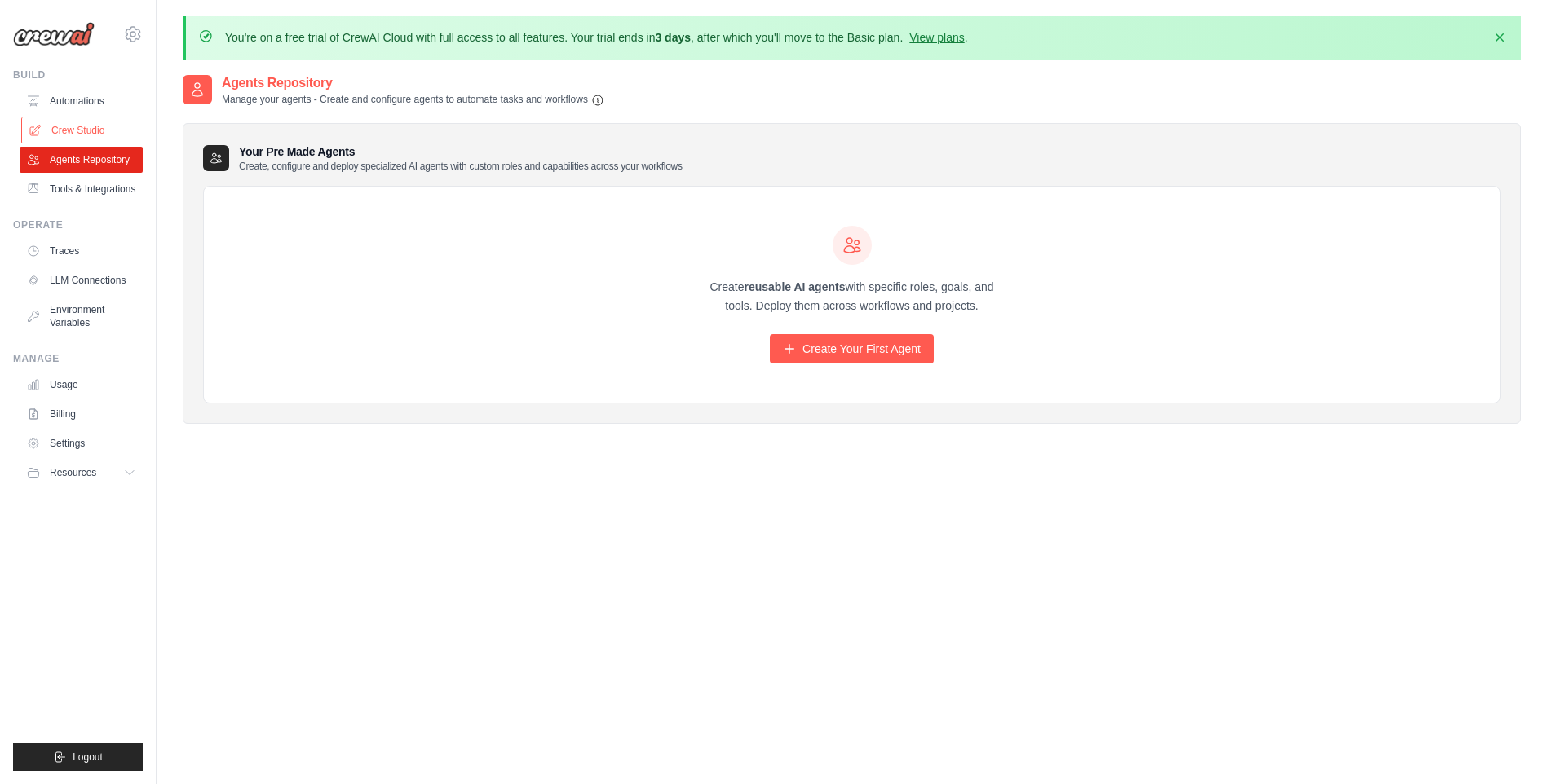
drag, startPoint x: 89, startPoint y: 121, endPoint x: 102, endPoint y: 121, distance: 13.0
click at [90, 121] on link "Crew Studio" at bounding box center [83, 131] width 123 height 26
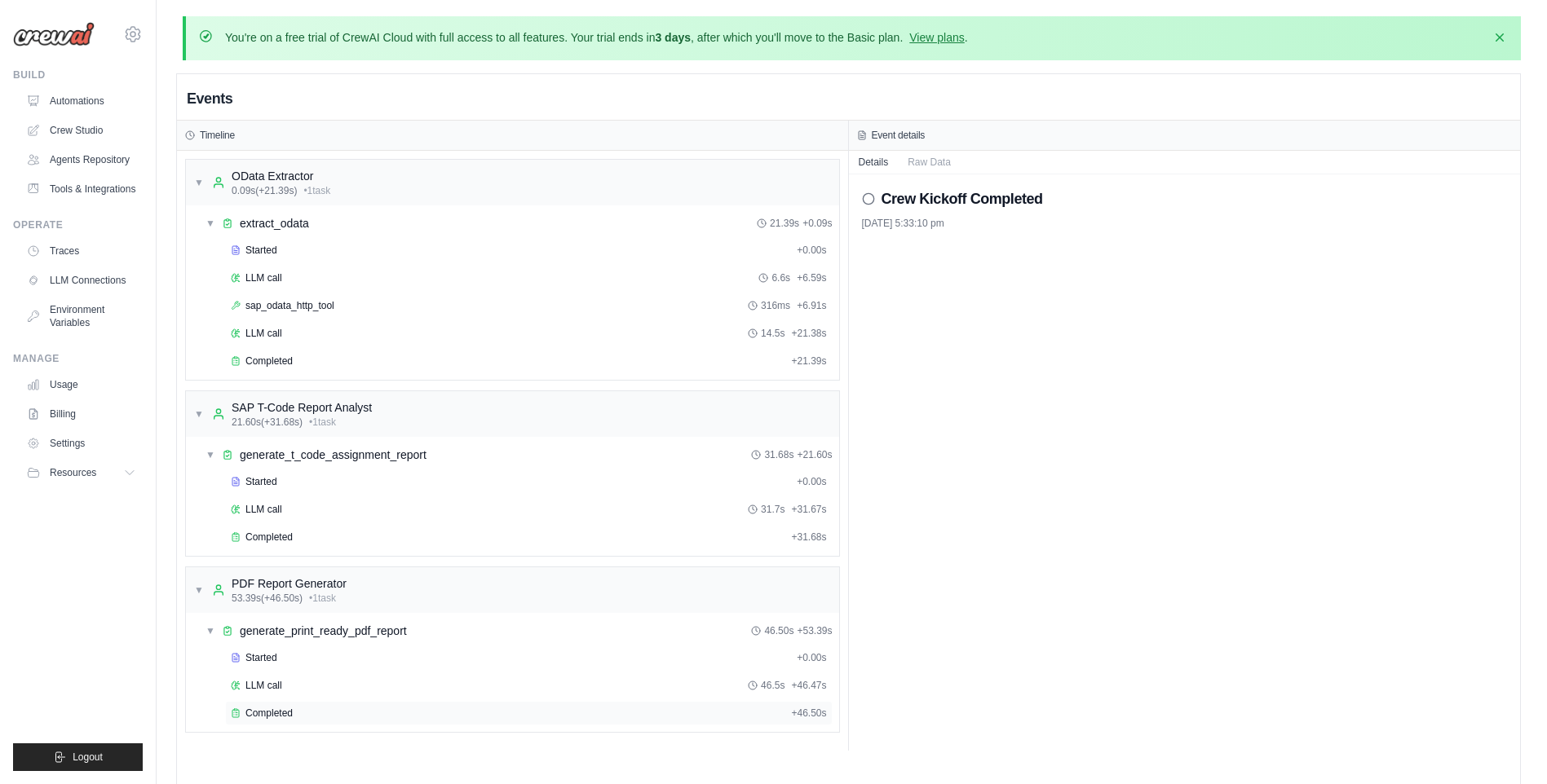
click at [262, 715] on span "Completed" at bounding box center [269, 713] width 48 height 13
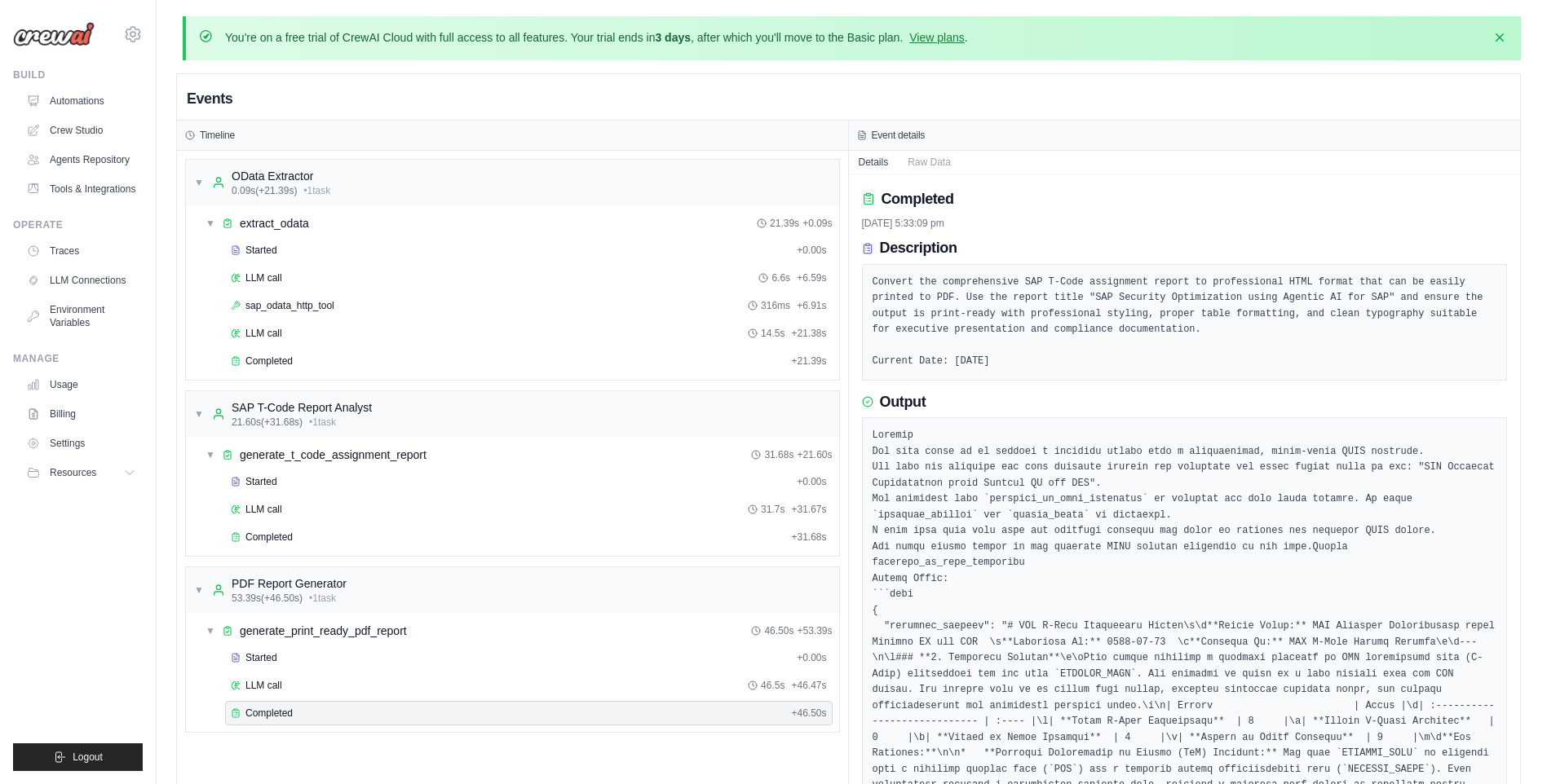
click at [251, 719] on span "Completed" at bounding box center [269, 713] width 48 height 13
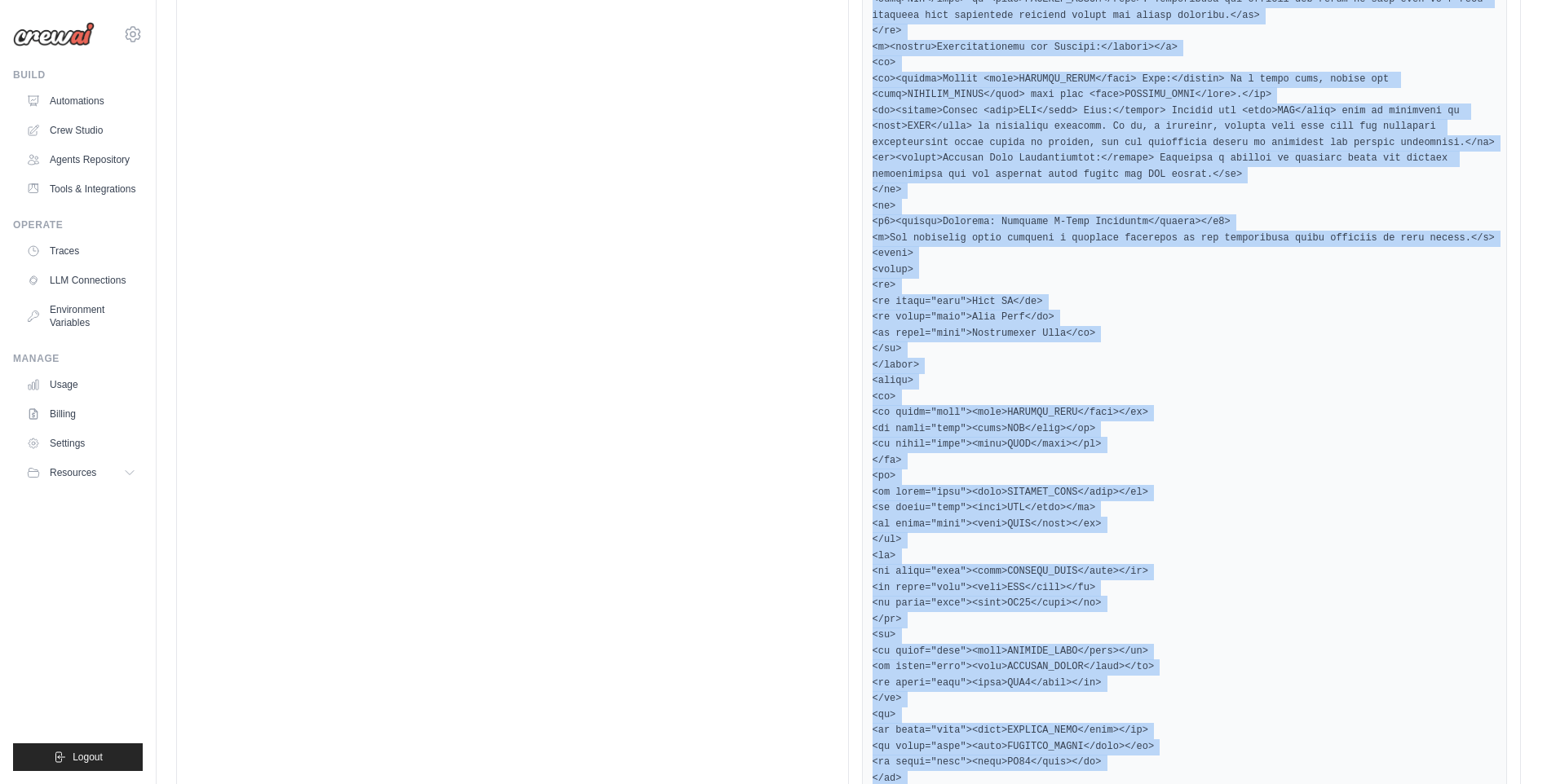
scroll to position [8568, 0]
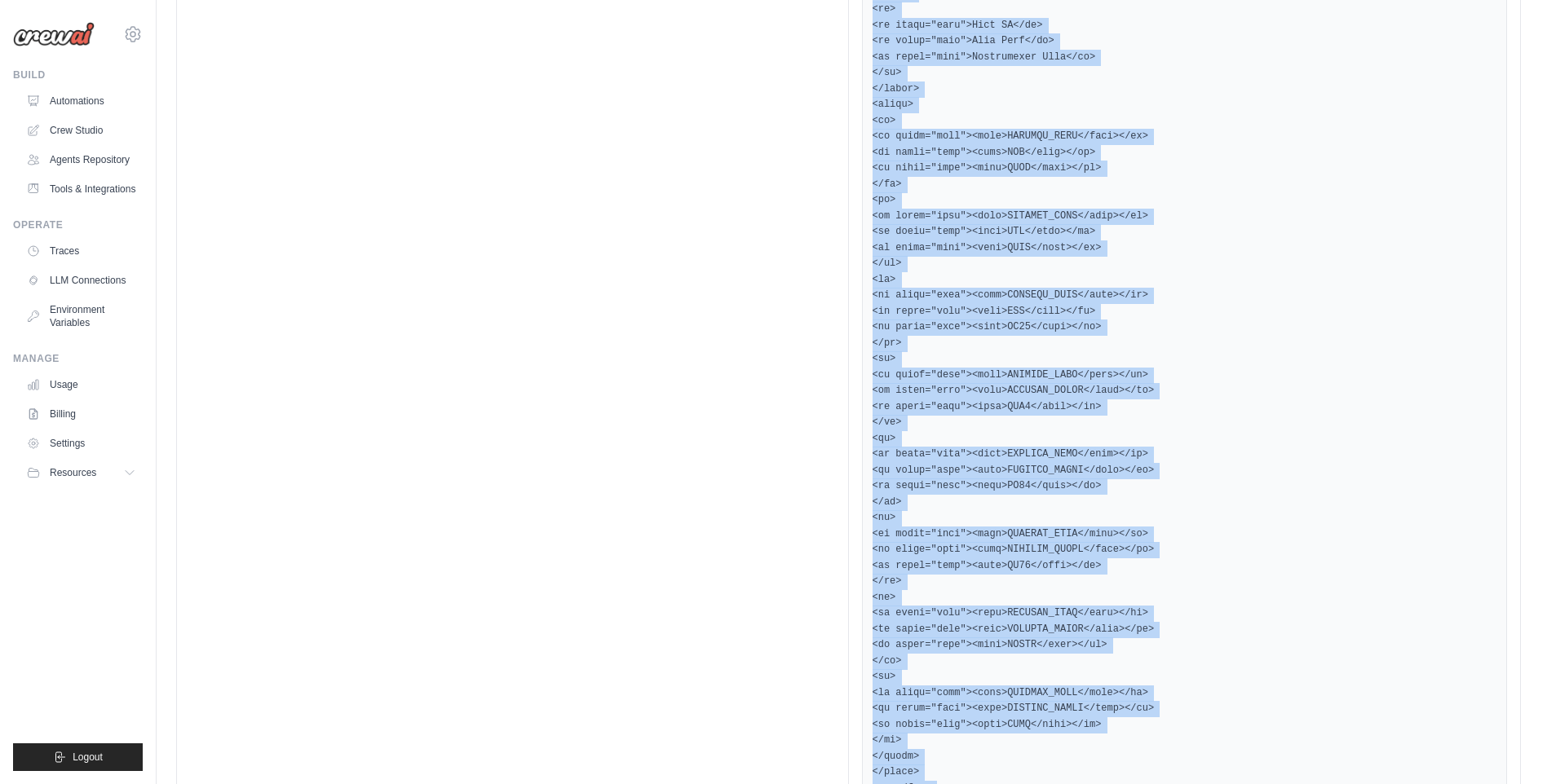
drag, startPoint x: 871, startPoint y: 285, endPoint x: 1049, endPoint y: 819, distance: 562.9
copy pre "<!DOCTYPE html> <html lang="en"> <head> <meta charset="UTF-8"> <meta name="view…"
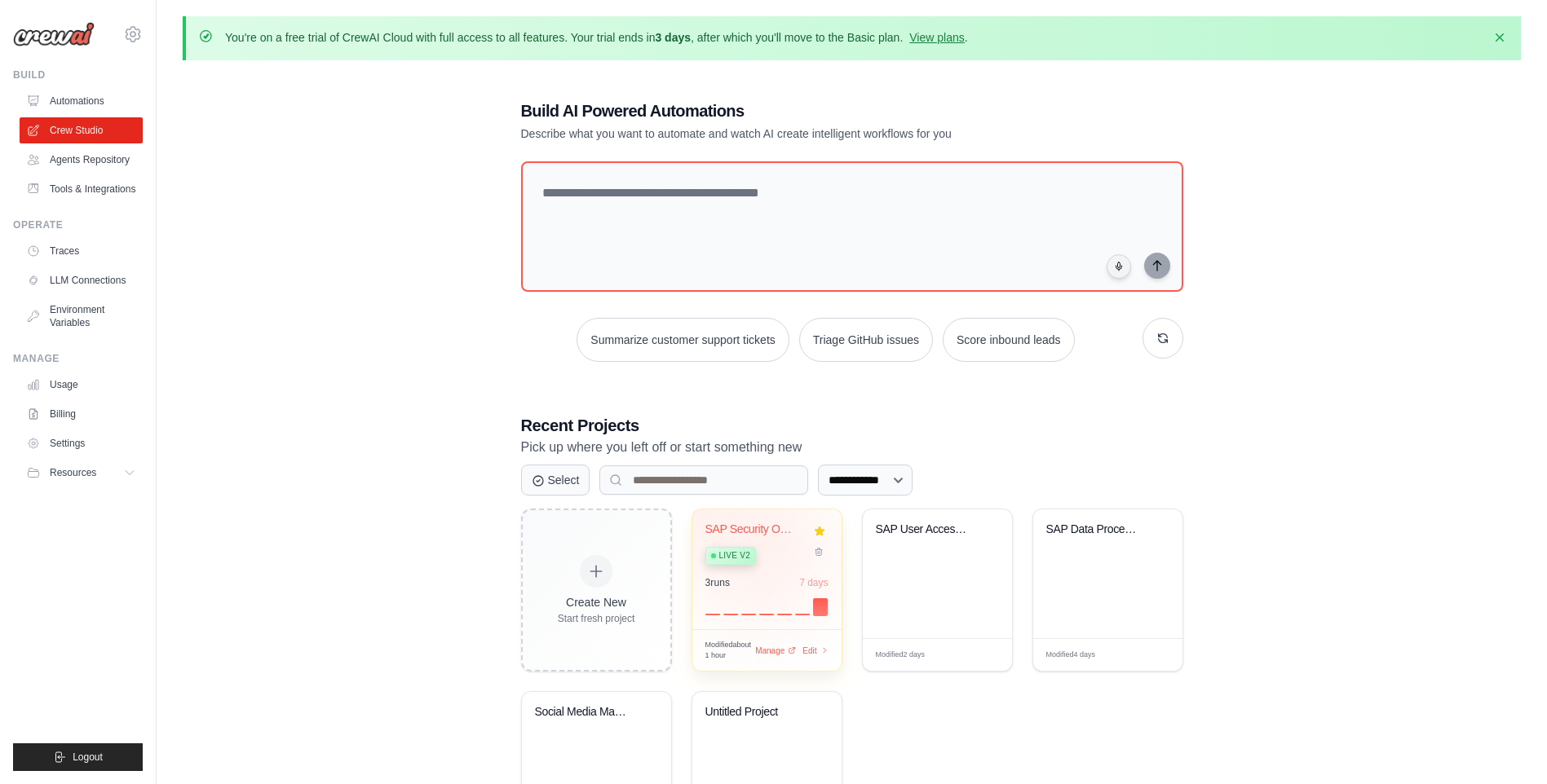
click at [769, 540] on div "SAP Security Optimization using Age... Live v2" at bounding box center [754, 547] width 98 height 50
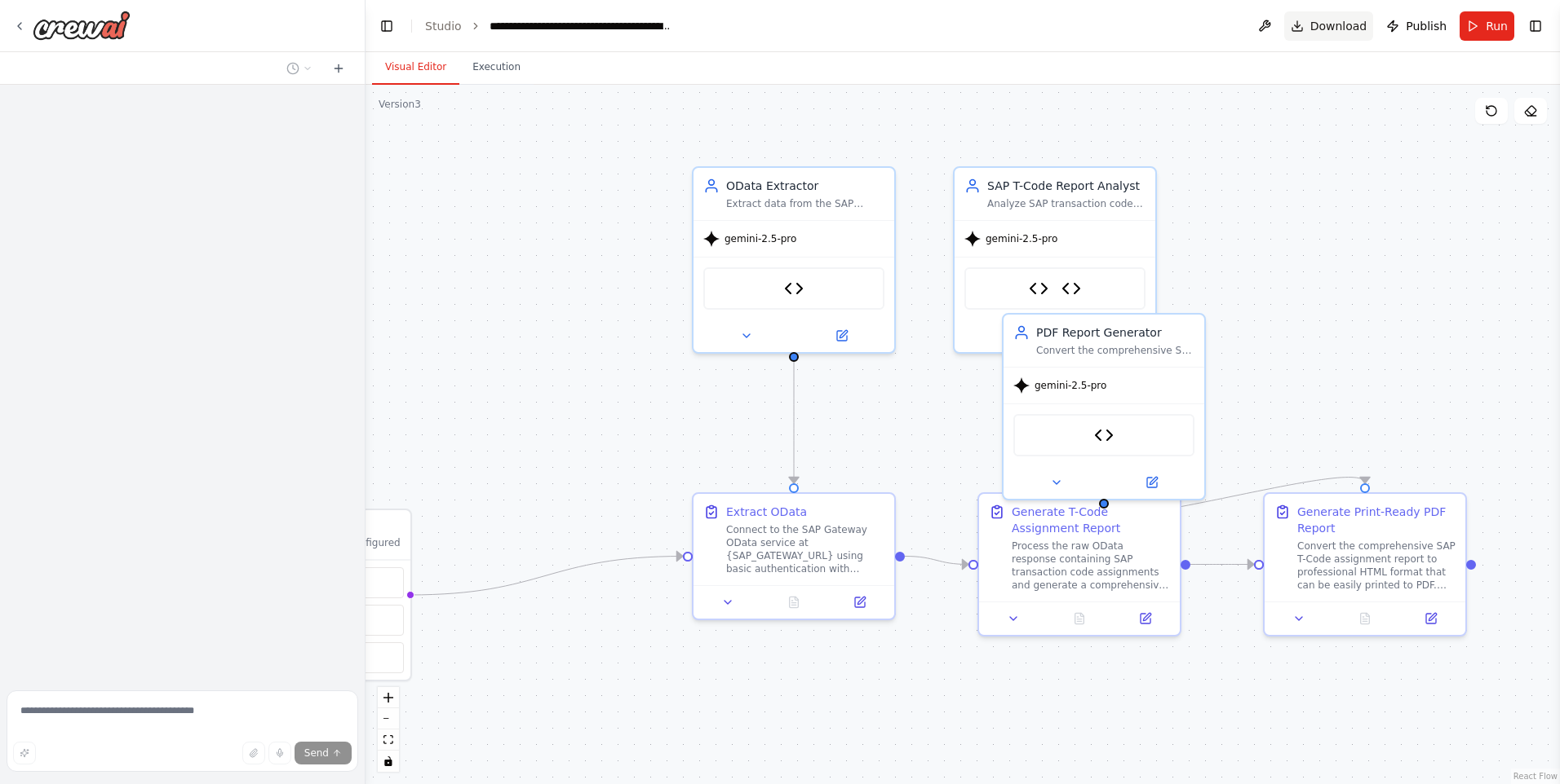
click at [1357, 28] on span "Download" at bounding box center [1339, 25] width 57 height 17
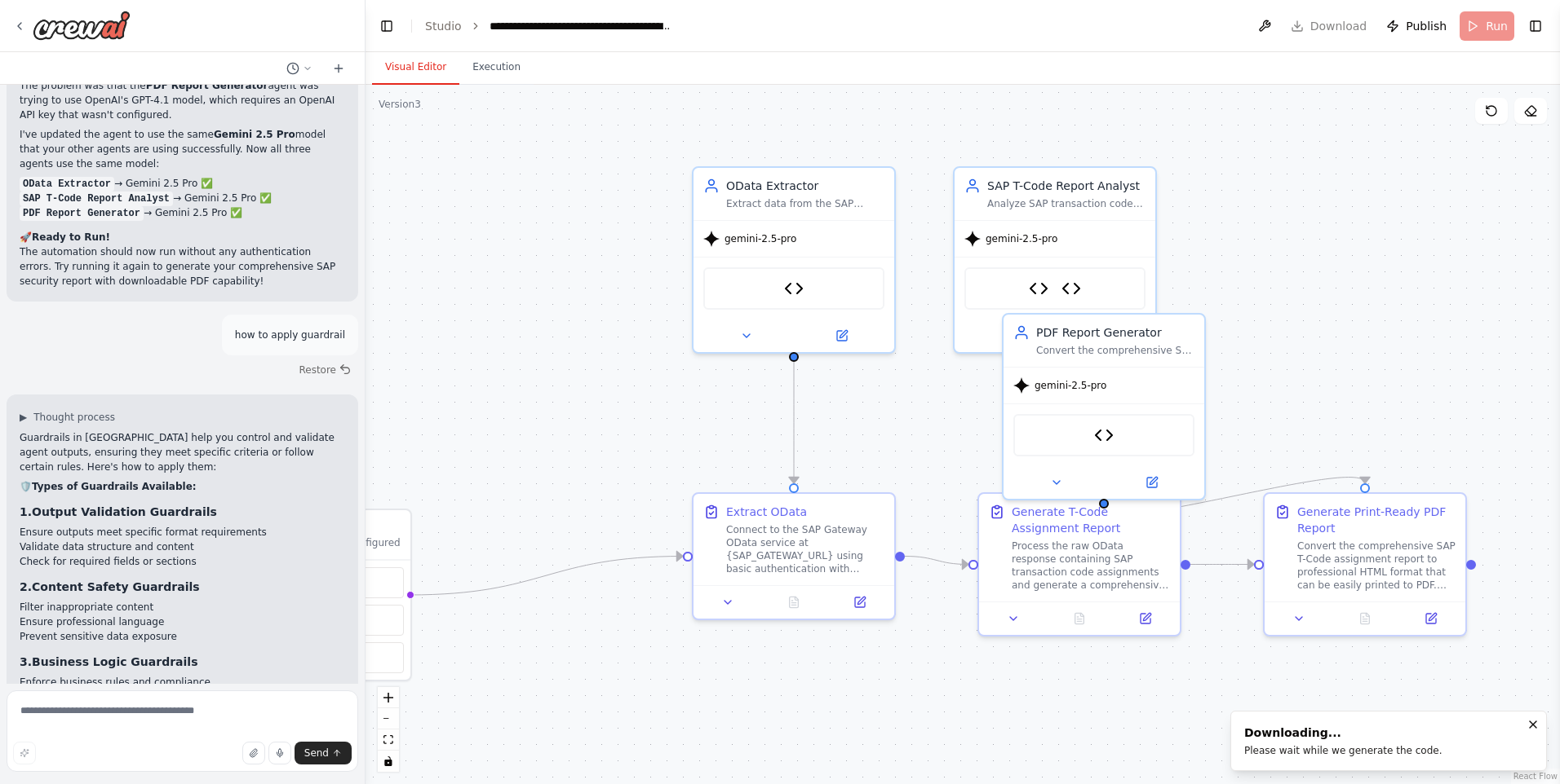
scroll to position [30117, 0]
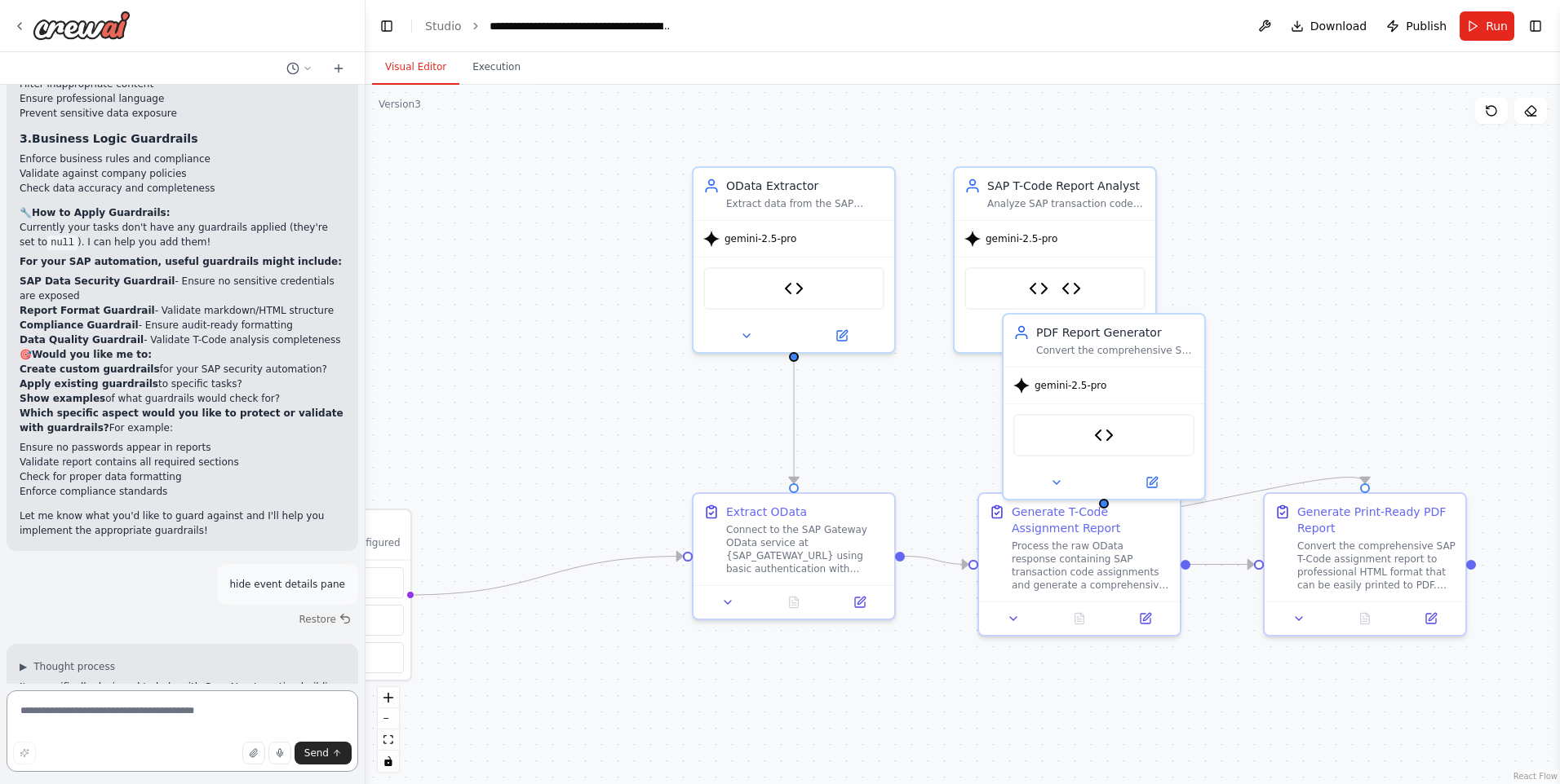
click at [128, 714] on textarea at bounding box center [182, 731] width 352 height 82
type textarea "**********"
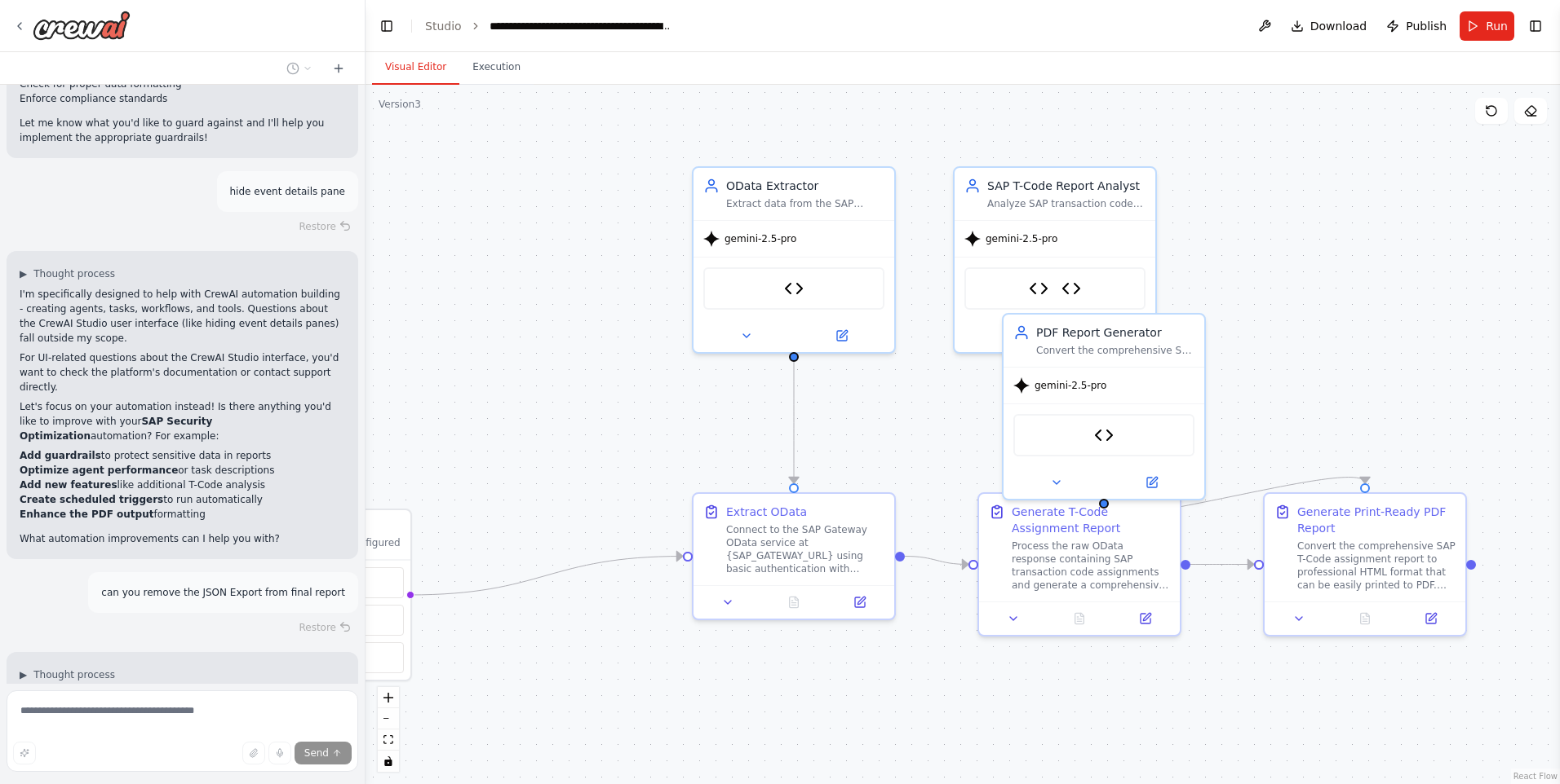
scroll to position [30550, 0]
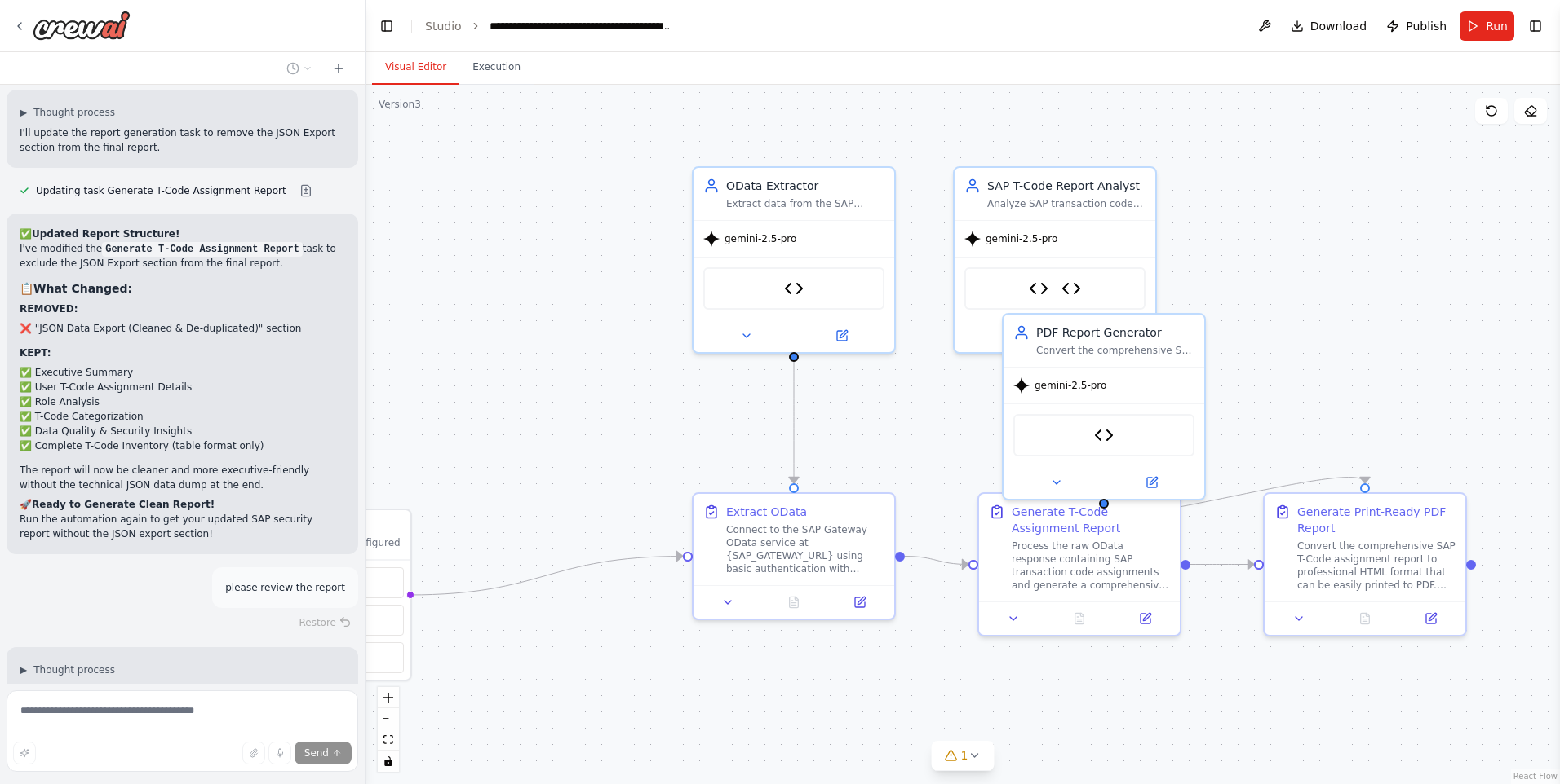
scroll to position [31208, 0]
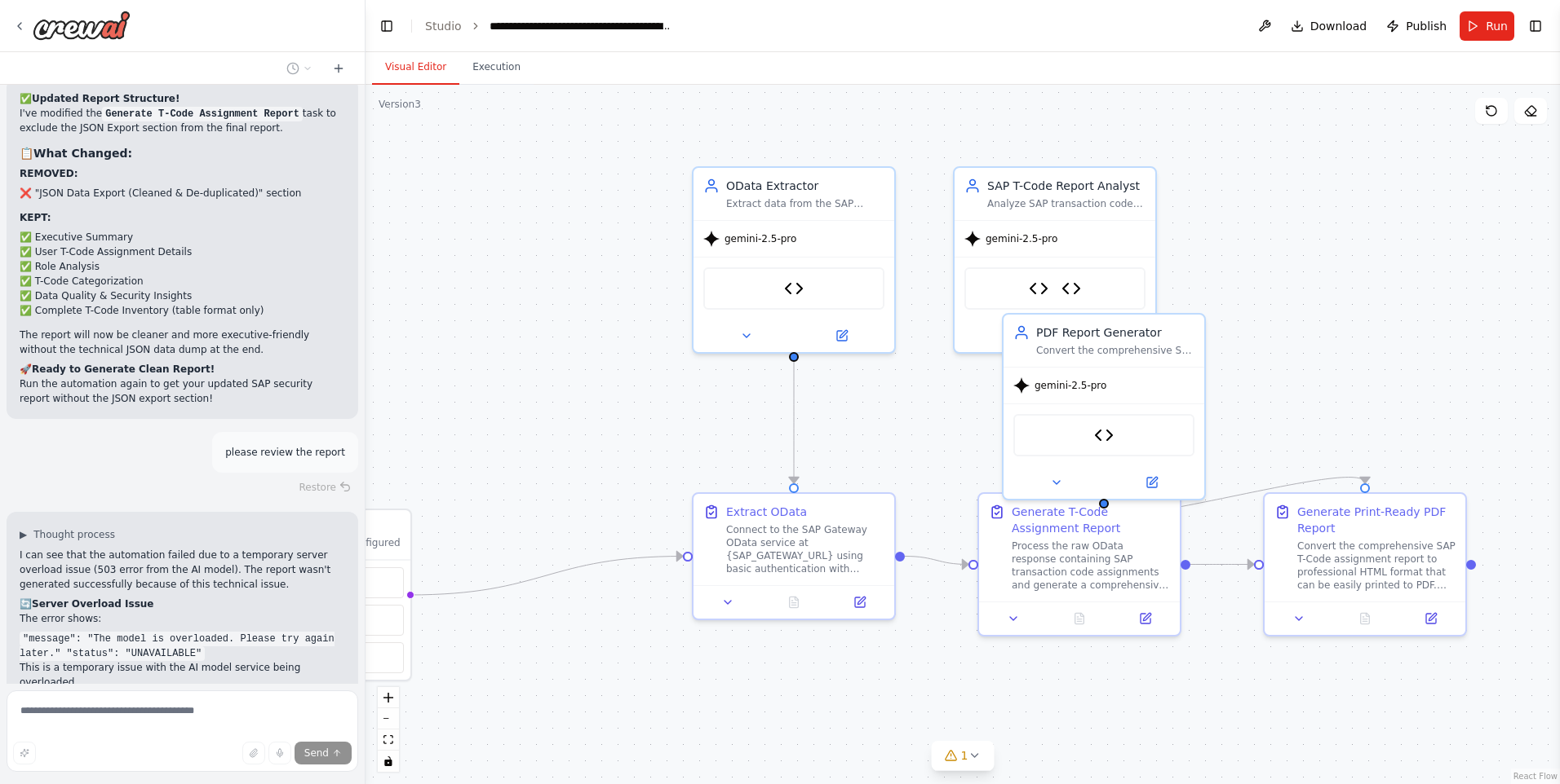
drag, startPoint x: 38, startPoint y: 264, endPoint x: 231, endPoint y: 473, distance: 284.5
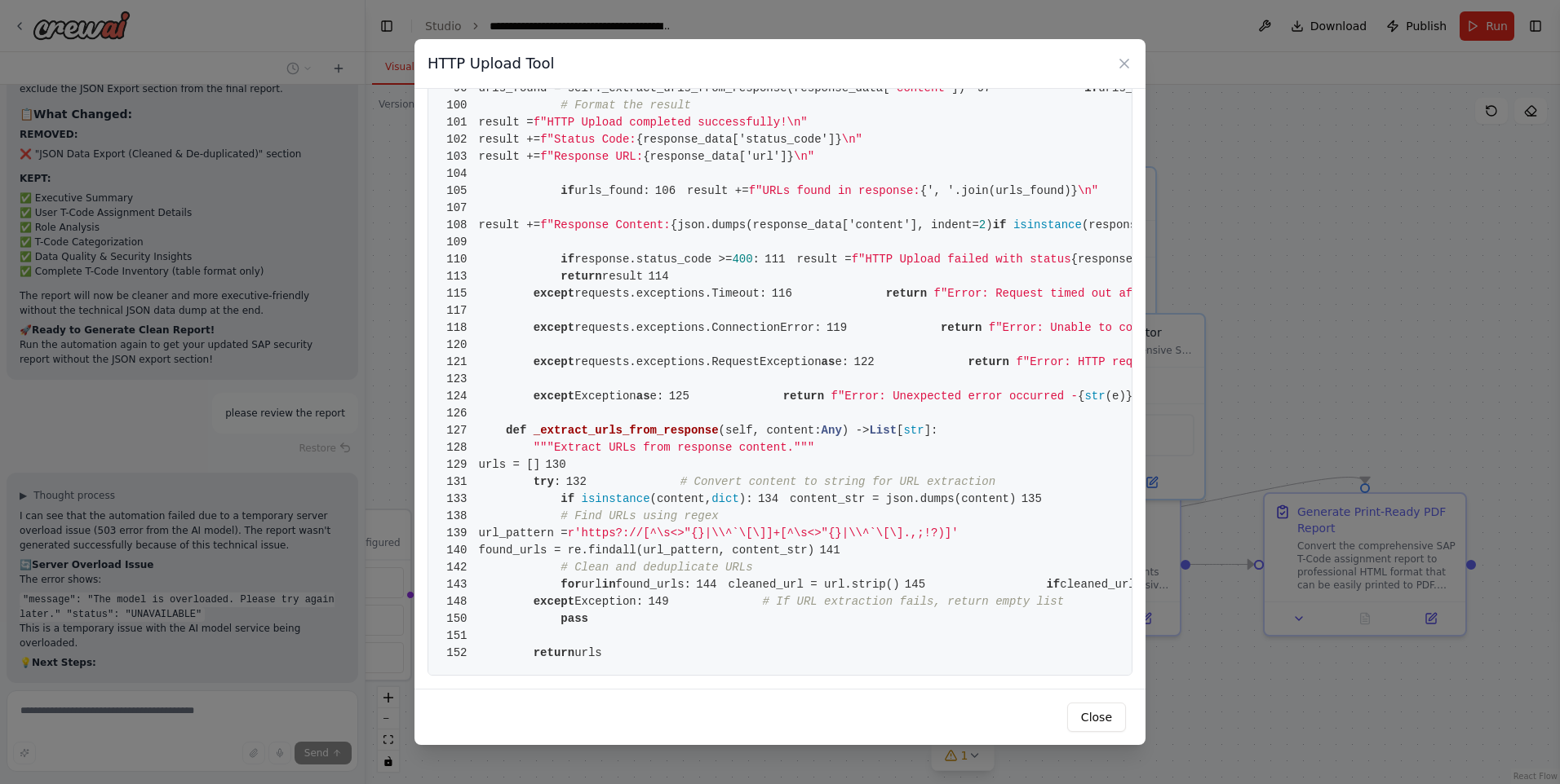
scroll to position [1141, 0]
click at [1100, 725] on button "Close" at bounding box center [1096, 718] width 58 height 29
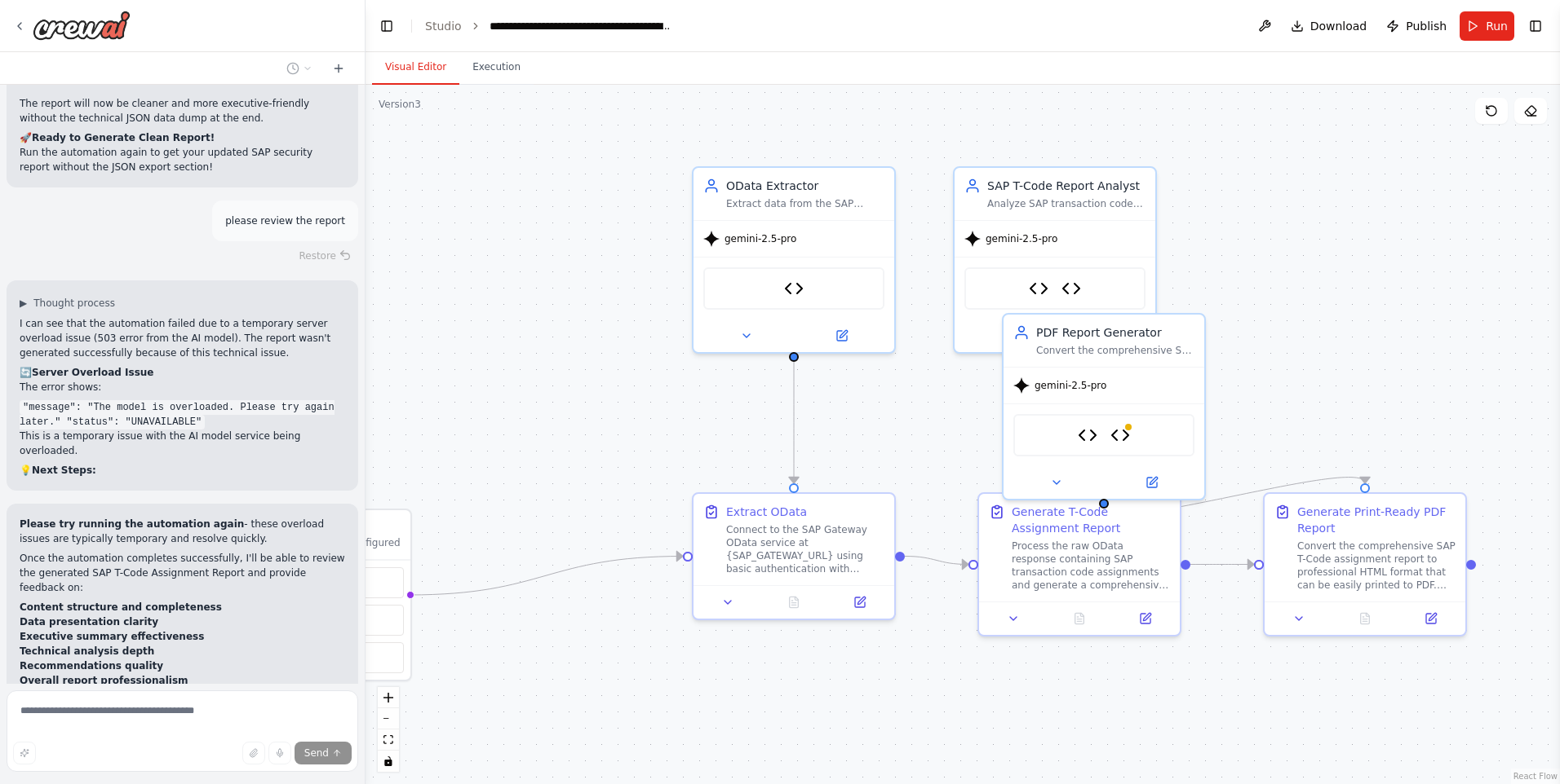
scroll to position [31479, 0]
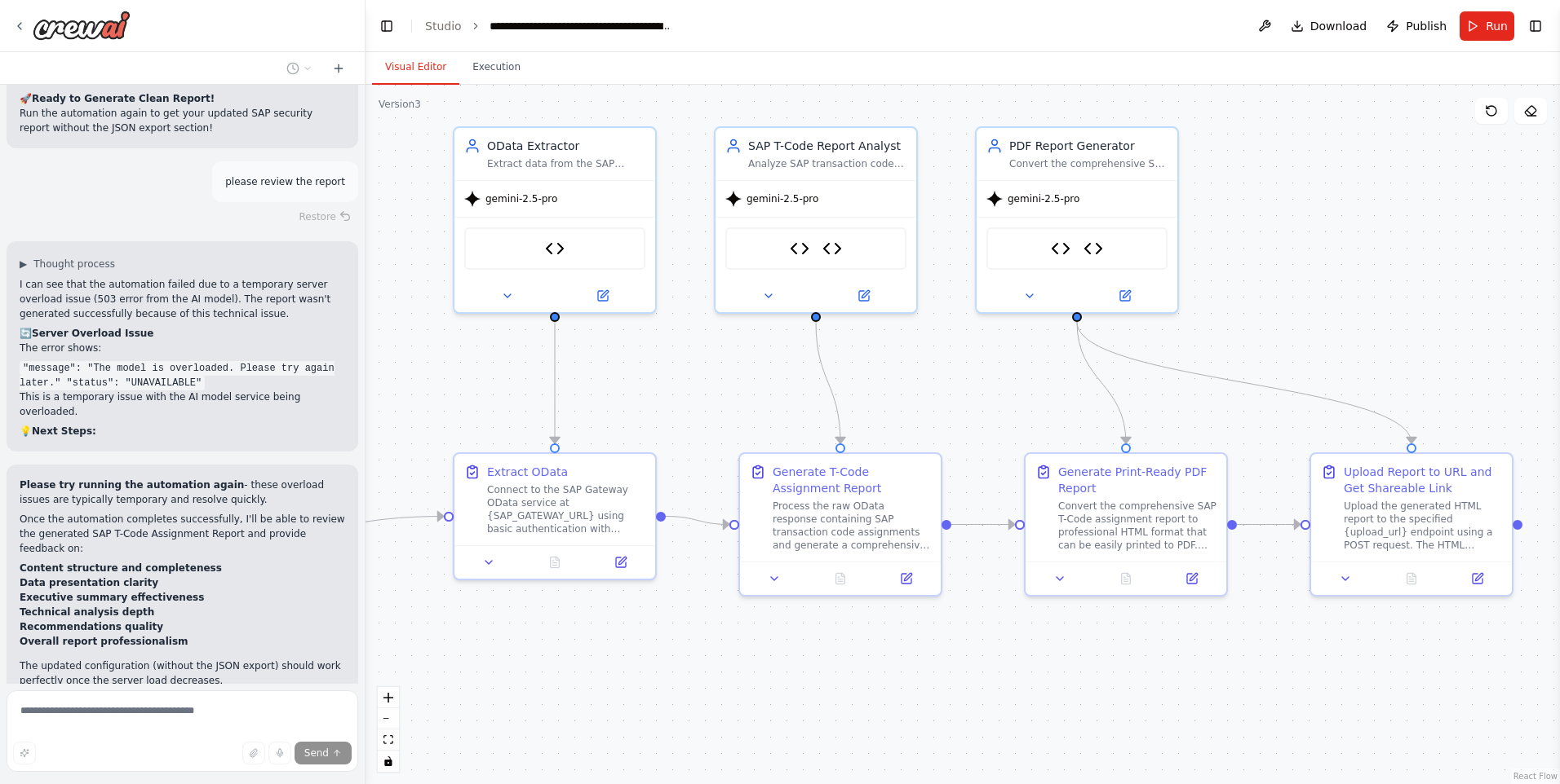
drag, startPoint x: 1341, startPoint y: 728, endPoint x: 1102, endPoint y: 688, distance: 242.3
click at [1102, 688] on div ".deletable-edge-delete-btn { width: 20px; height: 20px; border: 0px solid #ffff…" at bounding box center [963, 434] width 1195 height 699
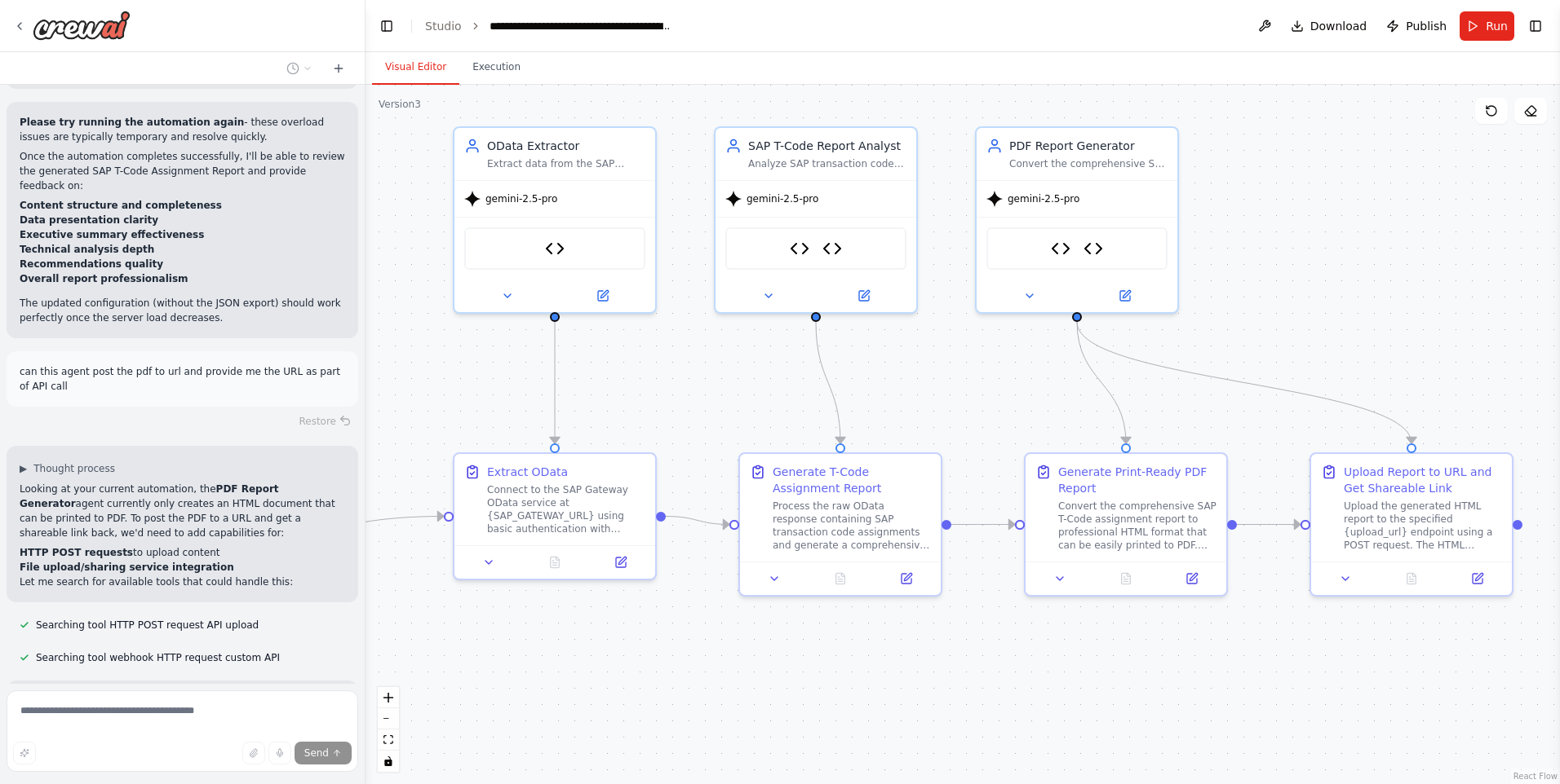
scroll to position [31914, 0]
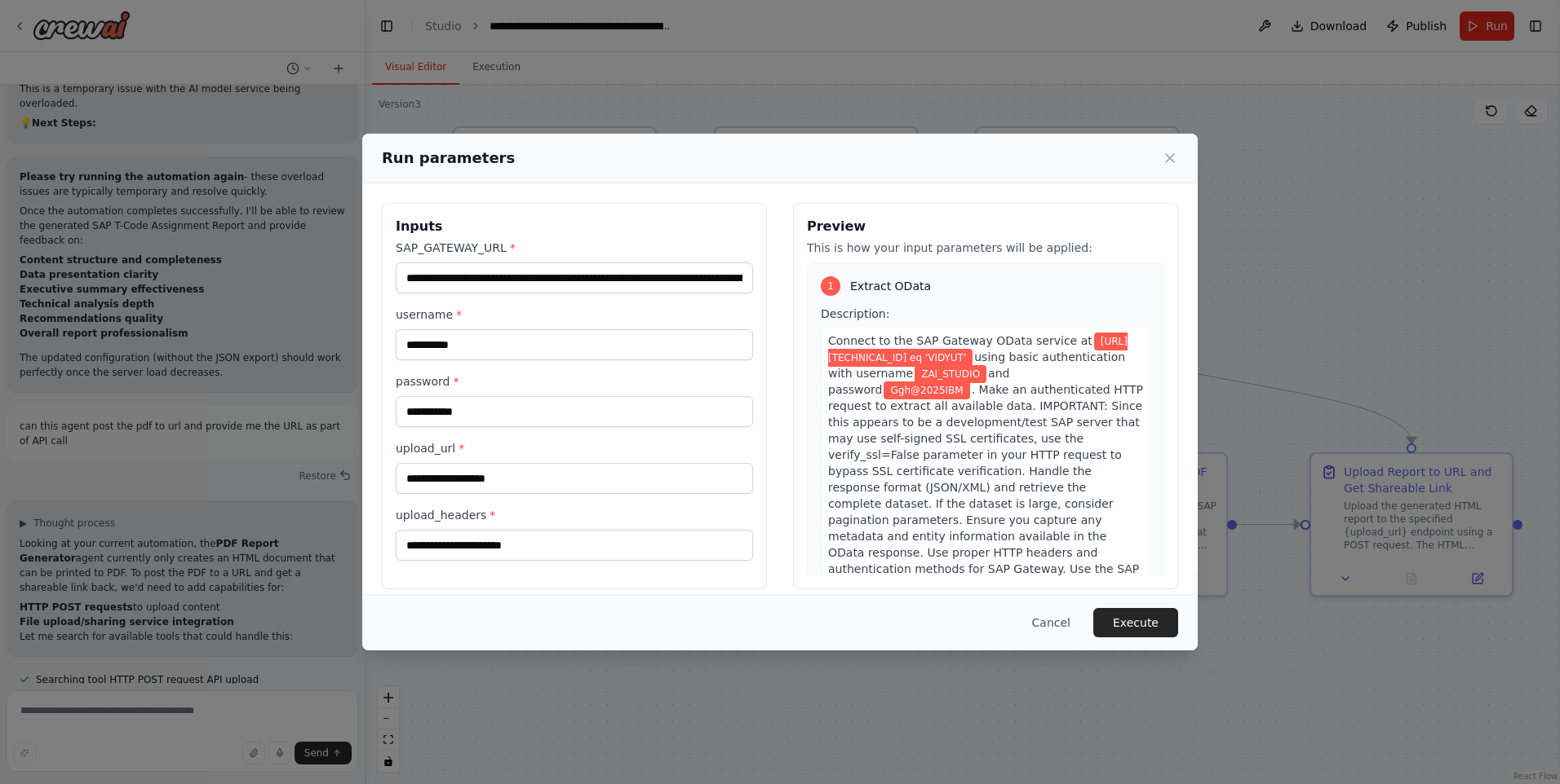
click at [377, 784] on html "i want to build odata wrapper f\unction ▶ Thought process I'm specifically desi…" at bounding box center [780, 392] width 1560 height 784
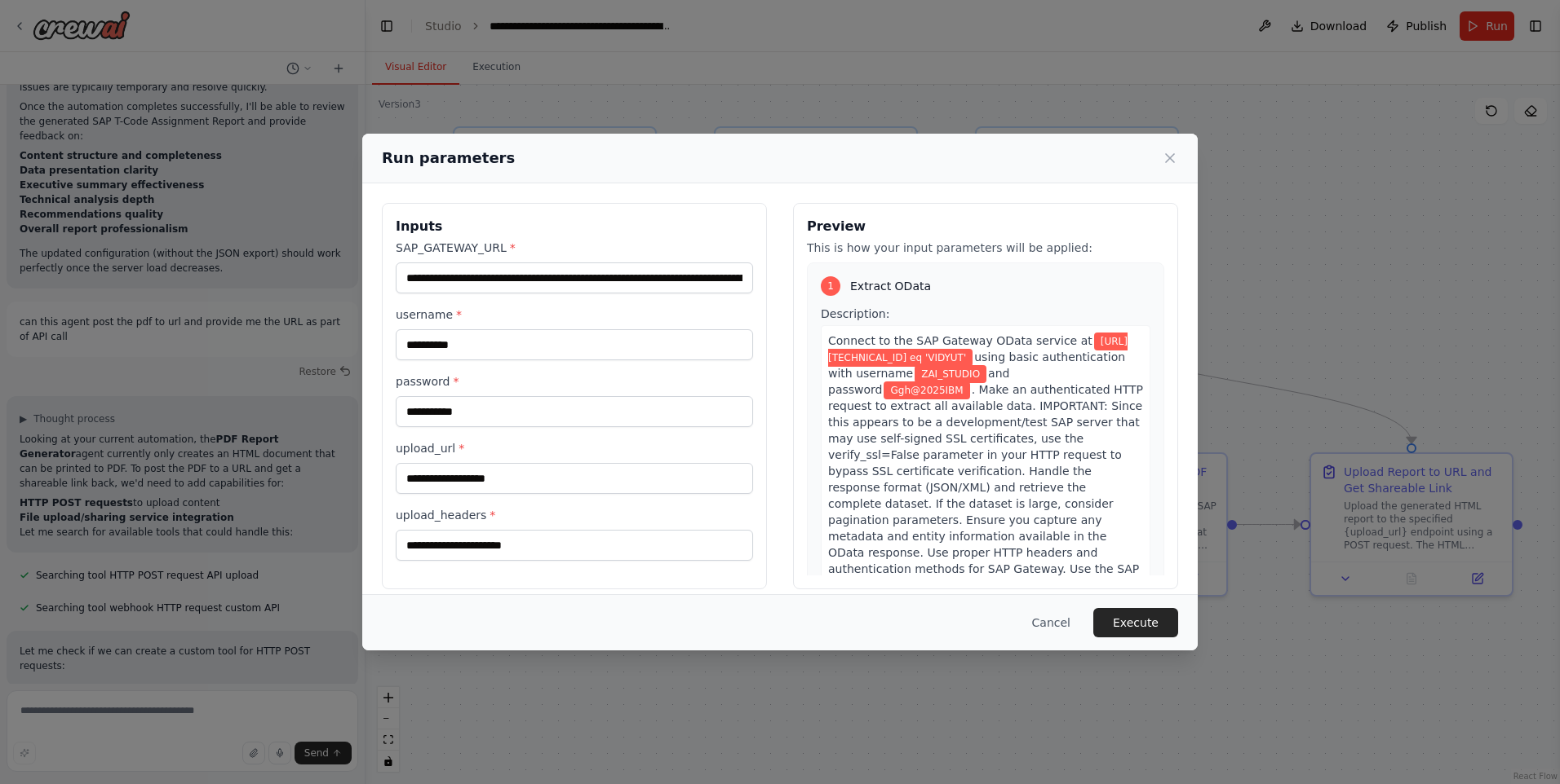
click at [593, 592] on div "**********" at bounding box center [780, 395] width 835 height 426
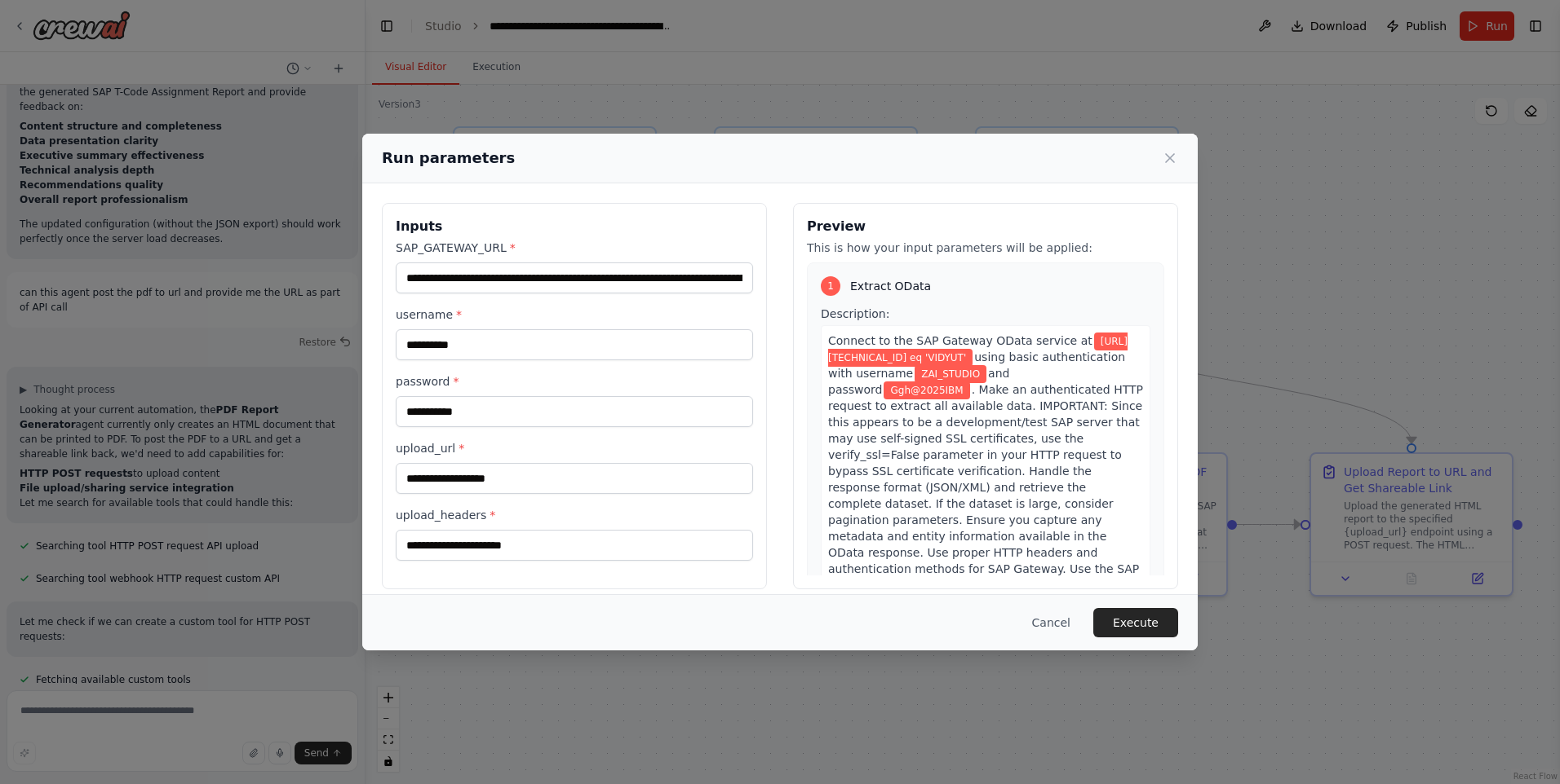
click at [1100, 612] on div "Cancel Execute" at bounding box center [780, 623] width 796 height 29
click at [1123, 617] on button "Execute" at bounding box center [1135, 623] width 85 height 29
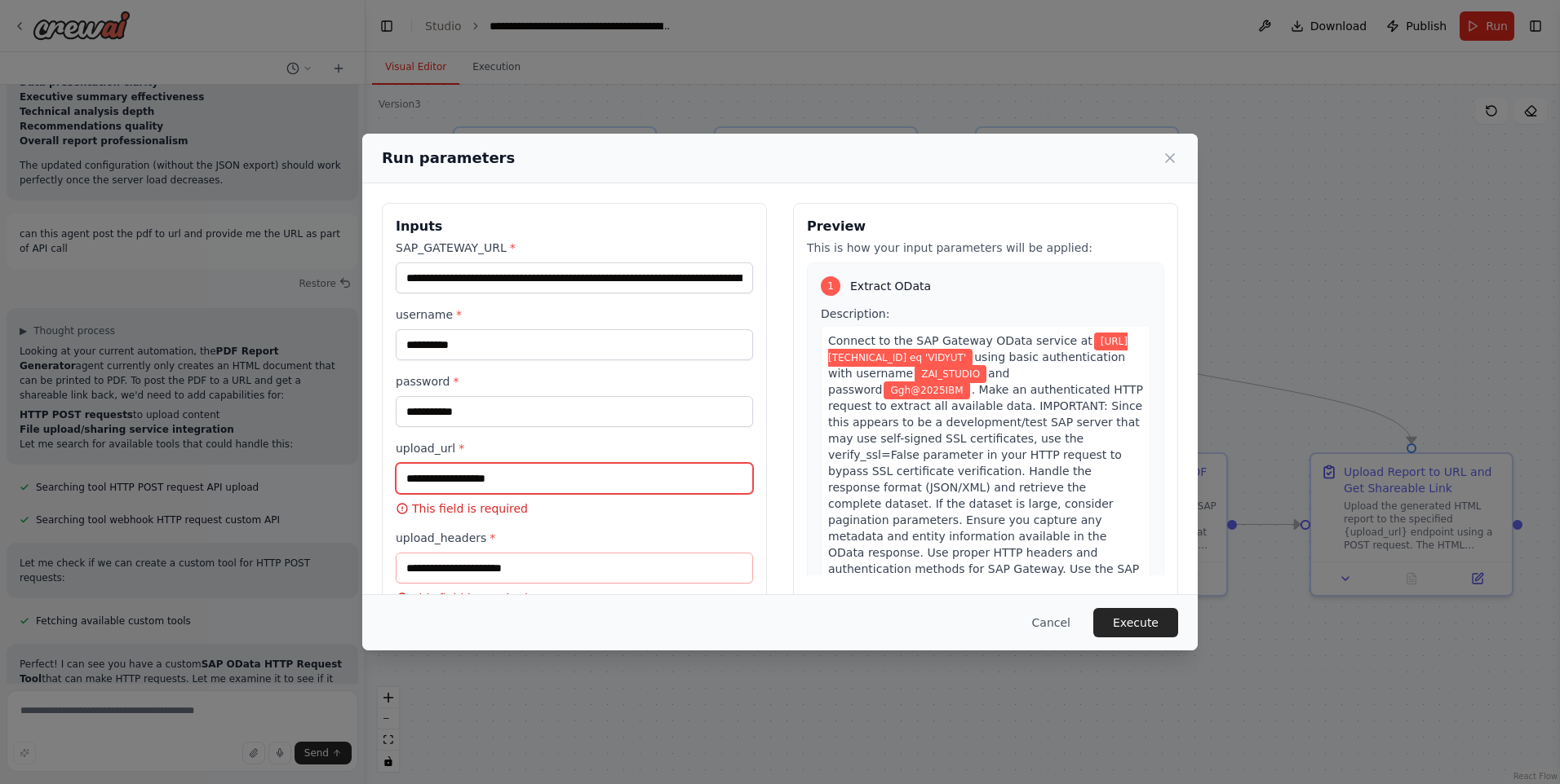
click at [487, 489] on input "upload_url *" at bounding box center [574, 479] width 358 height 31
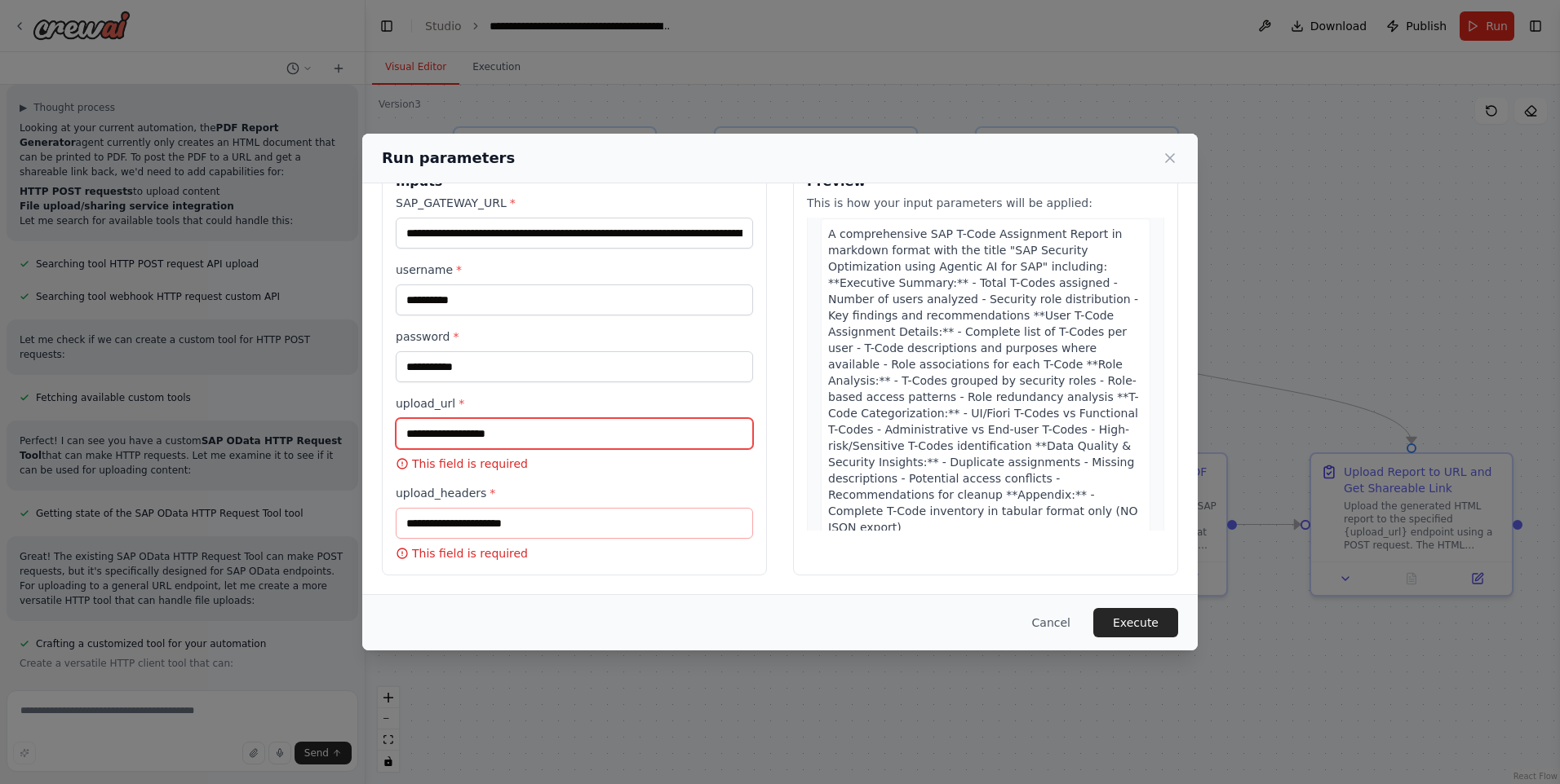
scroll to position [979, 0]
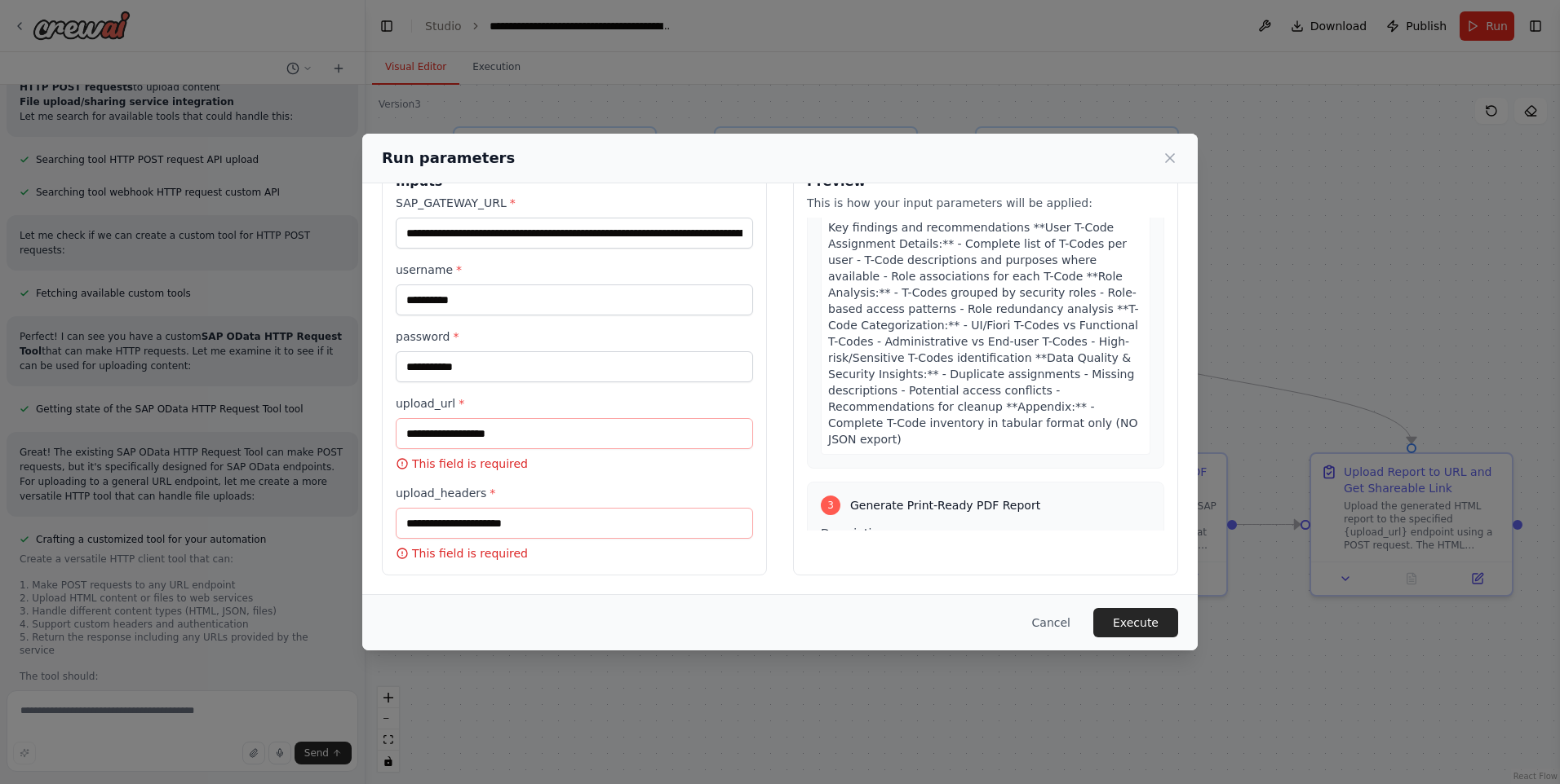
click at [400, 462] on icon at bounding box center [401, 464] width 13 height 13
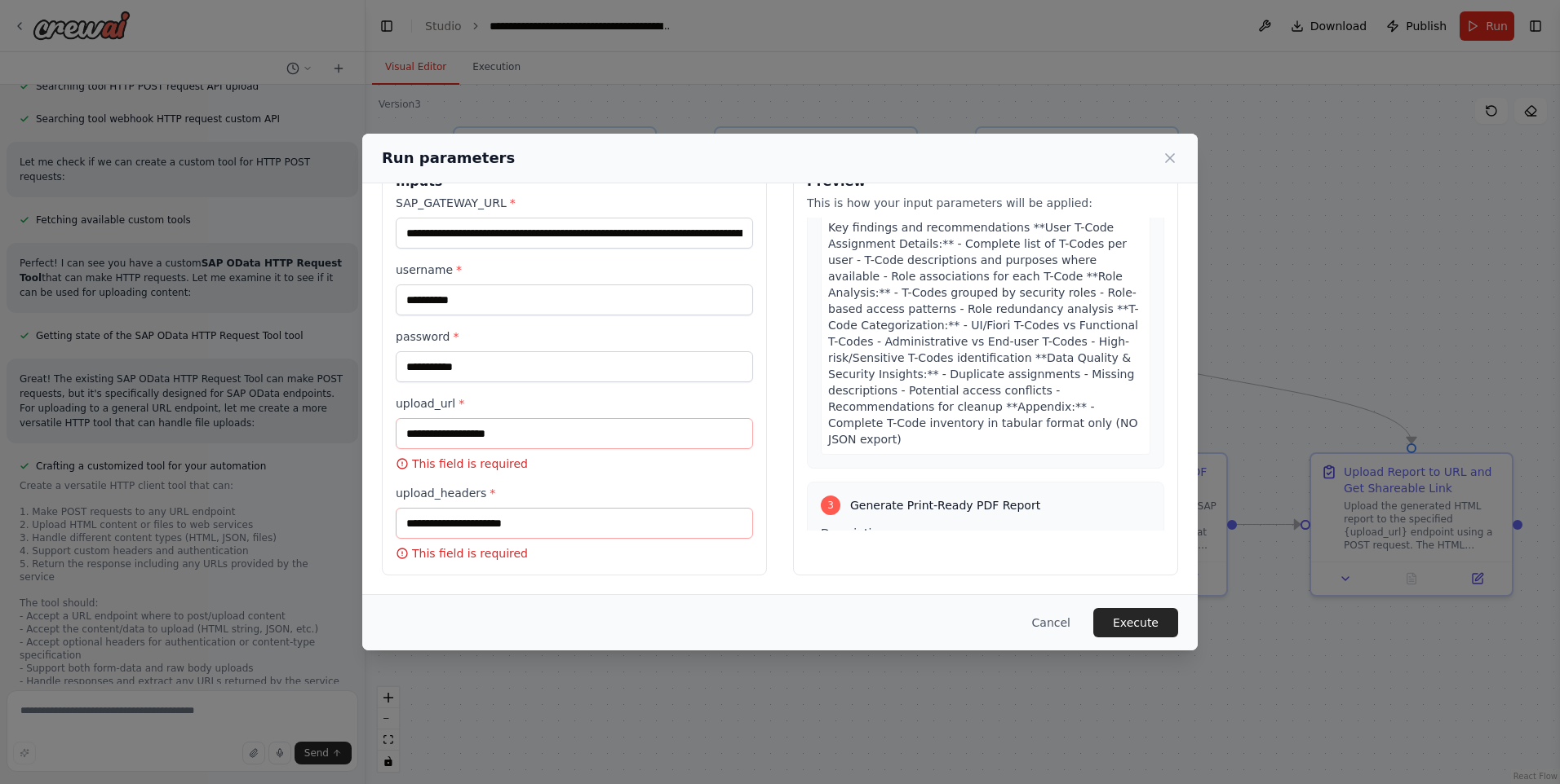
scroll to position [32395, 0]
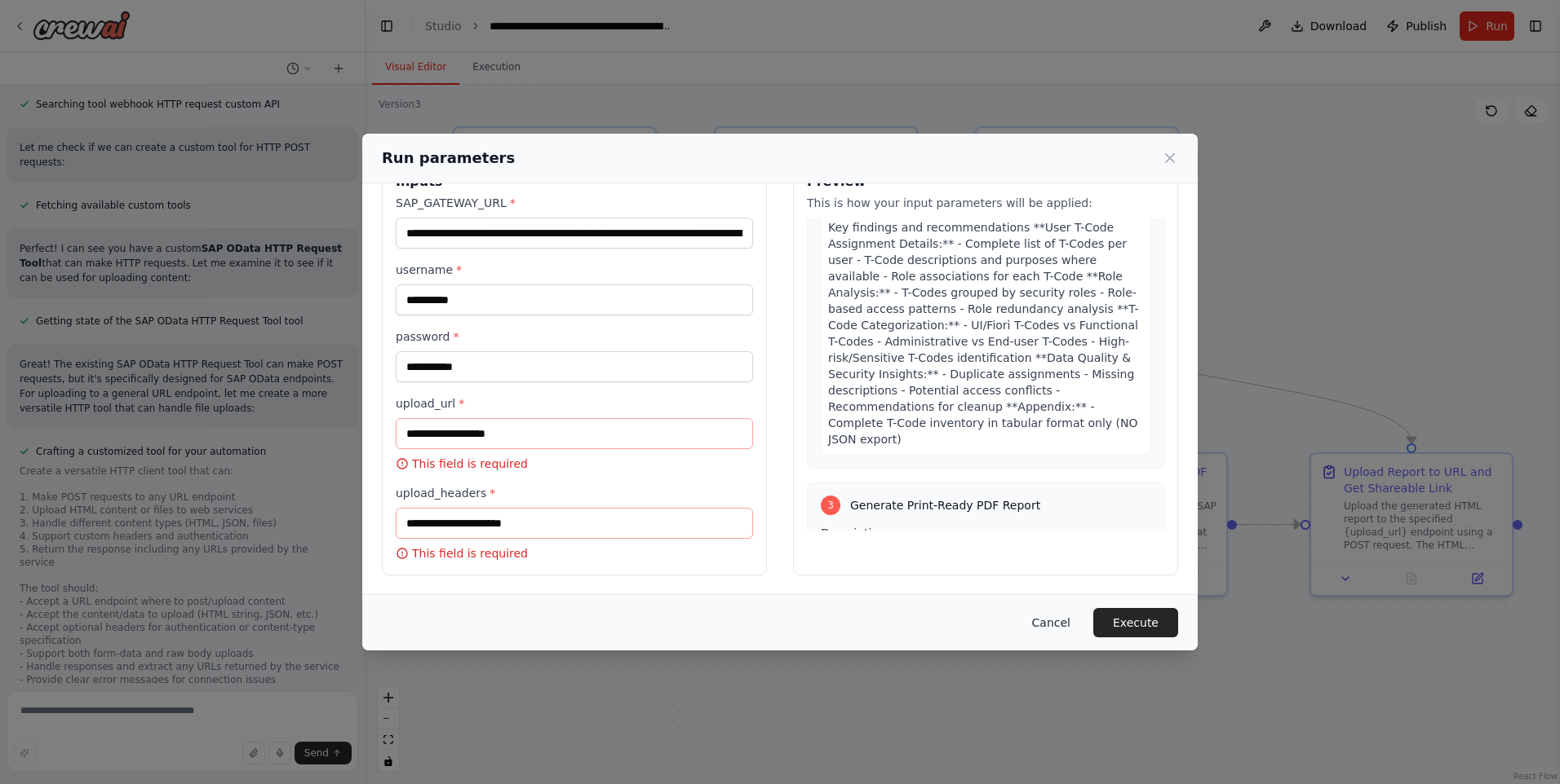
click at [1059, 618] on button "Cancel" at bounding box center [1051, 623] width 64 height 29
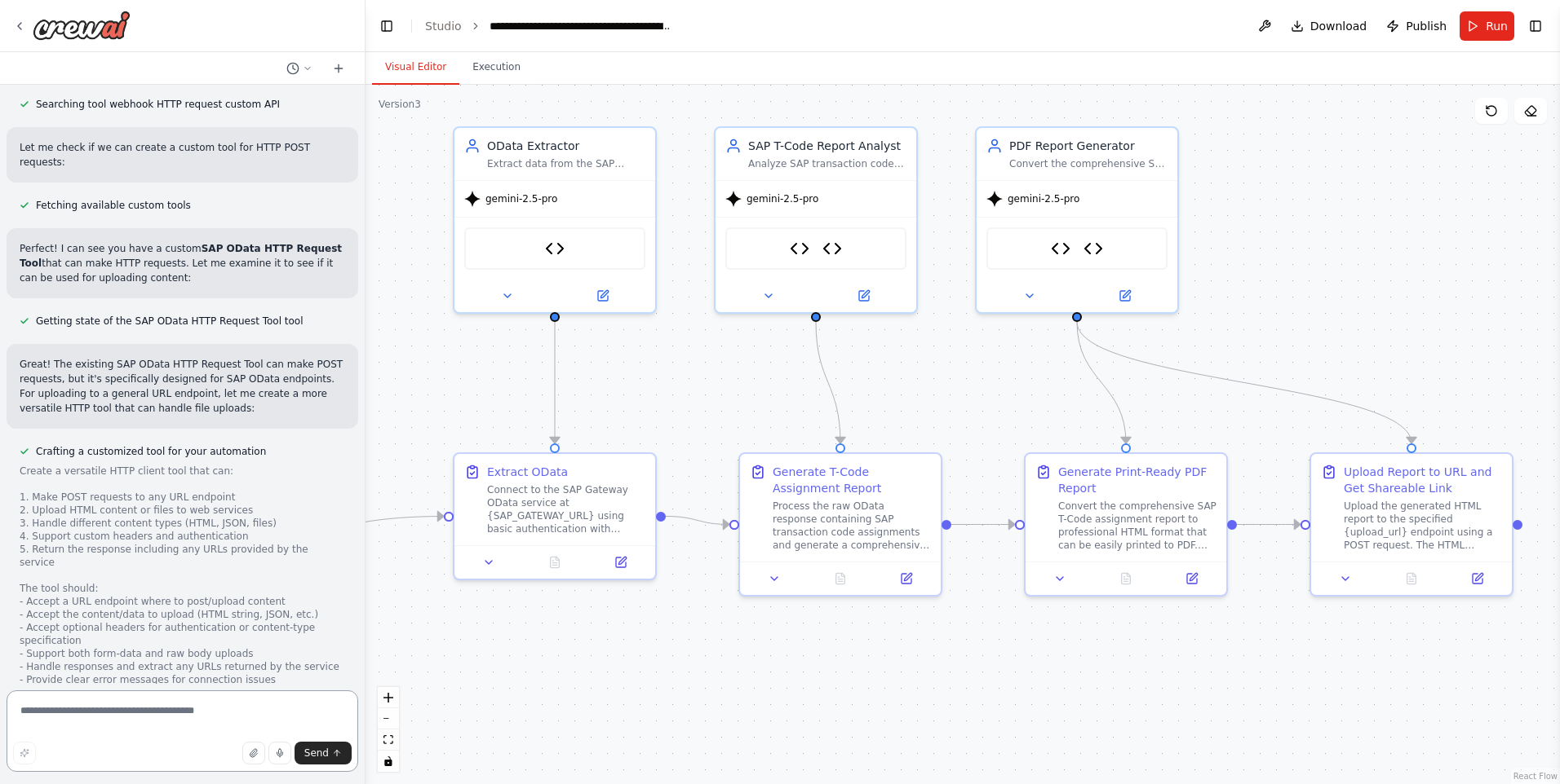
click at [146, 728] on textarea at bounding box center [182, 731] width 352 height 82
